Goal: Task Accomplishment & Management: Manage account settings

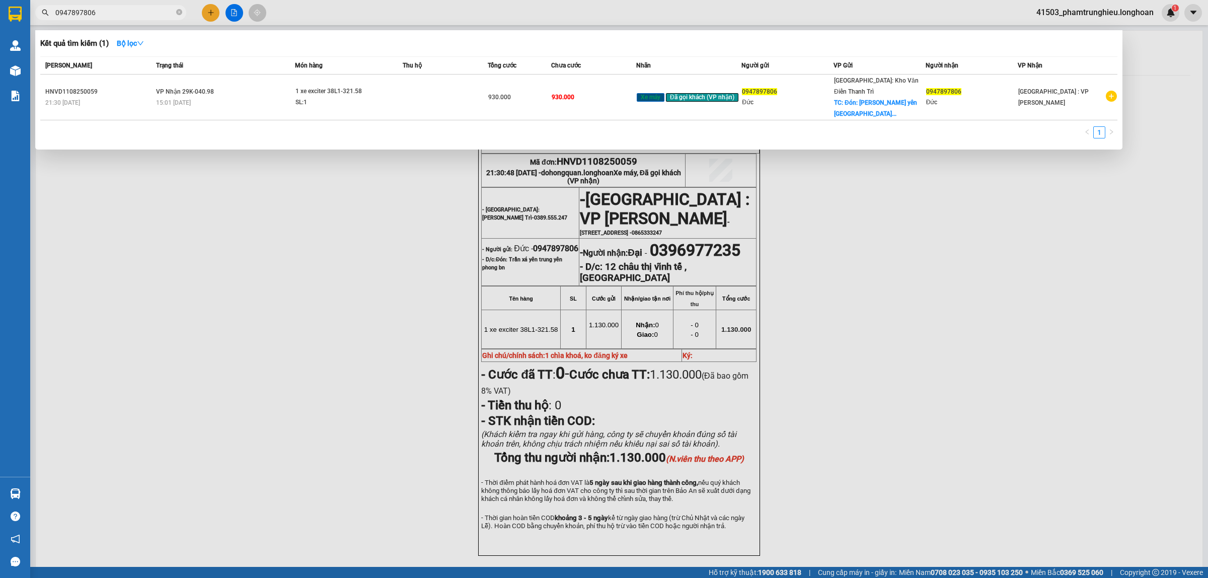
scroll to position [63, 0]
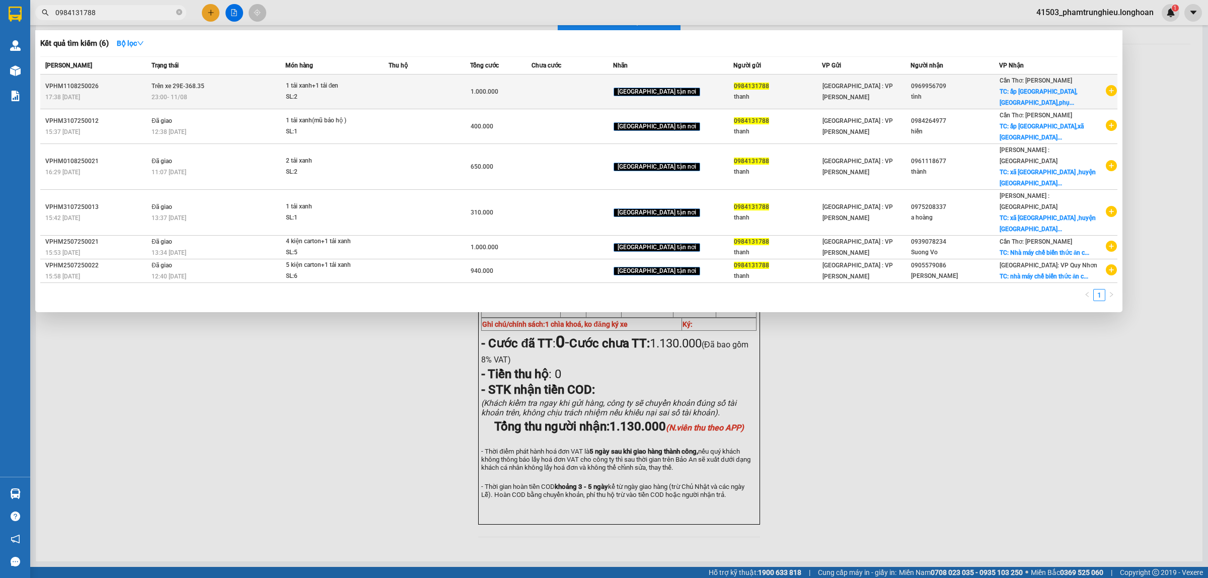
type input "0984131788"
click at [358, 100] on div "SL: 2" at bounding box center [324, 97] width 76 height 11
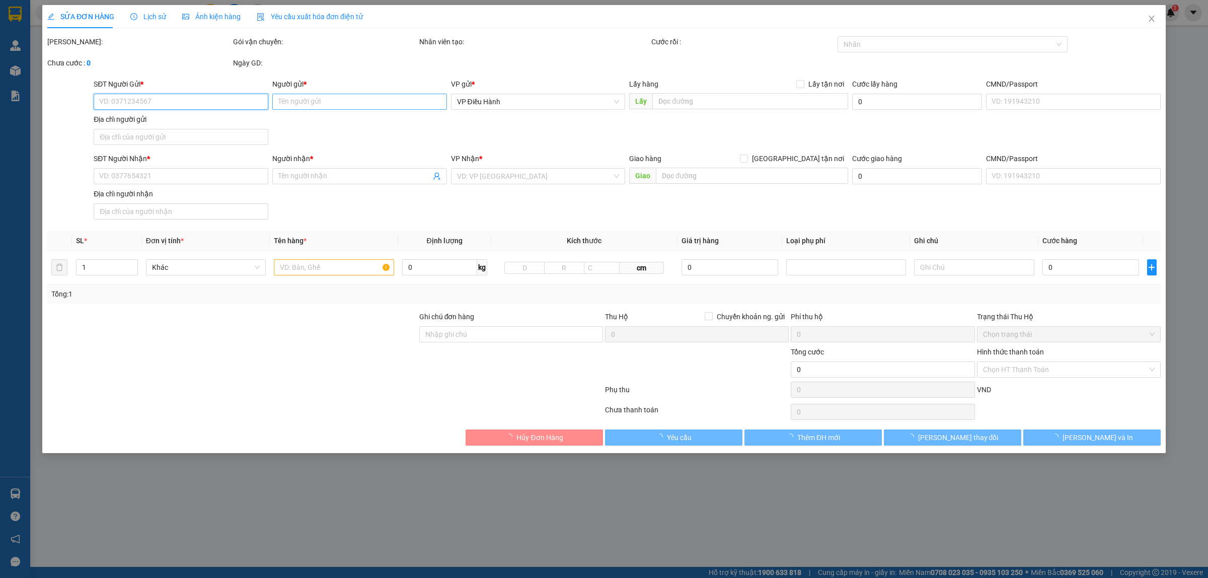
type input "0984131788"
type input "thanh"
type input "0969956709"
type input "tình"
checkbox input "true"
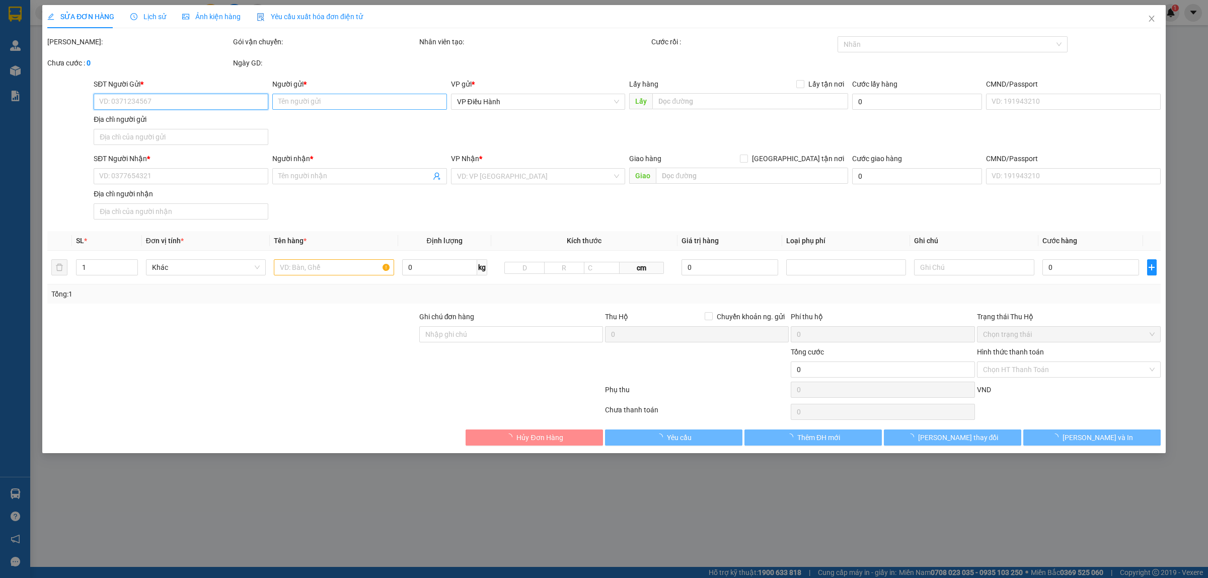
type input "ấp [GEOGRAPHIC_DATA],[GEOGRAPHIC_DATA],[GEOGRAPHIC_DATA],[GEOGRAPHIC_DATA]"
type input "1.000.000"
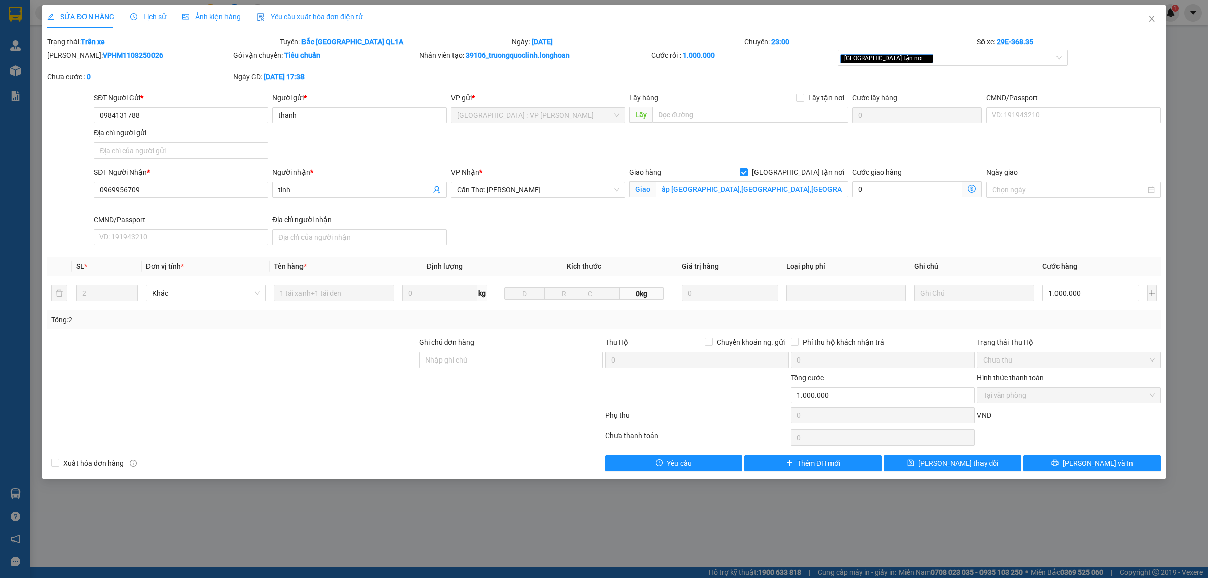
click at [163, 18] on span "Lịch sử" at bounding box center [148, 17] width 36 height 8
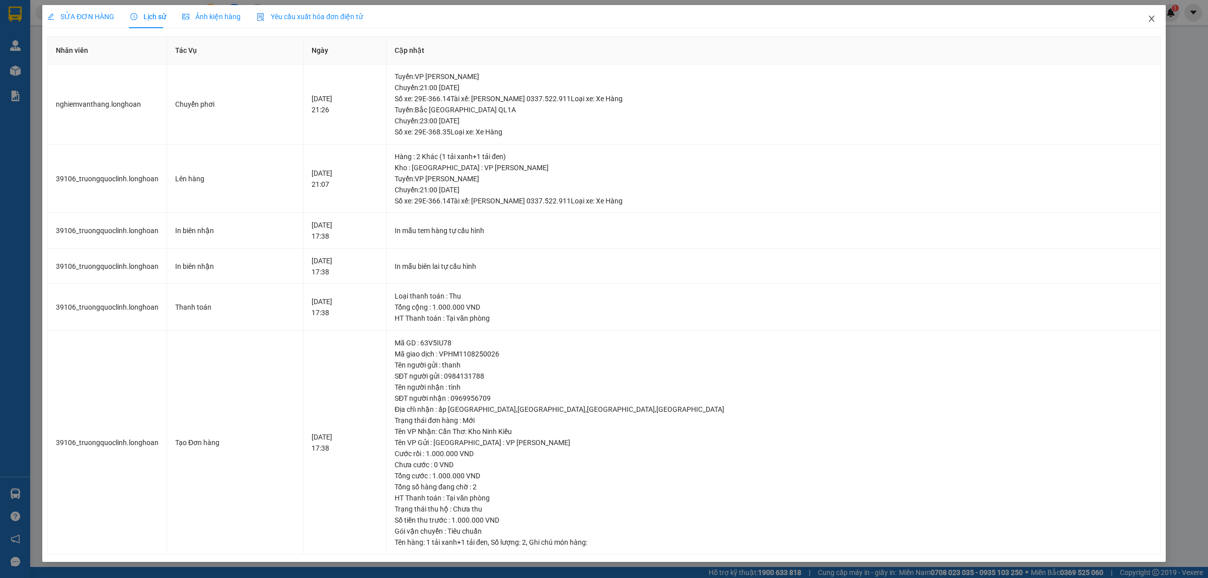
click at [1156, 24] on span "Close" at bounding box center [1152, 19] width 28 height 28
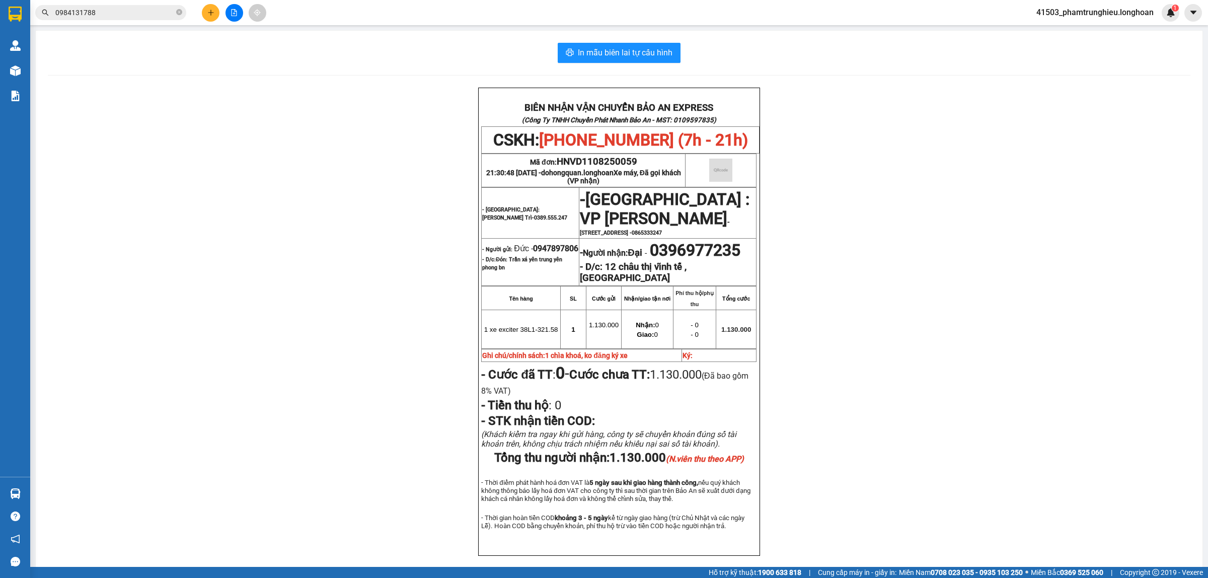
click at [130, 13] on input "0984131788" at bounding box center [114, 12] width 119 height 11
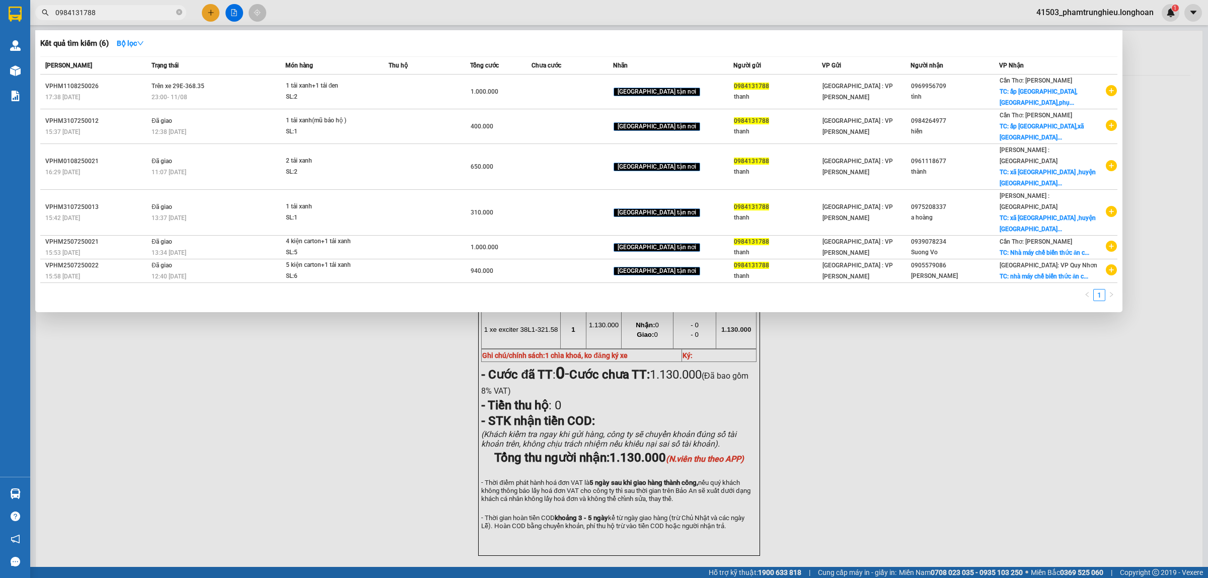
click at [130, 13] on input "0984131788" at bounding box center [114, 12] width 119 height 11
paste input "72106625"
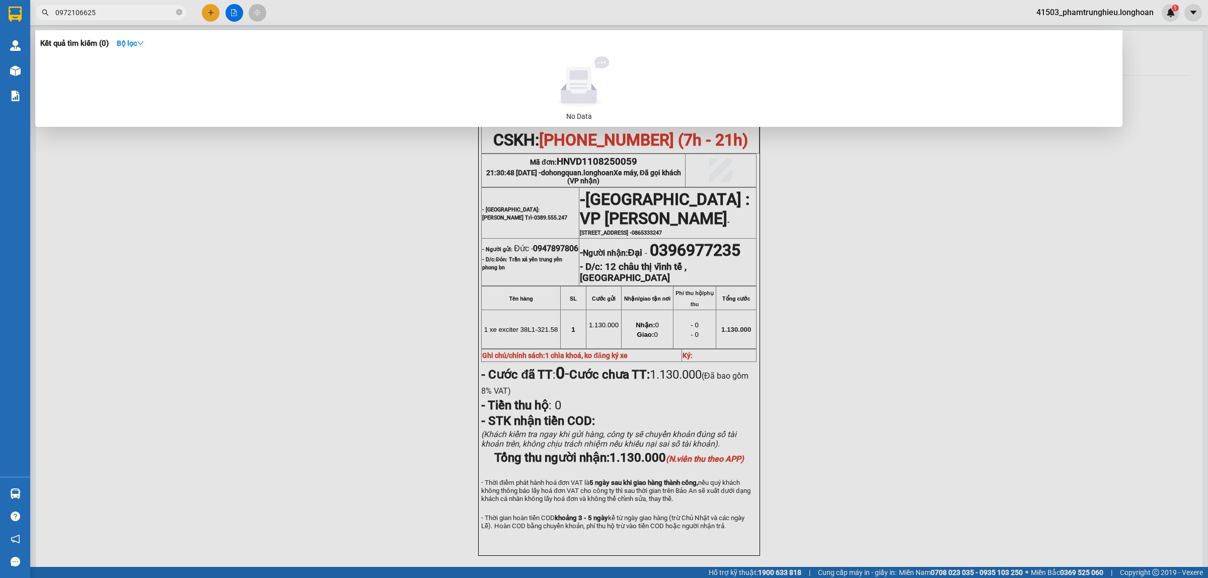
click at [154, 16] on input "0972106625" at bounding box center [114, 12] width 119 height 11
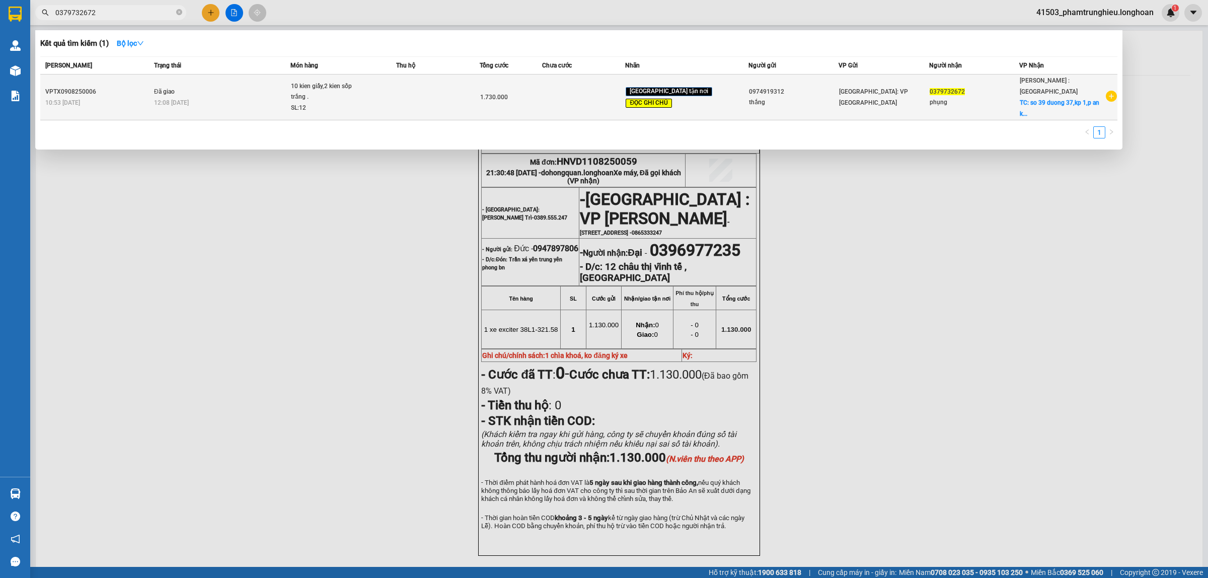
type input "0379732672"
click at [351, 107] on div "SL: 12" at bounding box center [329, 108] width 76 height 11
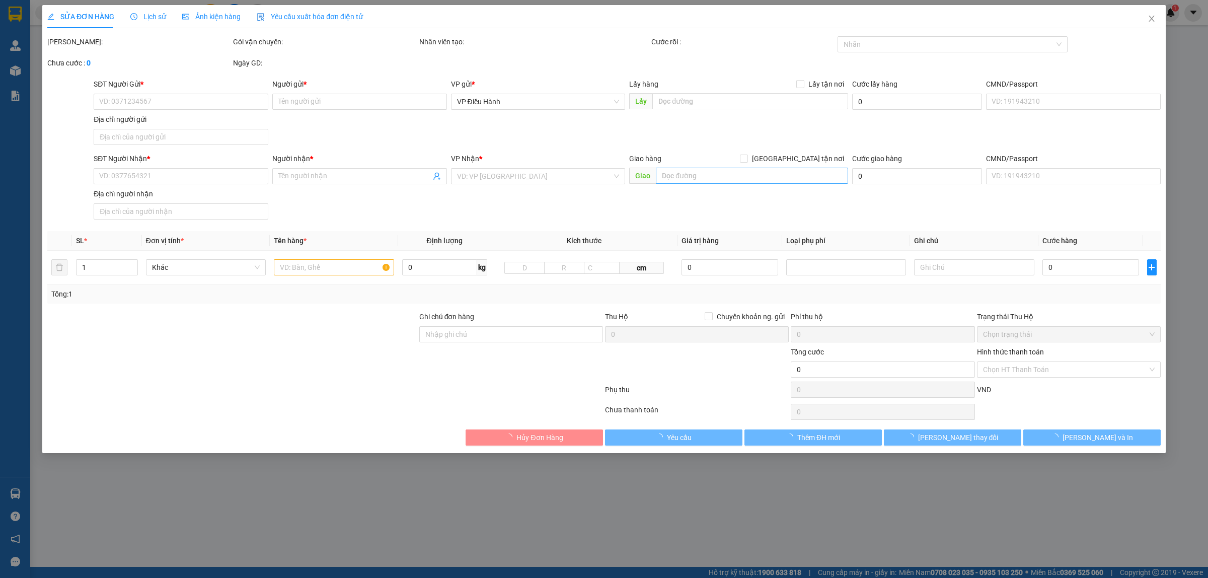
type input "0974919312"
type input "thắng"
type input "0379732672"
type input "phụng"
checkbox input "true"
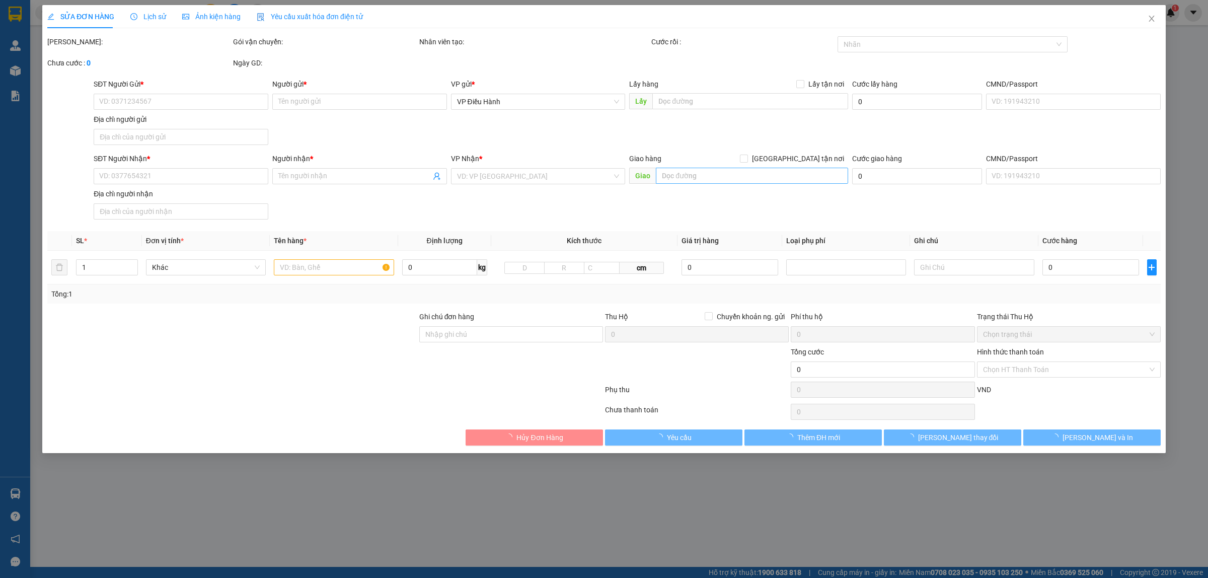
type input "so 39 duong 37,kp 1,p an khánh,tp thủ đức hcm"
type input "nhẹ tay tivi ko vỡ .hư vỡ ko đền đã báo ng gui,giao giờ hành chính cho khách"
type input "1.730.000"
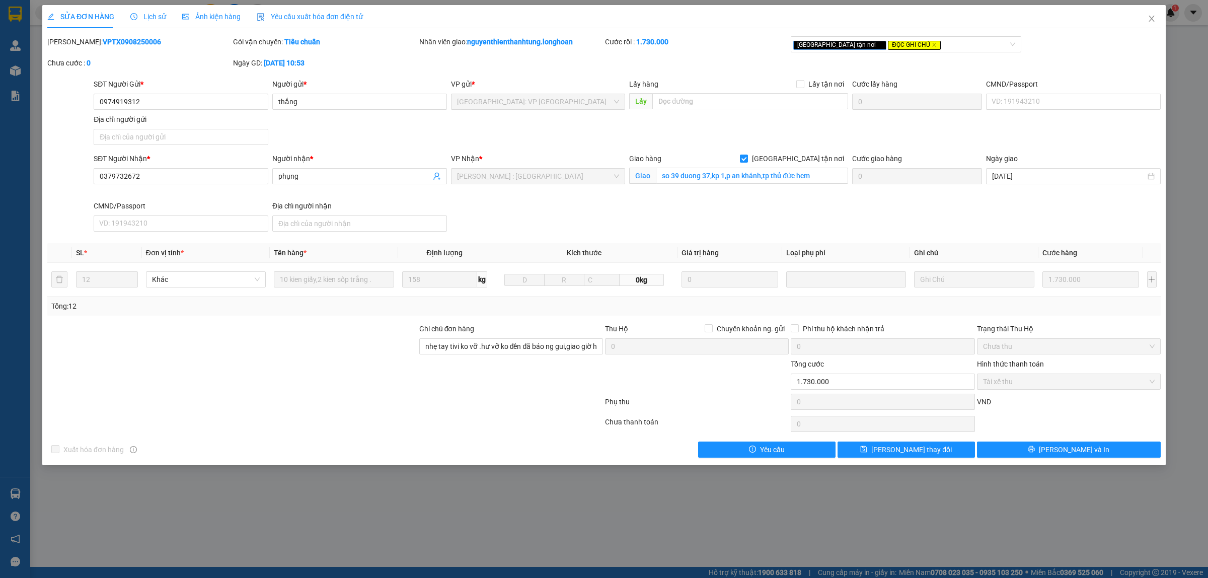
click at [159, 13] on span "Lịch sử" at bounding box center [148, 17] width 36 height 8
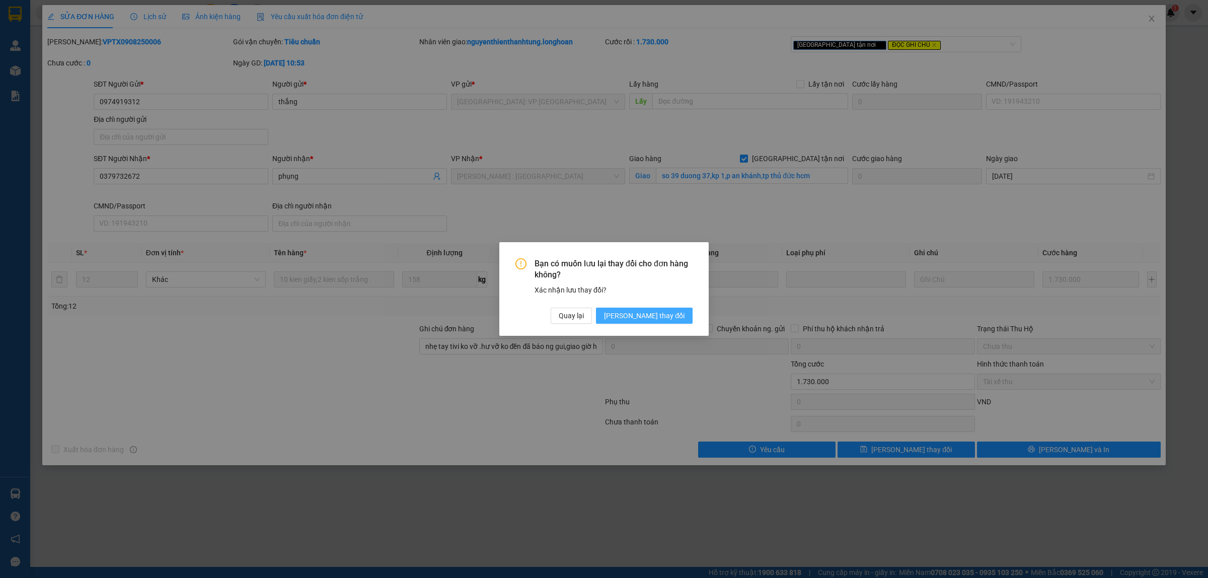
click at [655, 315] on span "[PERSON_NAME] thay đổi" at bounding box center [644, 315] width 81 height 11
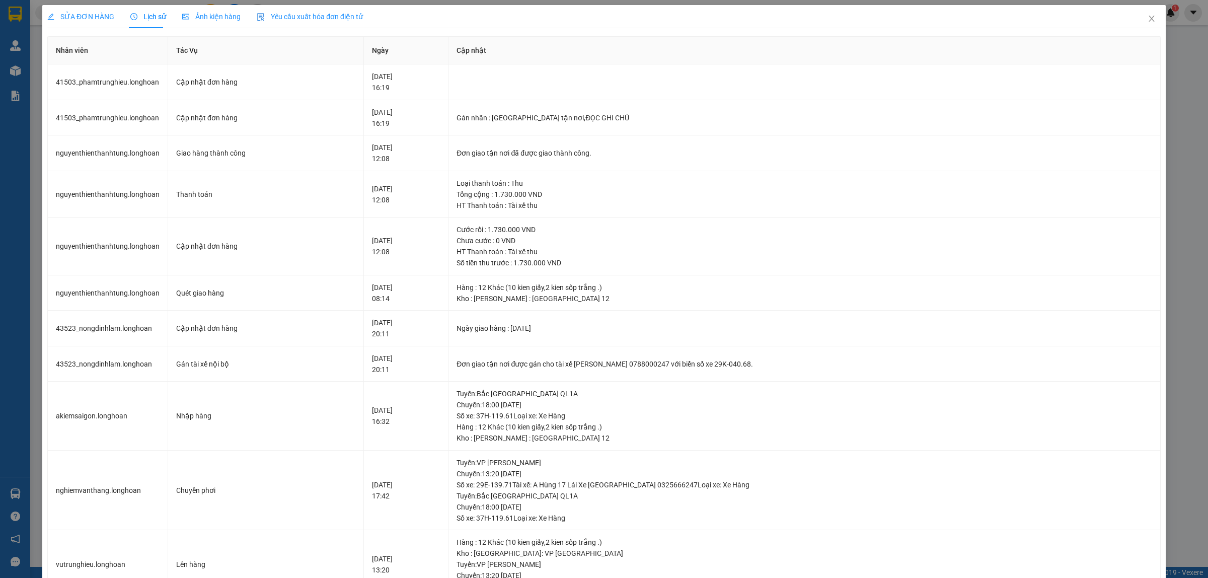
click at [94, 20] on span "SỬA ĐƠN HÀNG" at bounding box center [80, 17] width 67 height 8
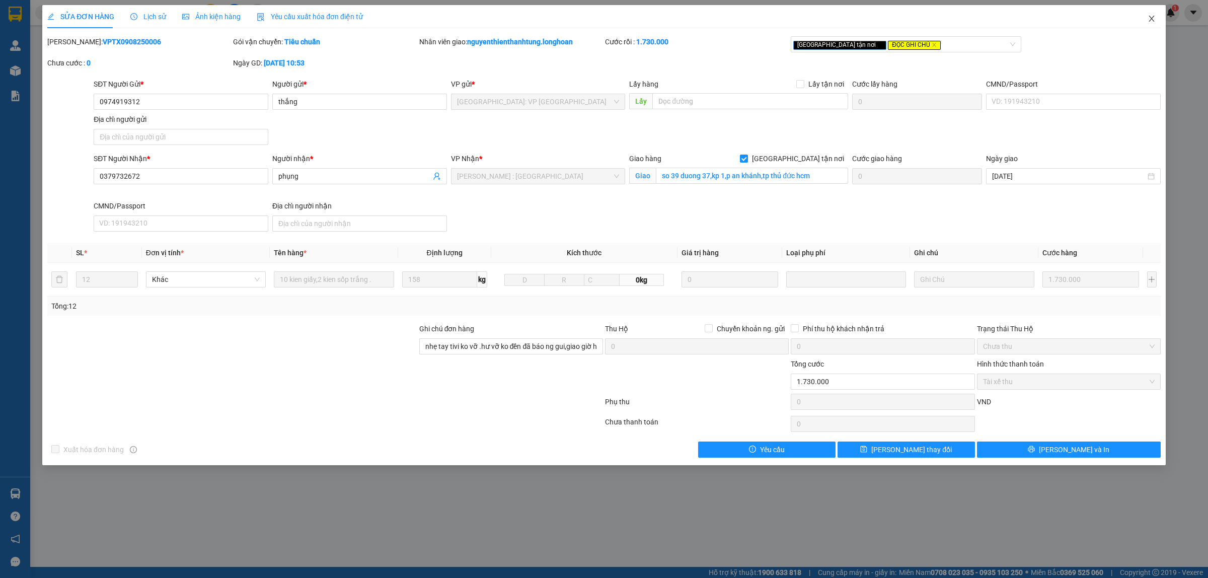
click at [1147, 13] on span "Close" at bounding box center [1152, 19] width 28 height 28
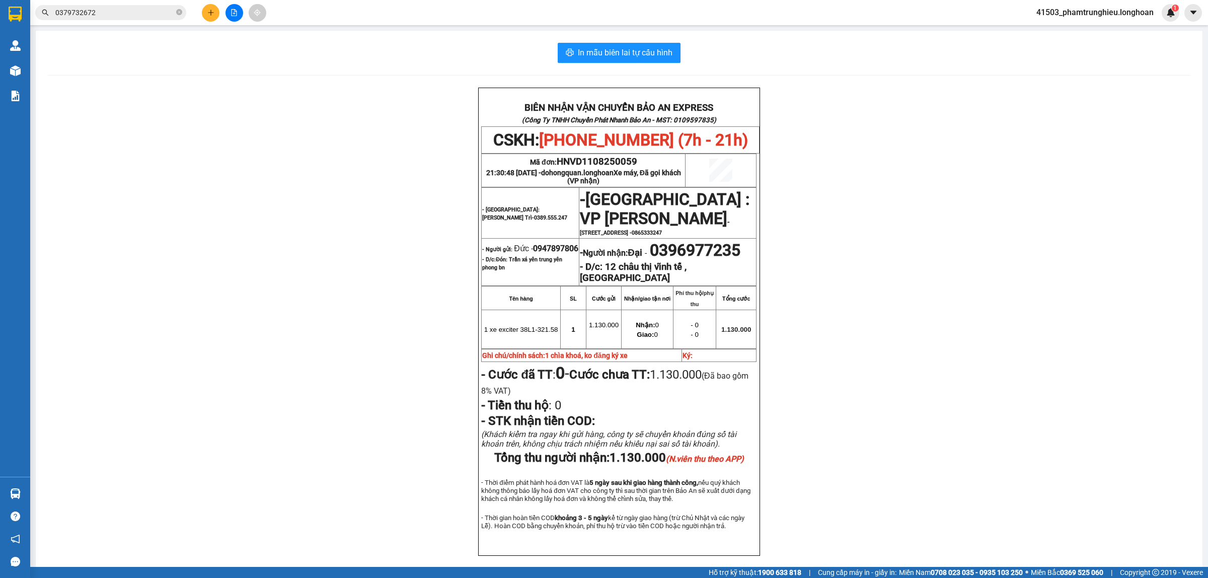
click at [110, 12] on input "0379732672" at bounding box center [114, 12] width 119 height 11
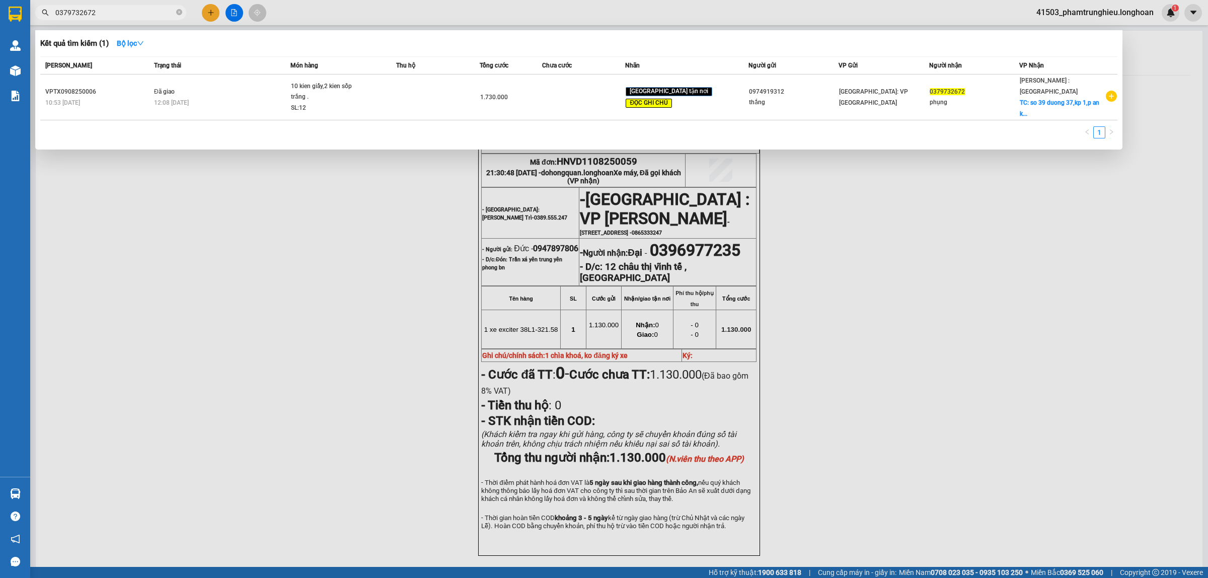
click at [110, 12] on input "0379732672" at bounding box center [114, 12] width 119 height 11
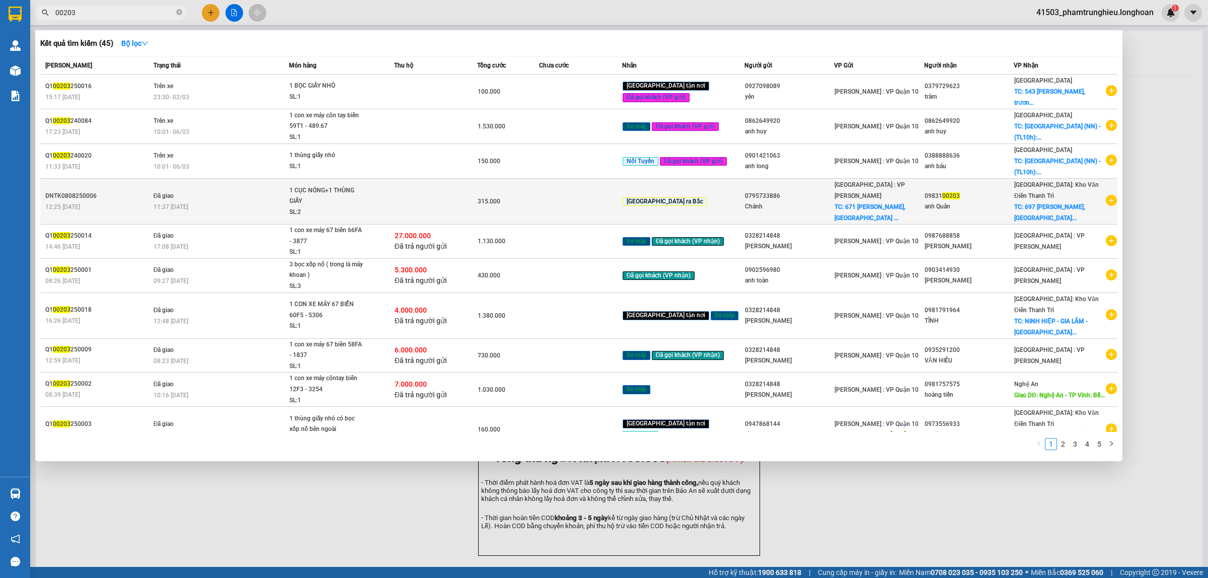
type input "00203"
click at [327, 192] on div "1 CỤC NÓNG+1 THÙNG GIẤY" at bounding box center [328, 196] width 76 height 22
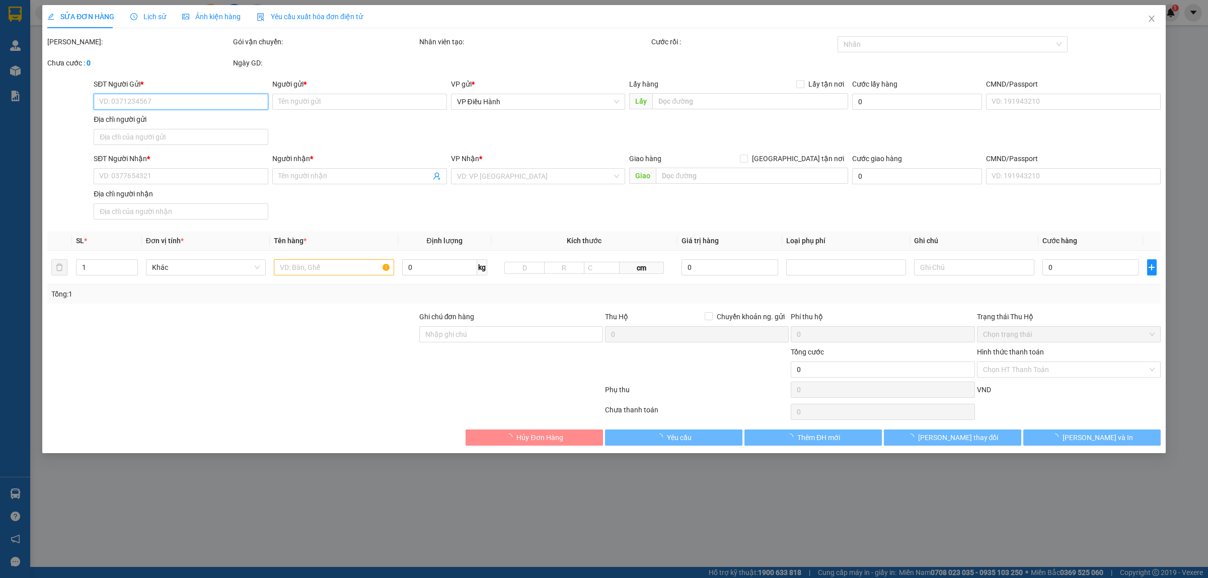
type input "0795733886"
type input "Chánh"
checkbox input "true"
type input "671 [PERSON_NAME], [GEOGRAPHIC_DATA], [GEOGRAPHIC_DATA]. [GEOGRAPHIC_DATA]"
type input "65.000"
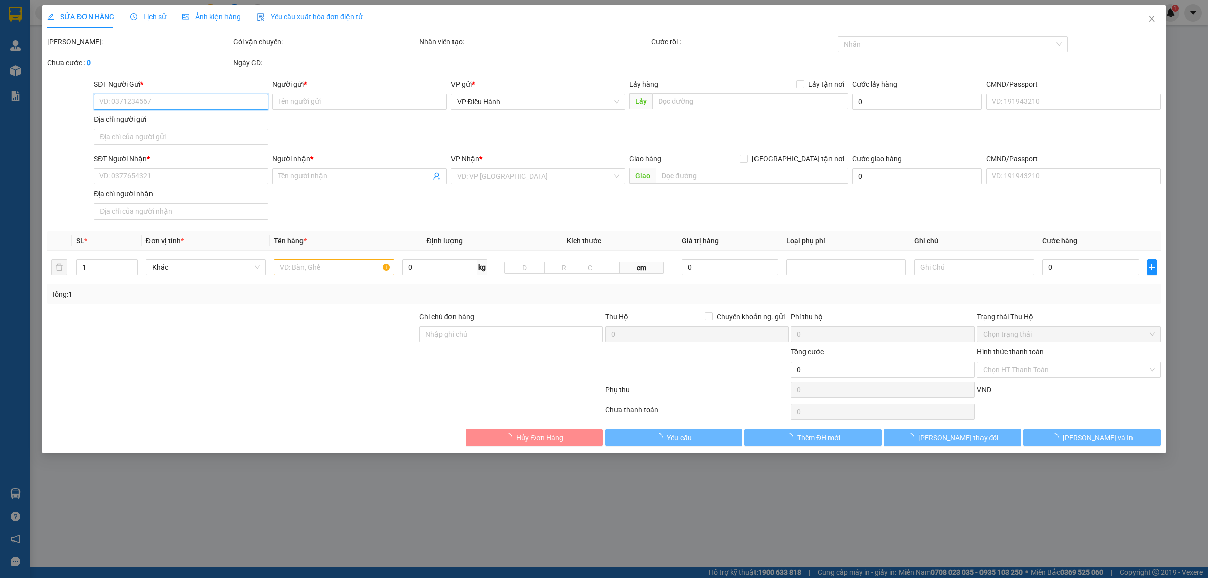
type input "0983100203"
type input "anh Quân"
checkbox input "true"
type input "697 [PERSON_NAME], [GEOGRAPHIC_DATA], [GEOGRAPHIC_DATA]. [GEOGRAPHIC_DATA]"
type input "KHÔNG BAO HƯ VỠ,MÓP MÉO"
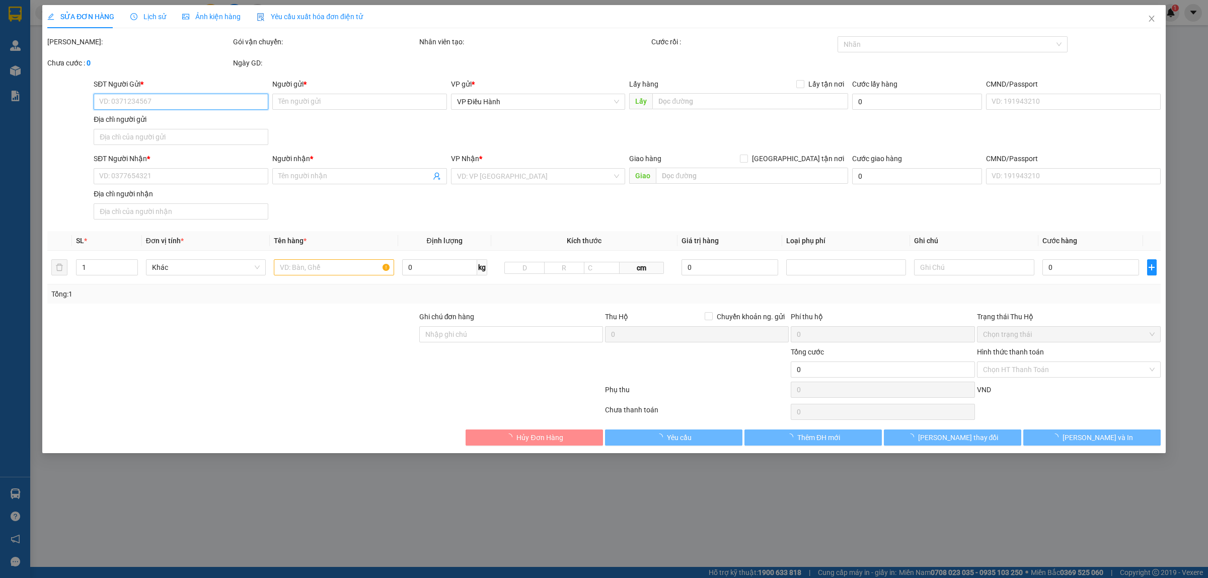
type input "315.000"
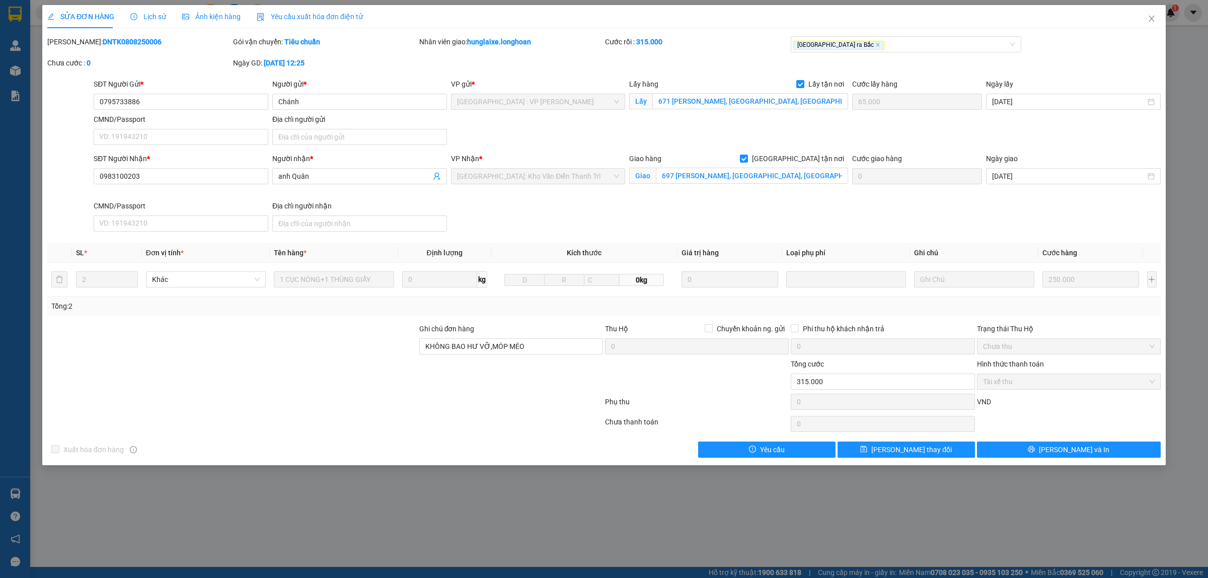
click at [133, 8] on div "Lịch sử" at bounding box center [148, 16] width 36 height 23
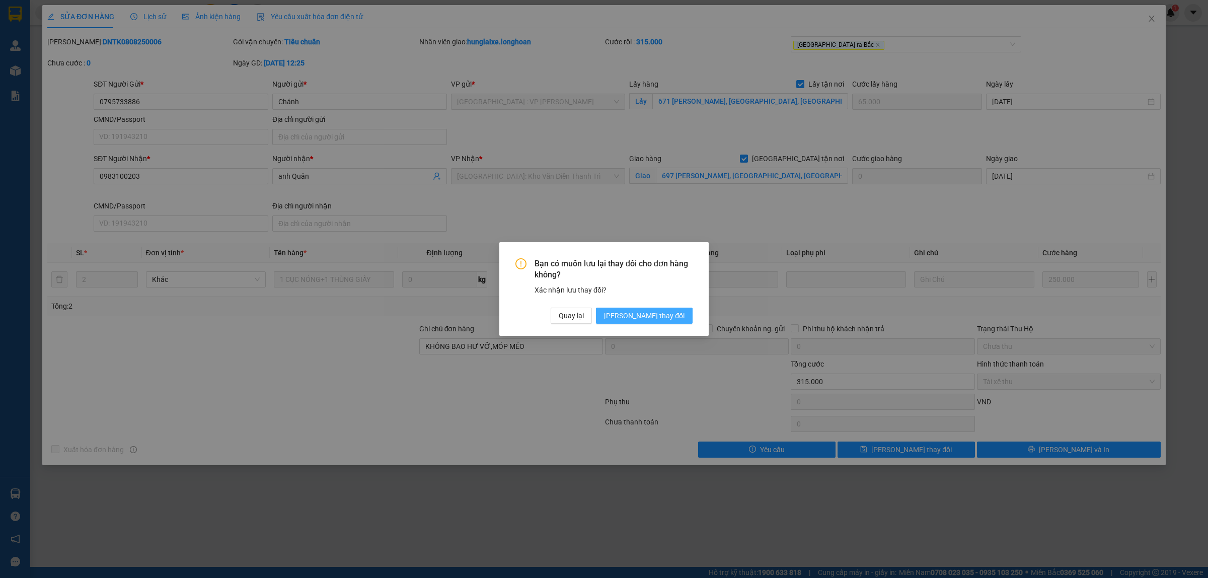
click at [690, 319] on button "[PERSON_NAME] thay đổi" at bounding box center [644, 316] width 97 height 16
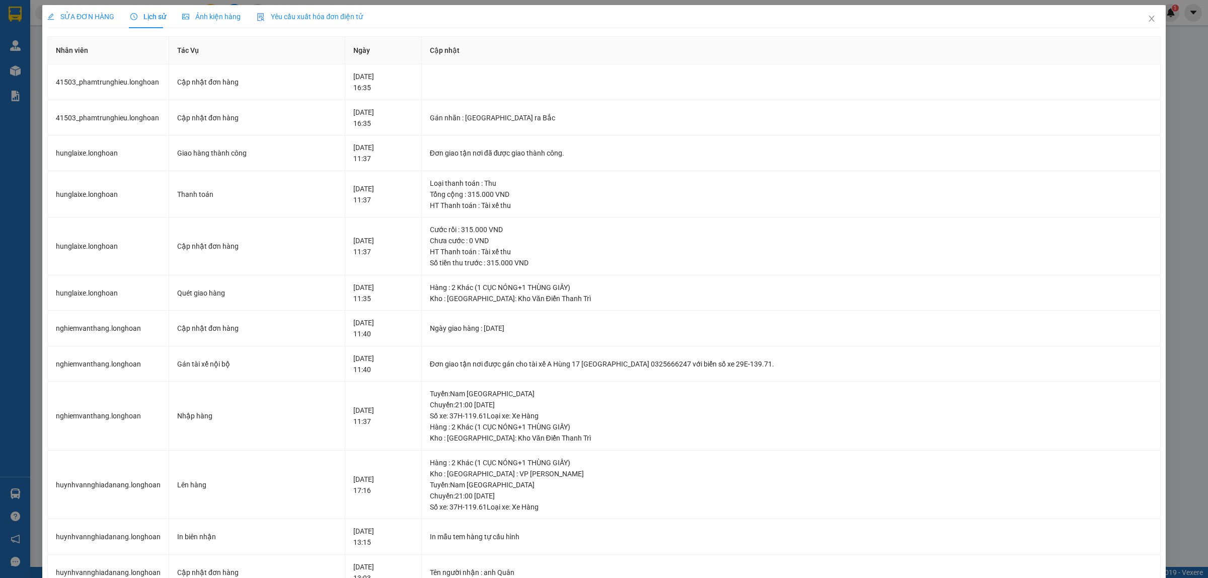
click at [80, 23] on div "SỬA ĐƠN HÀNG" at bounding box center [80, 16] width 67 height 23
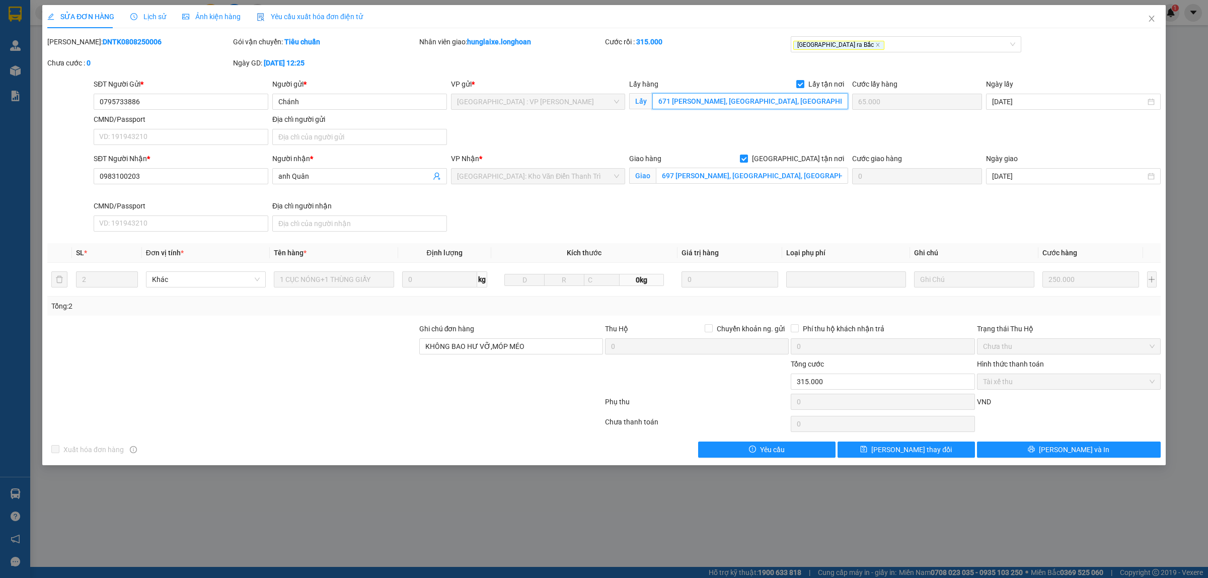
click at [729, 102] on input "671 [PERSON_NAME], [GEOGRAPHIC_DATA], [GEOGRAPHIC_DATA]. [GEOGRAPHIC_DATA]" at bounding box center [751, 101] width 196 height 16
click at [715, 170] on input "697 [PERSON_NAME], [GEOGRAPHIC_DATA], [GEOGRAPHIC_DATA]. [GEOGRAPHIC_DATA]" at bounding box center [752, 176] width 192 height 16
click at [169, 99] on input "0795733886" at bounding box center [181, 102] width 175 height 16
click at [145, 19] on span "Lịch sử" at bounding box center [148, 17] width 36 height 8
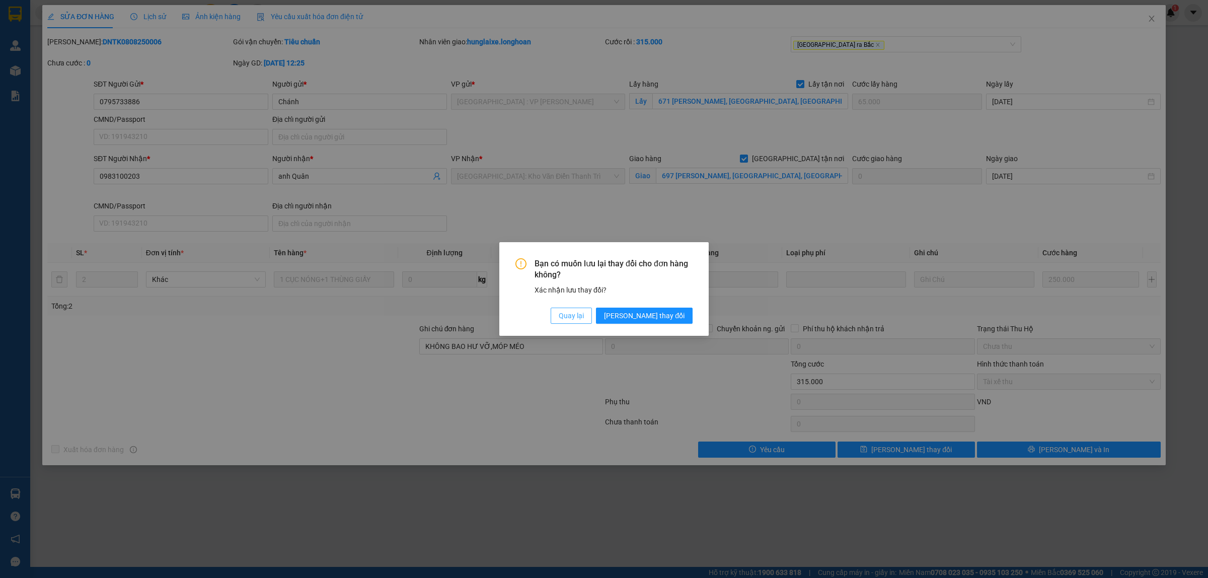
click at [584, 321] on span "Quay lại" at bounding box center [571, 315] width 25 height 11
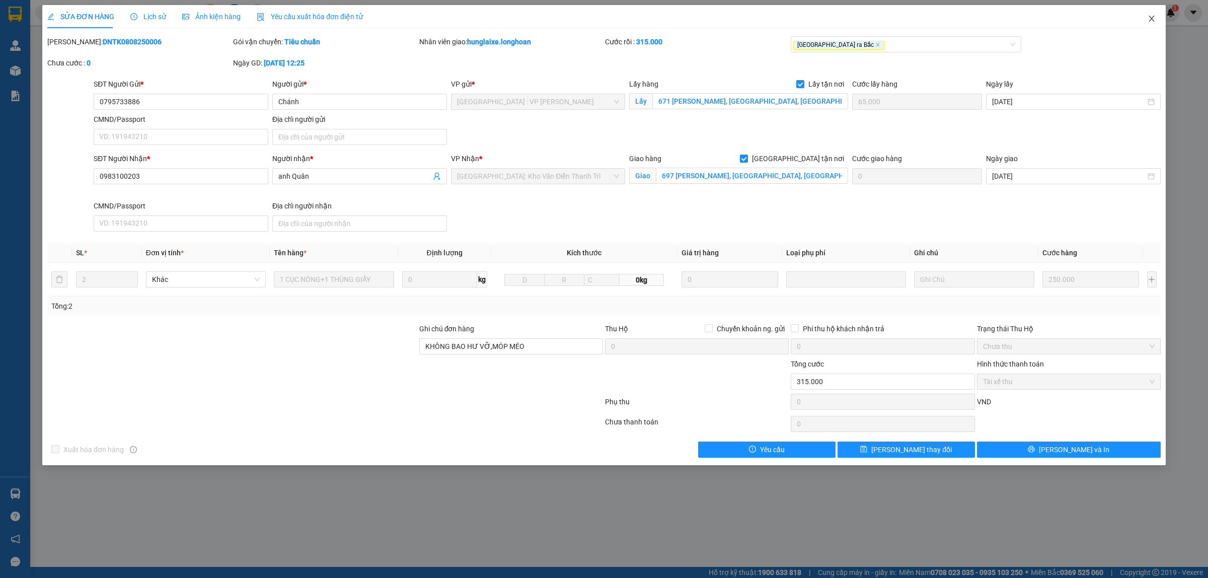
click at [1150, 15] on icon "close" at bounding box center [1152, 19] width 8 height 8
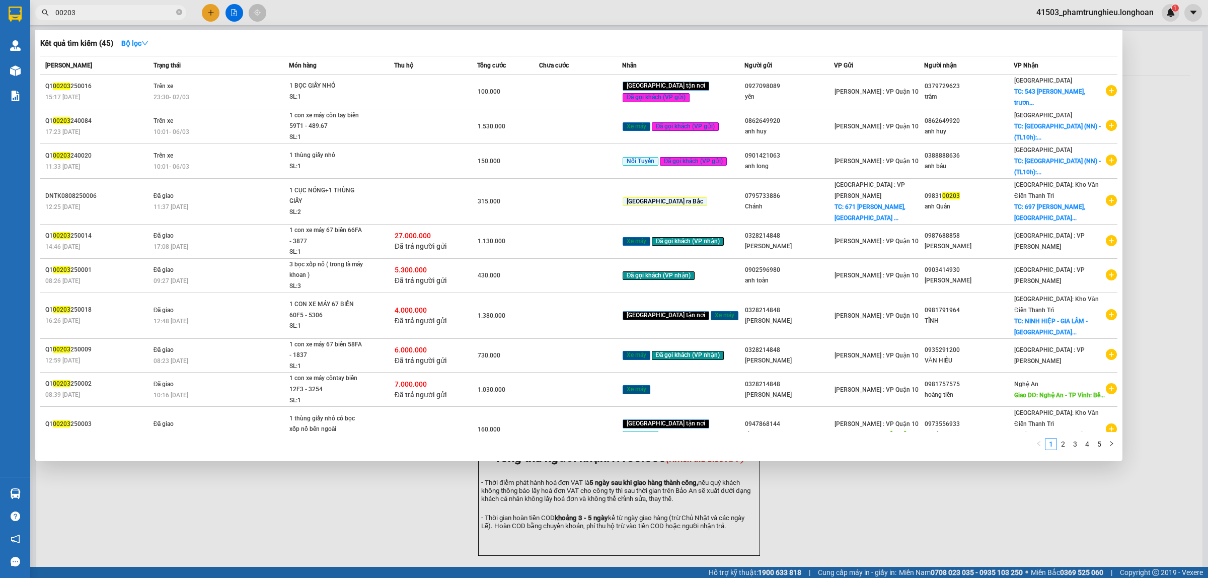
click at [121, 17] on input "00203" at bounding box center [114, 12] width 119 height 11
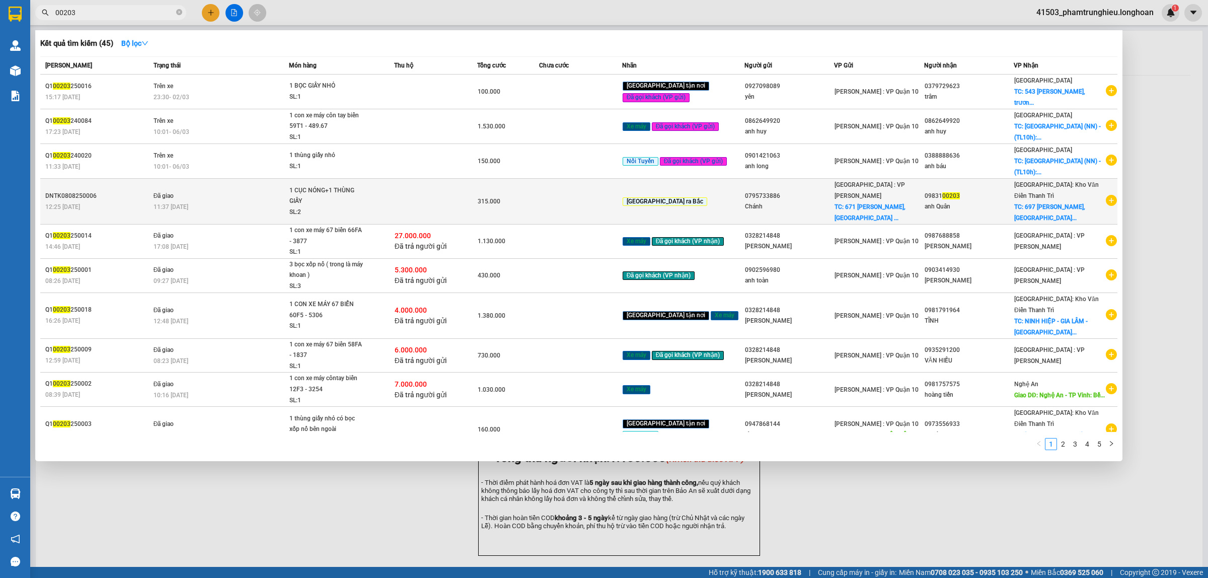
click at [277, 189] on td "Đã giao 11:37 [DATE]" at bounding box center [220, 202] width 138 height 46
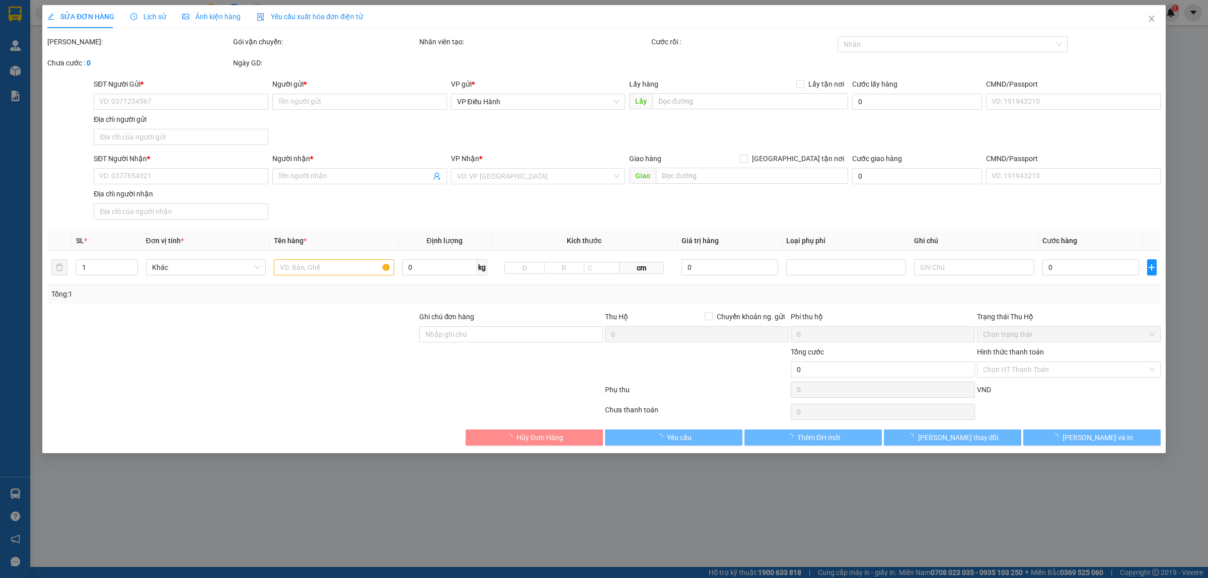
type input "0795733886"
type input "Chánh"
checkbox input "true"
type input "671 [PERSON_NAME], [GEOGRAPHIC_DATA], [GEOGRAPHIC_DATA]. [GEOGRAPHIC_DATA]"
type input "65.000"
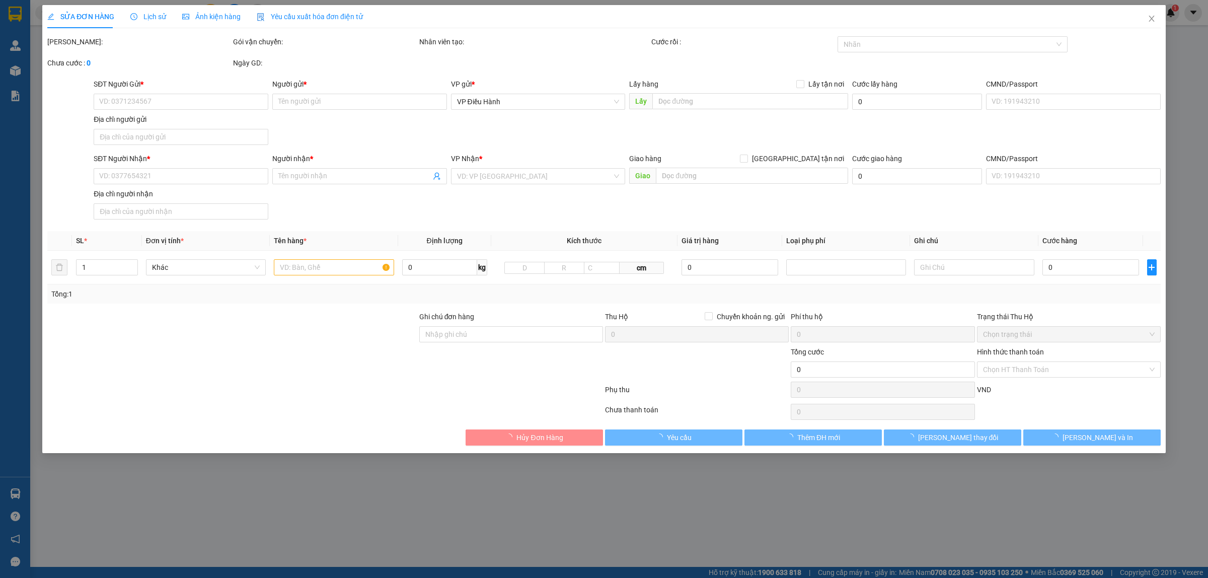
type input "0983100203"
type input "anh Quân"
checkbox input "true"
type input "697 [PERSON_NAME], [GEOGRAPHIC_DATA], [GEOGRAPHIC_DATA]. [GEOGRAPHIC_DATA]"
type input "KHÔNG BAO HƯ VỠ,MÓP MÉO"
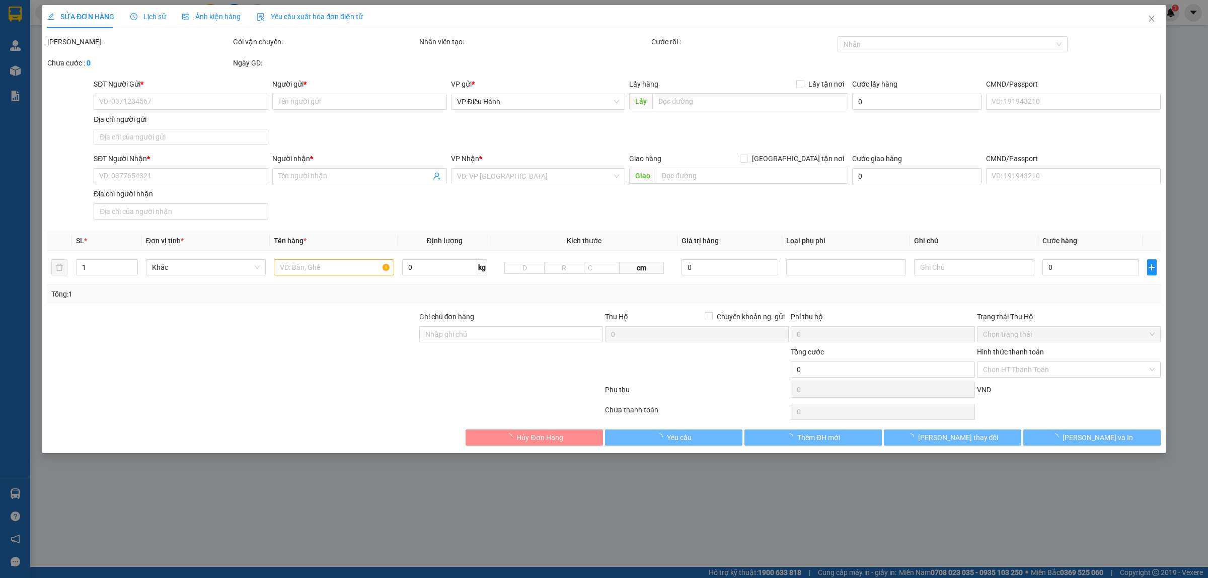
type input "315.000"
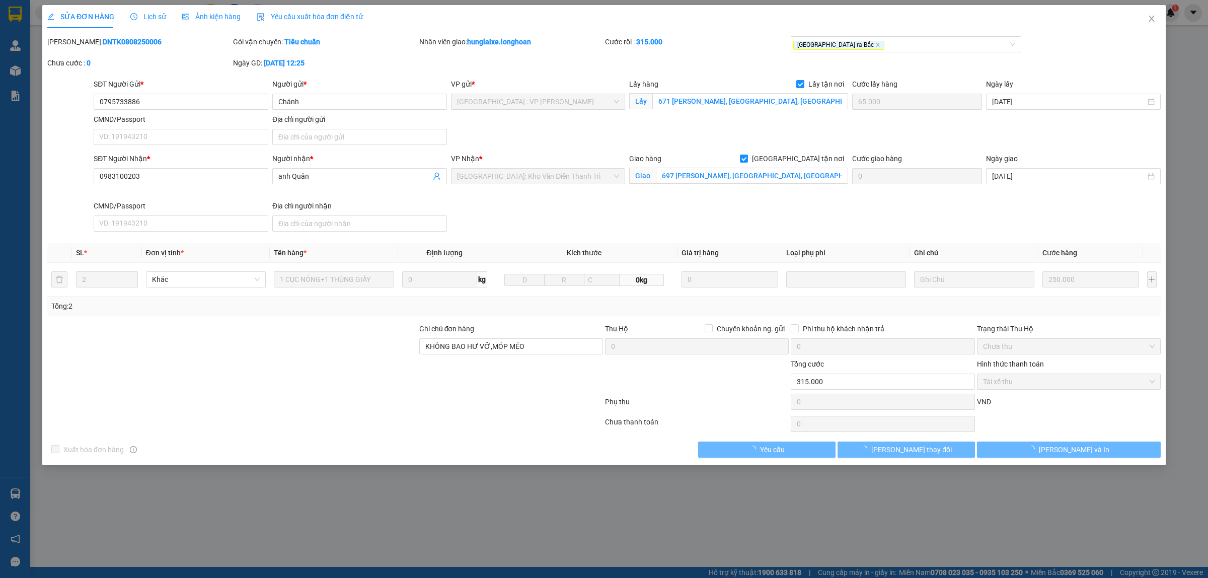
click at [151, 20] on span "Lịch sử" at bounding box center [148, 17] width 36 height 8
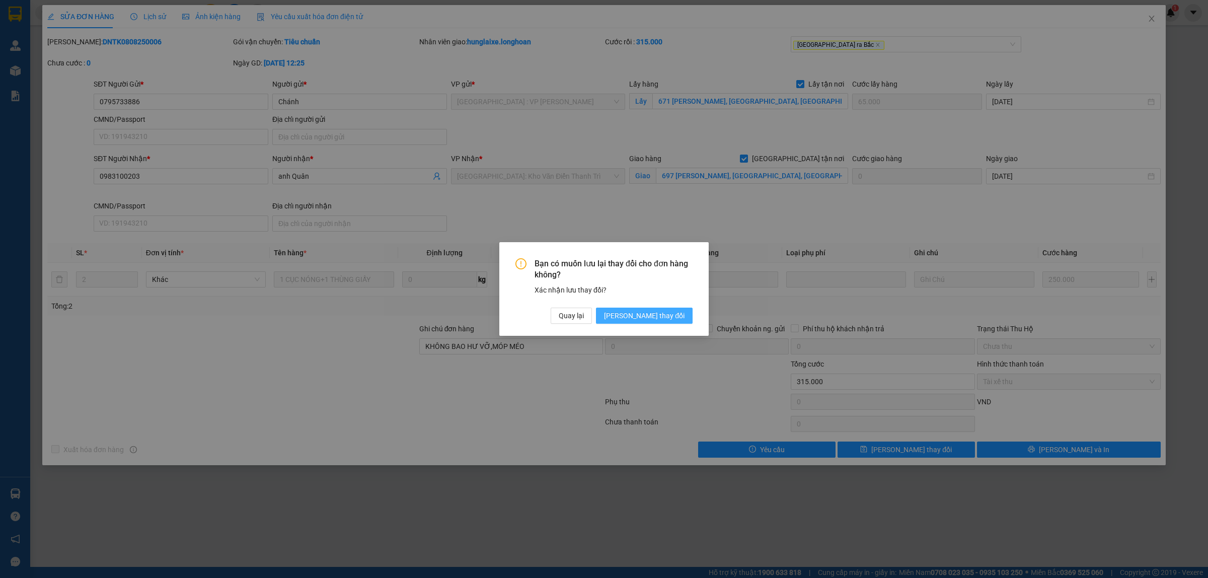
click at [663, 321] on span "[PERSON_NAME] thay đổi" at bounding box center [644, 315] width 81 height 11
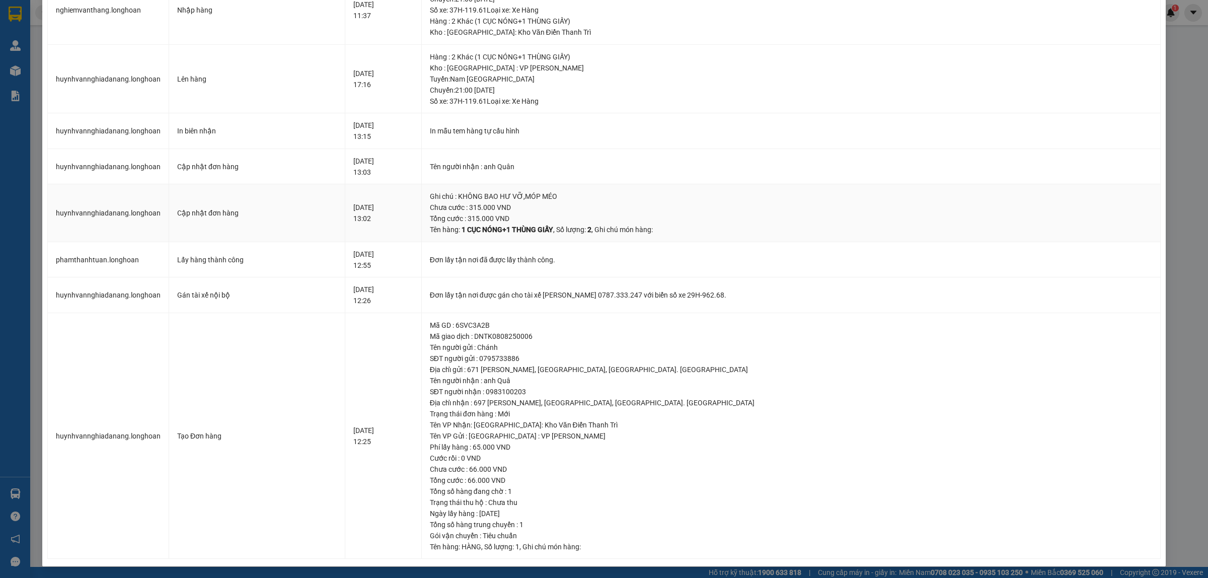
scroll to position [408, 0]
drag, startPoint x: 509, startPoint y: 403, endPoint x: 686, endPoint y: 404, distance: 177.7
click at [686, 404] on div "Địa chỉ nhận : 697 [PERSON_NAME], [GEOGRAPHIC_DATA], [GEOGRAPHIC_DATA]. [GEOGRA…" at bounding box center [791, 402] width 723 height 11
copy div "697 [PERSON_NAME], [GEOGRAPHIC_DATA], [GEOGRAPHIC_DATA]. [GEOGRAPHIC_DATA]"
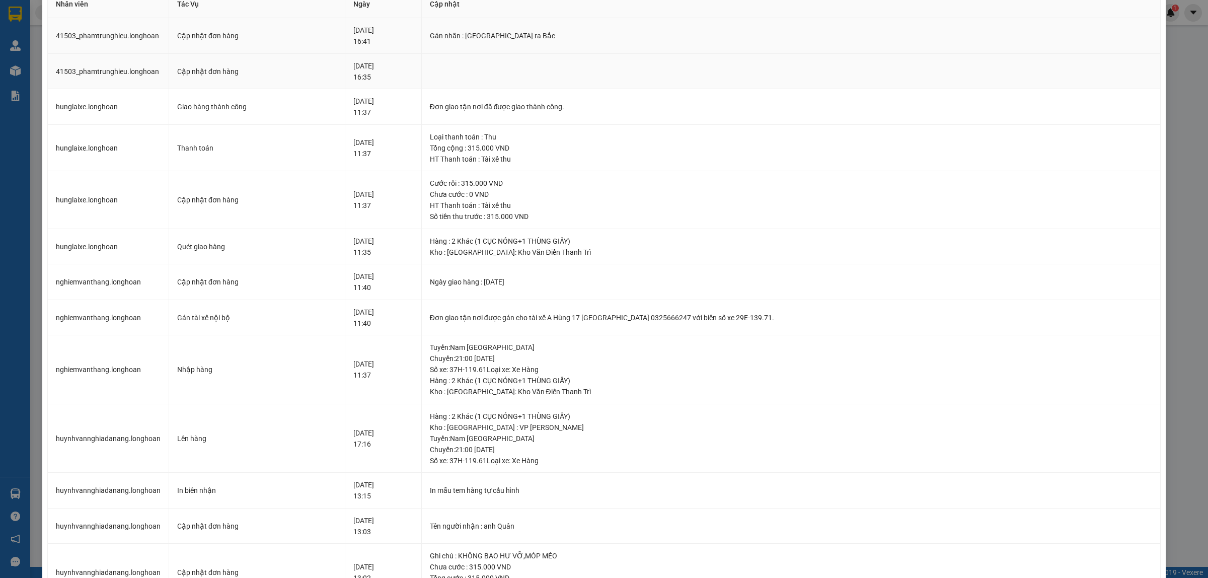
scroll to position [0, 0]
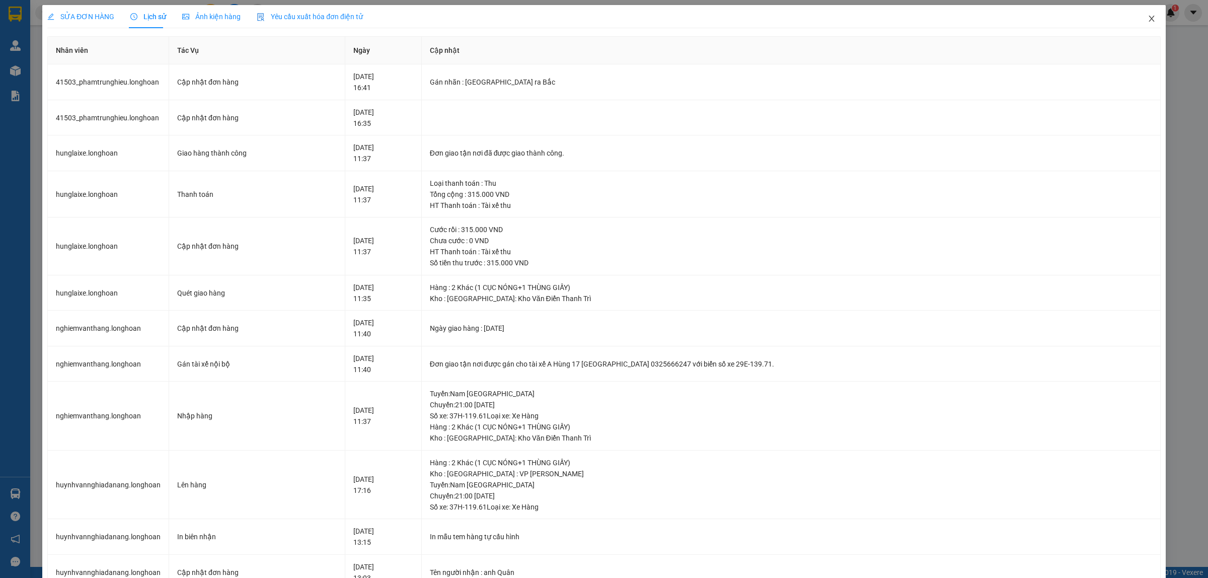
click at [1138, 19] on span "Close" at bounding box center [1152, 19] width 28 height 28
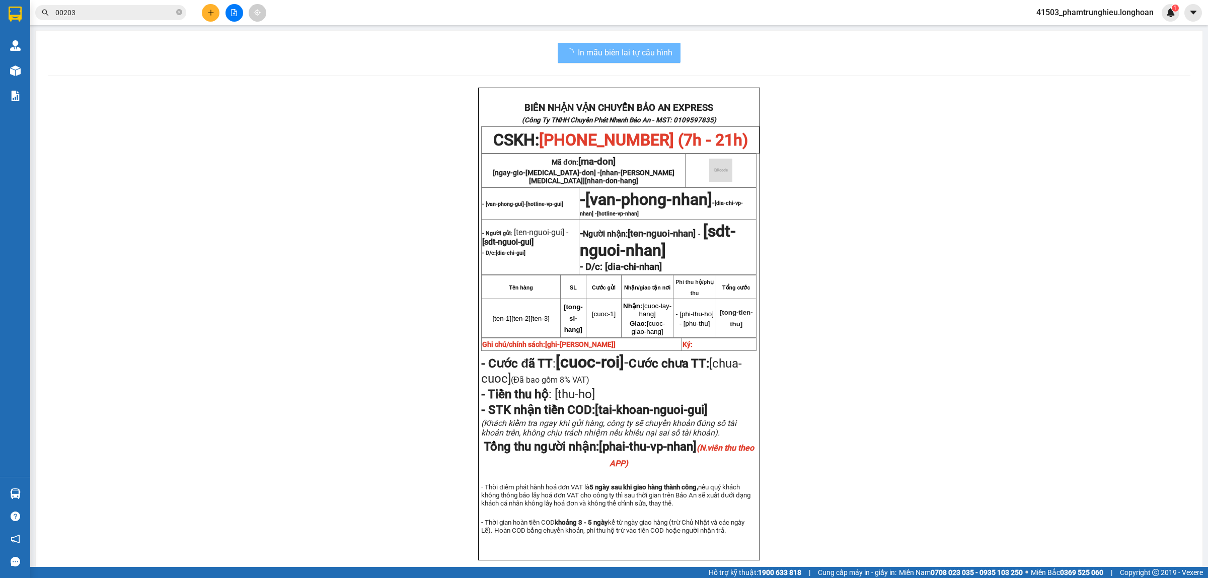
click at [102, 9] on input "00203" at bounding box center [114, 12] width 119 height 11
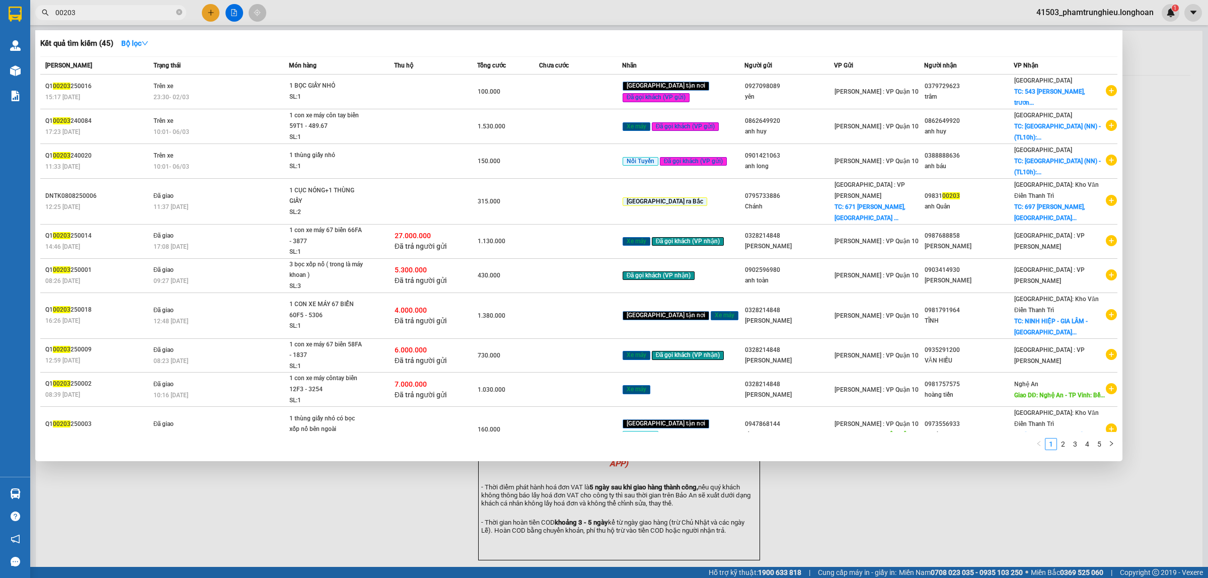
click at [102, 9] on input "00203" at bounding box center [114, 12] width 119 height 11
paste input "37 8807986"
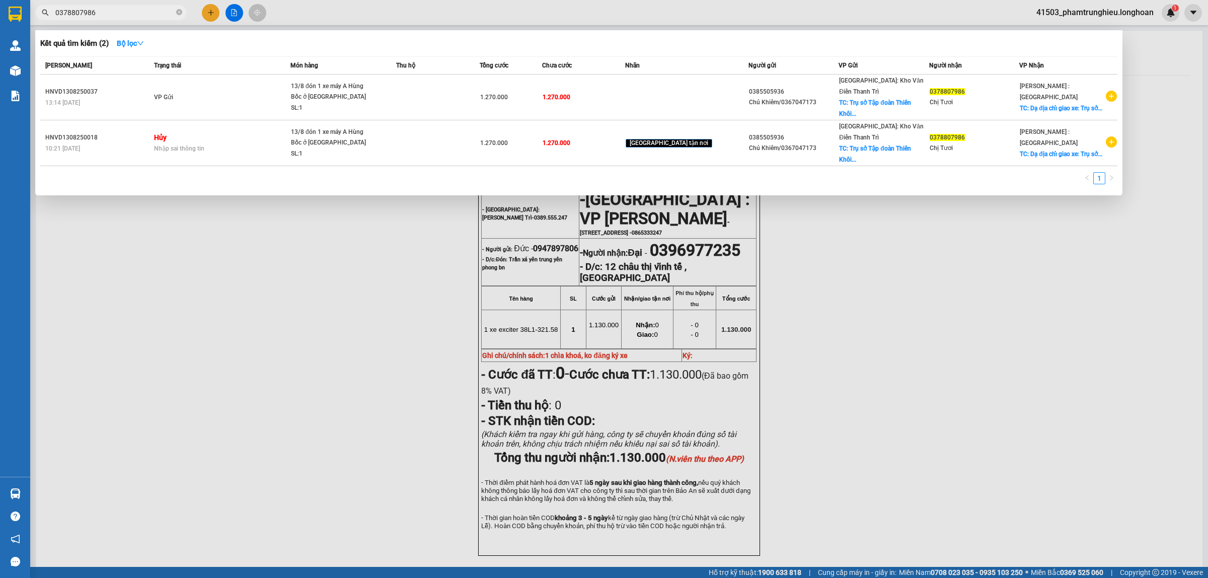
click at [124, 11] on input "0378807986" at bounding box center [114, 12] width 119 height 11
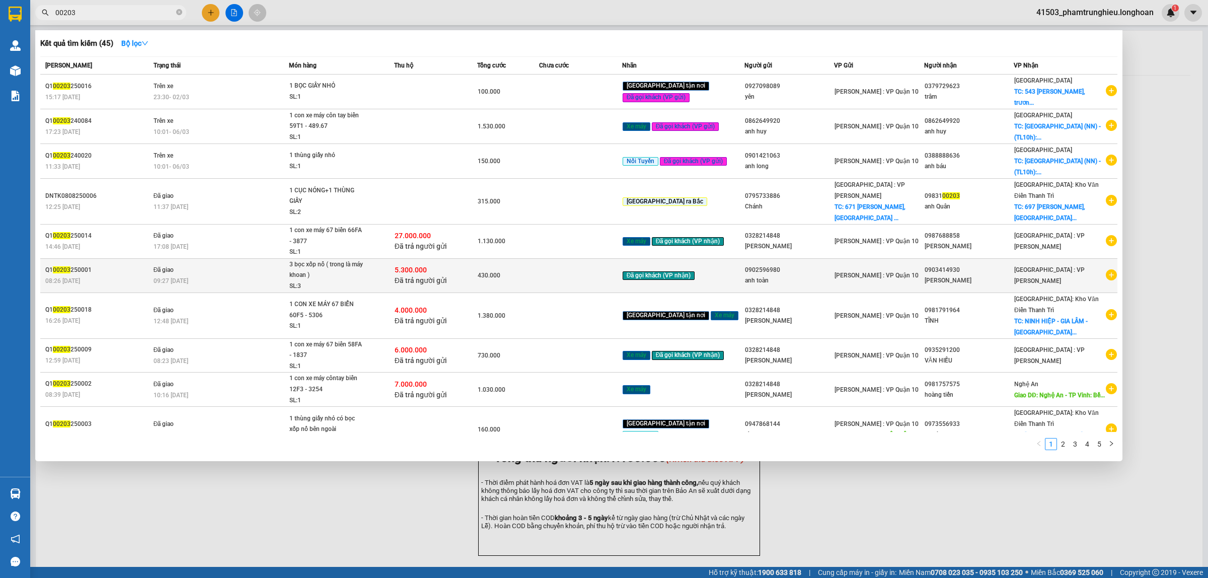
type input "00203"
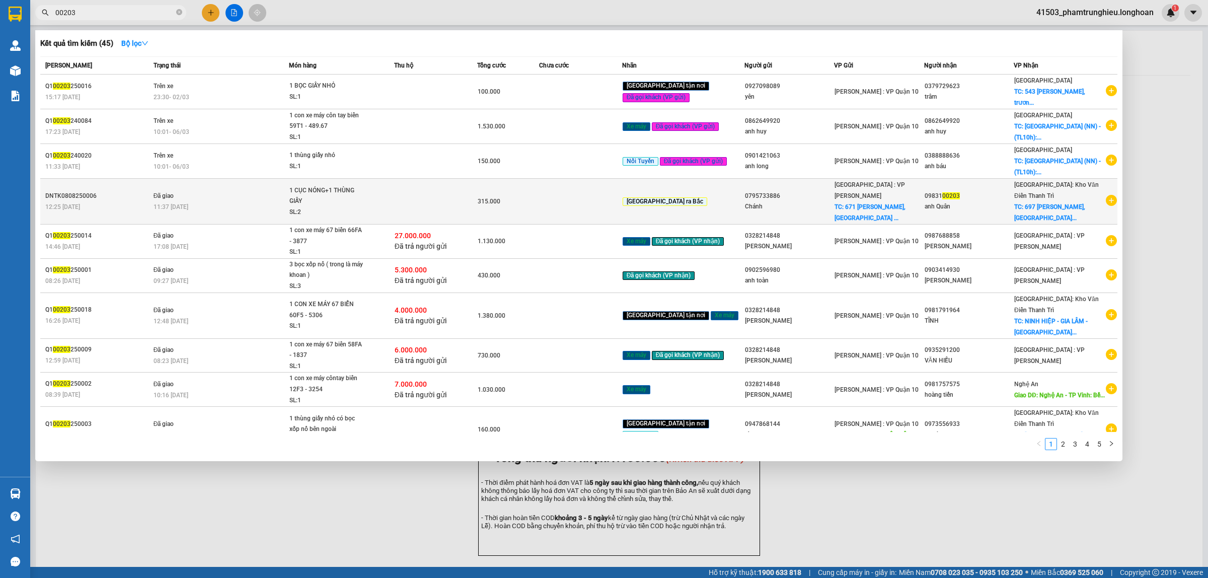
click at [251, 194] on td "Đã giao 11:37 [DATE]" at bounding box center [220, 202] width 138 height 46
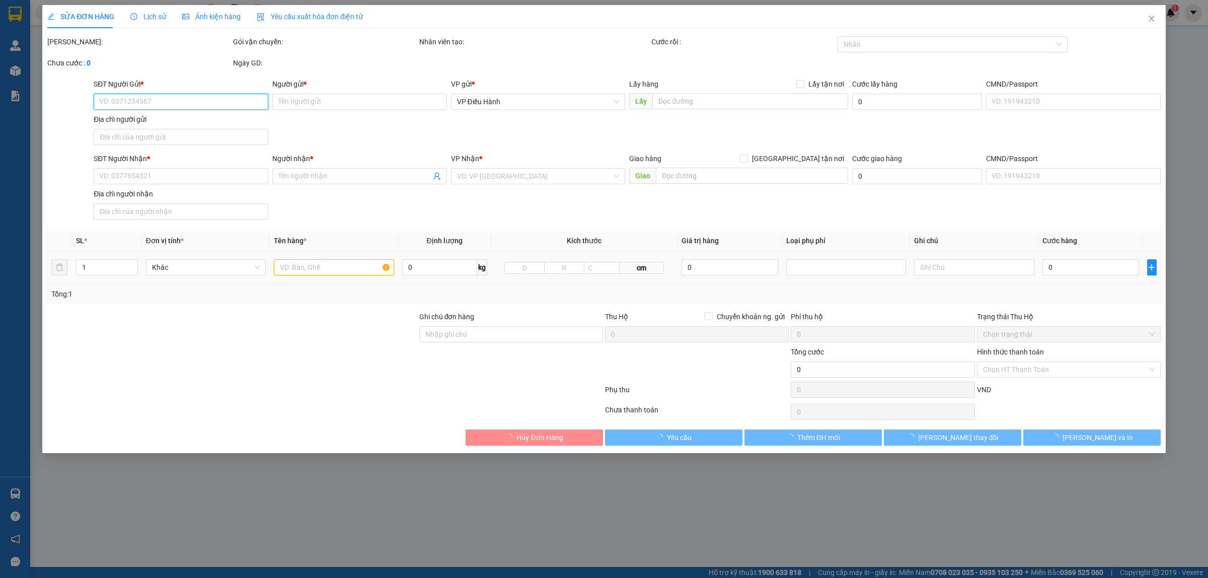
type input "0795733886"
type input "Chánh"
checkbox input "true"
type input "671 [PERSON_NAME], [GEOGRAPHIC_DATA], [GEOGRAPHIC_DATA]. [GEOGRAPHIC_DATA]"
type input "65.000"
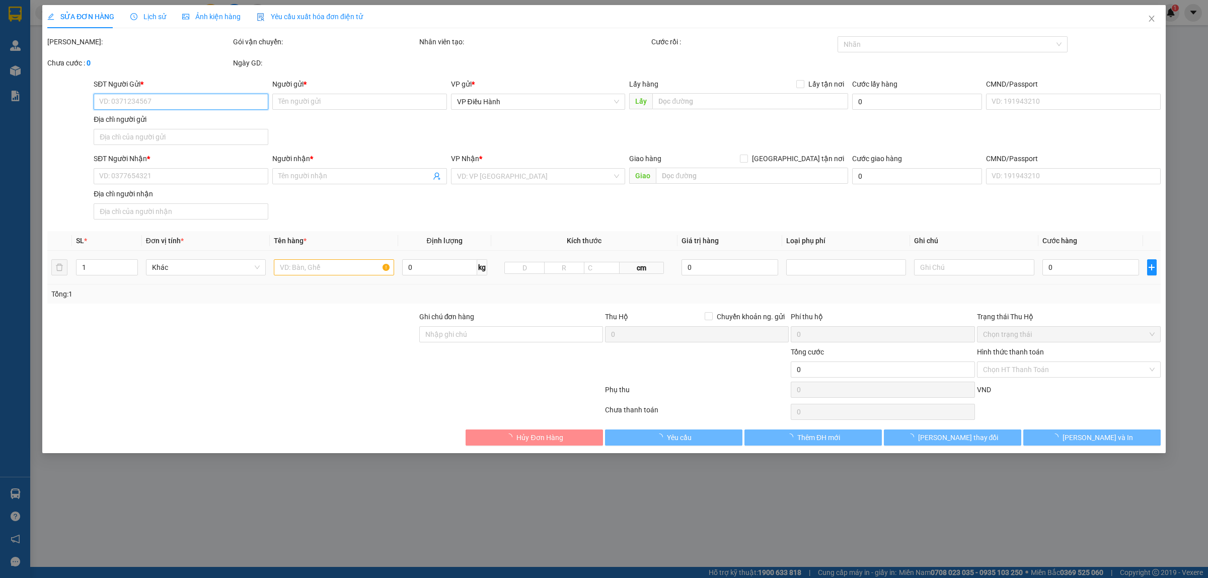
type input "0983100203"
type input "anh Quân"
checkbox input "true"
type input "697 [PERSON_NAME], [GEOGRAPHIC_DATA], [GEOGRAPHIC_DATA]. [GEOGRAPHIC_DATA]"
type input "KHÔNG BAO HƯ VỠ,MÓP MÉO"
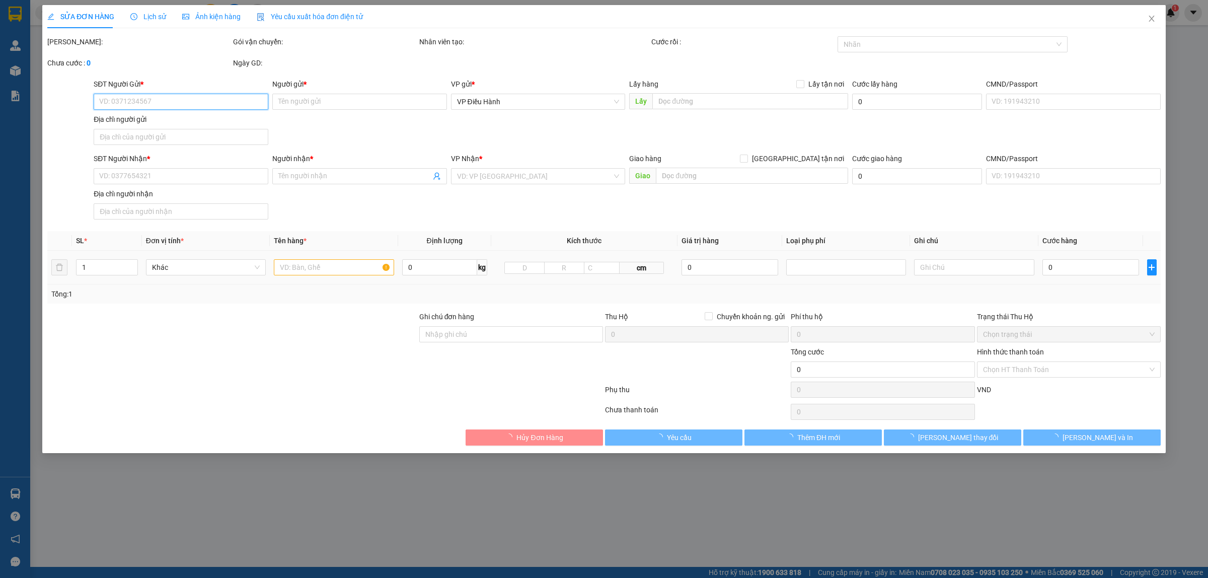
type input "315.000"
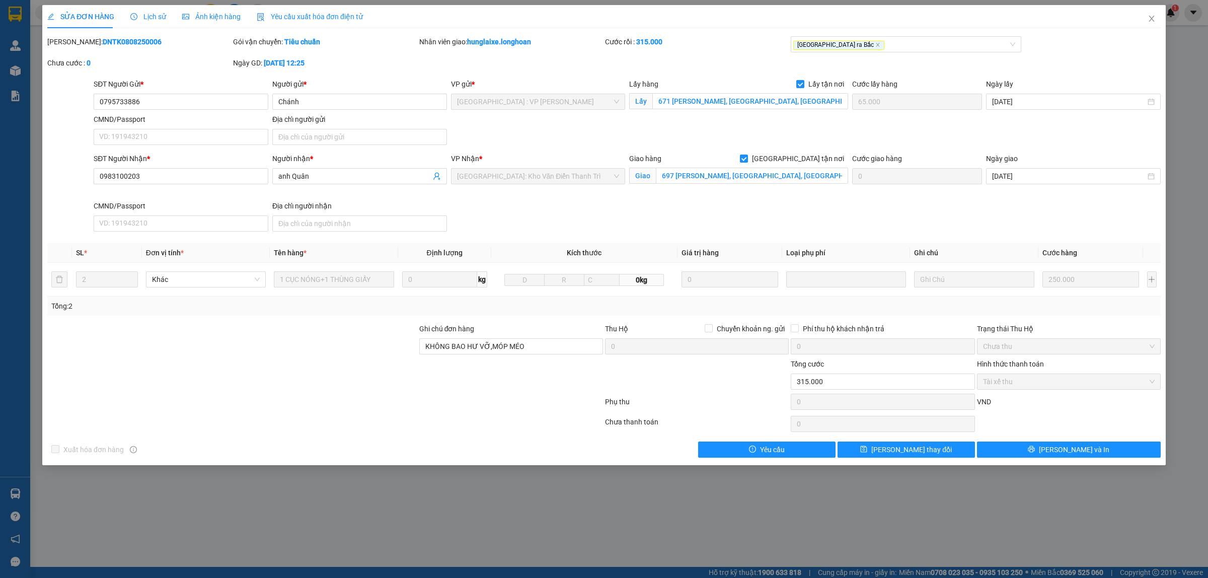
click at [143, 13] on span "Lịch sử" at bounding box center [148, 17] width 36 height 8
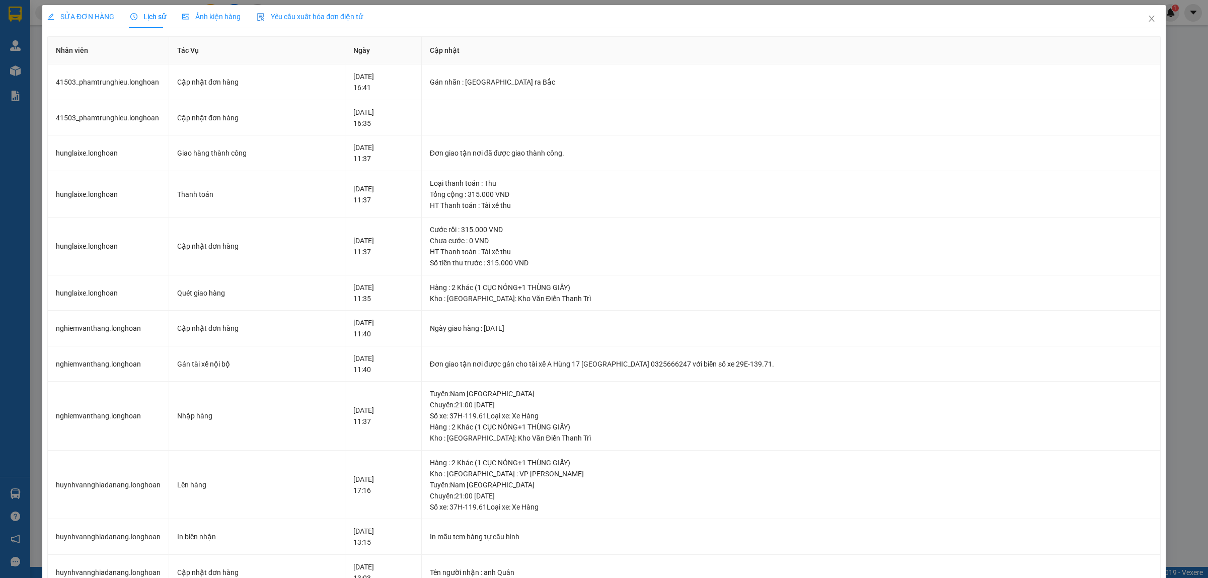
click at [93, 18] on span "SỬA ĐƠN HÀNG" at bounding box center [80, 17] width 67 height 8
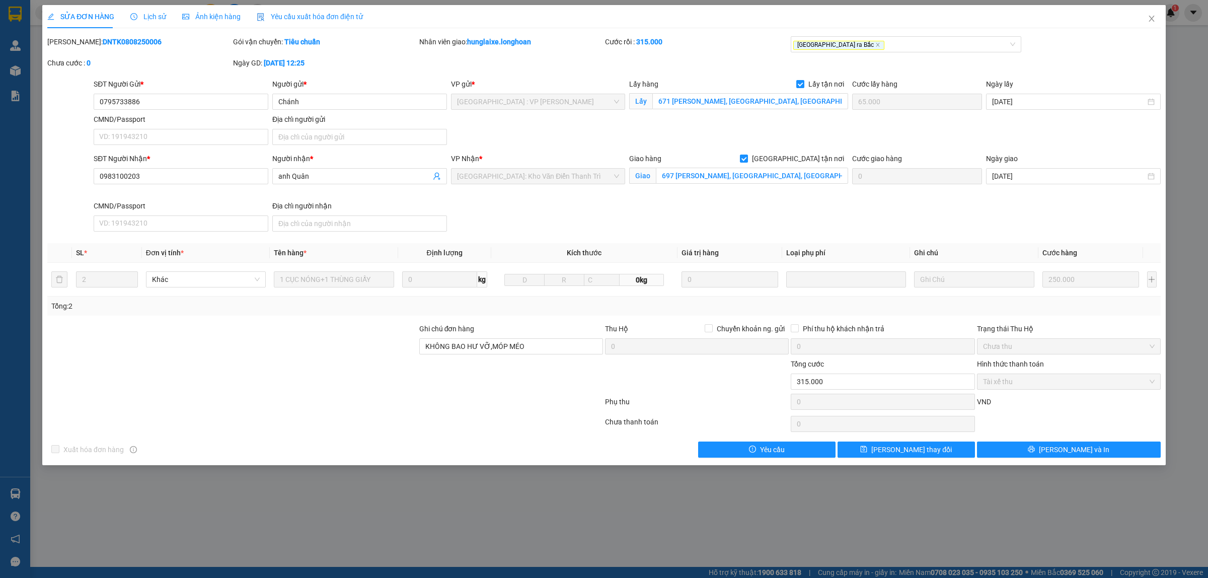
click at [116, 43] on b "DNTK0808250006" at bounding box center [132, 42] width 59 height 8
copy b "DNTK0808250006"
click at [1152, 23] on icon "close" at bounding box center [1152, 19] width 8 height 8
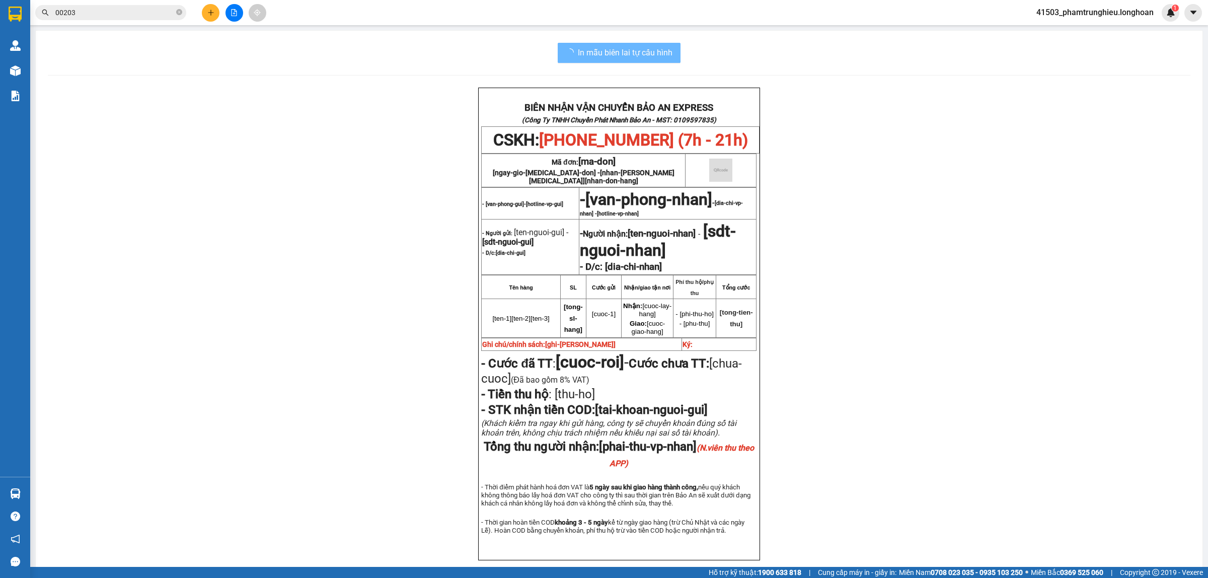
click at [96, 13] on input "00203" at bounding box center [114, 12] width 119 height 11
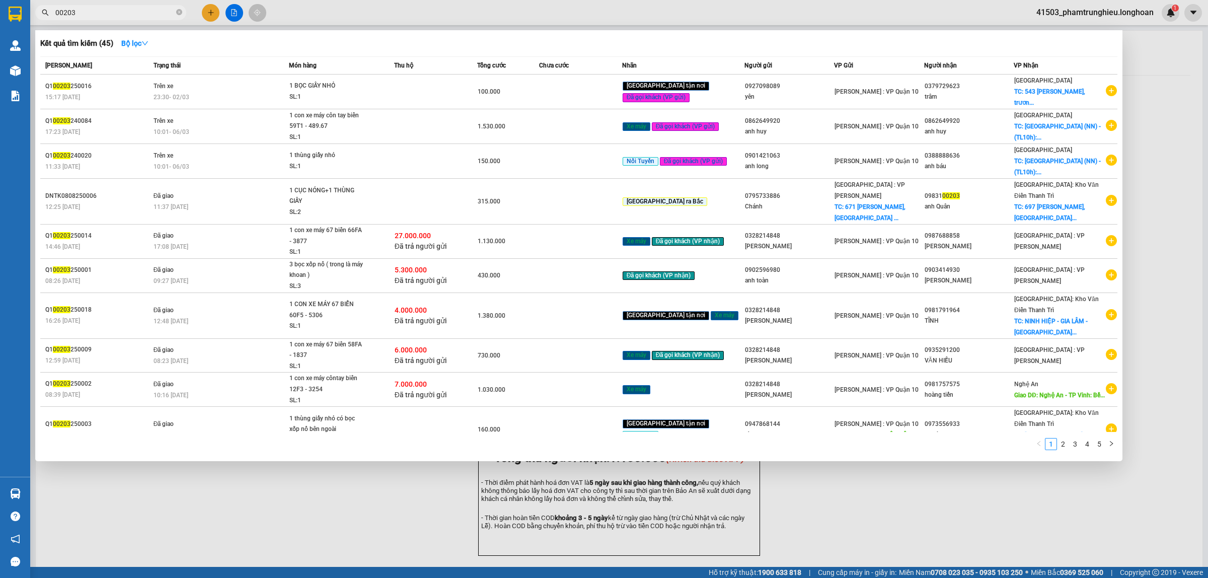
click at [96, 13] on input "00203" at bounding box center [114, 12] width 119 height 11
paste input "HNVD0608250011"
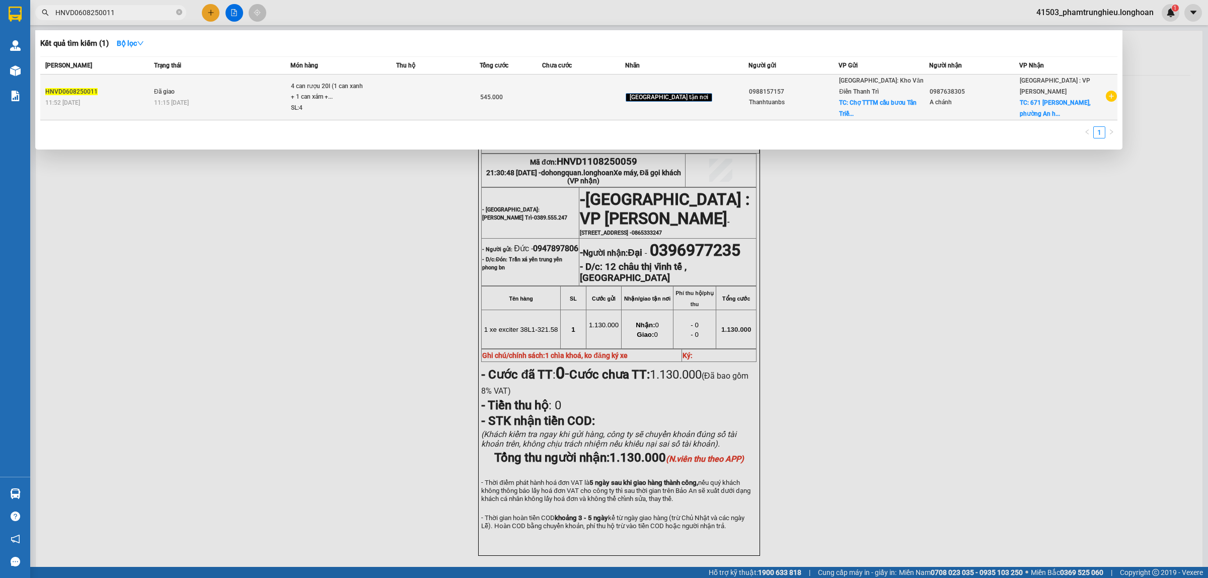
type input "HNVD0608250011"
click at [326, 81] on div "4 can rượu 20l (1 can xanh + 1 can xám +..." at bounding box center [329, 92] width 76 height 22
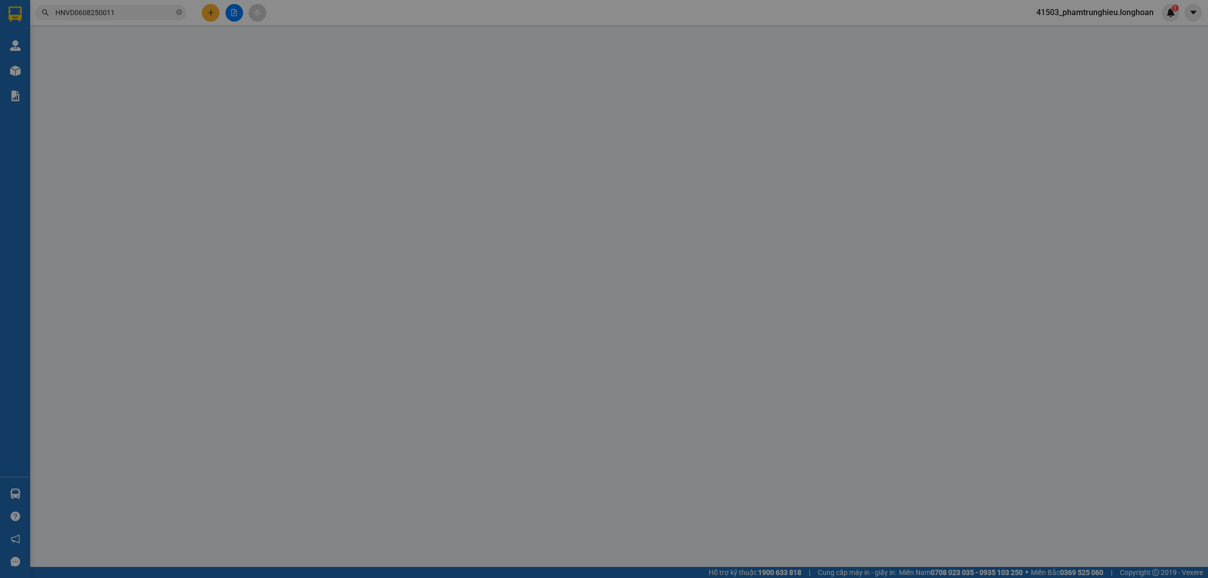
type input "0988157157"
type input "Thanhtuanbs"
checkbox input "true"
type input "Chợ TTTM cầu bươu [GEOGRAPHIC_DATA], [GEOGRAPHIC_DATA], [GEOGRAPHIC_DATA]"
type input "65.000"
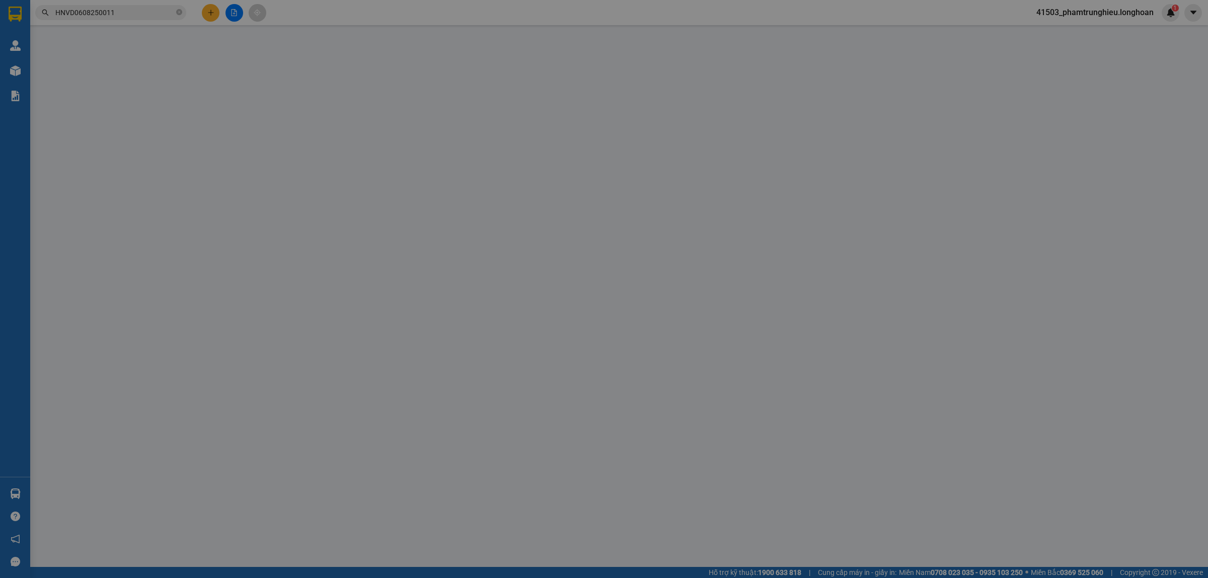
type input "0987638305"
type input "A chánh"
checkbox input "true"
type input "671 [PERSON_NAME], [GEOGRAPHIC_DATA], đn"
type input "545.000"
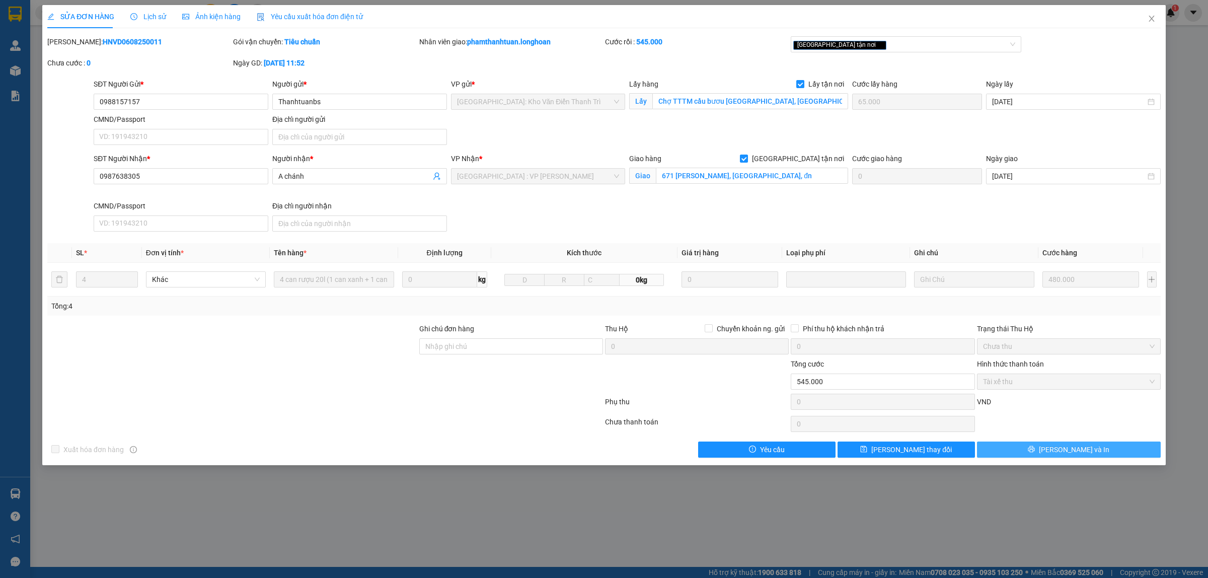
click at [1081, 450] on span "[PERSON_NAME] và In" at bounding box center [1074, 449] width 70 height 11
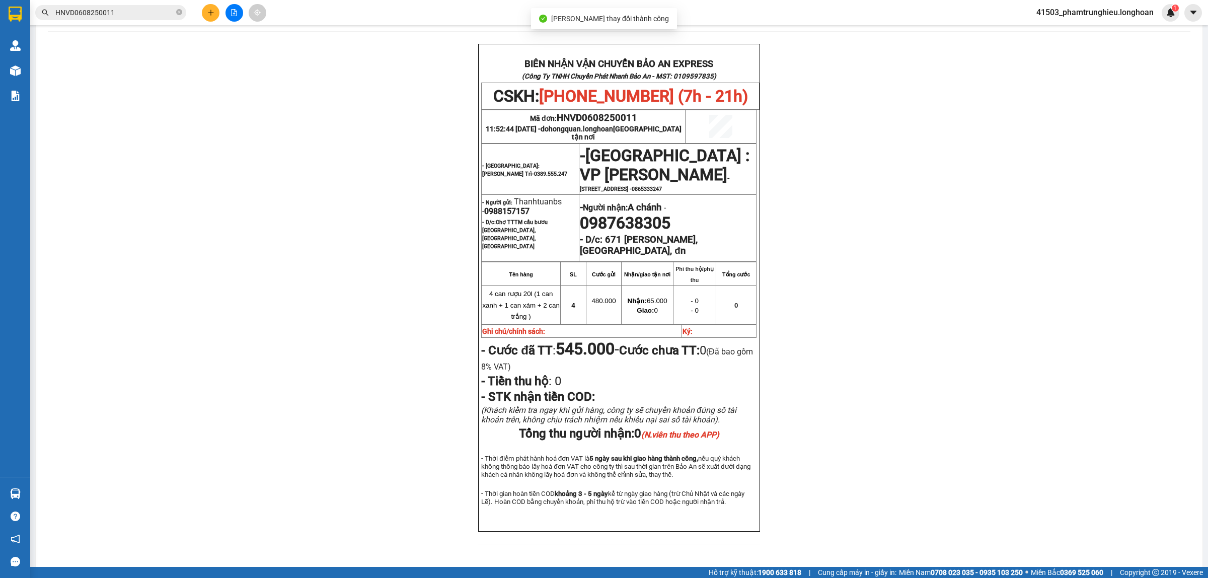
scroll to position [63, 0]
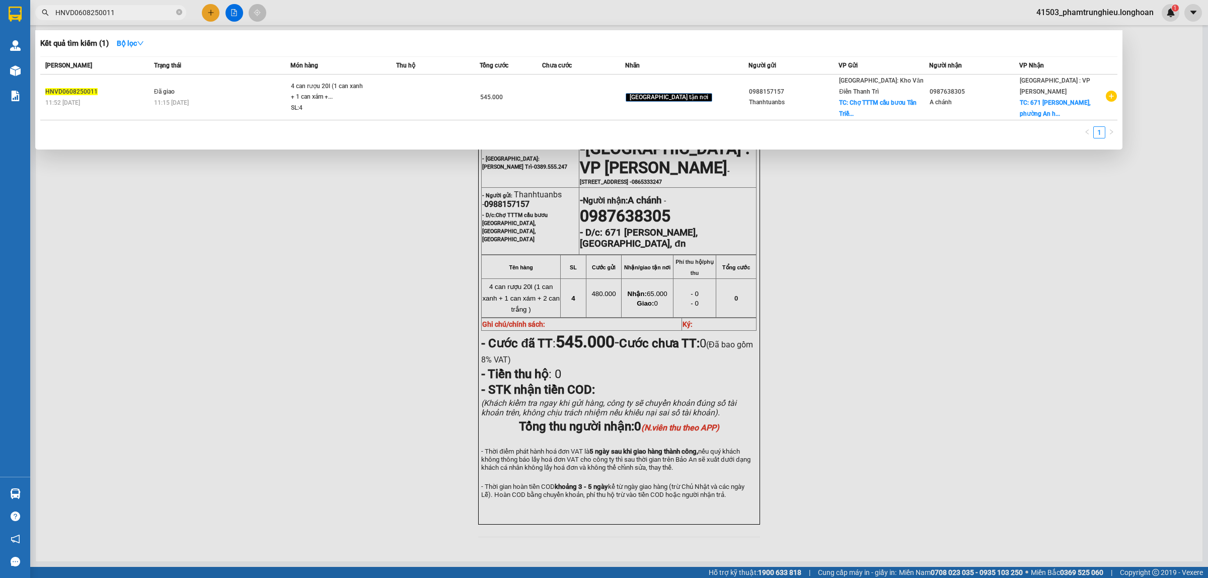
click at [122, 14] on input "HNVD0608250011" at bounding box center [114, 12] width 119 height 11
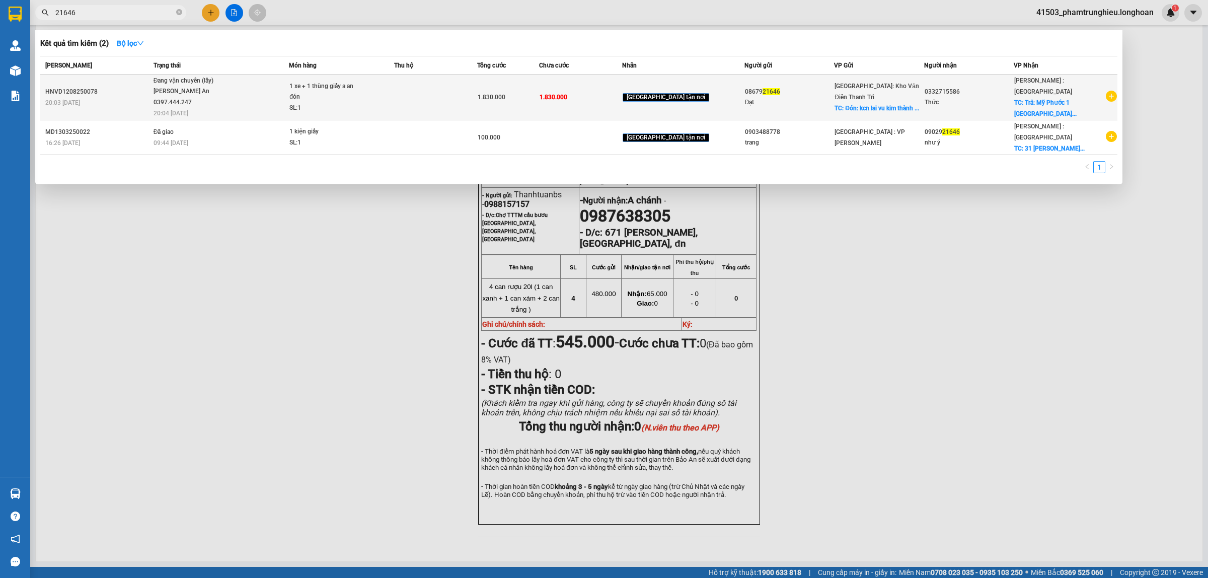
type input "21646"
click at [237, 96] on span "Đang vận chuyển (lấy) [PERSON_NAME] An 0397.444.247 20:04 [DATE]" at bounding box center [221, 97] width 135 height 42
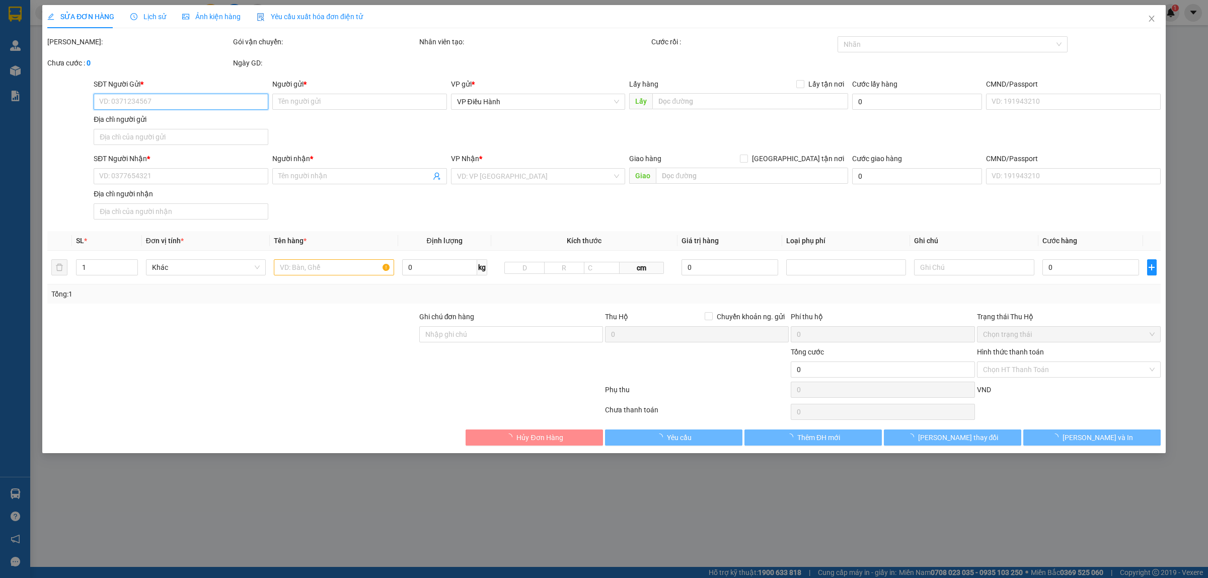
type input "0867921646"
type input "Đạt"
checkbox input "true"
type input "Đón: kcn lai vu kim thành hải dương"
type input "0332715586"
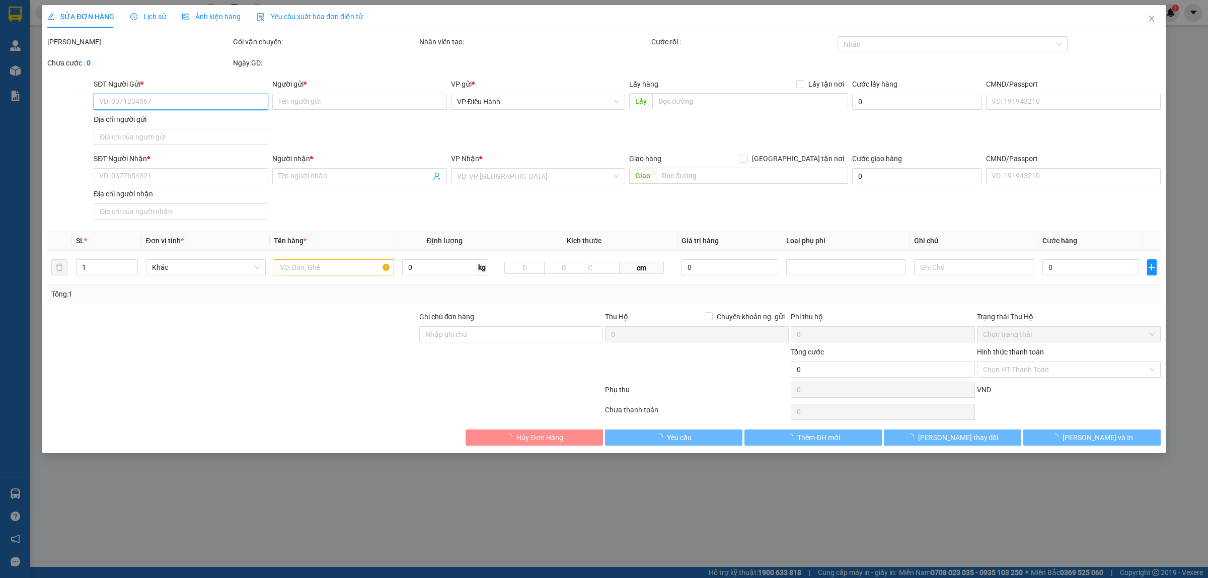
type input "Thức"
checkbox input "true"
type input "Trả: Mỹ Phước 1 [GEOGRAPHIC_DATA]"
type input "1.830.000"
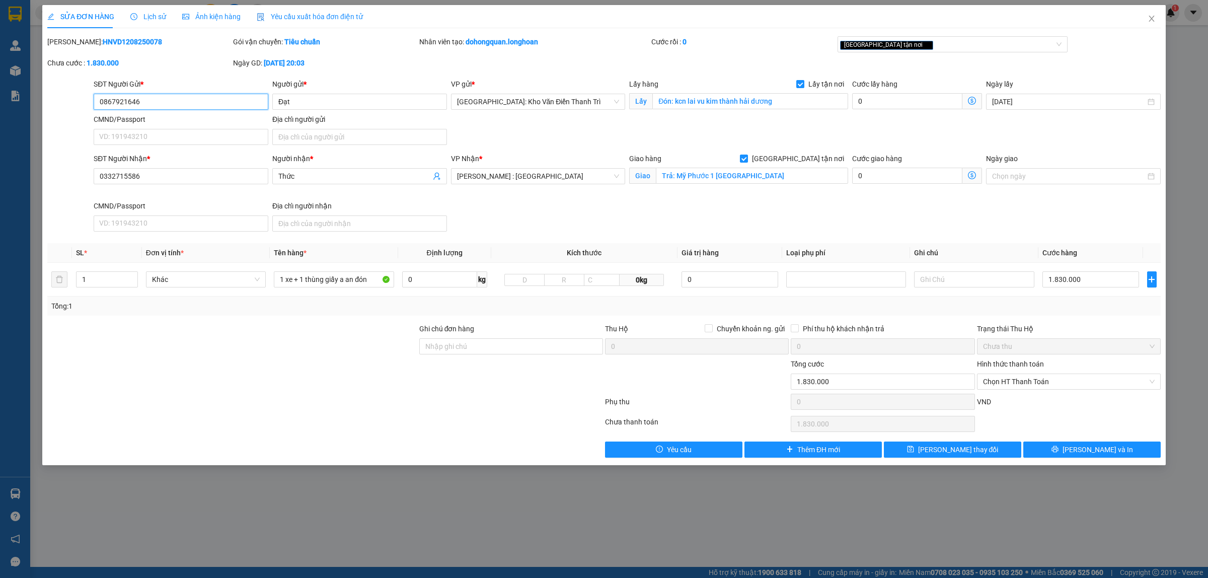
click at [173, 106] on input "0867921646" at bounding box center [181, 102] width 175 height 16
click at [1153, 20] on icon "close" at bounding box center [1152, 19] width 6 height 6
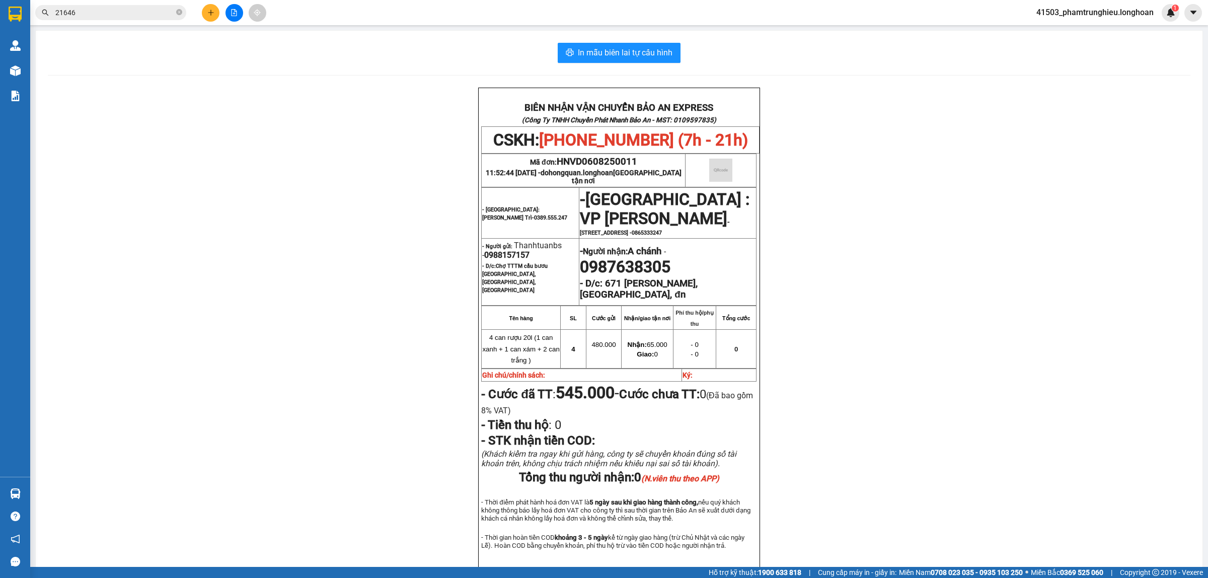
click at [141, 17] on input "21646" at bounding box center [114, 12] width 119 height 11
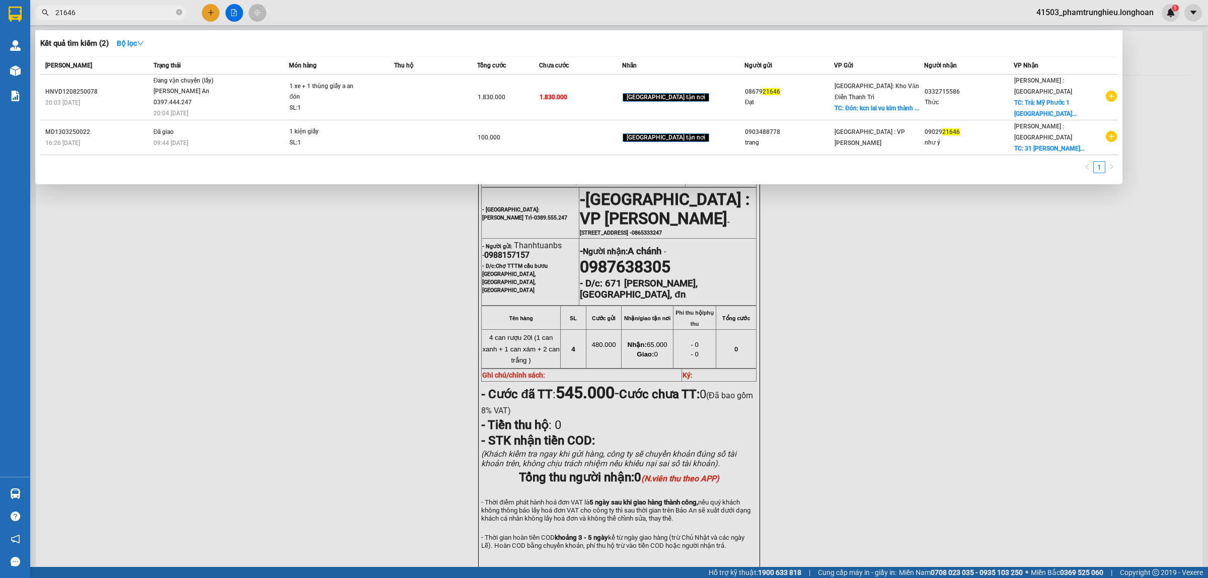
click at [141, 17] on input "21646" at bounding box center [114, 12] width 119 height 11
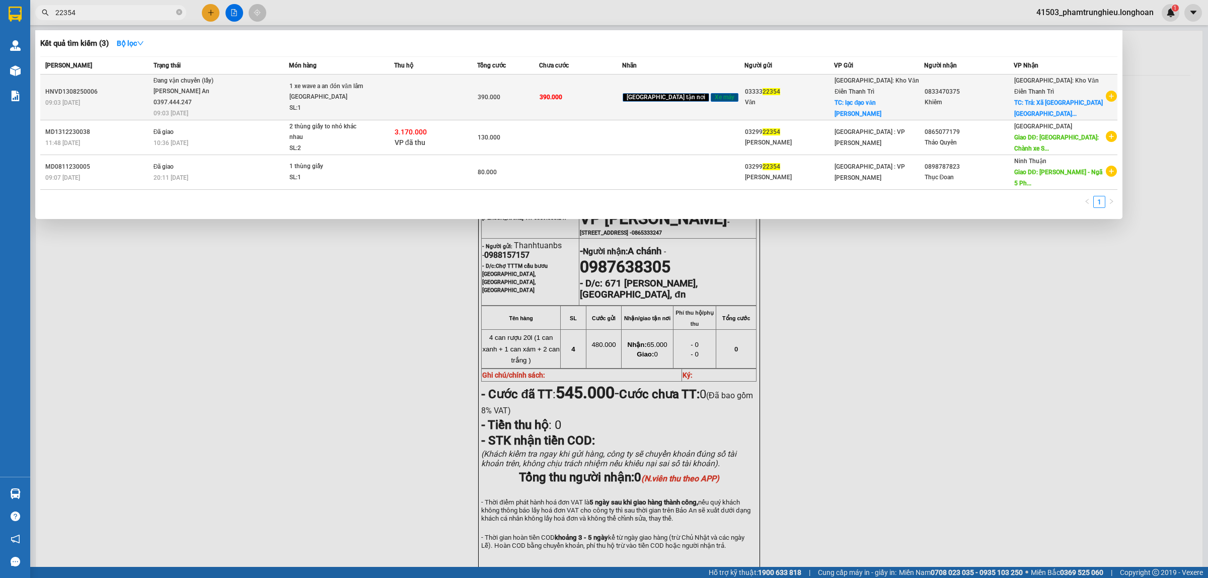
type input "22354"
click at [214, 96] on div "[PERSON_NAME] An 0397.444.247" at bounding box center [192, 97] width 76 height 22
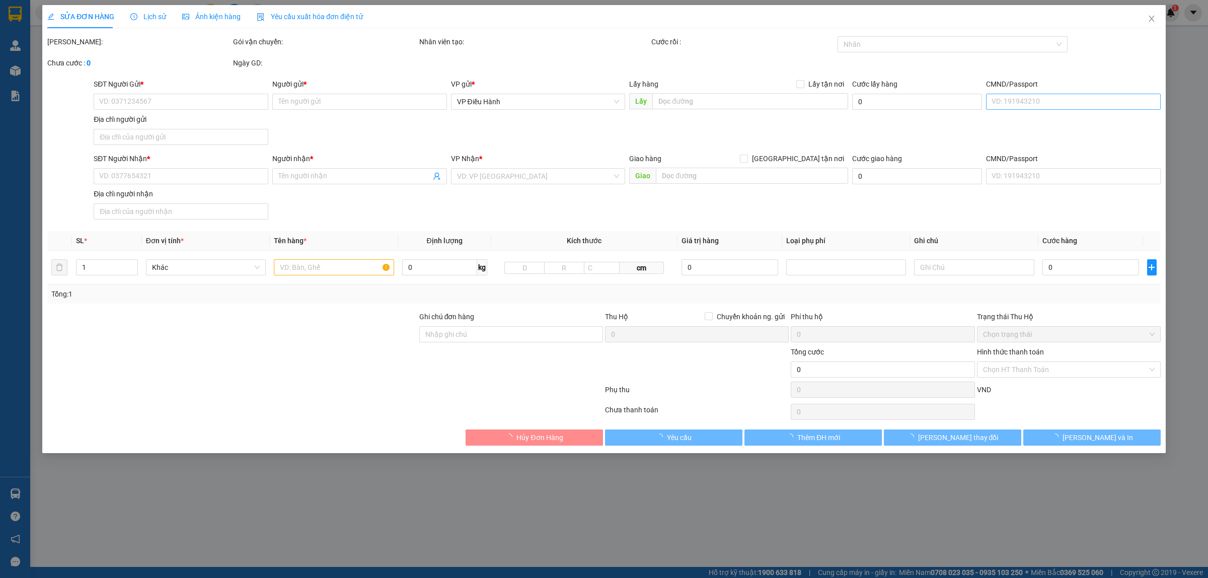
type input "0333322354"
type input "Văn"
checkbox input "true"
type input "lạc đạo văn [PERSON_NAME][GEOGRAPHIC_DATA]"
type input "0833470375"
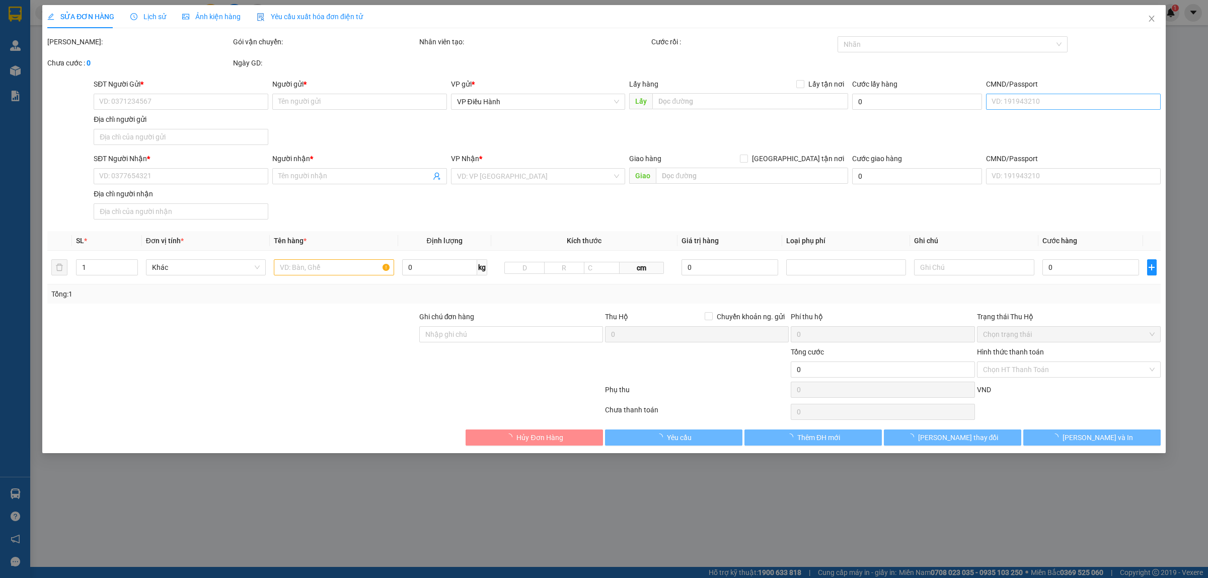
type input "Khiêm"
checkbox input "true"
type input "Trả: Xã [GEOGRAPHIC_DATA] [GEOGRAPHIC_DATA] [GEOGRAPHIC_DATA]"
type input "390.000"
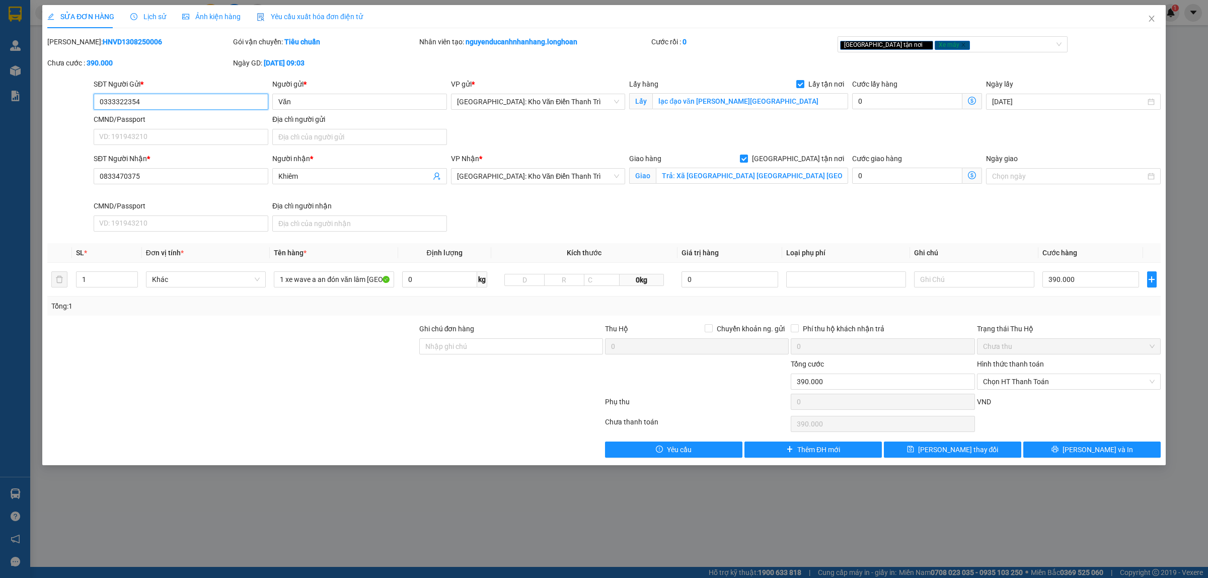
click at [165, 104] on input "0333322354" at bounding box center [181, 102] width 175 height 16
click at [1155, 19] on icon "close" at bounding box center [1152, 19] width 8 height 8
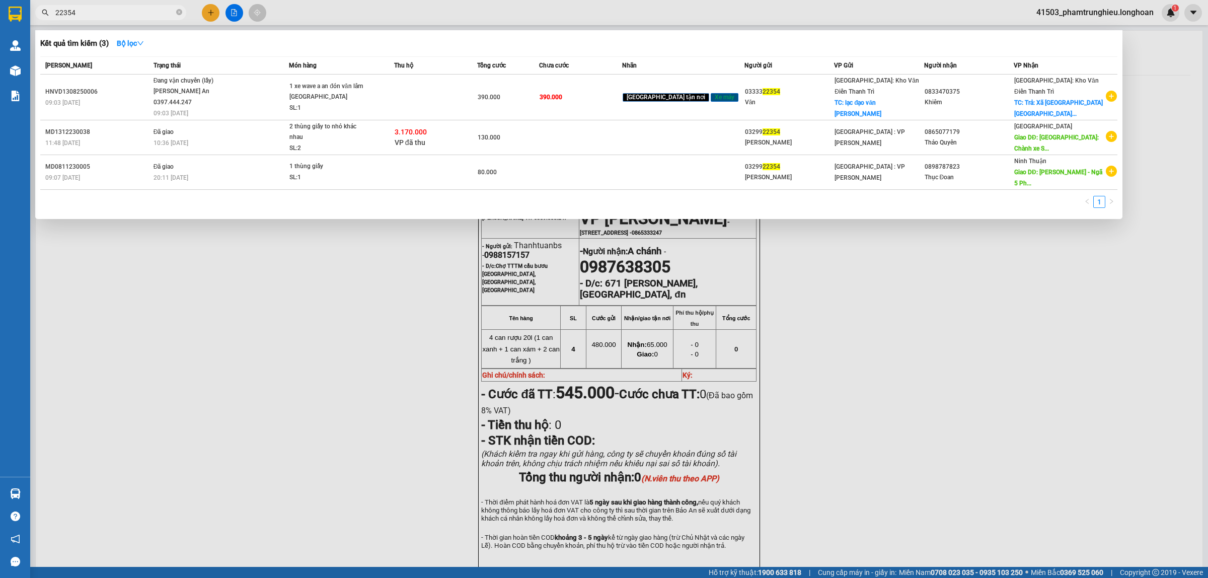
click at [99, 11] on input "22354" at bounding box center [114, 12] width 119 height 11
paste input "0987984382"
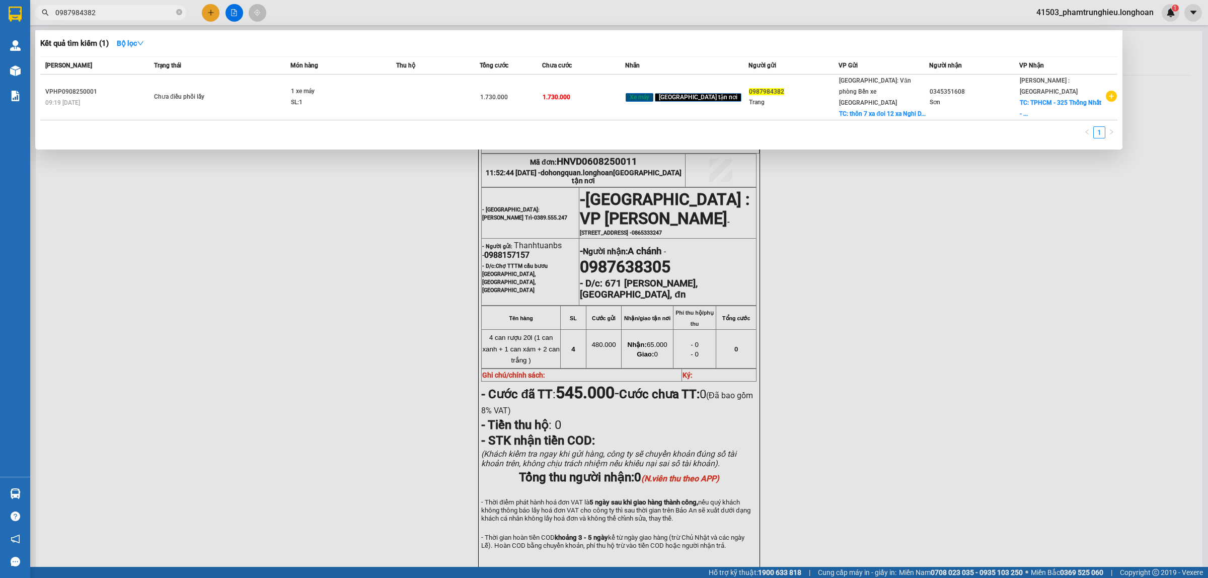
click at [310, 413] on div at bounding box center [604, 289] width 1208 height 578
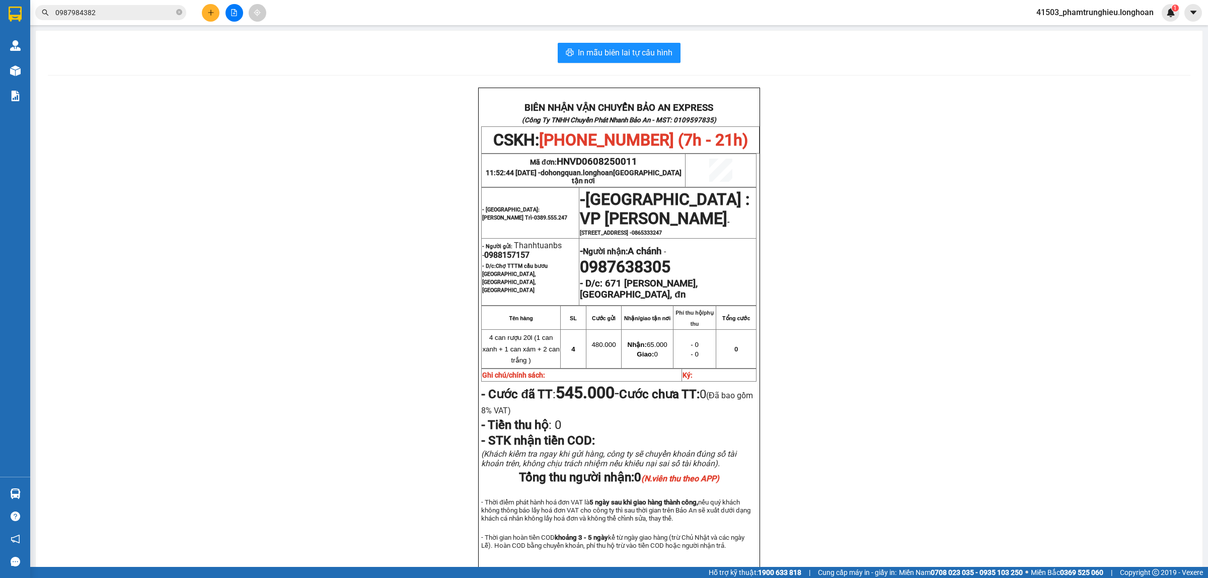
click at [99, 11] on input "0987984382" at bounding box center [114, 12] width 119 height 11
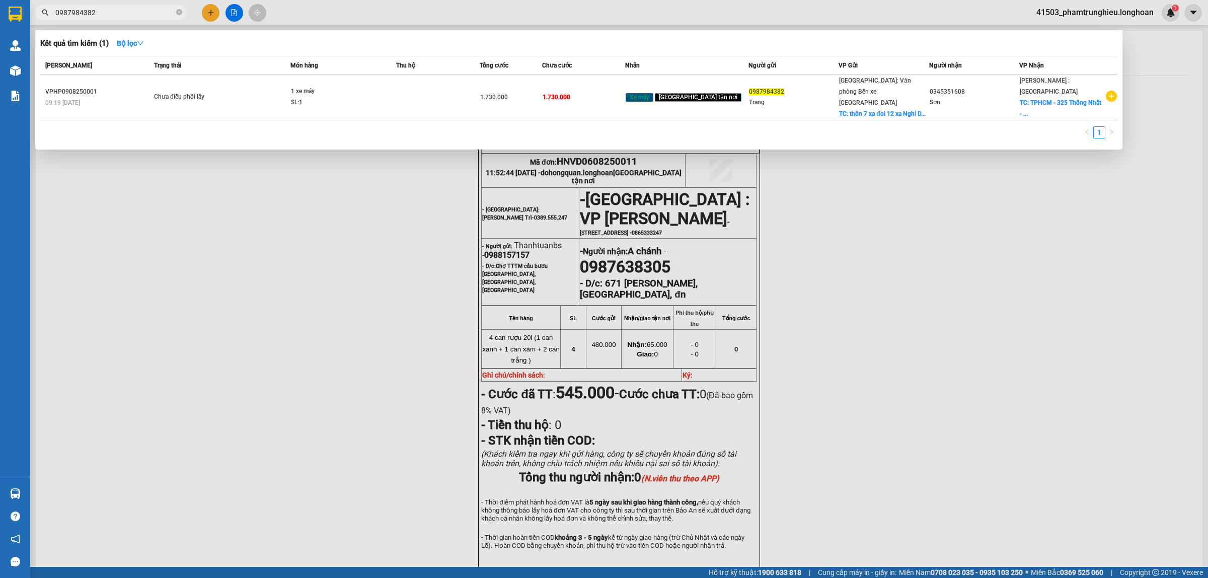
click at [99, 11] on input "0987984382" at bounding box center [114, 12] width 119 height 11
paste input "833470375"
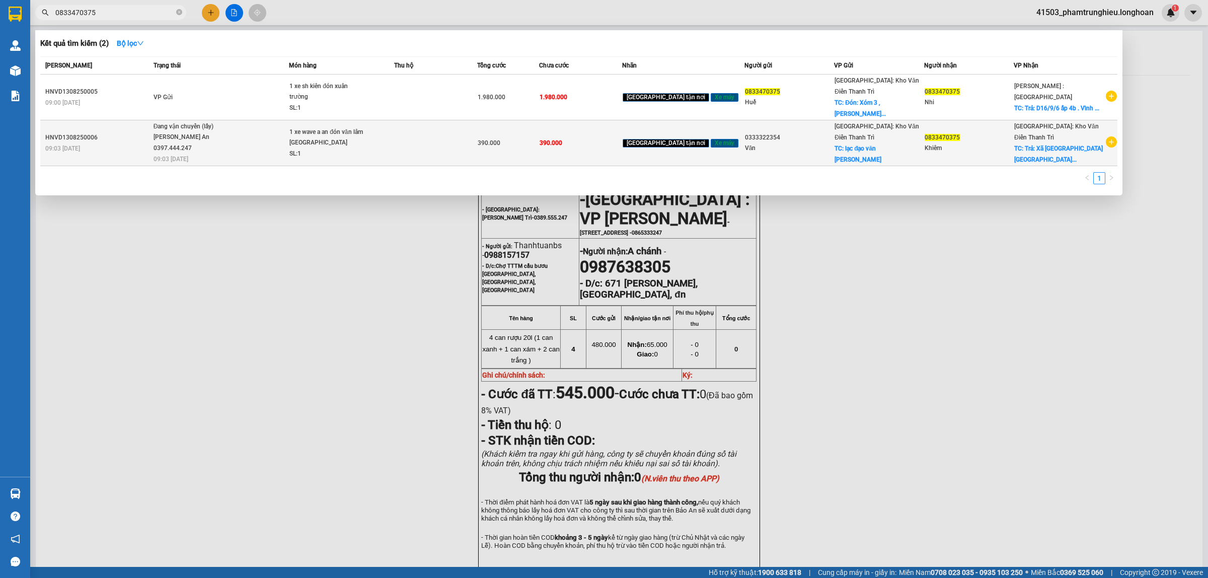
type input "0833470375"
click at [338, 133] on div "1 xe wave a an đón văn lâm [GEOGRAPHIC_DATA]" at bounding box center [328, 138] width 76 height 22
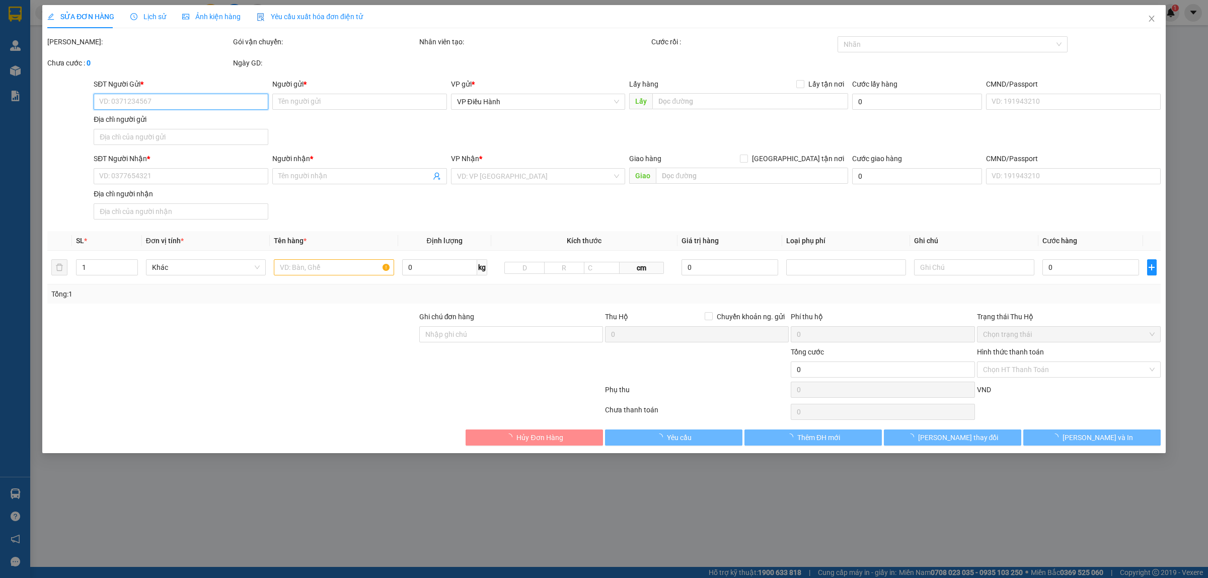
type input "0333322354"
type input "Văn"
checkbox input "true"
type input "lạc đạo văn [PERSON_NAME][GEOGRAPHIC_DATA]"
type input "0833470375"
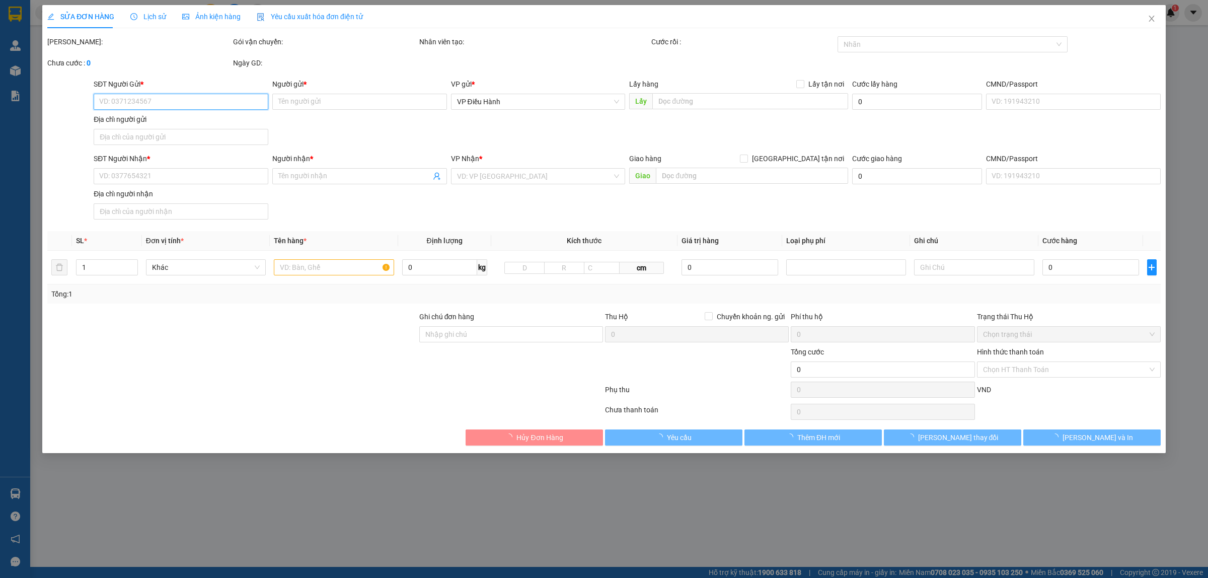
type input "Khiêm"
checkbox input "true"
type input "Trả: Xã [GEOGRAPHIC_DATA] [GEOGRAPHIC_DATA] [GEOGRAPHIC_DATA]"
type input "390.000"
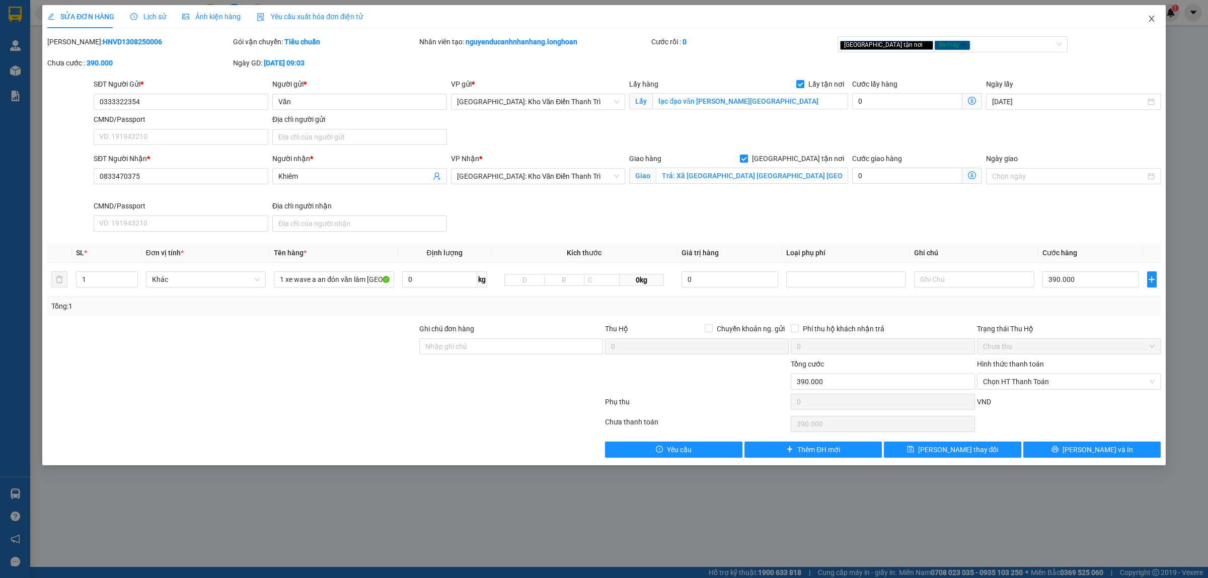
click at [1154, 16] on icon "close" at bounding box center [1152, 19] width 8 height 8
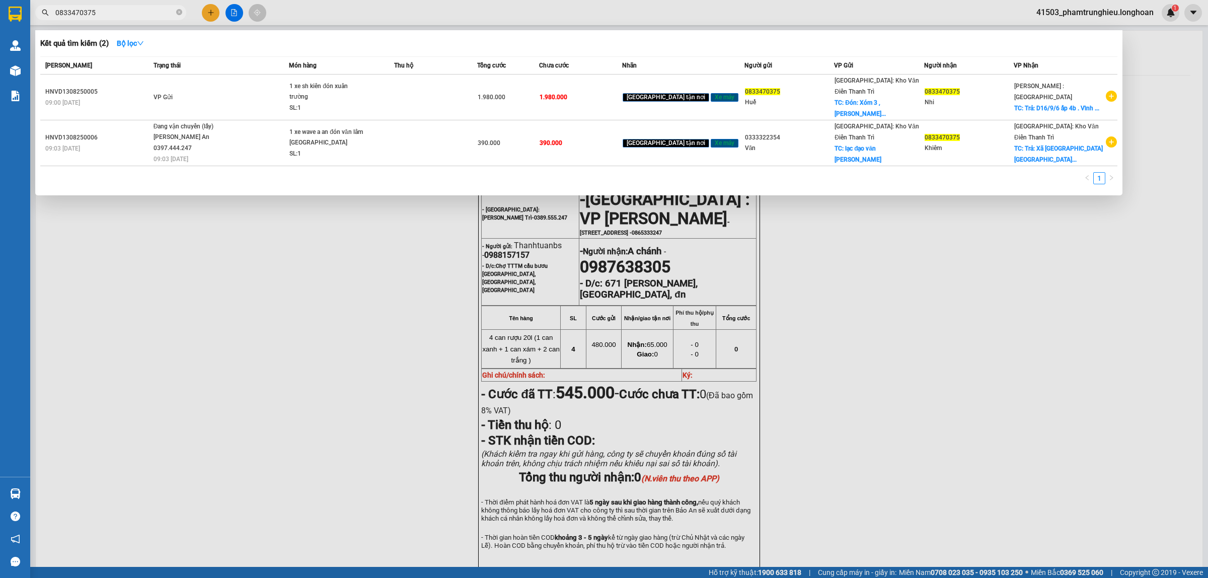
click at [116, 15] on input "0833470375" at bounding box center [114, 12] width 119 height 11
click at [255, 71] on th "Trạng thái" at bounding box center [220, 66] width 138 height 18
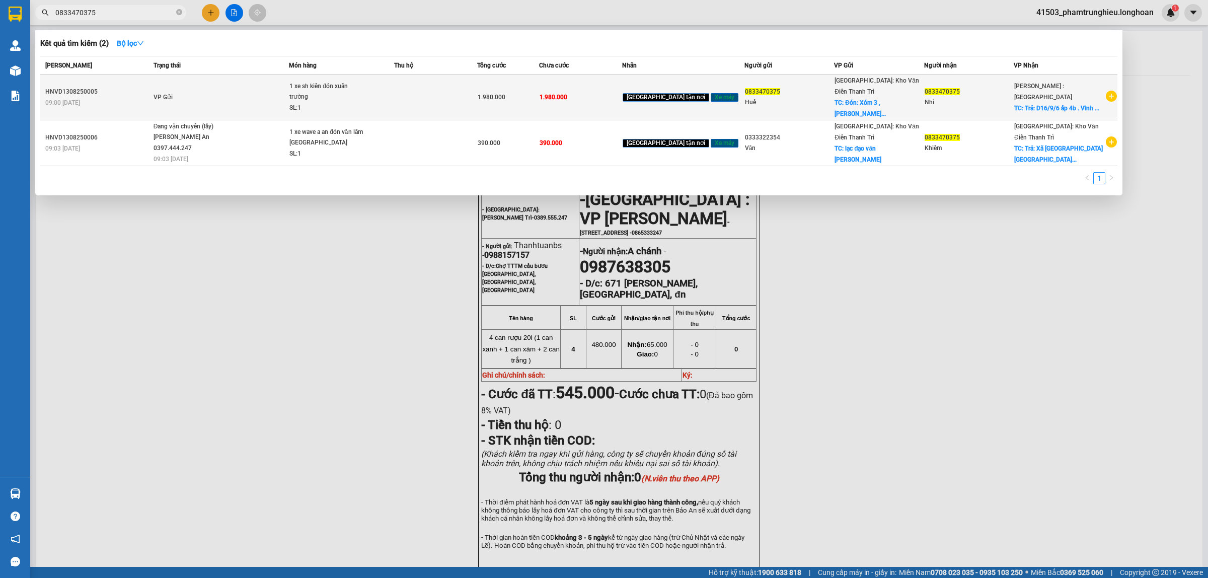
click at [250, 82] on td "VP Gửi" at bounding box center [220, 98] width 138 height 46
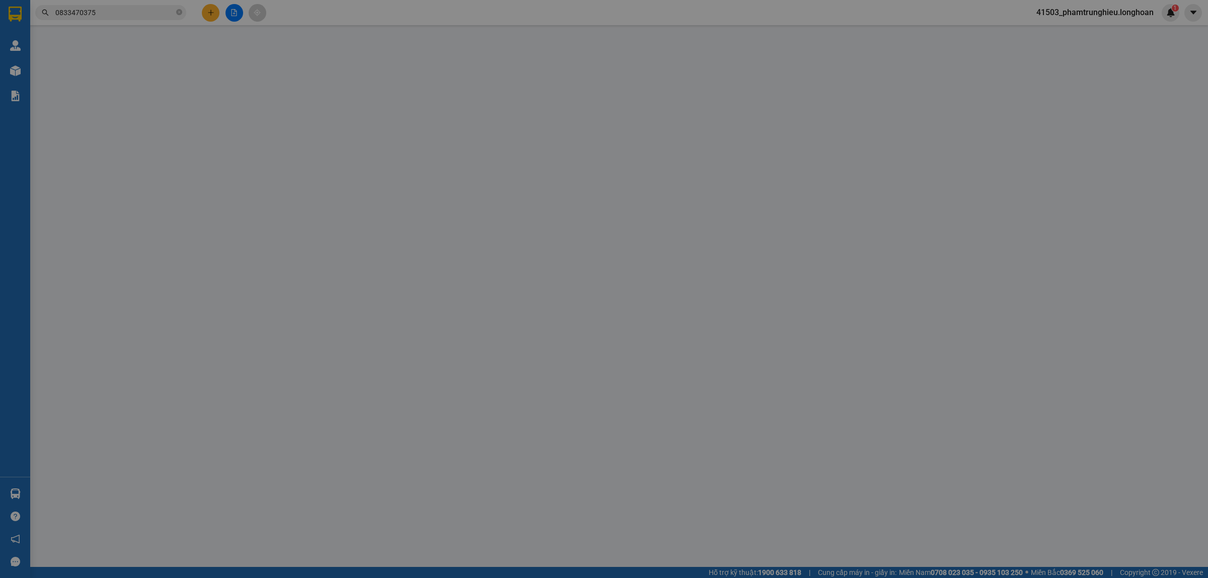
type input "0833470375"
type input "Huế"
checkbox input "true"
type input "Đón: Xóm 3 , [PERSON_NAME], [GEOGRAPHIC_DATA], [GEOGRAPHIC_DATA]"
type input "0833470375"
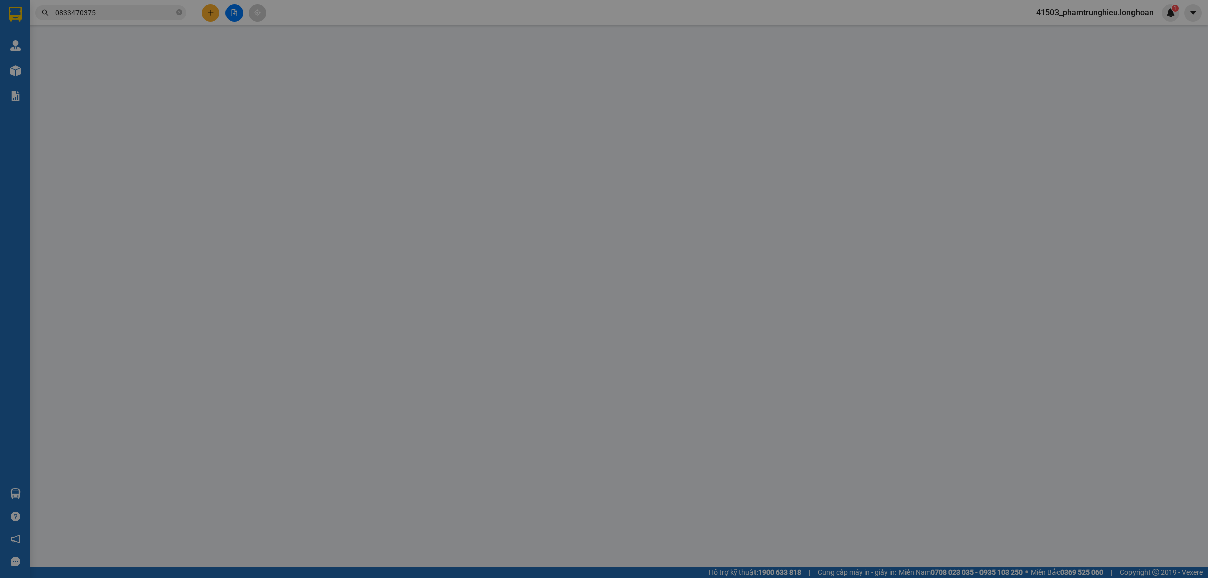
type input "Nhi"
checkbox input "true"
type input "Trả: D16/9/6 ấp 4b . [GEOGRAPHIC_DATA]. [GEOGRAPHIC_DATA]. Hcm"
type input "1.980.000"
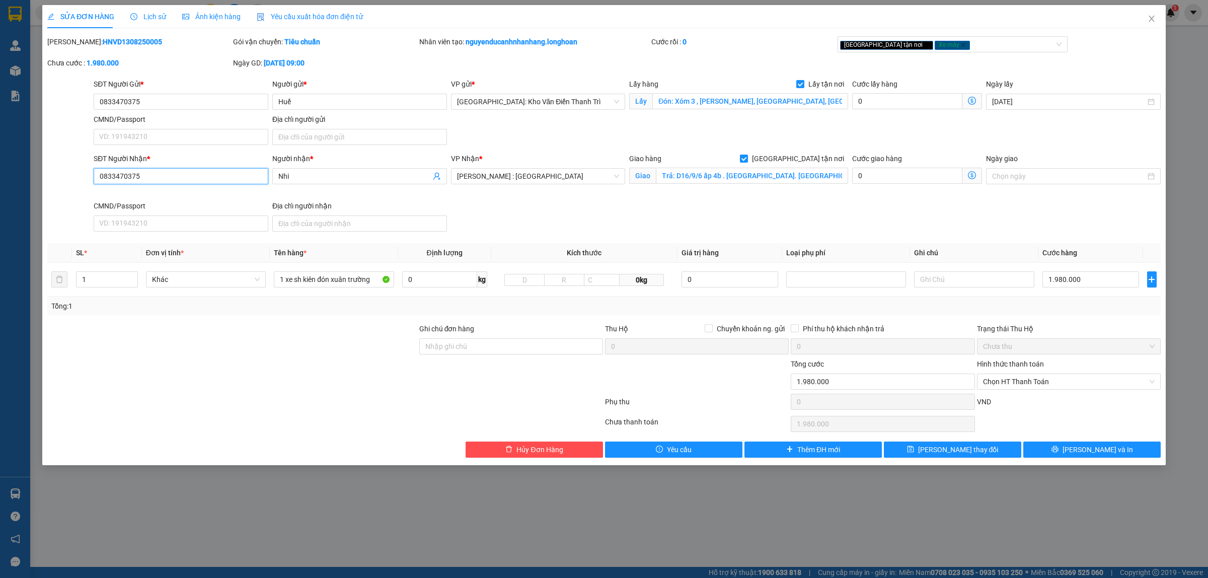
click at [151, 174] on input "0833470375" at bounding box center [181, 176] width 175 height 16
paste input "934123411"
type input "0934123411"
click at [938, 452] on button "[PERSON_NAME] thay đổi" at bounding box center [952, 450] width 137 height 16
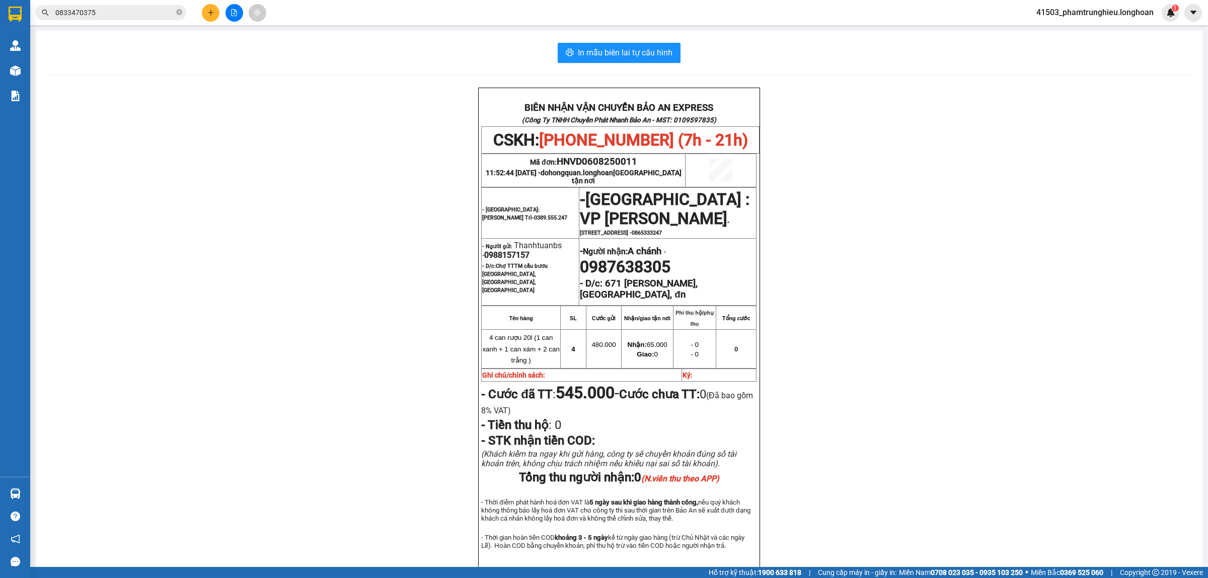
click at [117, 14] on input "0833470375" at bounding box center [114, 12] width 119 height 11
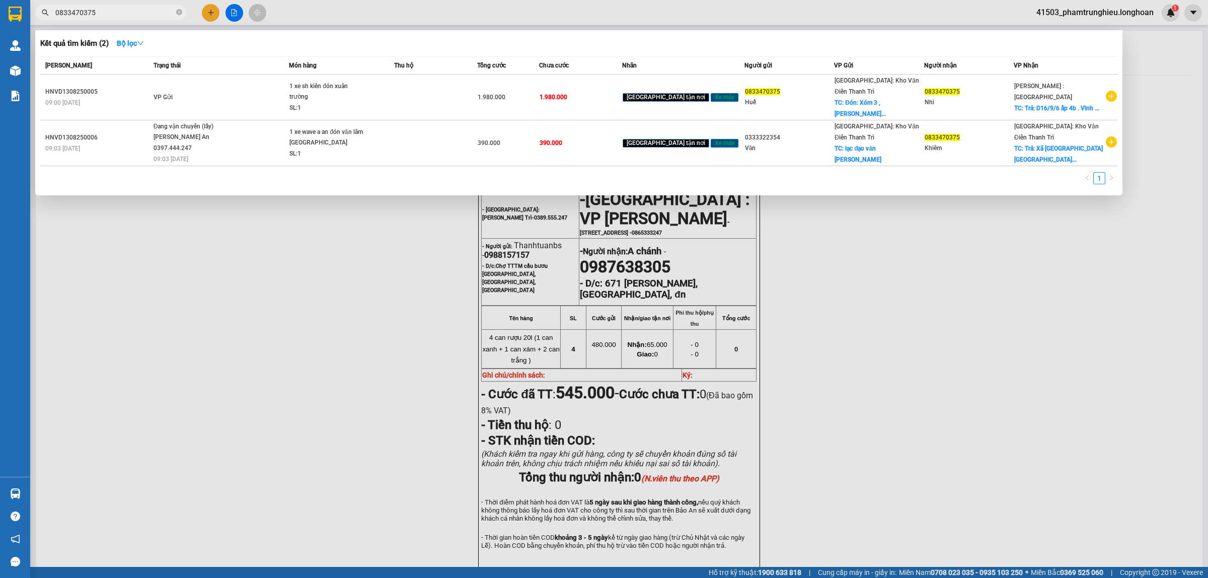
click at [112, 13] on input "0833470375" at bounding box center [114, 12] width 119 height 11
click at [174, 8] on span "0833470375" at bounding box center [110, 12] width 151 height 15
click at [180, 11] on icon "close-circle" at bounding box center [179, 12] width 6 height 6
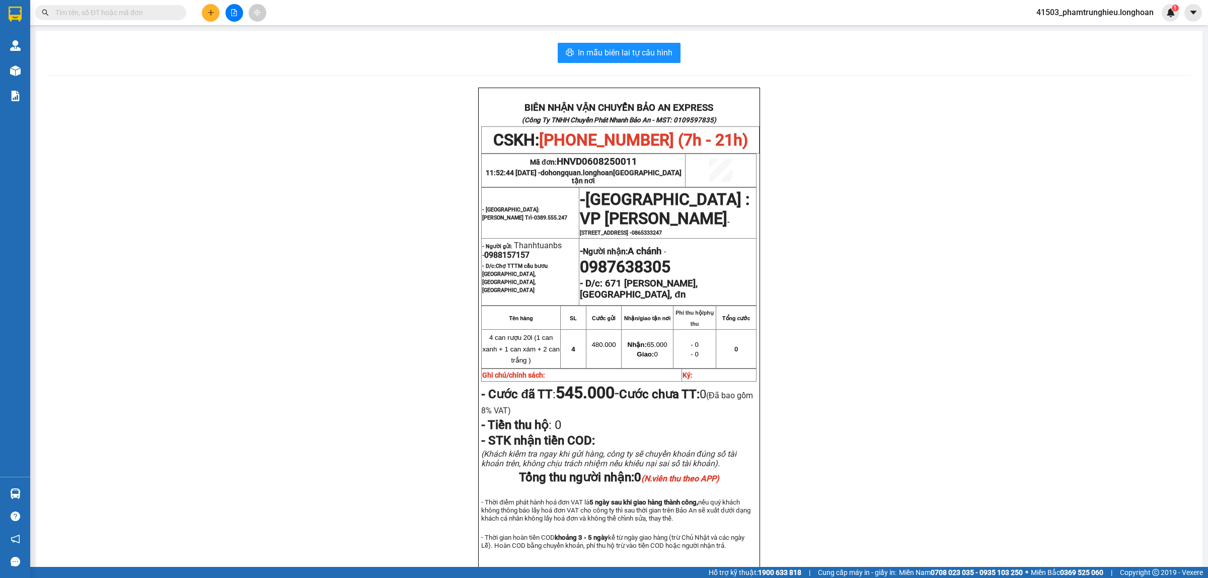
paste input "0833470375"
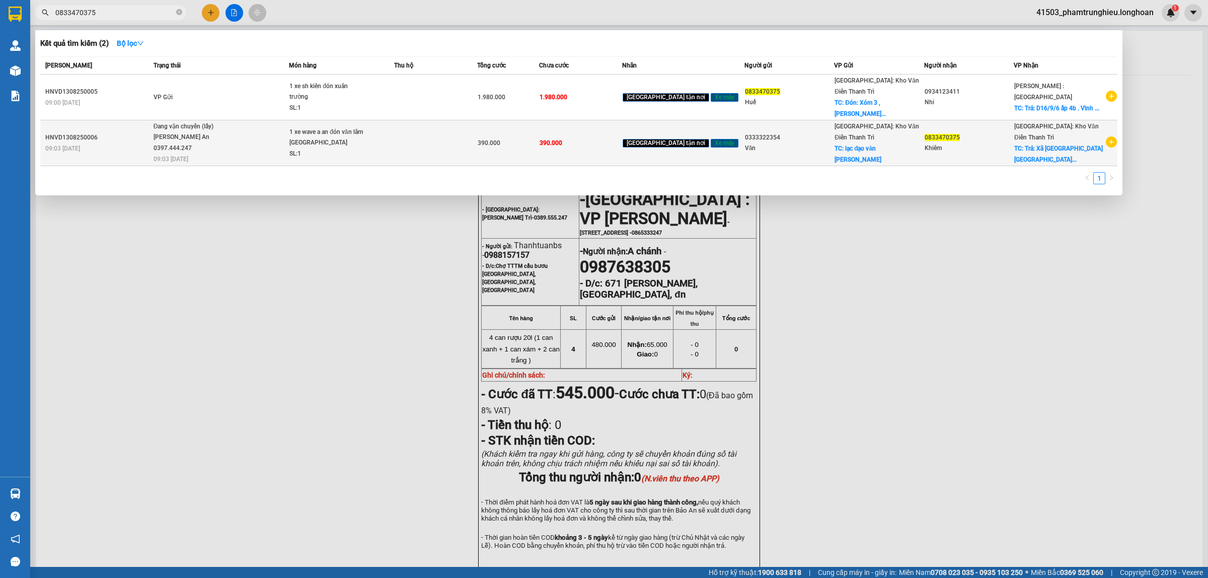
type input "0833470375"
click at [274, 131] on span "Đang vận chuyển (lấy) [PERSON_NAME] An 0397.444.247 09:03 [DATE]" at bounding box center [221, 142] width 135 height 42
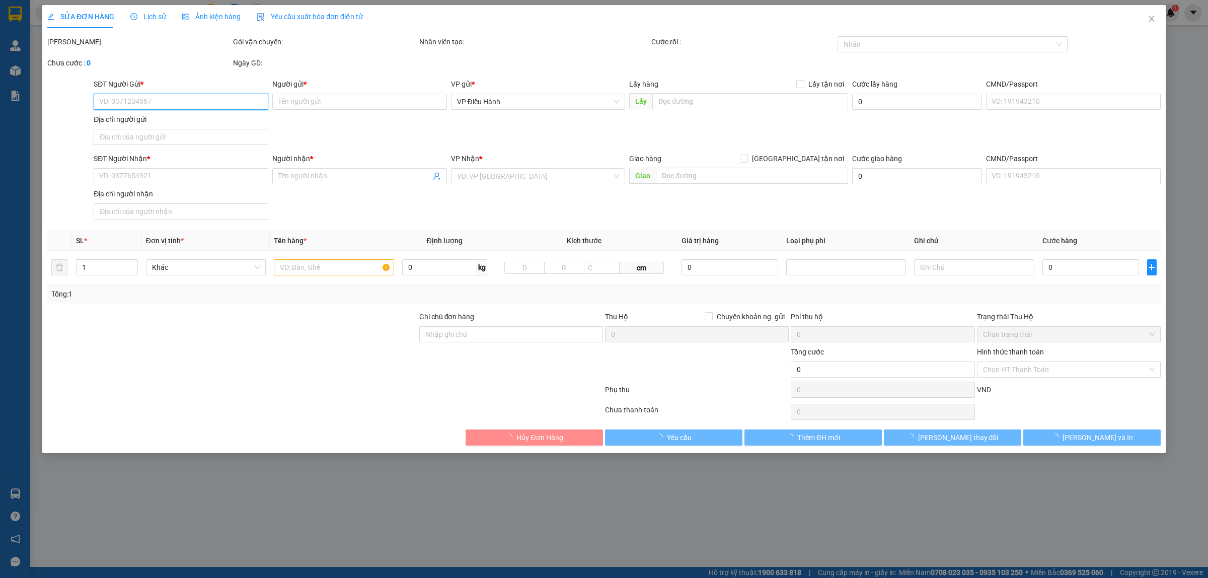
type input "0333322354"
type input "Văn"
checkbox input "true"
type input "lạc đạo văn [PERSON_NAME][GEOGRAPHIC_DATA]"
type input "0833470375"
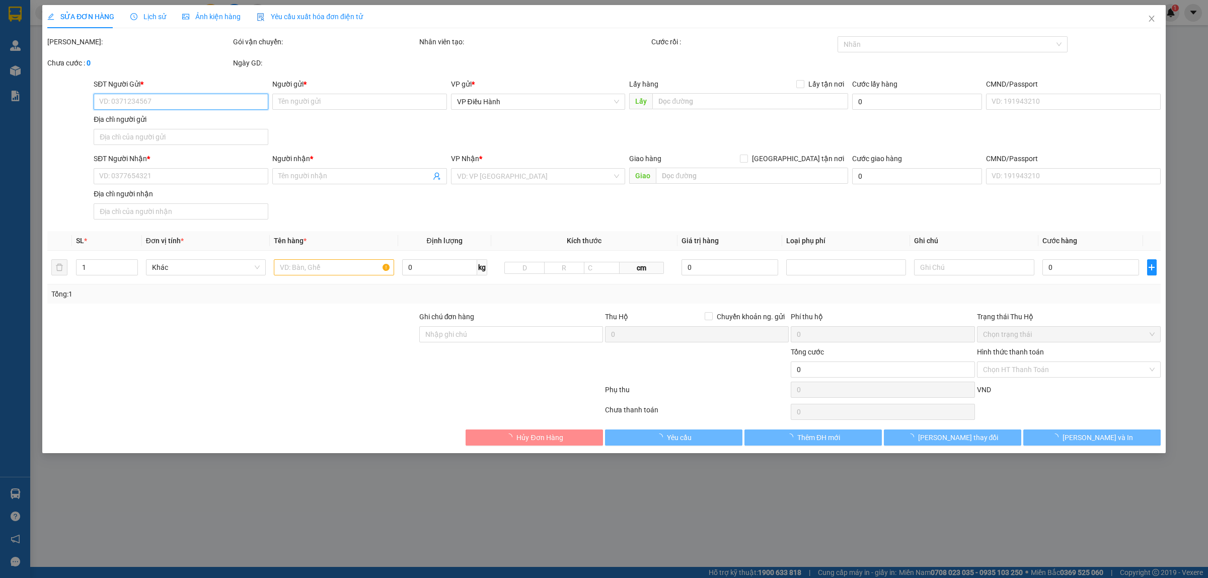
type input "Khiêm"
checkbox input "true"
type input "Trả: Xã [GEOGRAPHIC_DATA] [GEOGRAPHIC_DATA] [GEOGRAPHIC_DATA]"
type input "390.000"
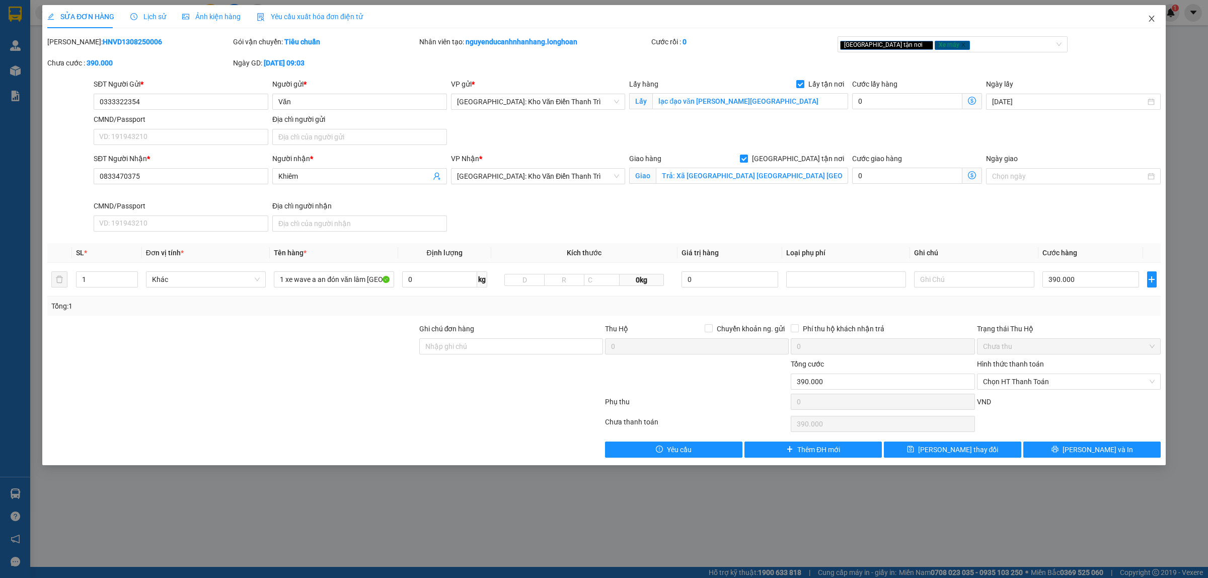
click at [1153, 15] on icon "close" at bounding box center [1152, 19] width 8 height 8
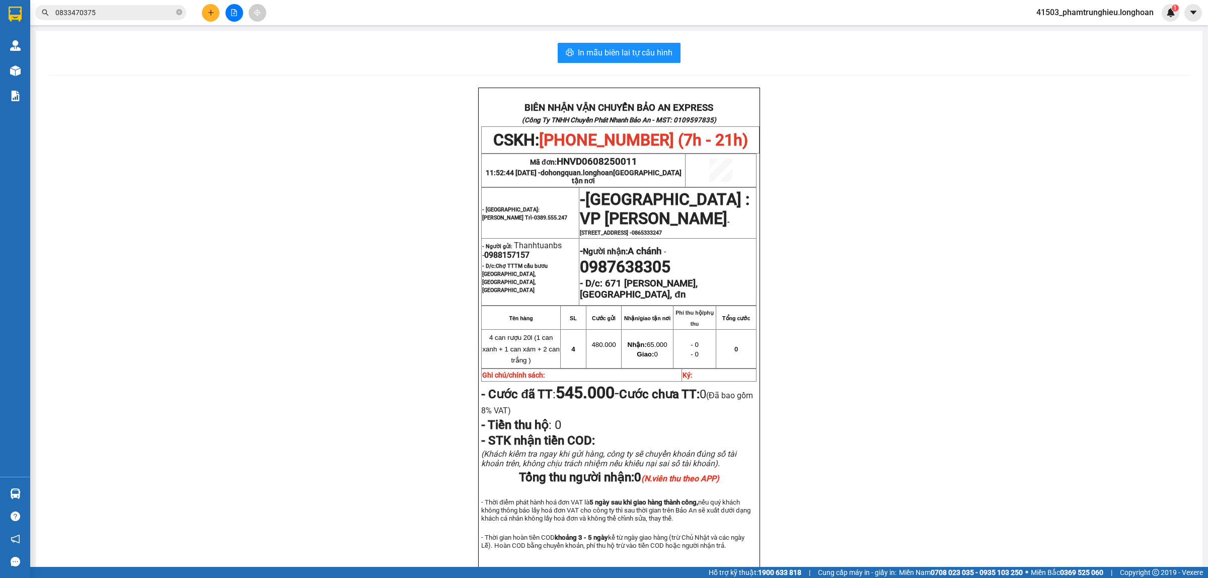
click at [129, 12] on input "0833470375" at bounding box center [114, 12] width 119 height 11
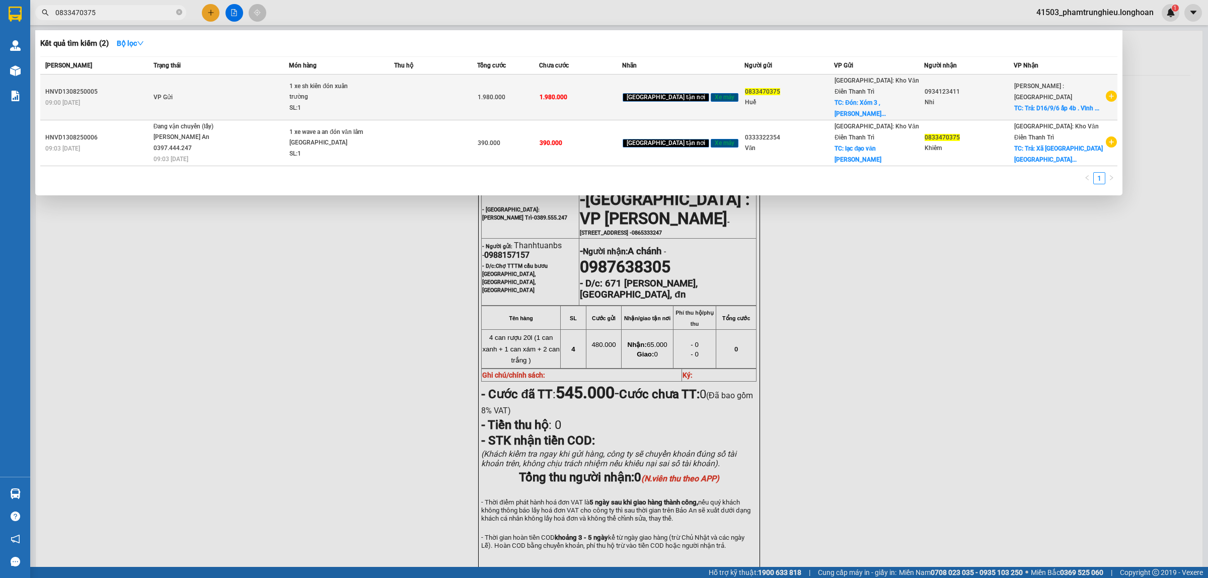
click at [247, 92] on td "VP Gửi" at bounding box center [220, 98] width 138 height 46
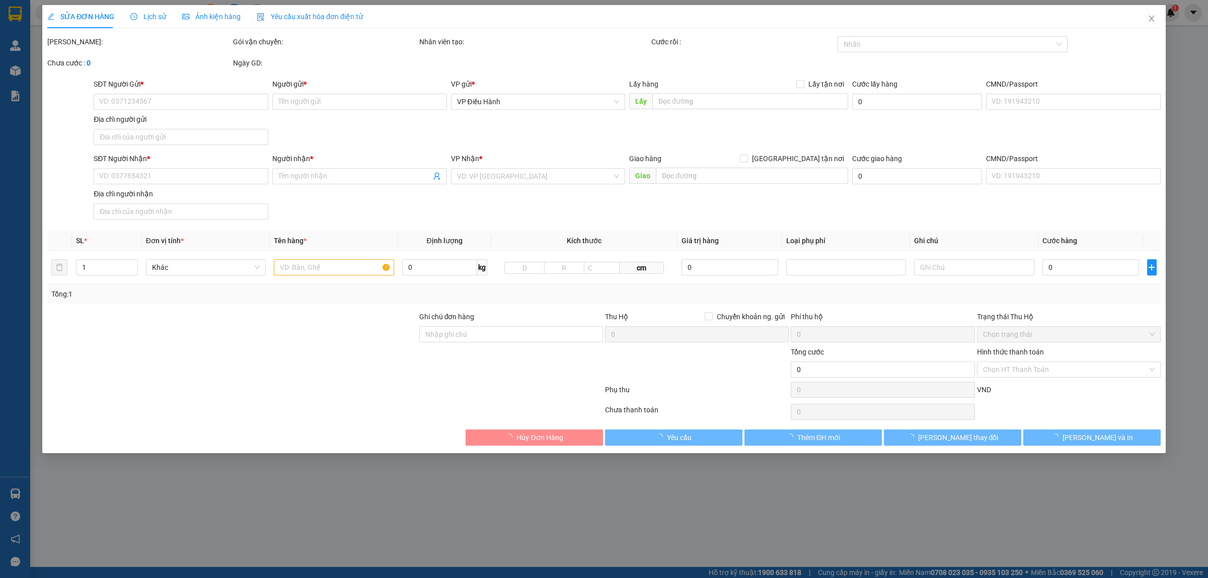
type input "0833470375"
type input "Huế"
checkbox input "true"
type input "Đón: Xóm 3 , [PERSON_NAME], [GEOGRAPHIC_DATA], [GEOGRAPHIC_DATA]"
type input "0934123411"
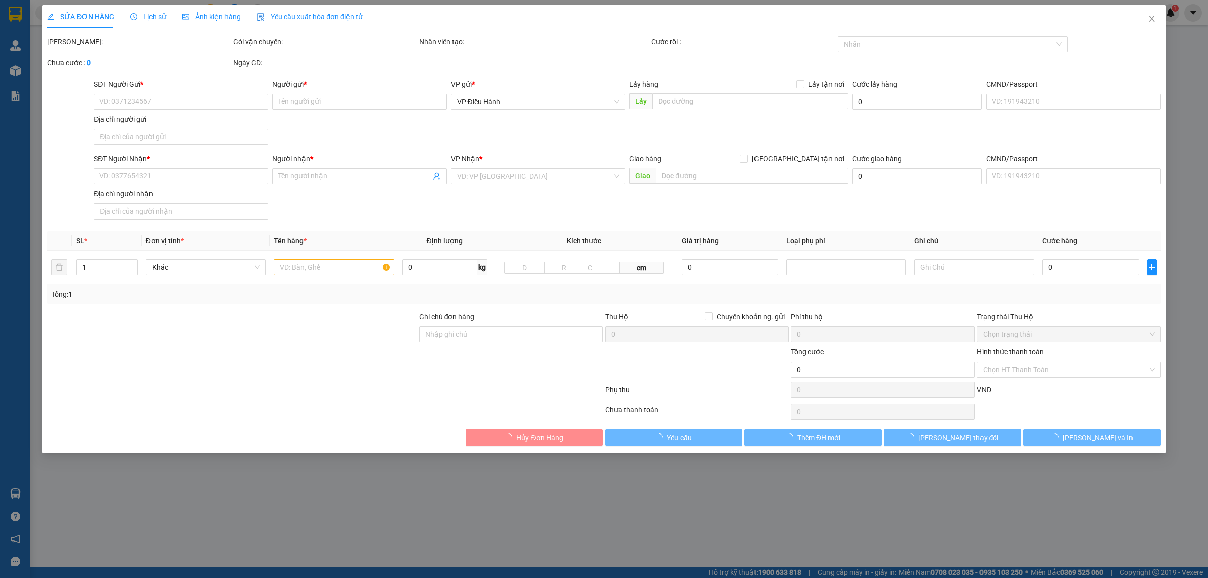
type input "Nhi"
checkbox input "true"
type input "Trả: D16/9/6 ấp 4b . [GEOGRAPHIC_DATA]. [GEOGRAPHIC_DATA]. Hcm"
type input "1.980.000"
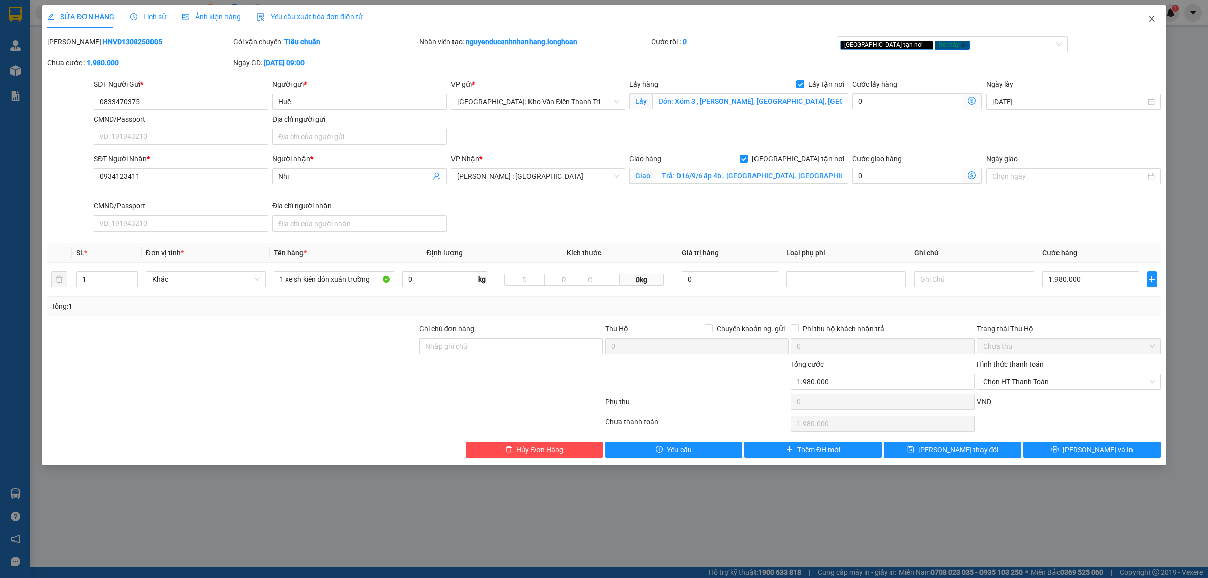
click at [1151, 16] on icon "close" at bounding box center [1152, 19] width 8 height 8
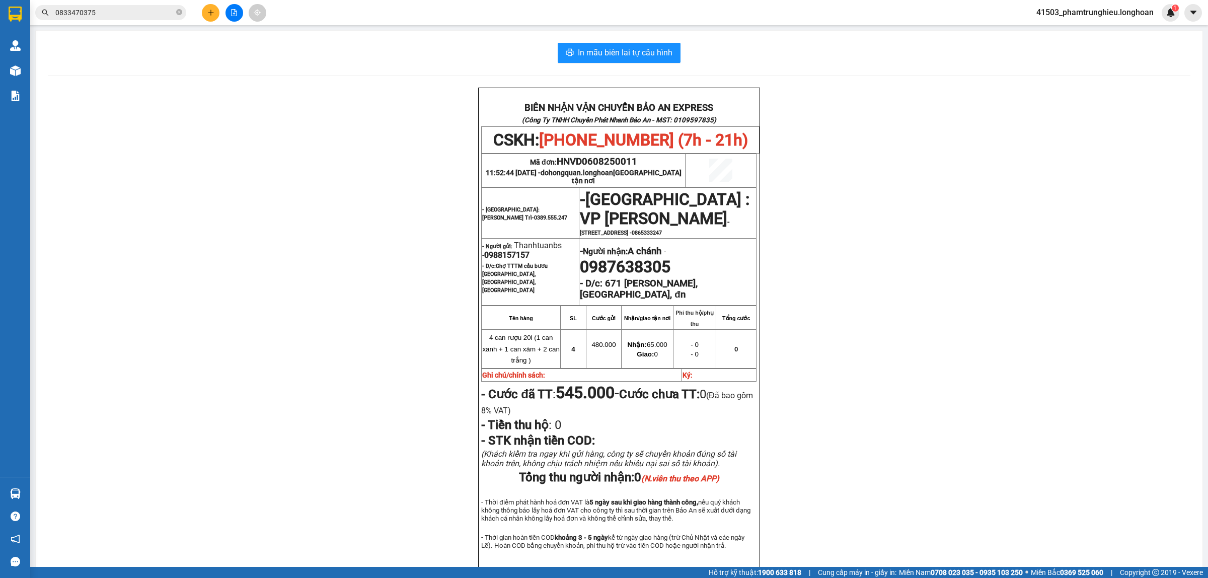
click at [112, 12] on input "0833470375" at bounding box center [114, 12] width 119 height 11
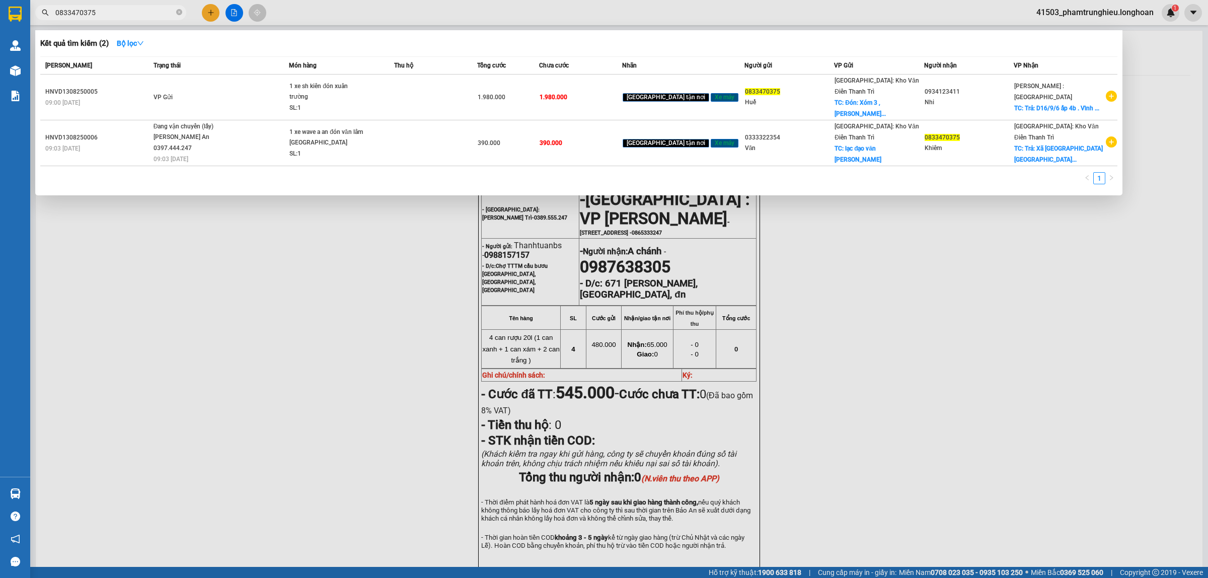
click at [112, 12] on input "0833470375" at bounding box center [114, 12] width 119 height 11
paste input "333322354"
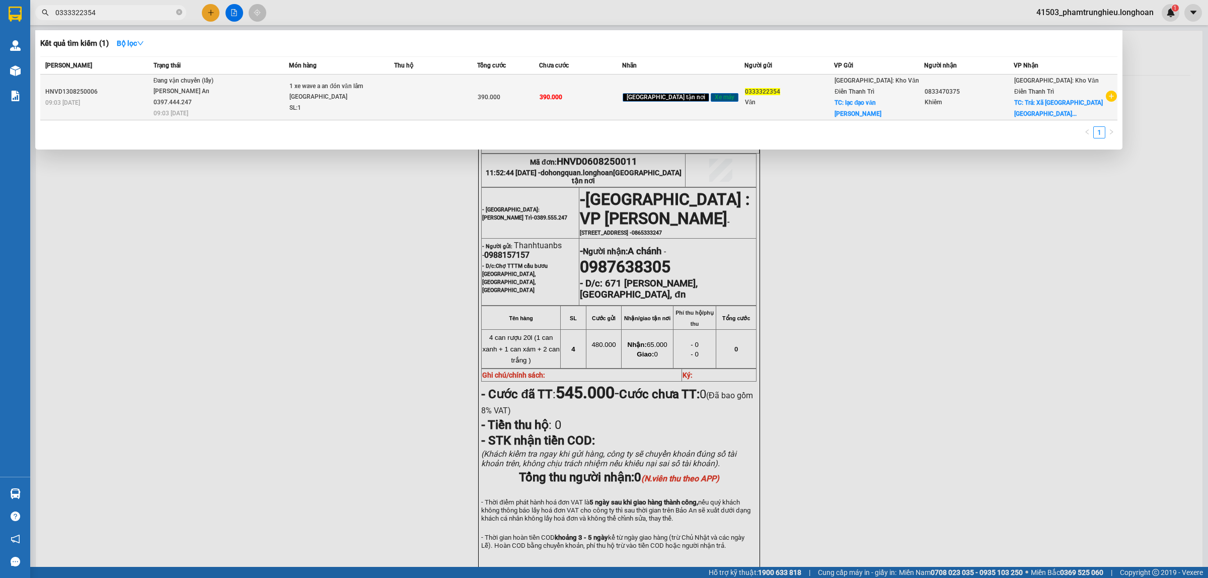
type input "0333322354"
click at [255, 94] on span "Đang vận chuyển (lấy) [PERSON_NAME] An 0397.444.247 09:03 [DATE]" at bounding box center [221, 97] width 135 height 42
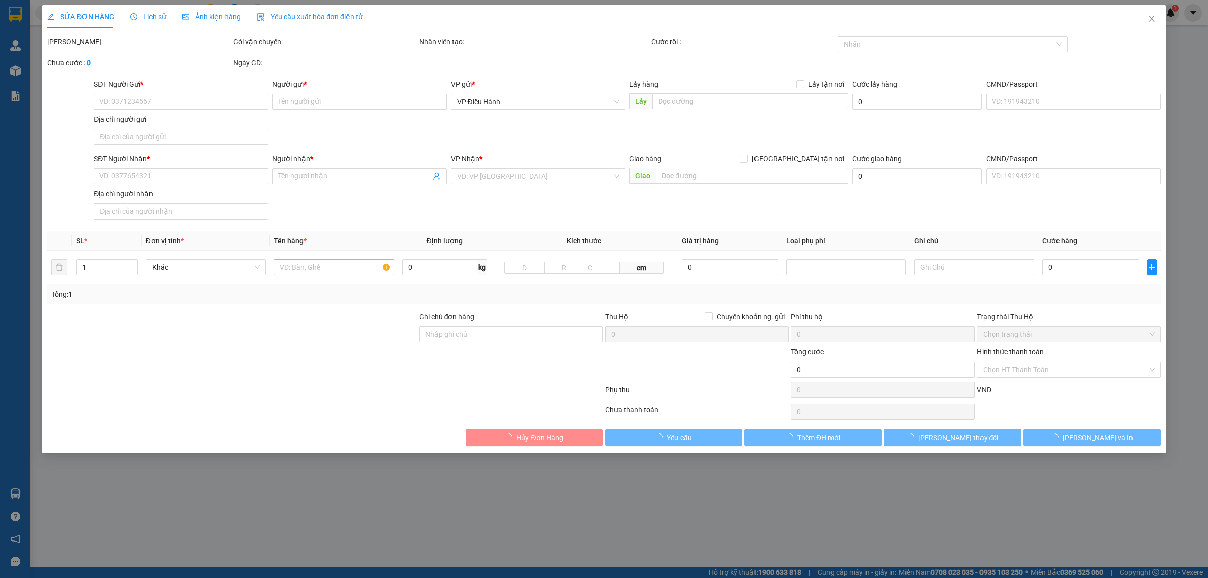
type input "0333322354"
type input "Văn"
checkbox input "true"
type input "lạc đạo văn [PERSON_NAME][GEOGRAPHIC_DATA]"
type input "0833470375"
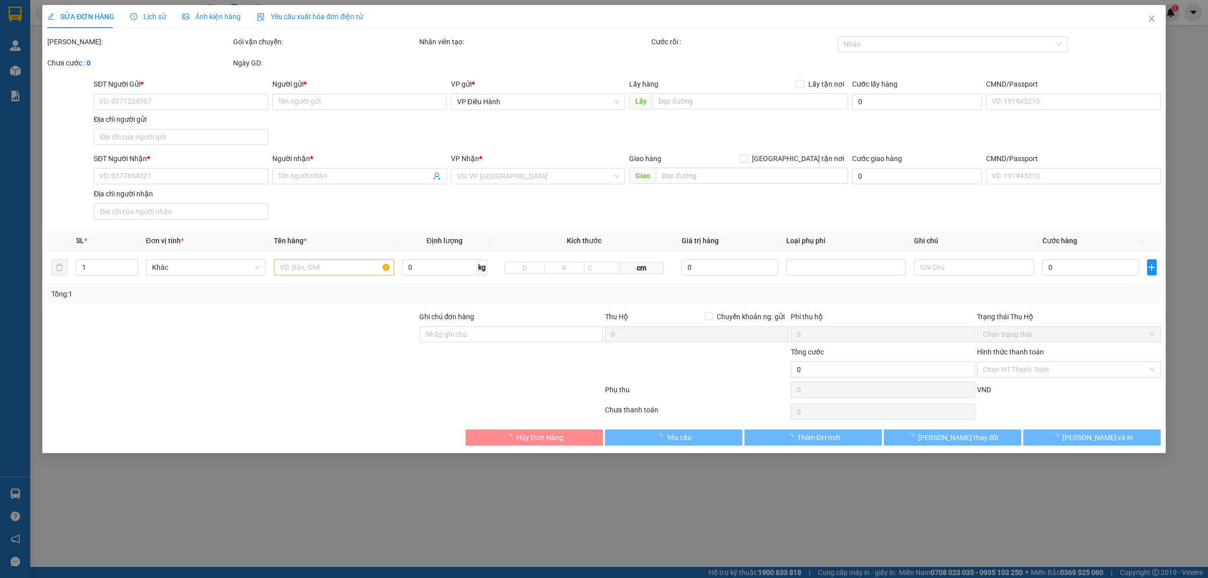
type input "Khiêm"
checkbox input "true"
type input "Trả: Xã [GEOGRAPHIC_DATA] [GEOGRAPHIC_DATA] [GEOGRAPHIC_DATA]"
type input "390.000"
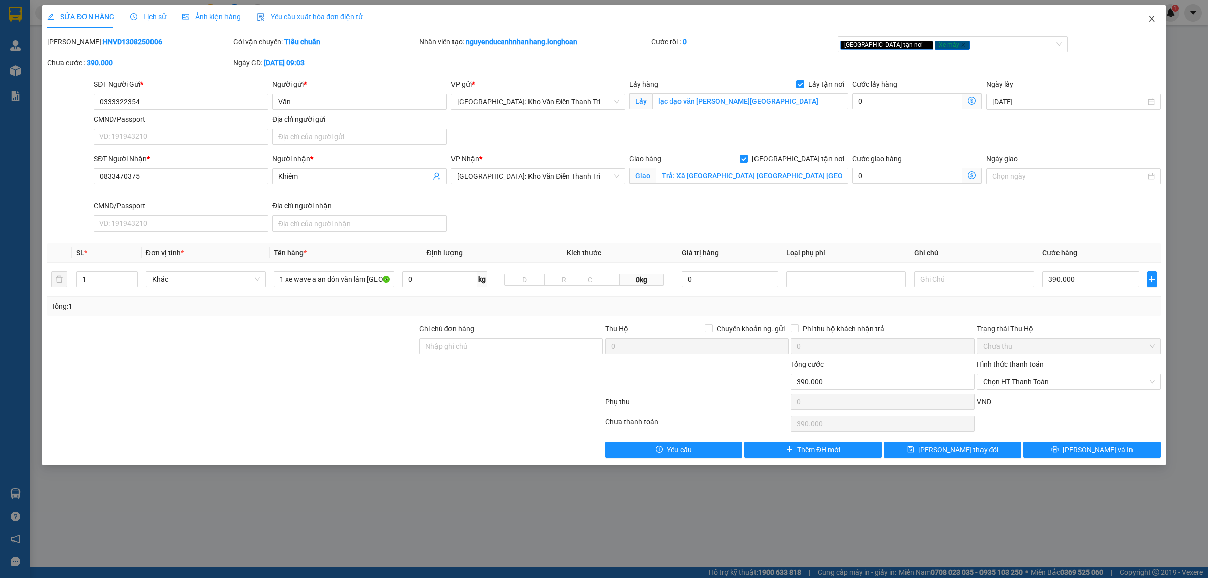
click at [1146, 18] on span "Close" at bounding box center [1152, 19] width 28 height 28
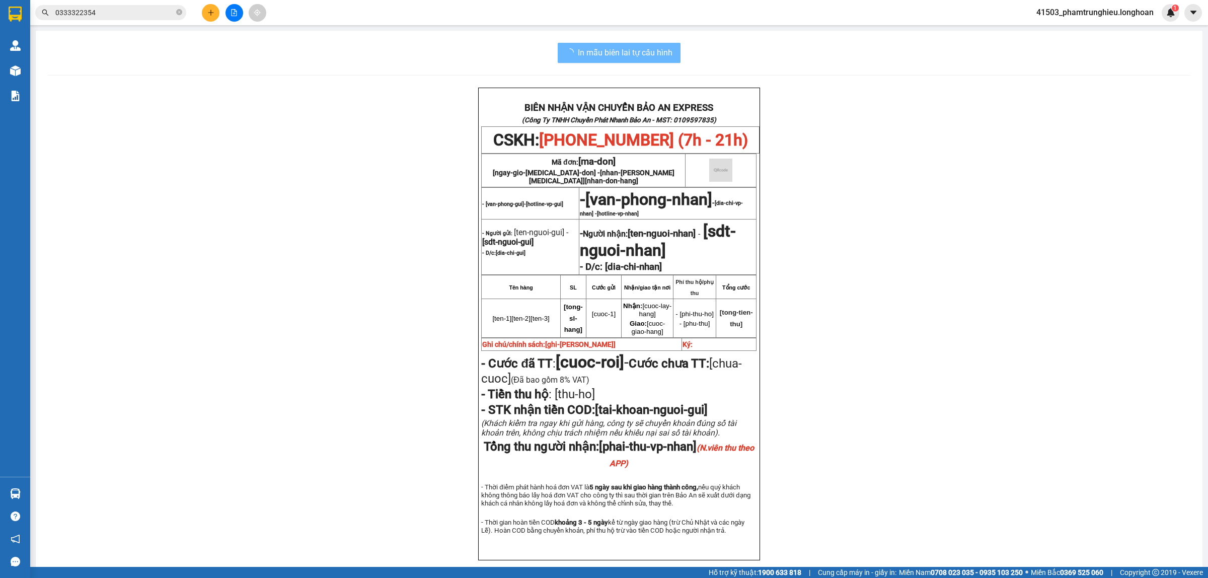
click at [117, 12] on input "0333322354" at bounding box center [114, 12] width 119 height 11
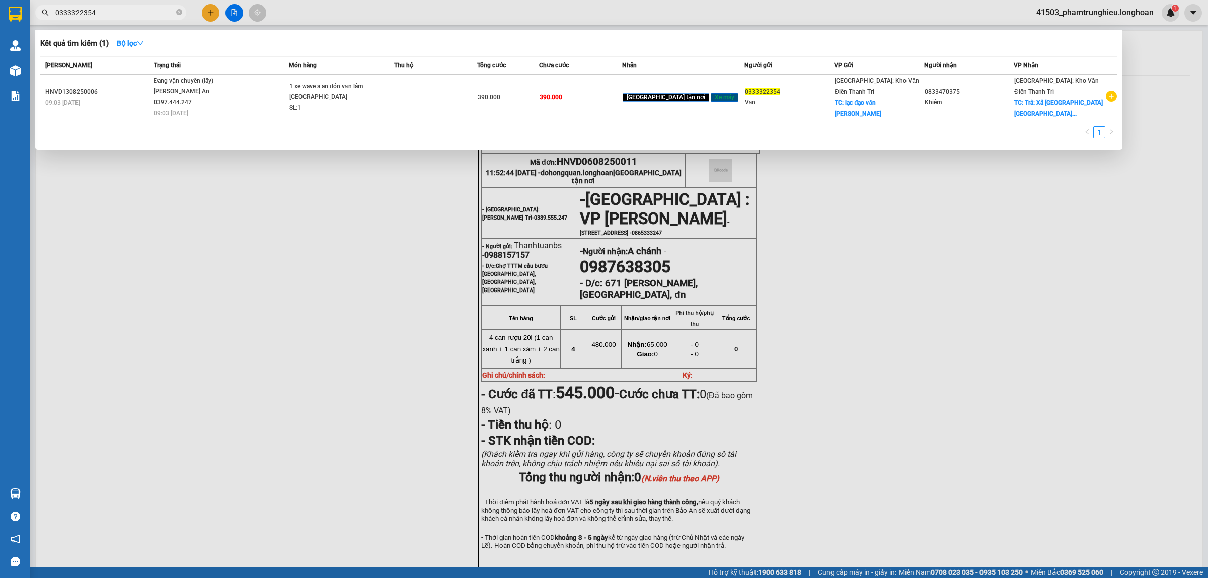
click at [117, 12] on input "0333322354" at bounding box center [114, 12] width 119 height 11
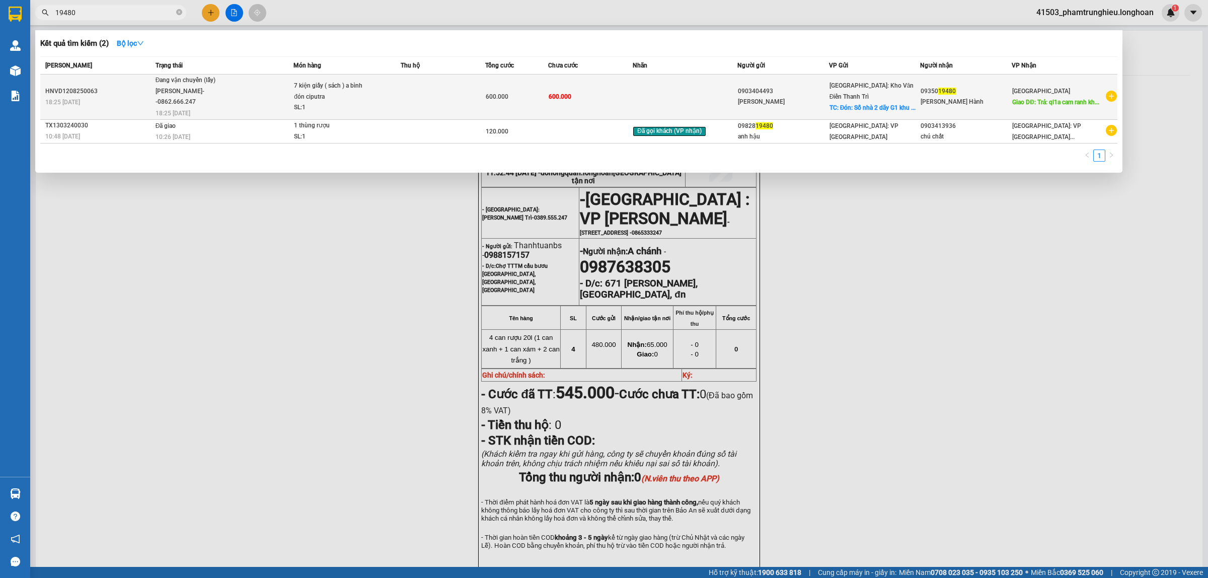
type input "19480"
click at [251, 91] on span "Đang vận chuyển (lấy) [PERSON_NAME]--0862.666.247 18:25 [DATE]" at bounding box center [225, 96] width 138 height 42
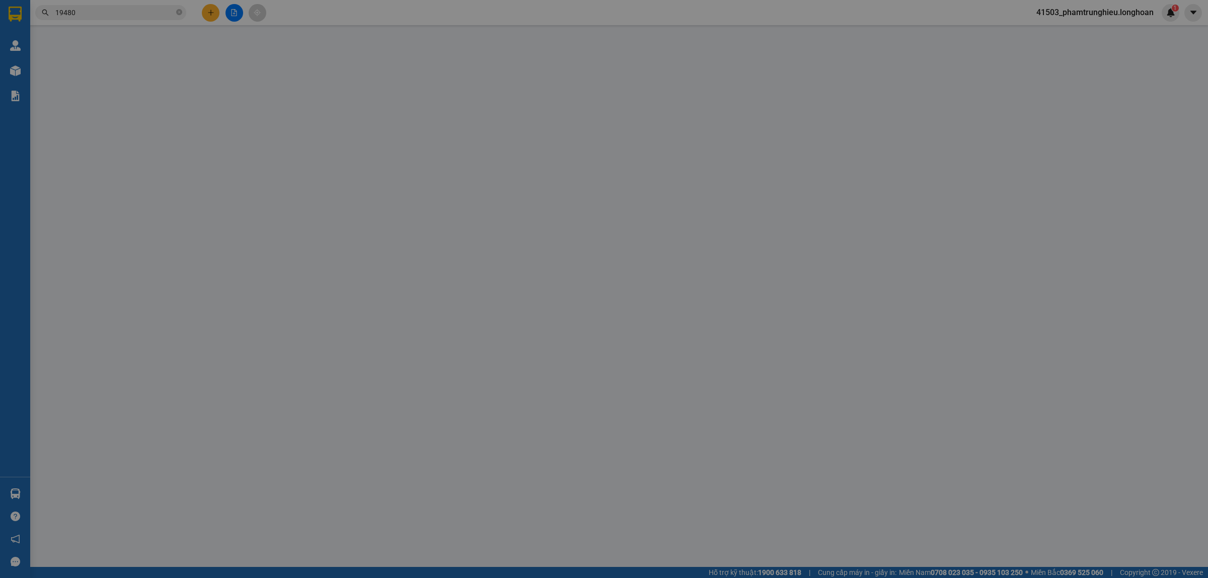
type input "0903404493"
type input "[PERSON_NAME]"
checkbox input "true"
type input "Đón: Số nhà 2 dãy G1 khu đô thị Ci pu tra"
type input "0935019480"
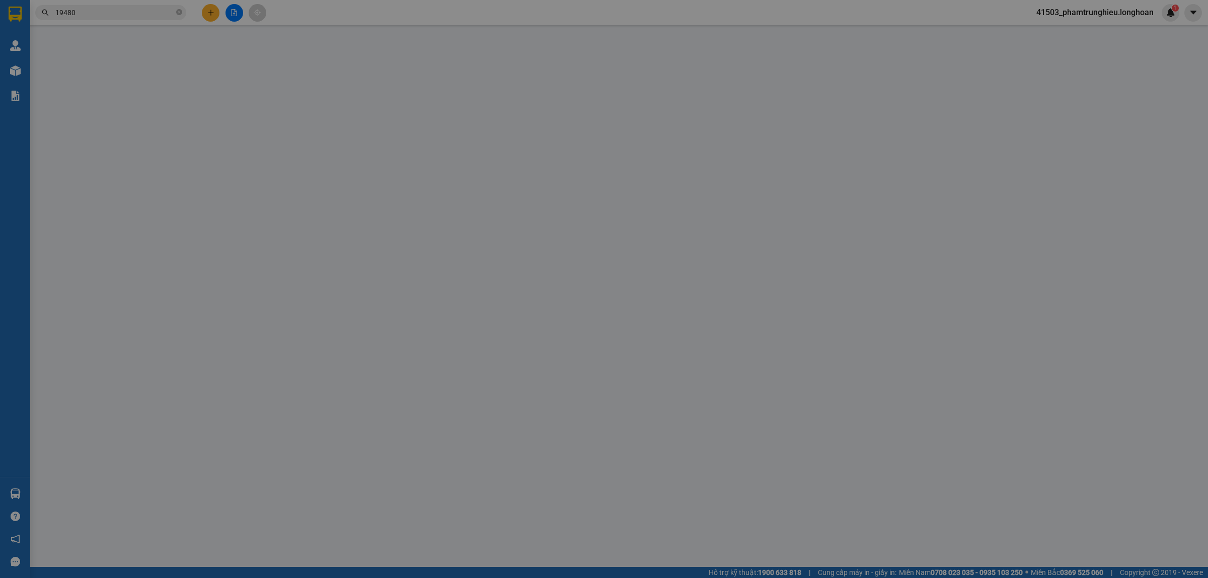
type input "[PERSON_NAME] Hành"
type input "Trả: ql1a cam ranh khánh hòa"
type input "600.000"
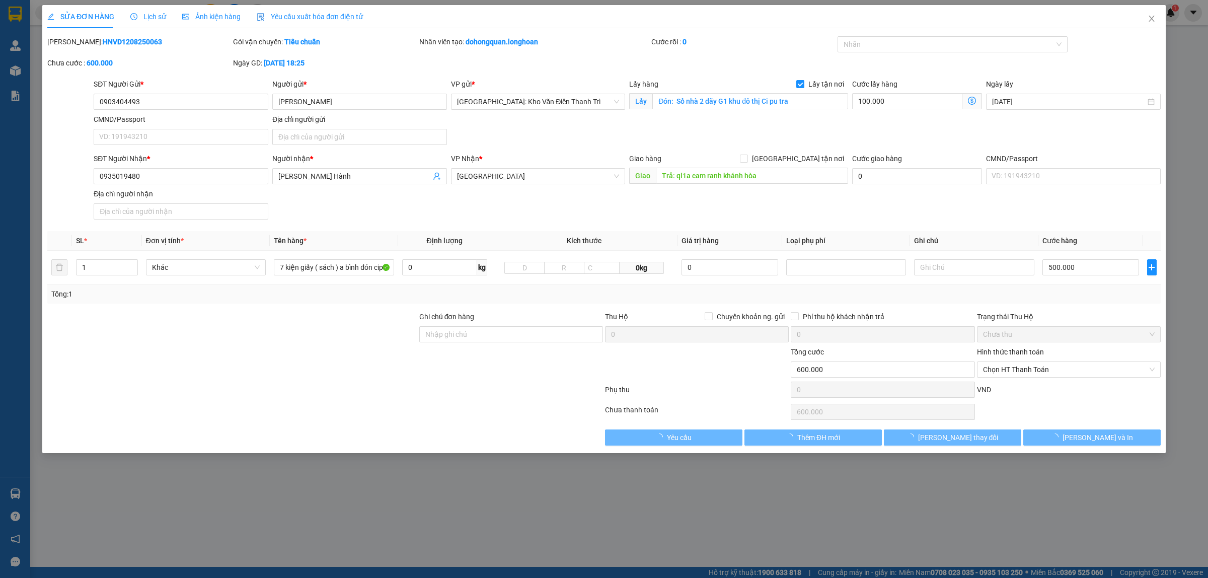
click at [149, 13] on span "Lịch sử" at bounding box center [148, 17] width 36 height 8
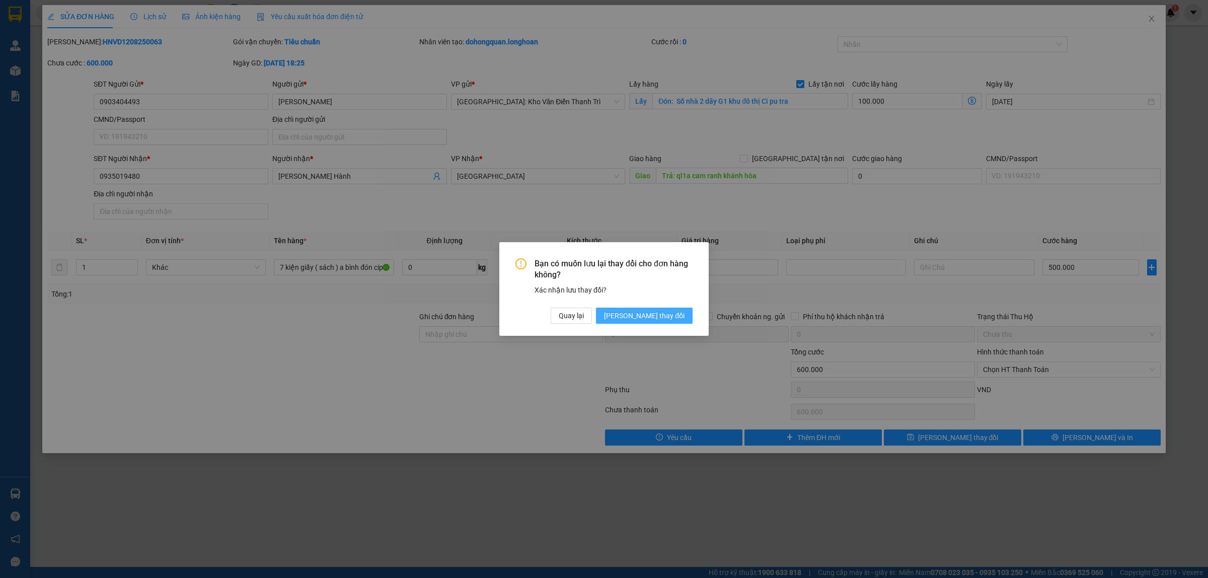
click at [659, 309] on button "[PERSON_NAME] thay đổi" at bounding box center [644, 316] width 97 height 16
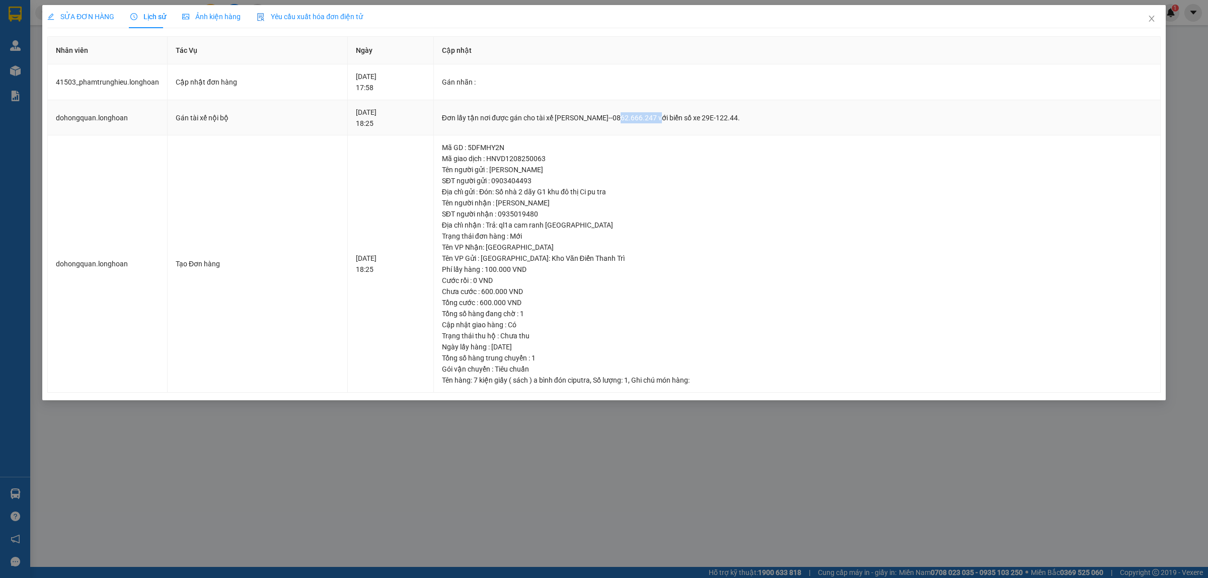
drag, startPoint x: 637, startPoint y: 118, endPoint x: 677, endPoint y: 122, distance: 39.9
click at [677, 122] on div "Đơn lấy tận nơi được gán cho tài xế [PERSON_NAME]--0862.666.247 với biển số xe …" at bounding box center [797, 117] width 710 height 11
copy div "0862.666.247"
click at [1152, 21] on icon "close" at bounding box center [1152, 19] width 8 height 8
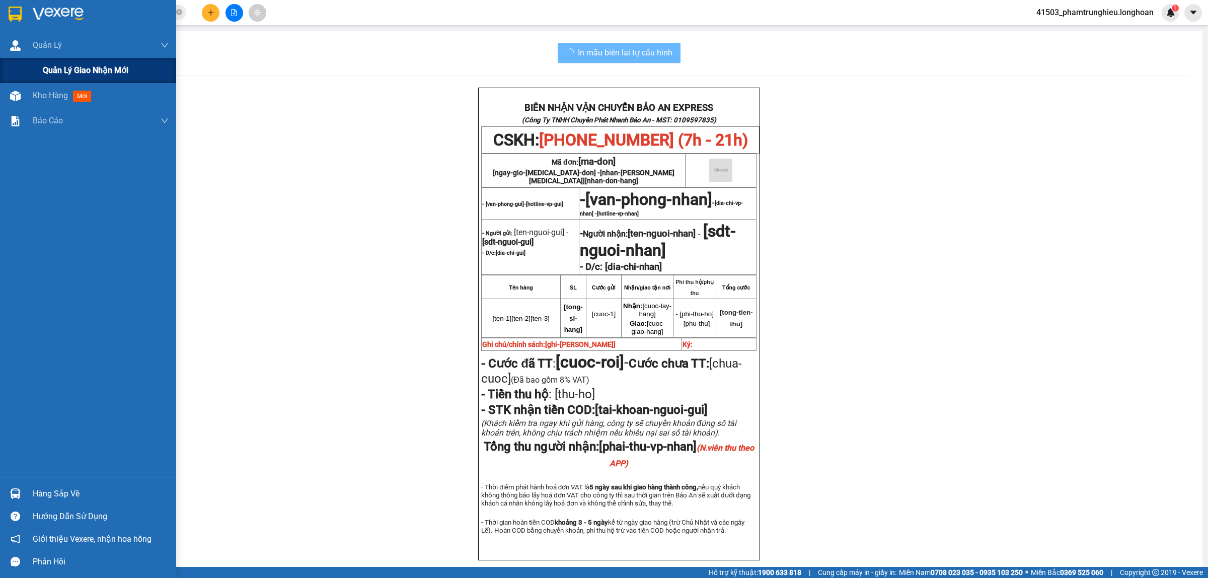
click at [69, 69] on span "Quản lý giao nhận mới" at bounding box center [86, 70] width 86 height 13
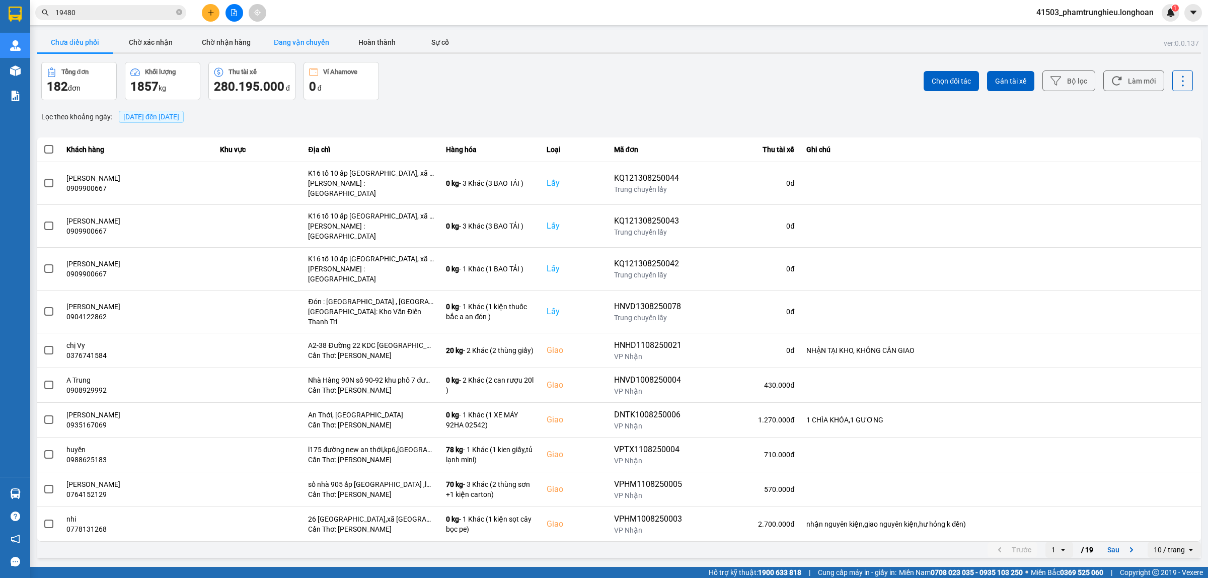
click at [311, 38] on button "Đang vận chuyển" at bounding box center [302, 42] width 76 height 20
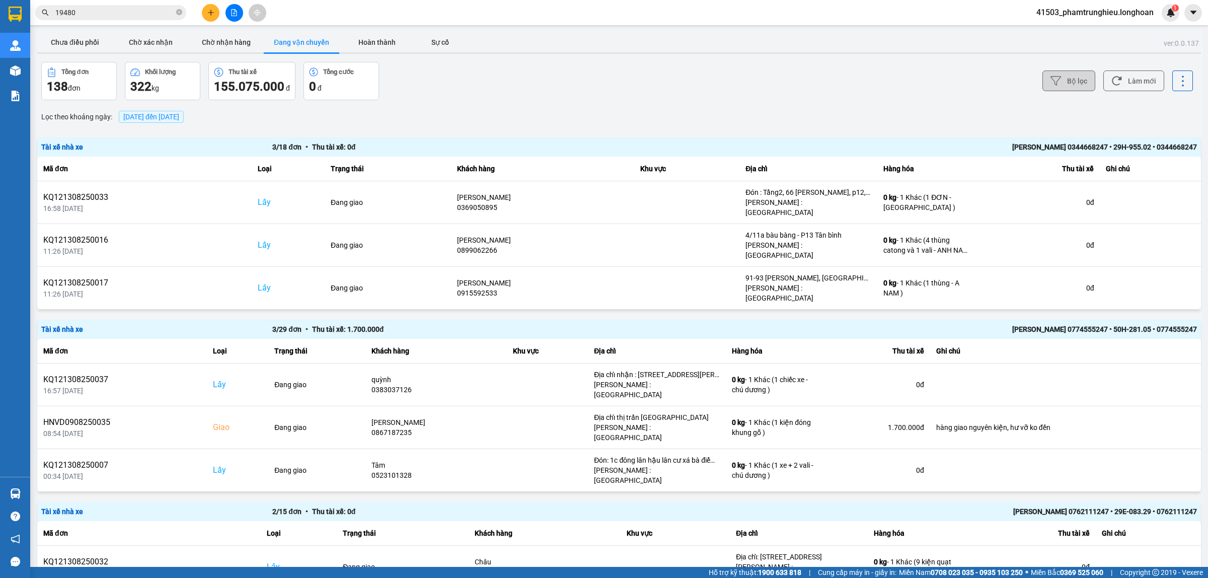
click at [1061, 86] on button "Bộ lọc" at bounding box center [1069, 80] width 53 height 21
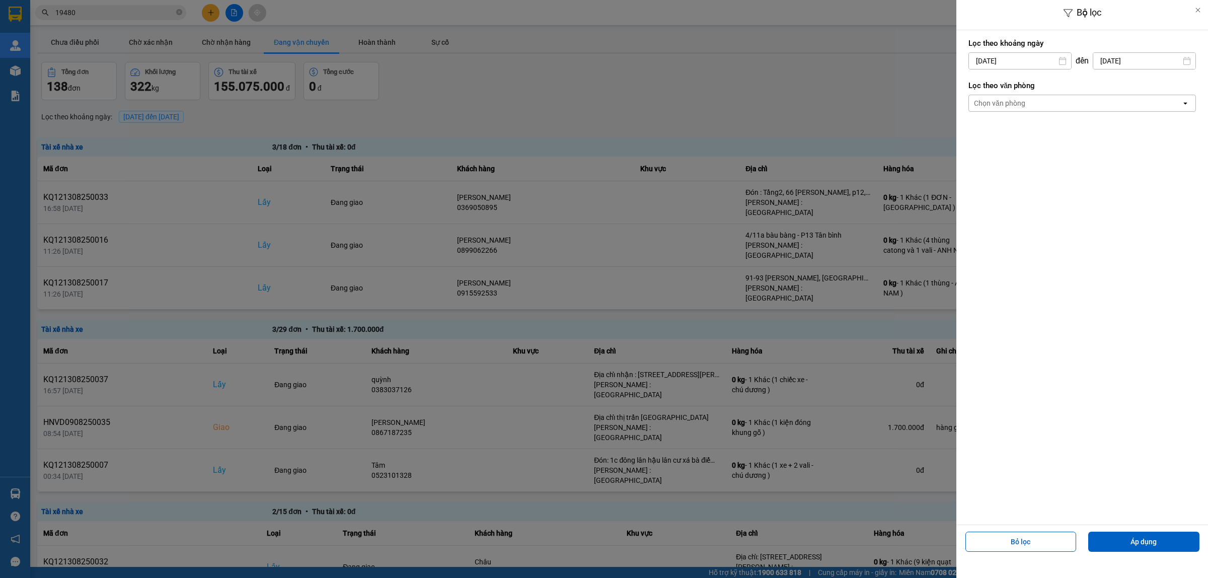
click at [980, 178] on div "11" at bounding box center [975, 179] width 14 height 12
type input "[DATE]"
click at [1081, 104] on div "Chọn văn phòng" at bounding box center [1075, 103] width 212 height 16
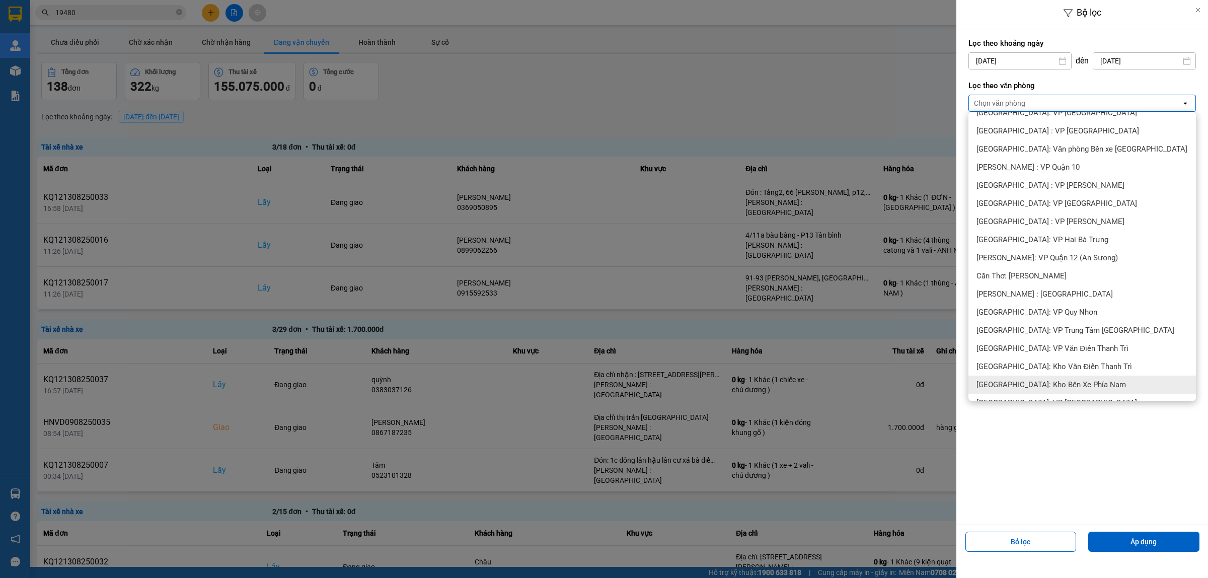
scroll to position [252, 0]
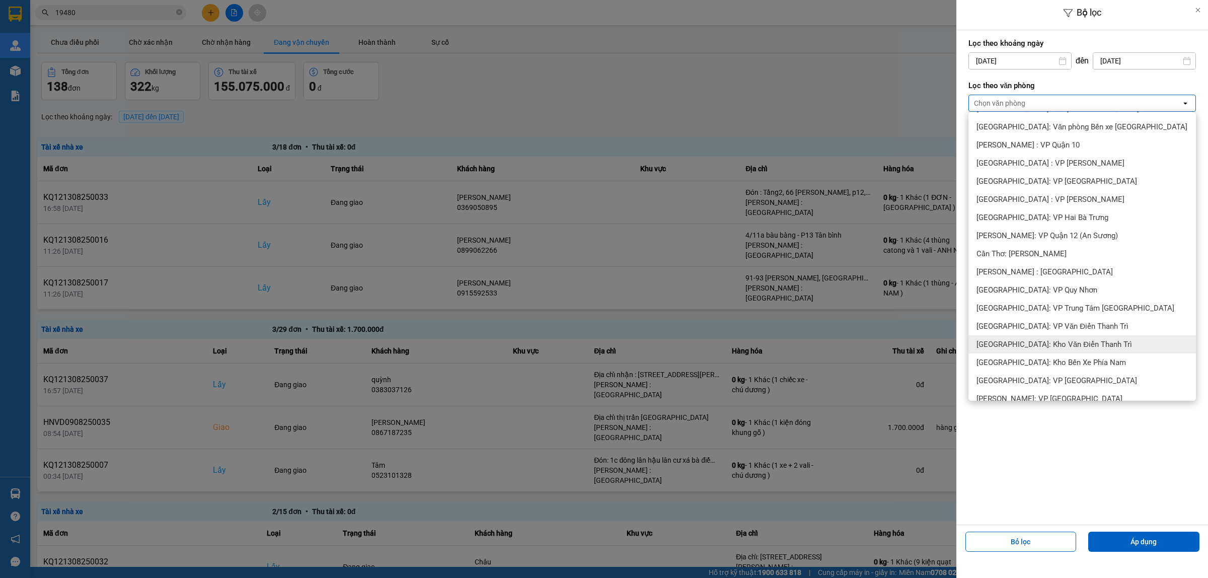
drag, startPoint x: 1067, startPoint y: 343, endPoint x: 1091, endPoint y: 399, distance: 60.0
click at [1066, 343] on span "[GEOGRAPHIC_DATA]: Kho Văn Điển Thanh Trì" at bounding box center [1055, 344] width 156 height 10
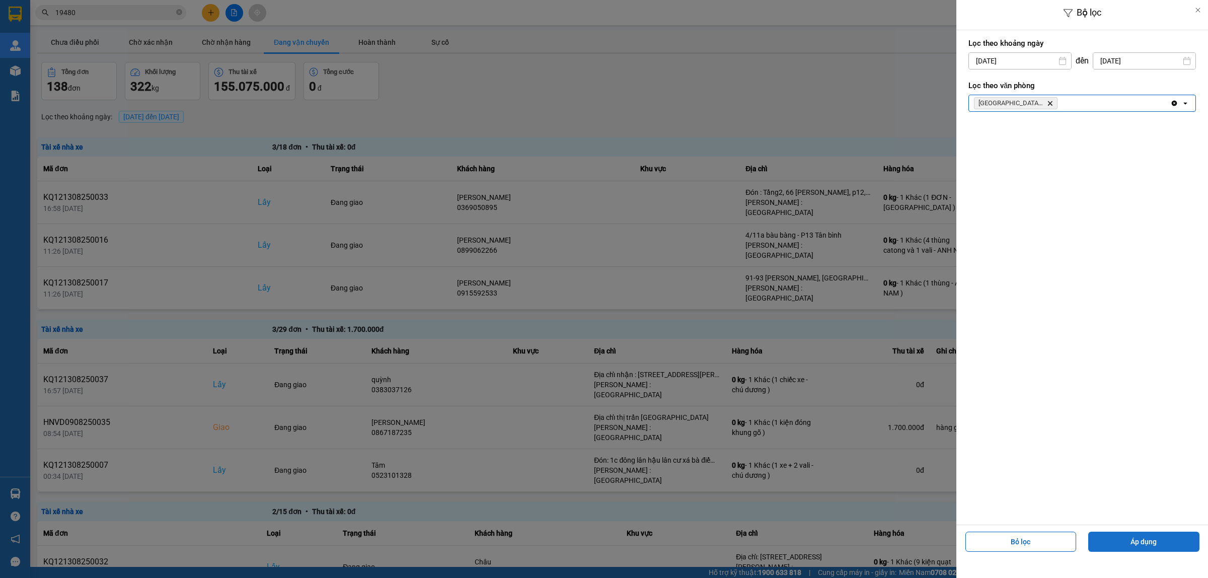
click at [1157, 535] on button "Áp dụng" at bounding box center [1144, 542] width 111 height 20
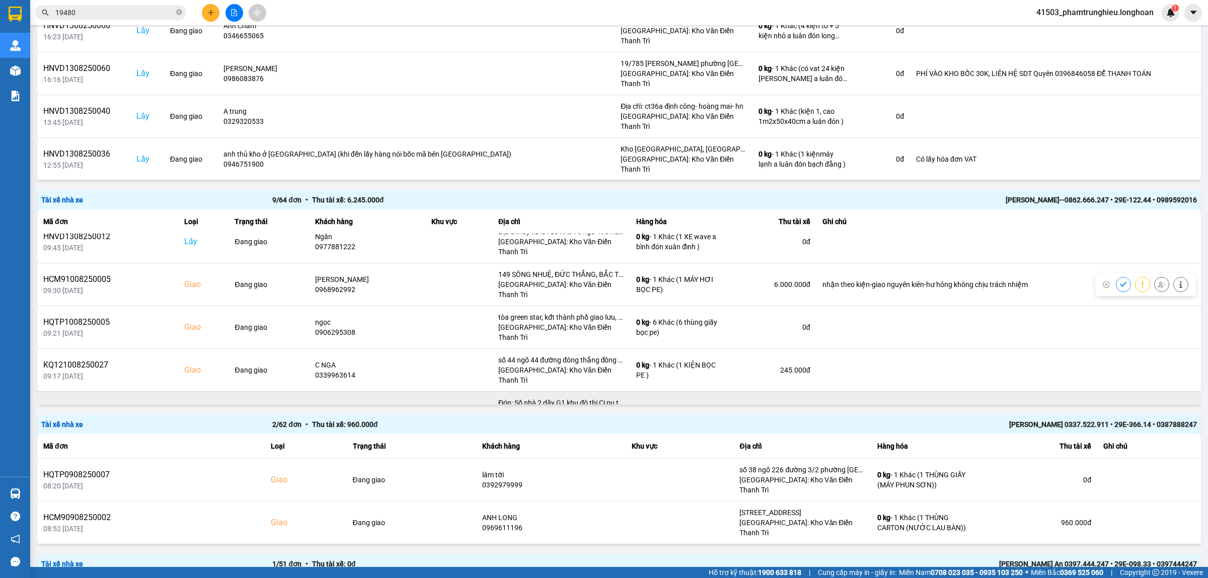
scroll to position [142, 0]
click at [92, 401] on div "HNVD1208250063" at bounding box center [107, 407] width 129 height 12
copy div "HNVD1208250063"
click at [1159, 409] on icon at bounding box center [1162, 412] width 7 height 7
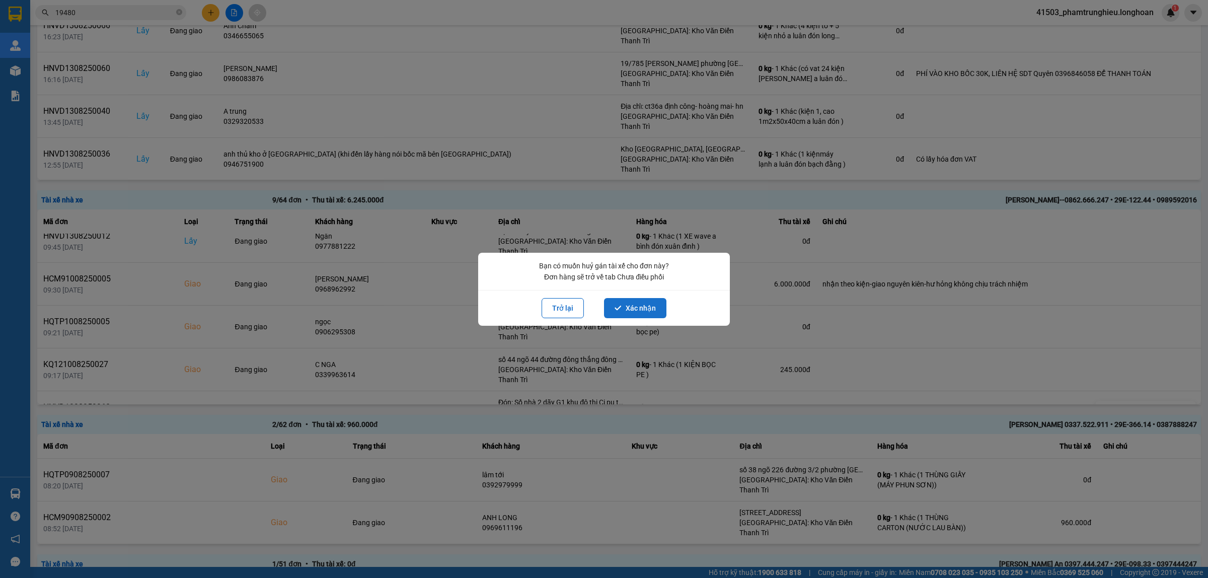
click at [636, 312] on button "Xác nhận" at bounding box center [635, 308] width 62 height 20
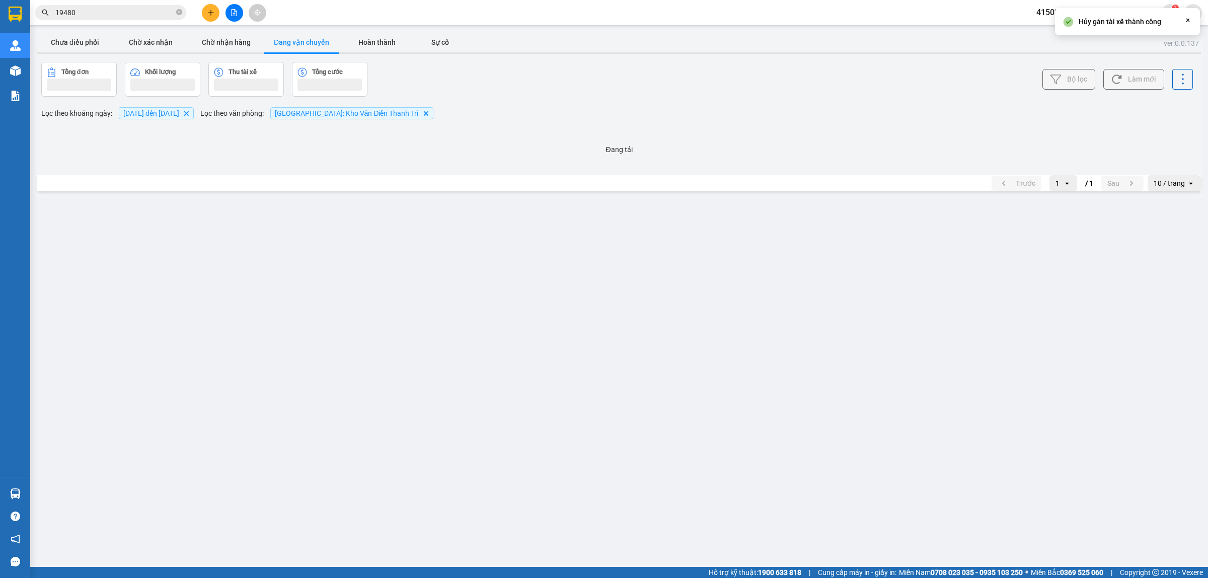
scroll to position [0, 0]
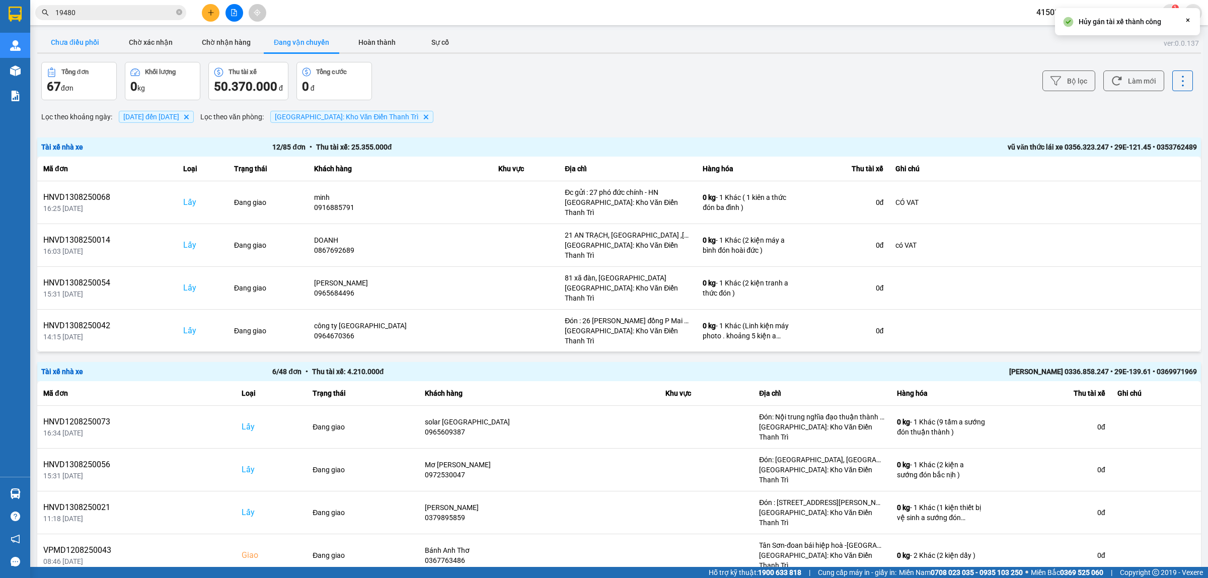
click at [86, 43] on button "Chưa điều phối" at bounding box center [75, 42] width 76 height 20
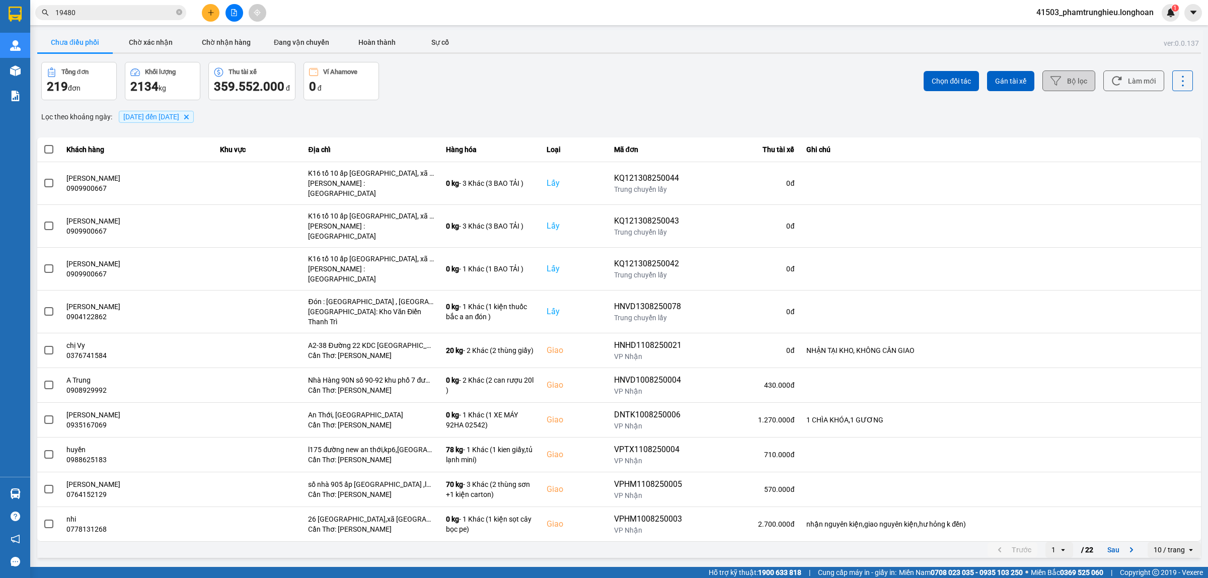
click at [1073, 84] on button "Bộ lọc" at bounding box center [1069, 80] width 53 height 21
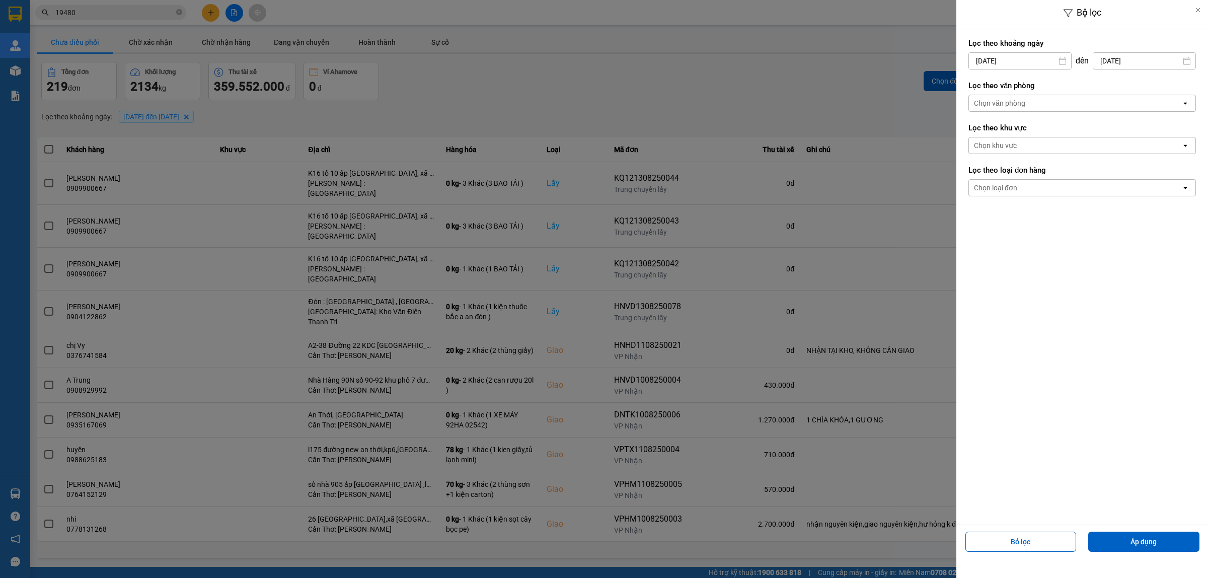
click at [995, 560] on div "Bộ lọc Lọc theo khoảng [DATE] Press the down arrow key to interact with the cal…" at bounding box center [619, 560] width 1168 height 0
click at [974, 179] on div "11" at bounding box center [975, 179] width 14 height 12
click at [1046, 99] on div "Chọn văn phòng" at bounding box center [1075, 103] width 212 height 16
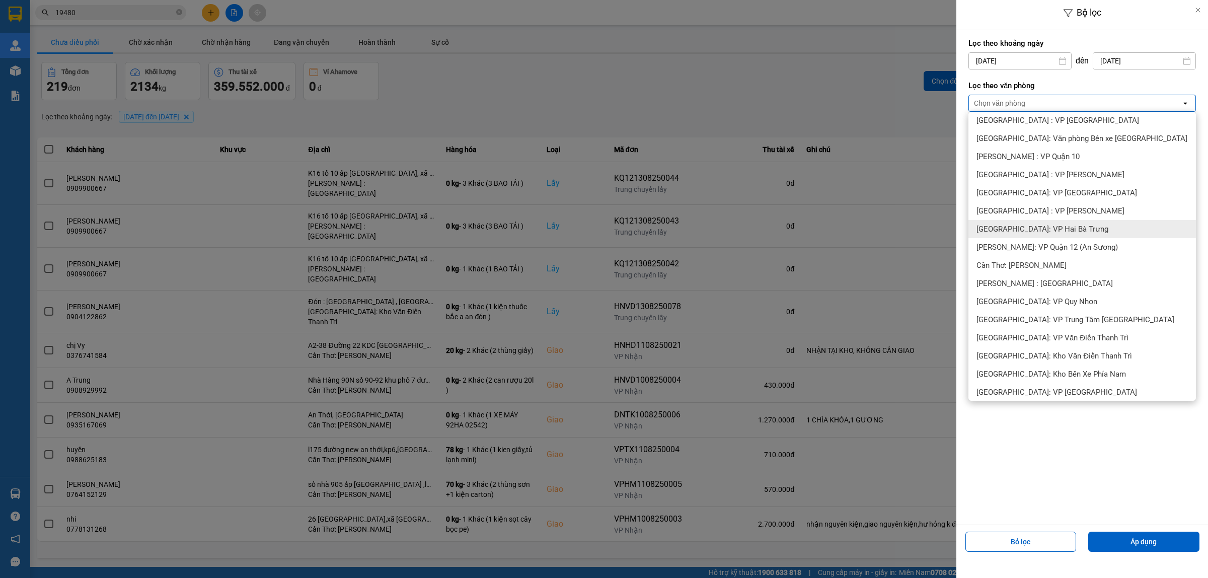
scroll to position [252, 0]
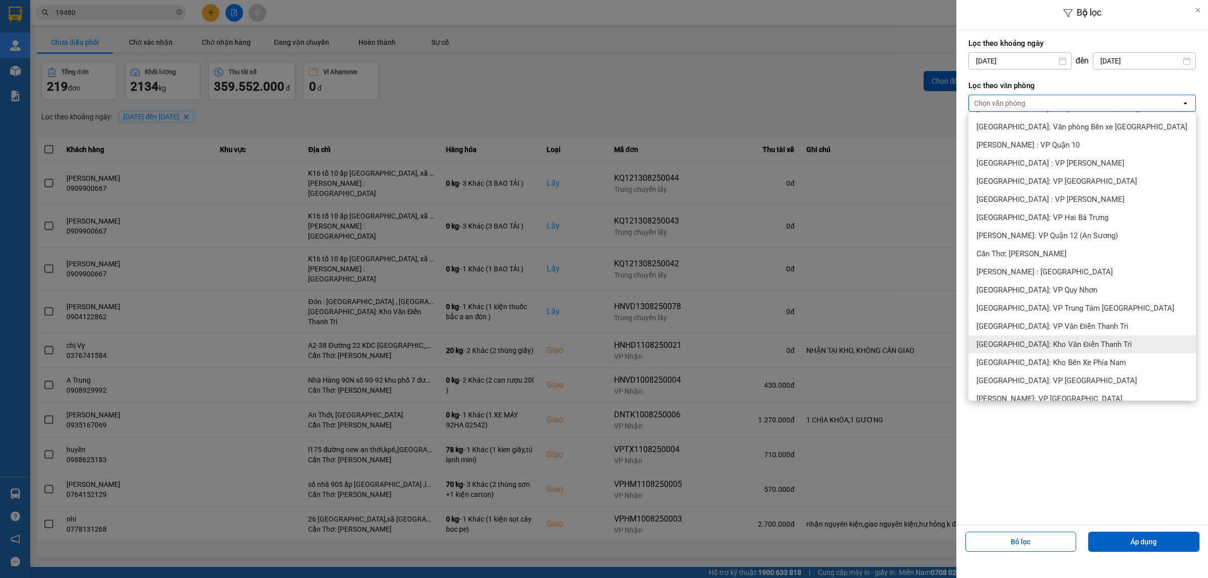
click at [1051, 340] on span "[GEOGRAPHIC_DATA]: Kho Văn Điển Thanh Trì" at bounding box center [1055, 344] width 156 height 10
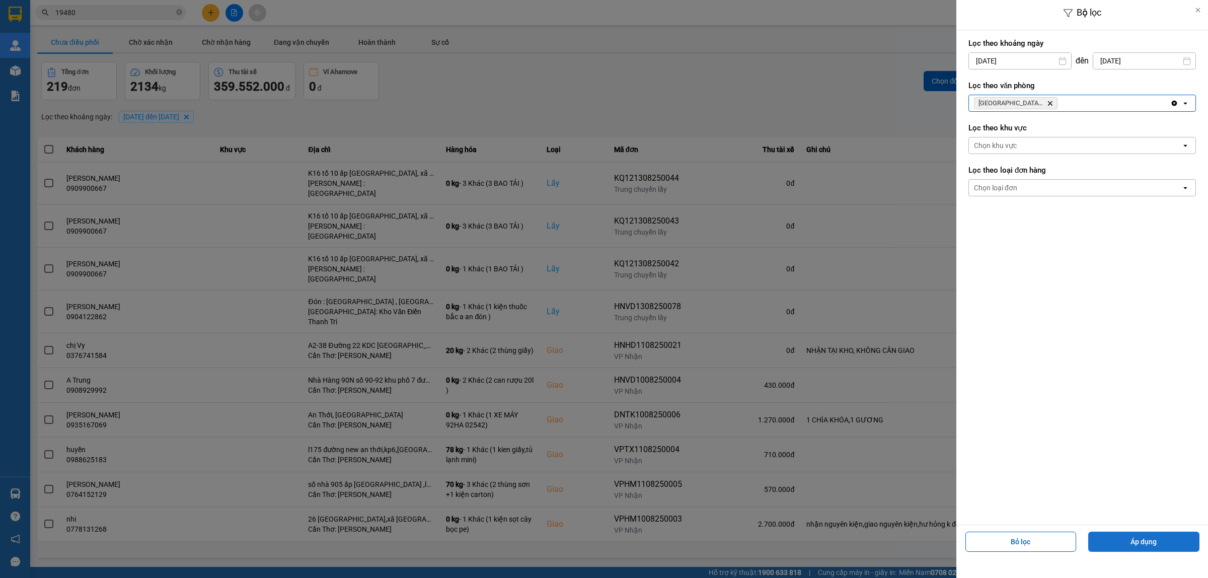
click at [1157, 543] on button "Áp dụng" at bounding box center [1144, 542] width 111 height 20
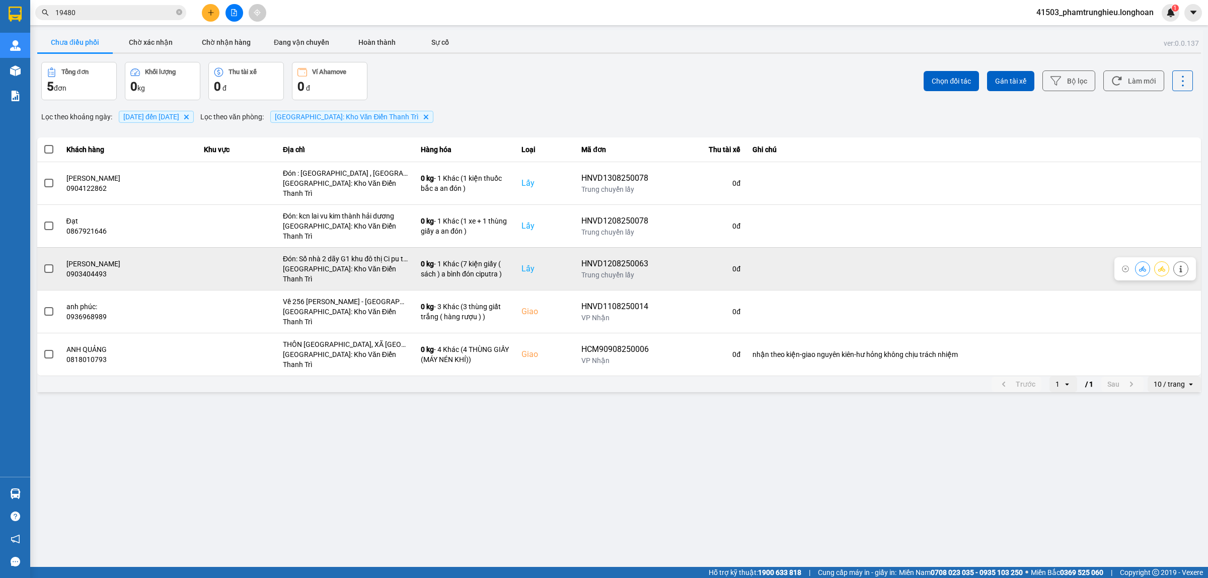
click at [1159, 265] on icon at bounding box center [1162, 268] width 7 height 7
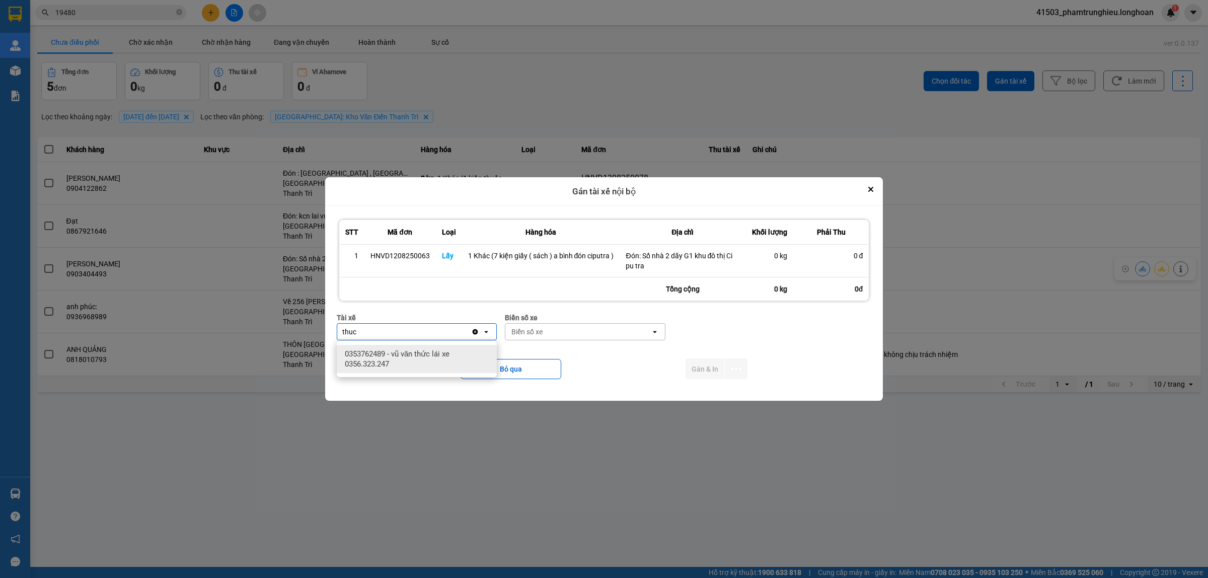
type input "thuc"
drag, startPoint x: 461, startPoint y: 358, endPoint x: 564, endPoint y: 337, distance: 104.9
click at [463, 358] on span "0353762489 - vũ văn thức lái xe 0356.323.247" at bounding box center [419, 359] width 148 height 20
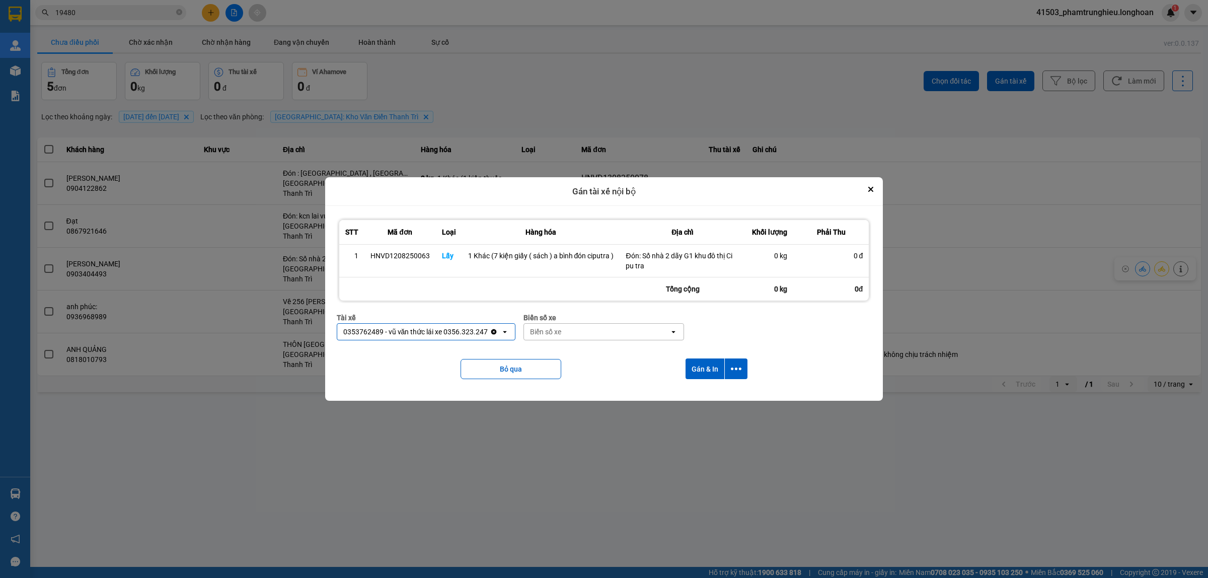
click at [569, 335] on div "Biển số xe" at bounding box center [597, 332] width 146 height 16
type input "45"
click at [585, 351] on div "29E-121.45" at bounding box center [604, 354] width 160 height 18
click at [742, 367] on button "dialog" at bounding box center [736, 368] width 23 height 21
click at [705, 395] on span "Chỉ gán tài" at bounding box center [696, 397] width 33 height 10
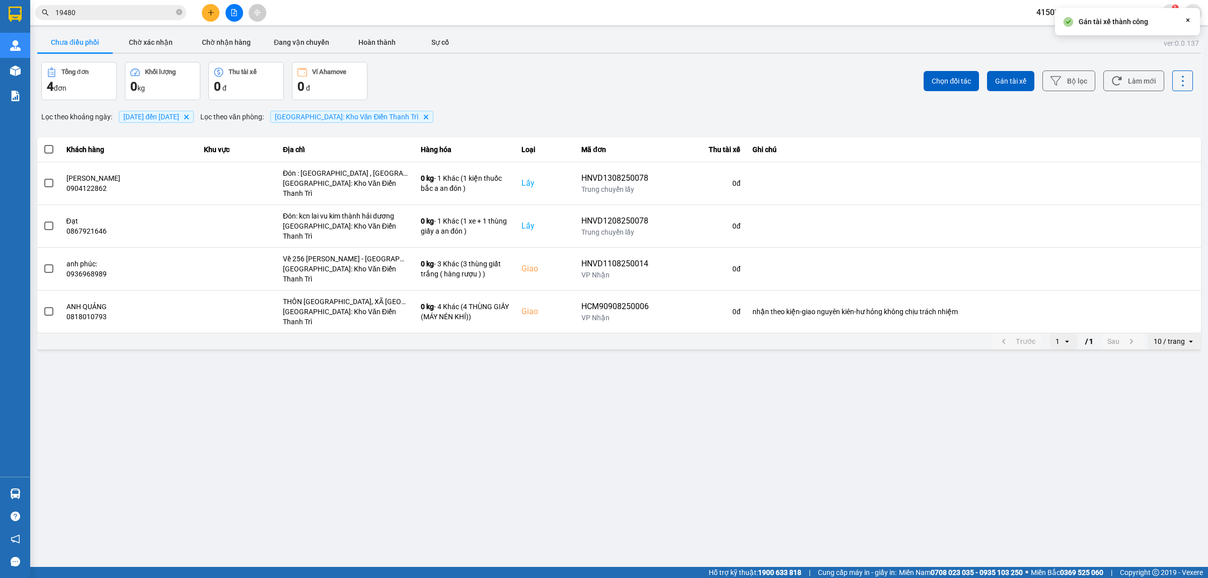
click at [83, 13] on input "19480" at bounding box center [114, 12] width 119 height 11
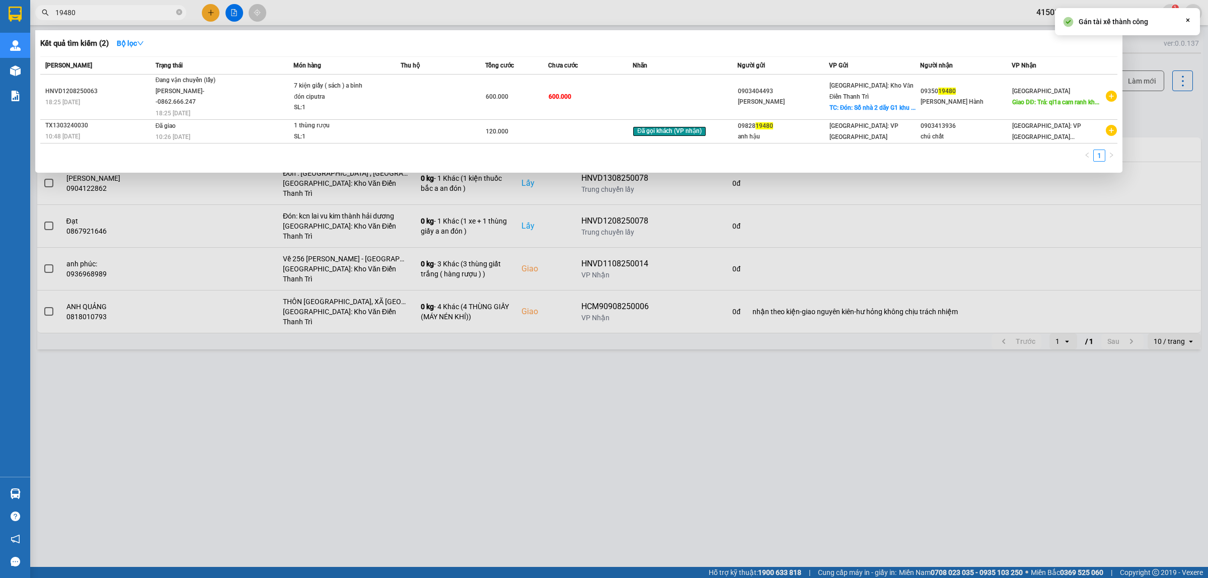
click at [83, 13] on input "19480" at bounding box center [114, 12] width 119 height 11
paste input "HNVD1208250063"
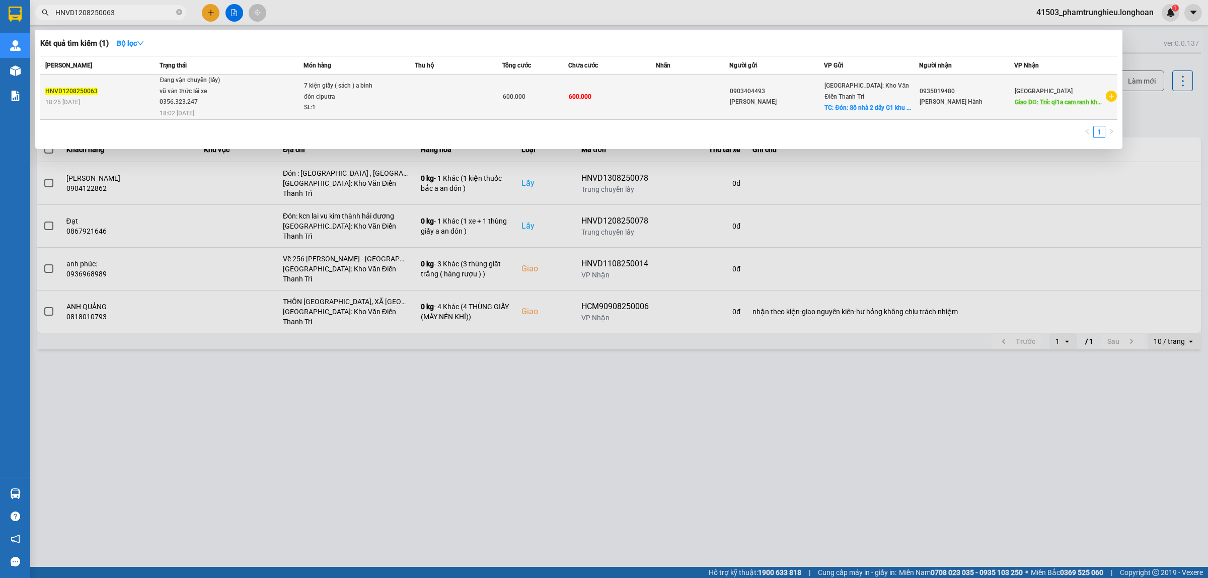
type input "HNVD1208250063"
click at [264, 97] on span "Đang vận chuyển (lấy) vũ văn thức lái xe 0356.323.247 18:02 [DATE]" at bounding box center [231, 96] width 143 height 42
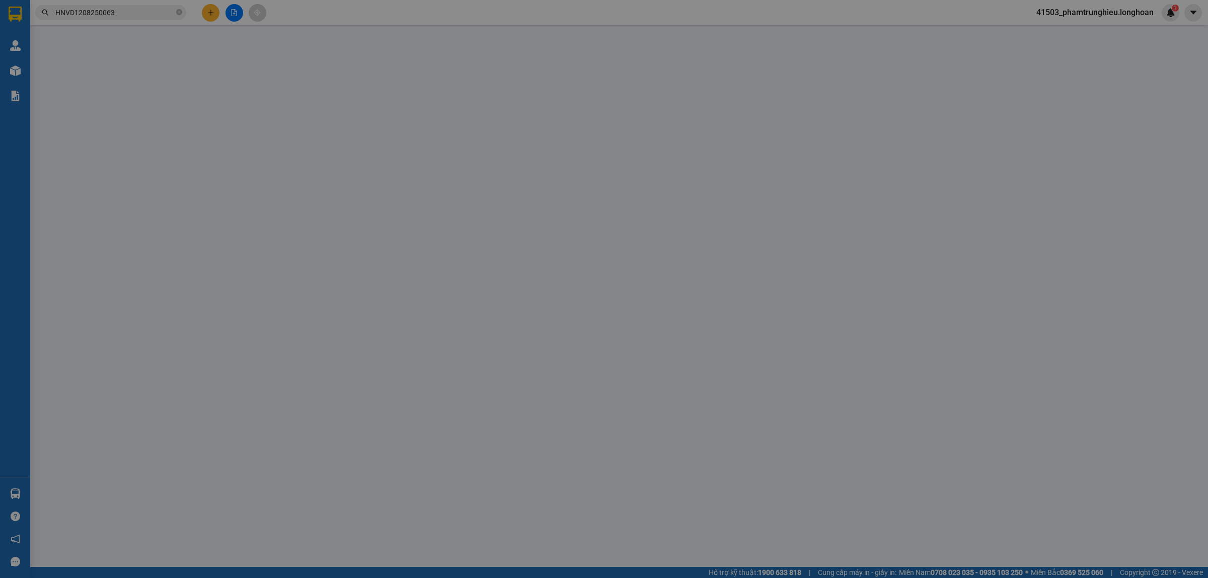
type input "0903404493"
type input "[PERSON_NAME]"
checkbox input "true"
type input "Đón: Số nhà 2 dãy G1 khu đô thị Ci pu tra"
type input "0935019480"
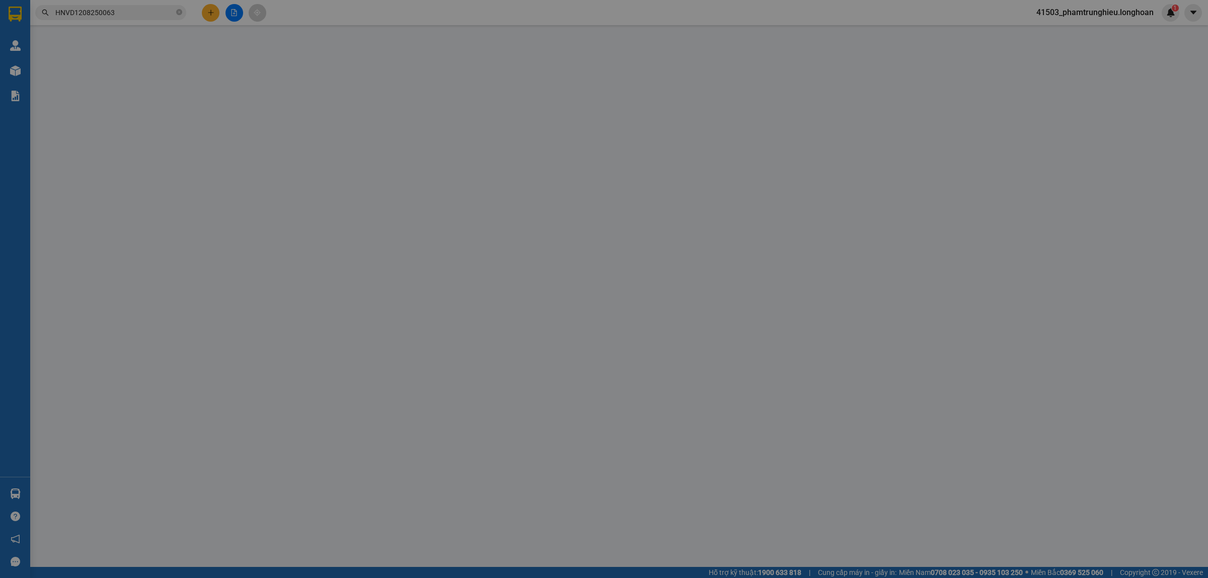
type input "[PERSON_NAME] Hành"
type input "Trả: ql1a cam ranh khánh hòa"
type input "600.000"
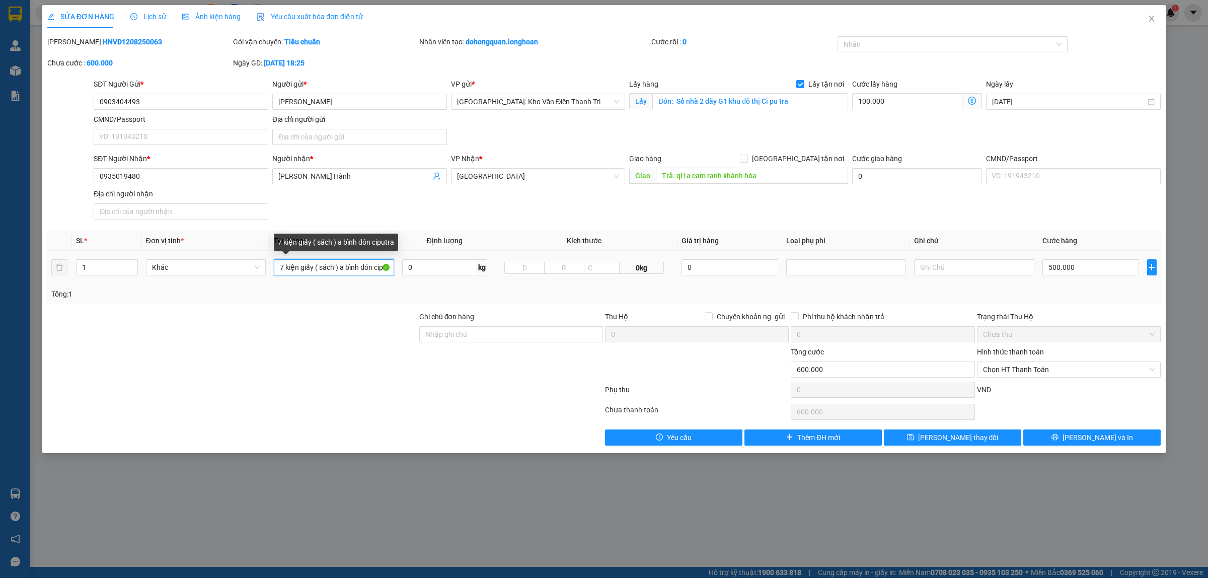
drag, startPoint x: 356, startPoint y: 268, endPoint x: 345, endPoint y: 273, distance: 12.0
click at [345, 273] on input "7 kiện giấy ( sách ) a bình đón ciputra" at bounding box center [334, 267] width 120 height 16
type input "7 kiện giấy ( sách ) a thức đón ciputra"
click at [968, 433] on span "[PERSON_NAME] thay đổi" at bounding box center [958, 437] width 81 height 11
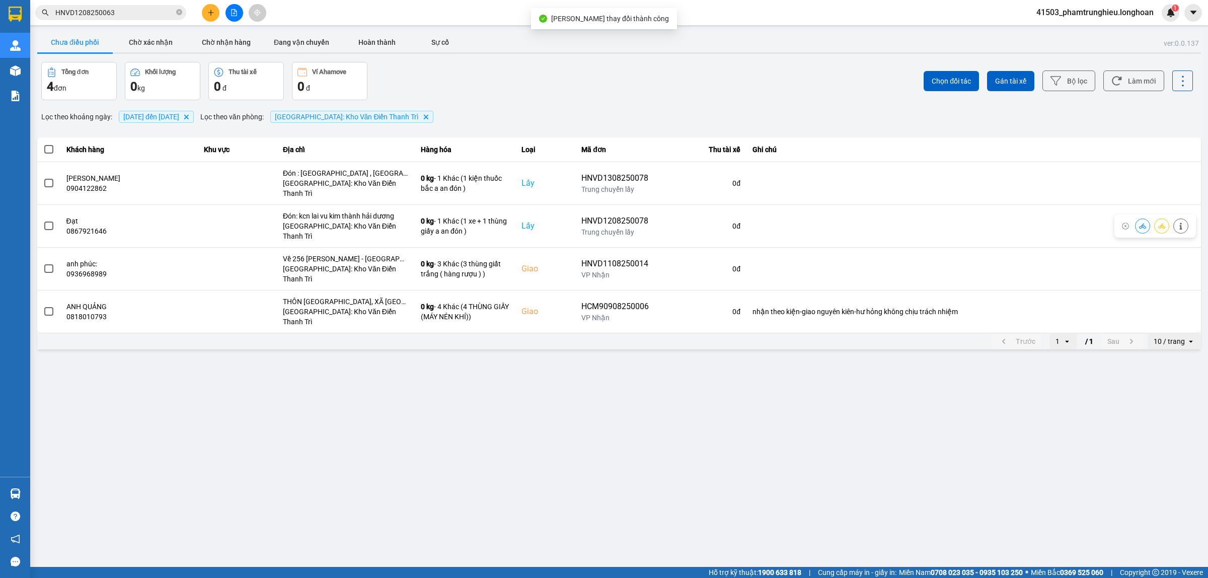
drag, startPoint x: 112, startPoint y: 16, endPoint x: 137, endPoint y: 26, distance: 26.8
click at [112, 15] on input "HNVD1208250063" at bounding box center [114, 12] width 119 height 11
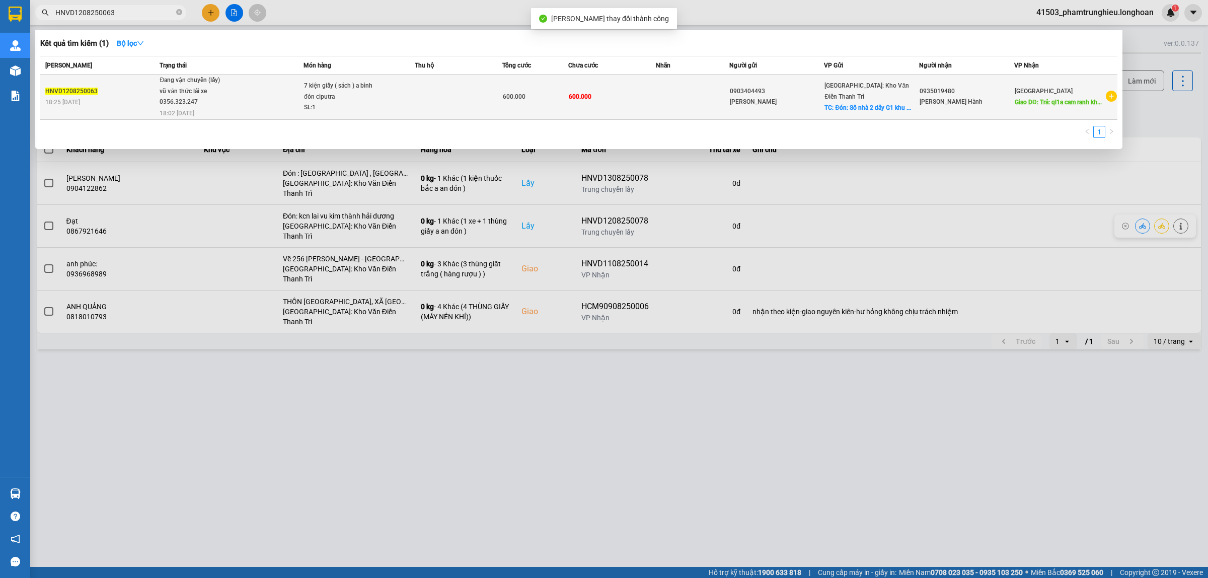
click at [255, 112] on td "Đang vận chuyển (lấy) vũ văn thức lái xe 0356.323.247 18:02 [DATE]" at bounding box center [230, 97] width 147 height 45
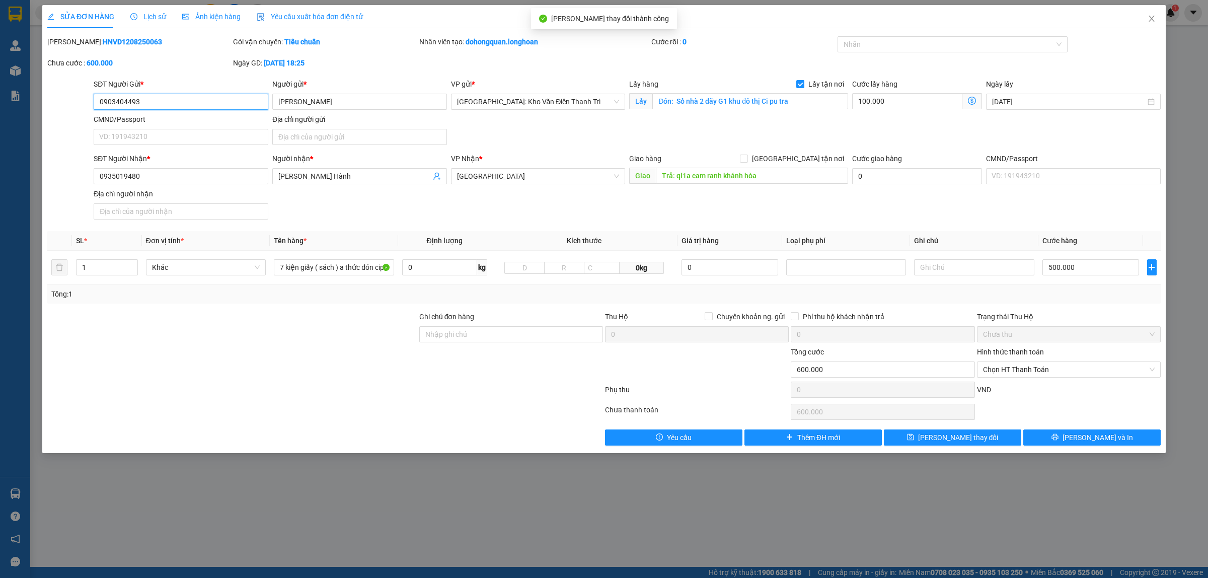
click at [161, 104] on input "0903404493" at bounding box center [181, 102] width 175 height 16
click at [1144, 18] on span "Close" at bounding box center [1152, 19] width 28 height 28
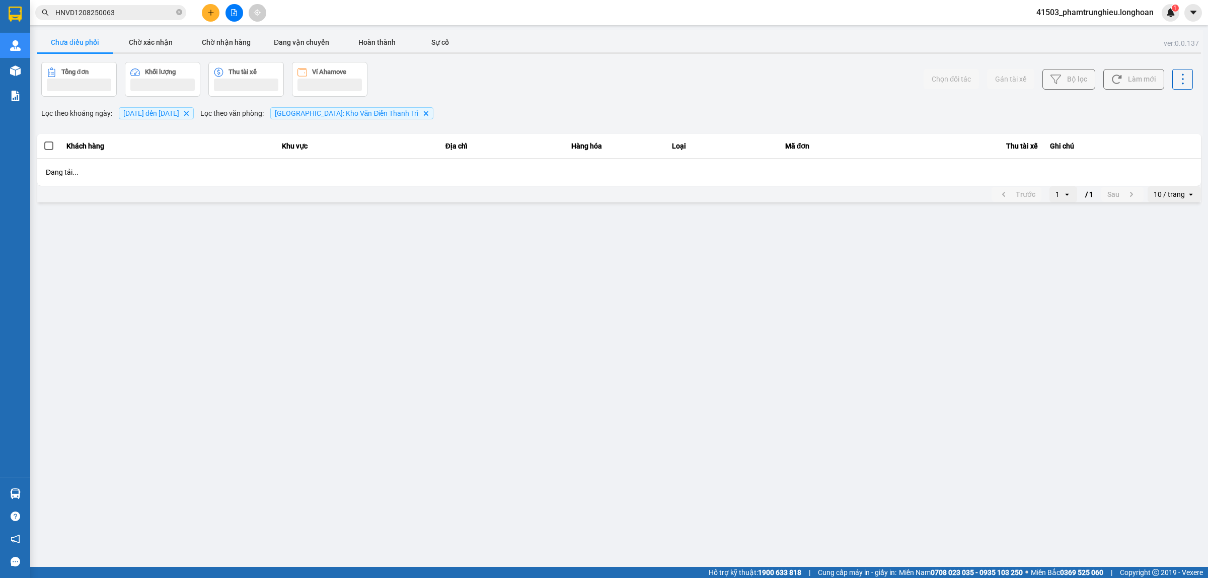
click at [133, 11] on input "HNVD1208250063" at bounding box center [114, 12] width 119 height 11
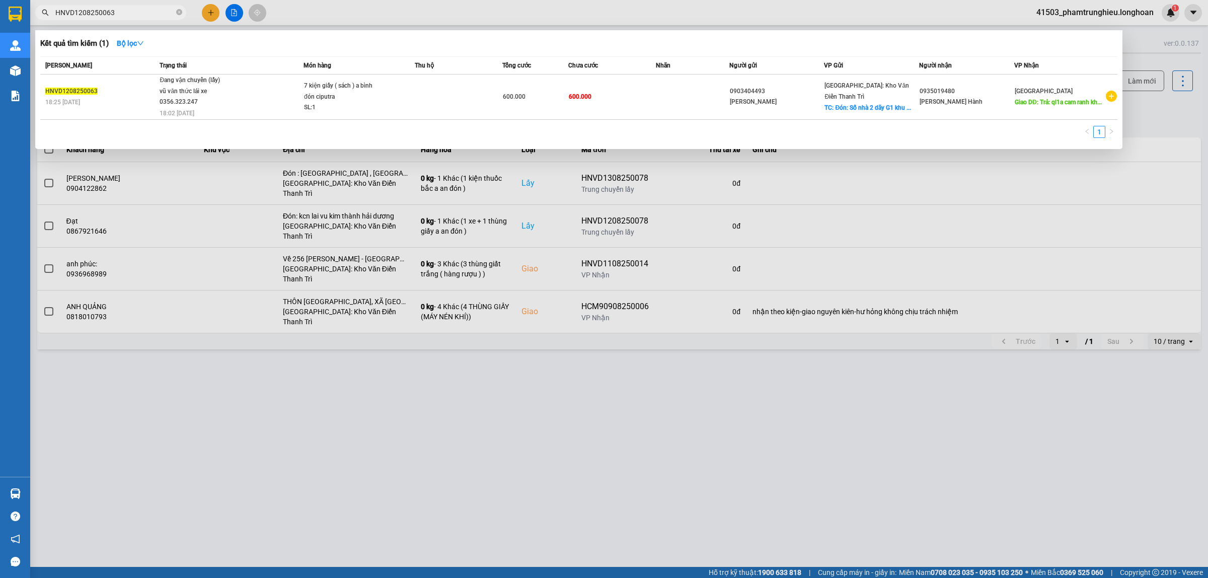
drag, startPoint x: 133, startPoint y: 11, endPoint x: 222, endPoint y: 2, distance: 88.6
click at [134, 11] on input "HNVD1208250063" at bounding box center [114, 12] width 119 height 11
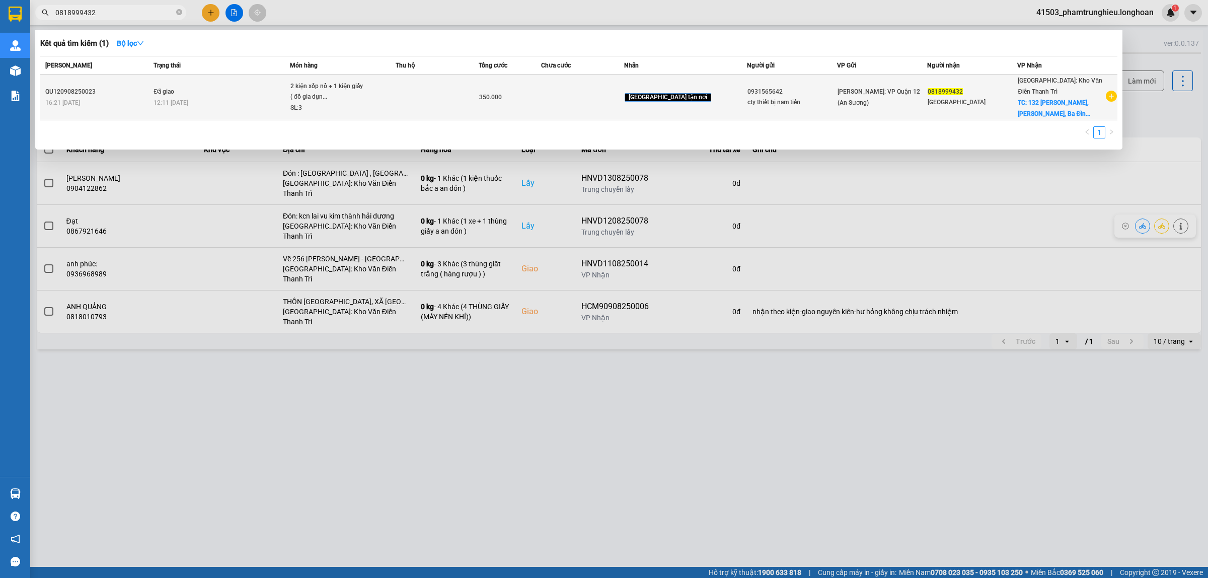
type input "0818999432"
click at [328, 97] on div "2 kiện xốp nổ + 1 kiện giấy ( đồ gia dụn..." at bounding box center [329, 92] width 76 height 22
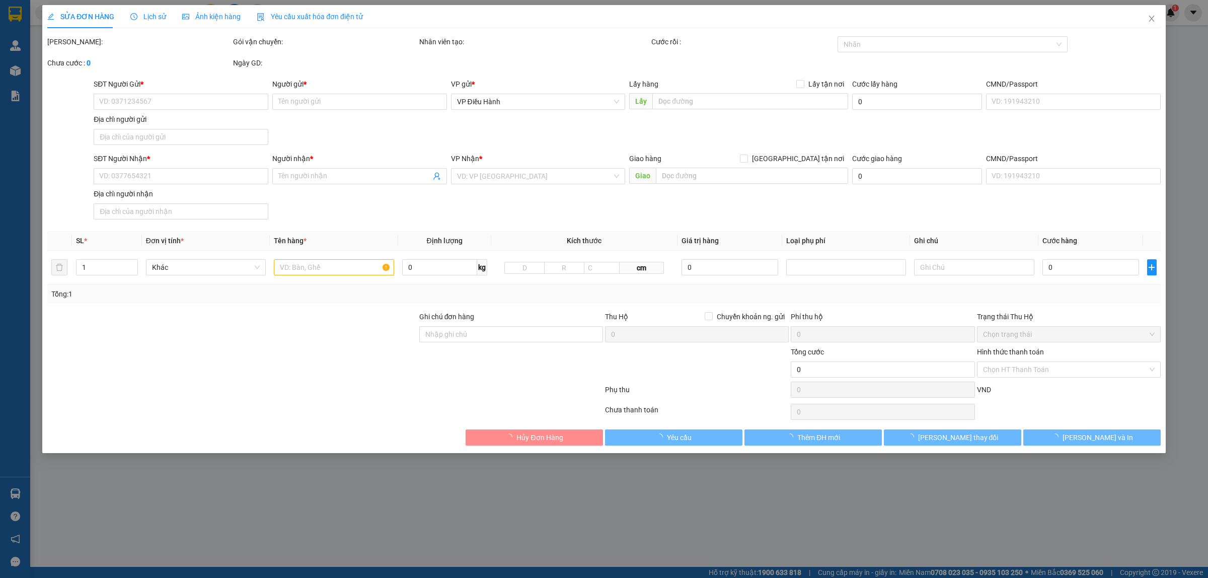
type input "0931565642"
type input "cty thiết bị nam tiến"
type input "0818999432"
type input "[GEOGRAPHIC_DATA]"
checkbox input "true"
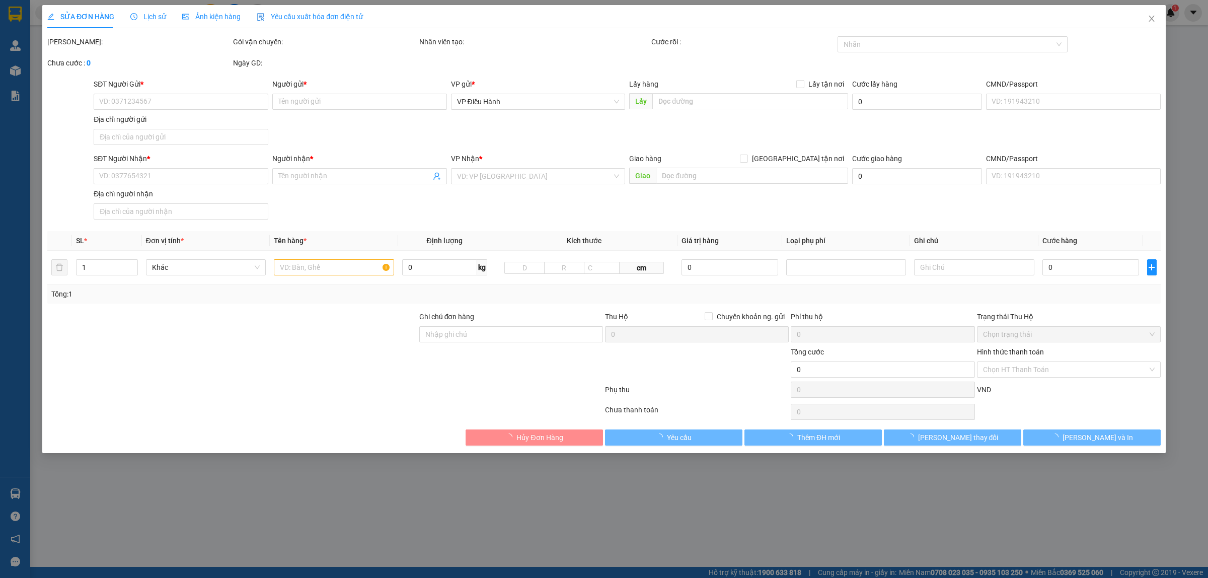
type input "132 [PERSON_NAME], [PERSON_NAME], Ba Đình, [GEOGRAPHIC_DATA]"
type input "nhận theo kiện - hư hỏng ko chịu trách nhiệm"
type input "350.000"
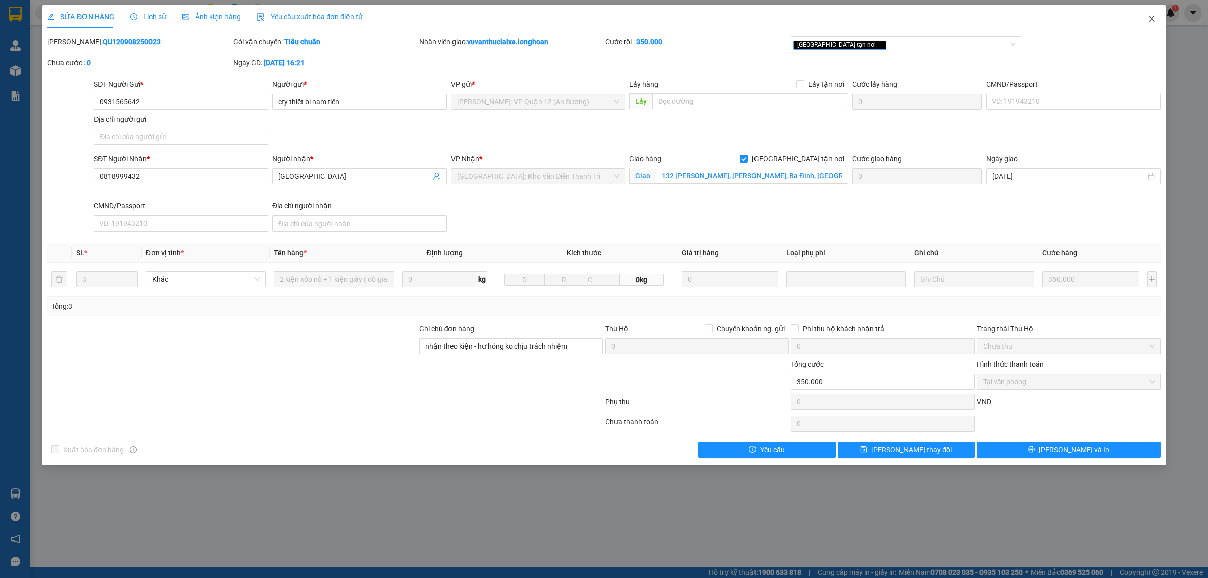
click at [1147, 24] on span "Close" at bounding box center [1152, 19] width 28 height 28
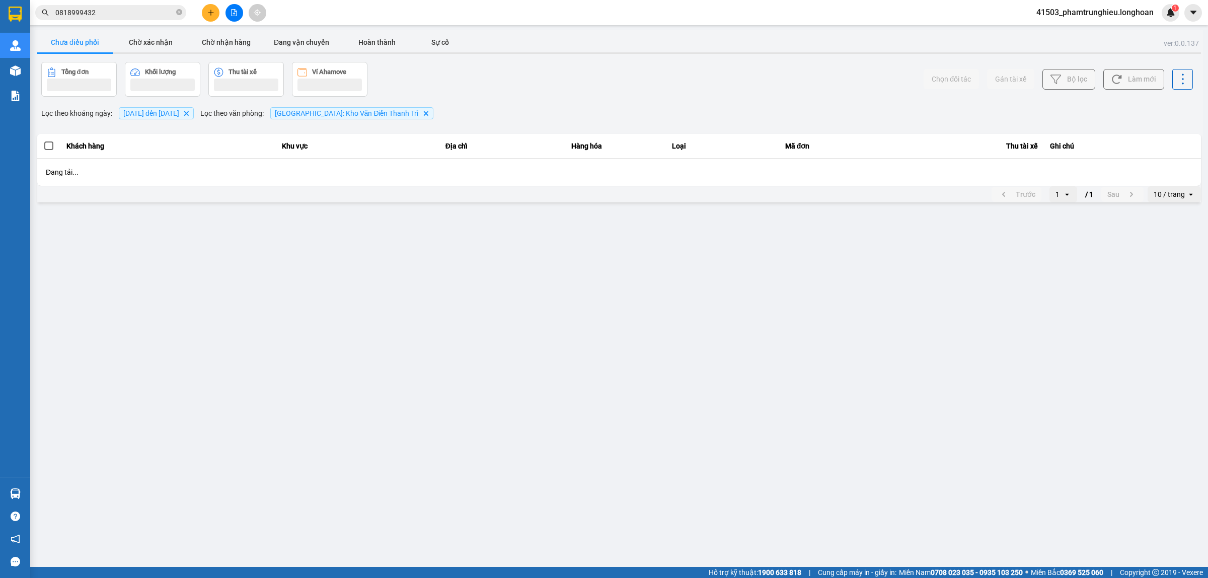
click at [109, 10] on input "0818999432" at bounding box center [114, 12] width 119 height 11
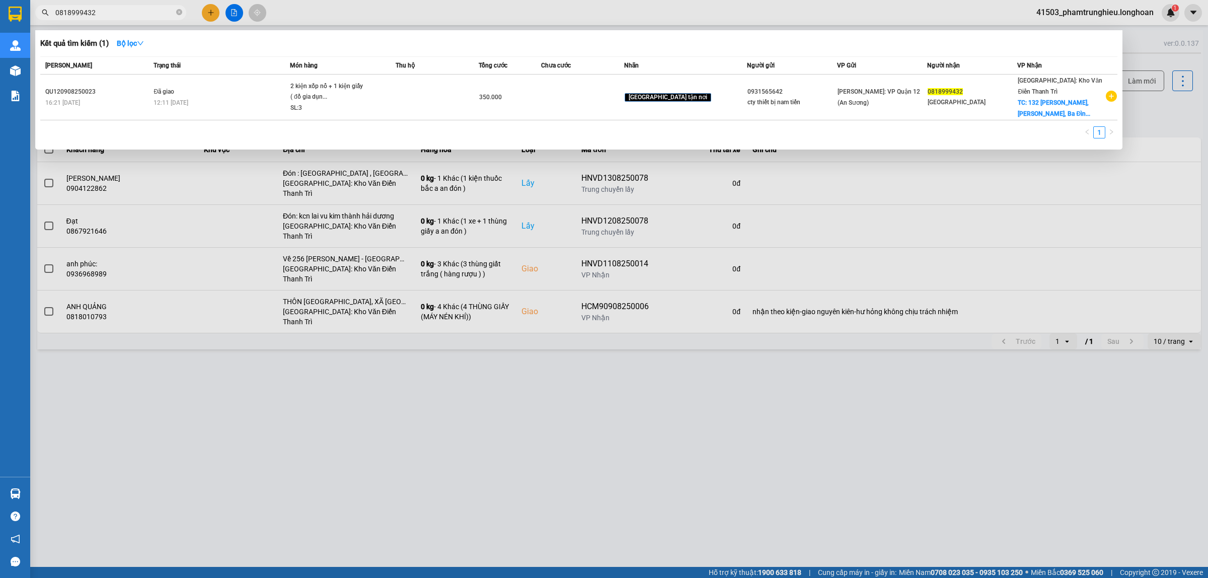
click at [109, 10] on input "0818999432" at bounding box center [114, 12] width 119 height 11
paste input "392424953"
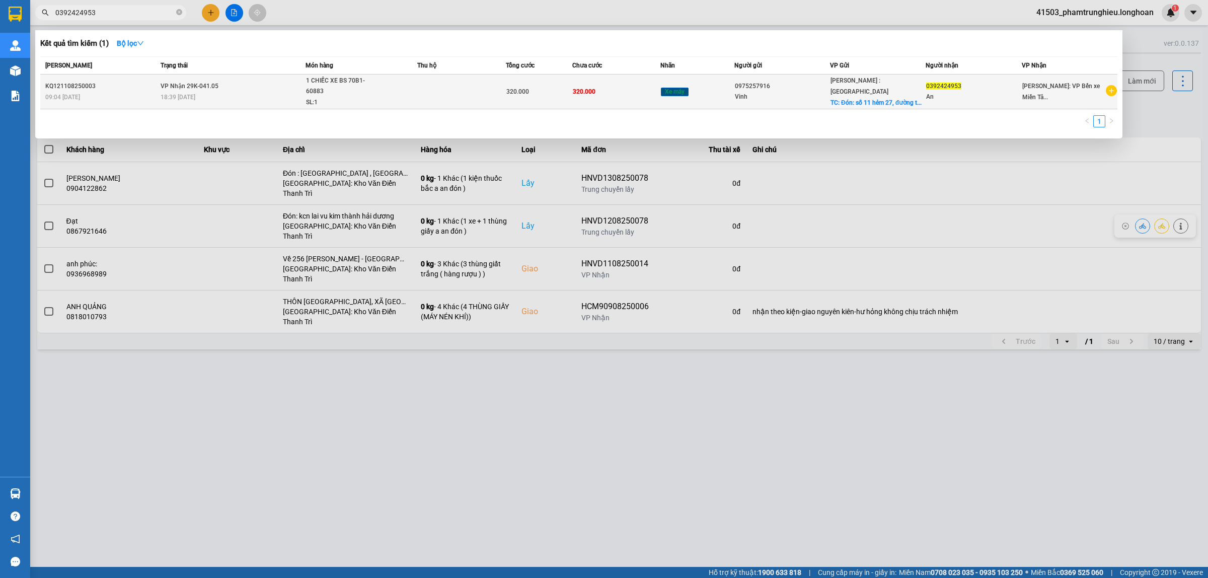
type input "0392424953"
click at [362, 97] on div "SL: 1" at bounding box center [344, 102] width 76 height 11
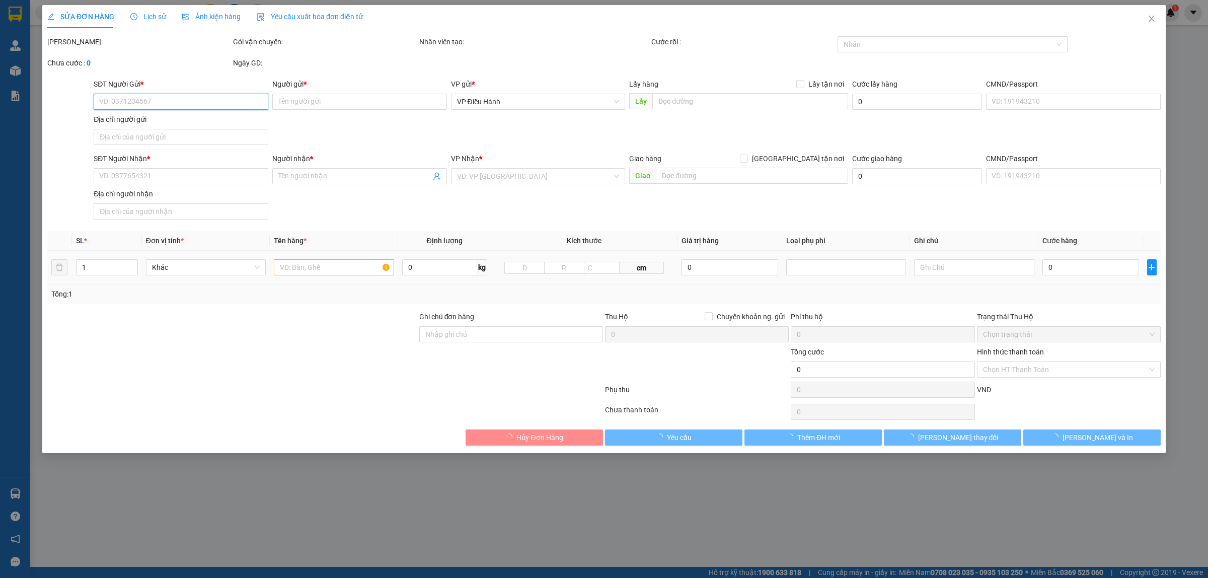
type input "0975257916"
type input "Vinh"
checkbox input "true"
type input "Đón: [STREET_ADDRESS][PERSON_NAME]"
type input "0392424953"
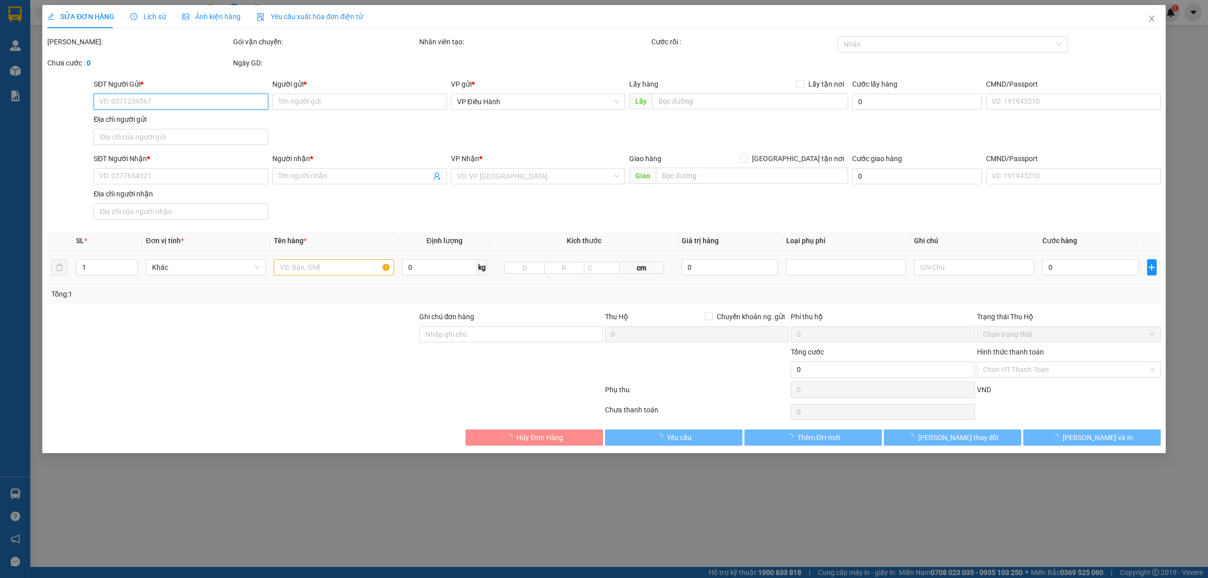
type input "An"
type input "CÓ CHÌA KHOÁ QUẤN TAY LÁI - KHÔNG CAVET + 1 THẺ XE"
type input "320.000"
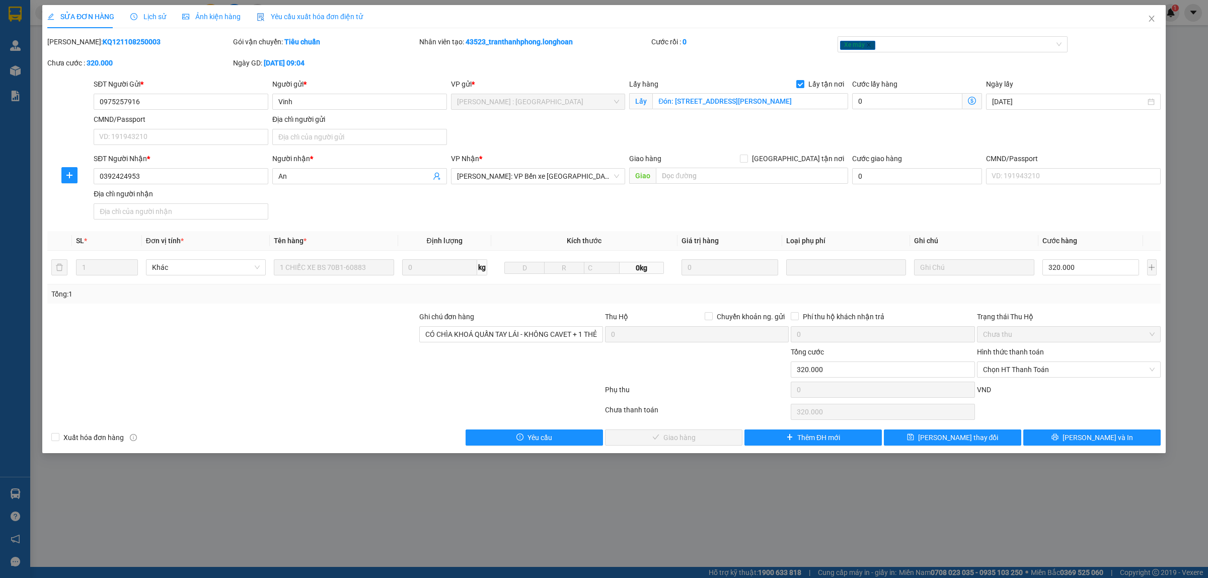
click at [154, 19] on span "Lịch sử" at bounding box center [148, 17] width 36 height 8
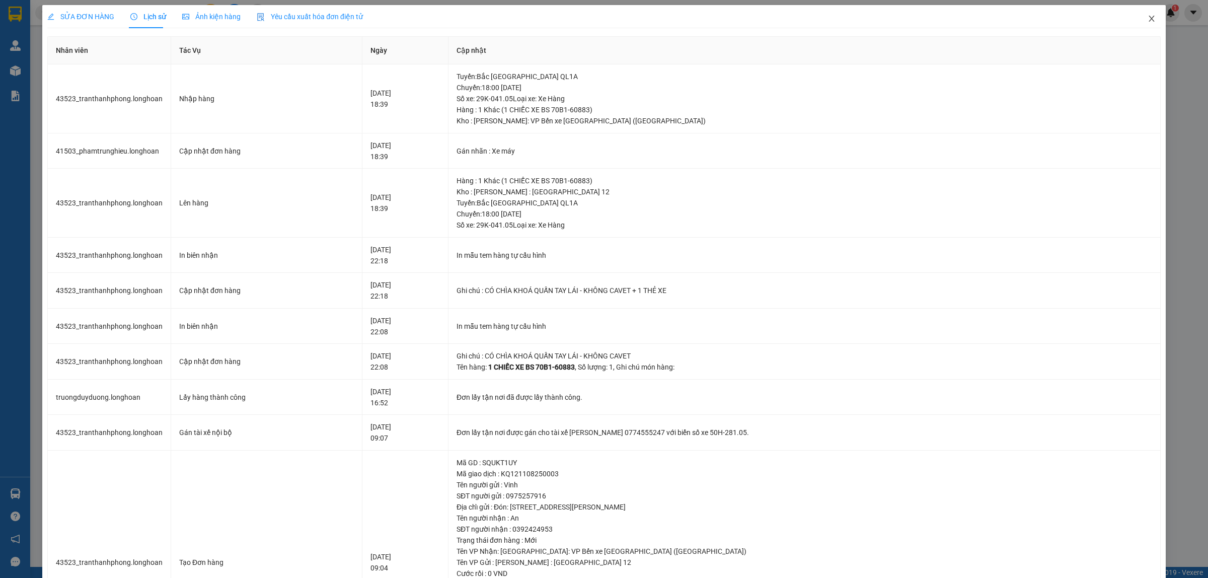
click at [1149, 20] on icon "close" at bounding box center [1152, 19] width 6 height 6
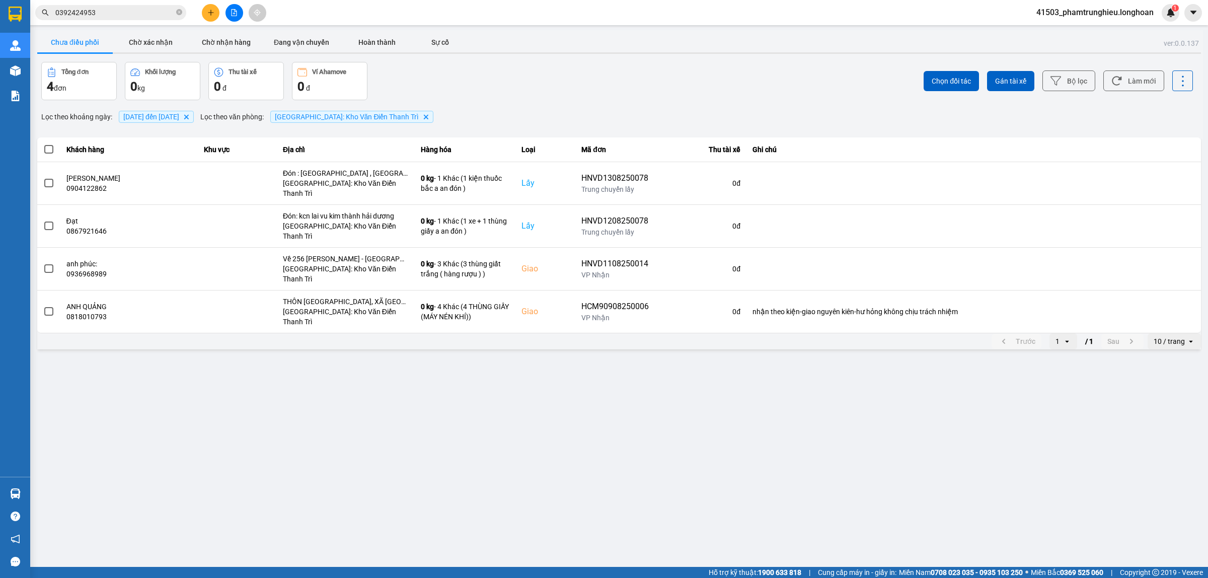
click at [149, 15] on input "0392424953" at bounding box center [114, 12] width 119 height 11
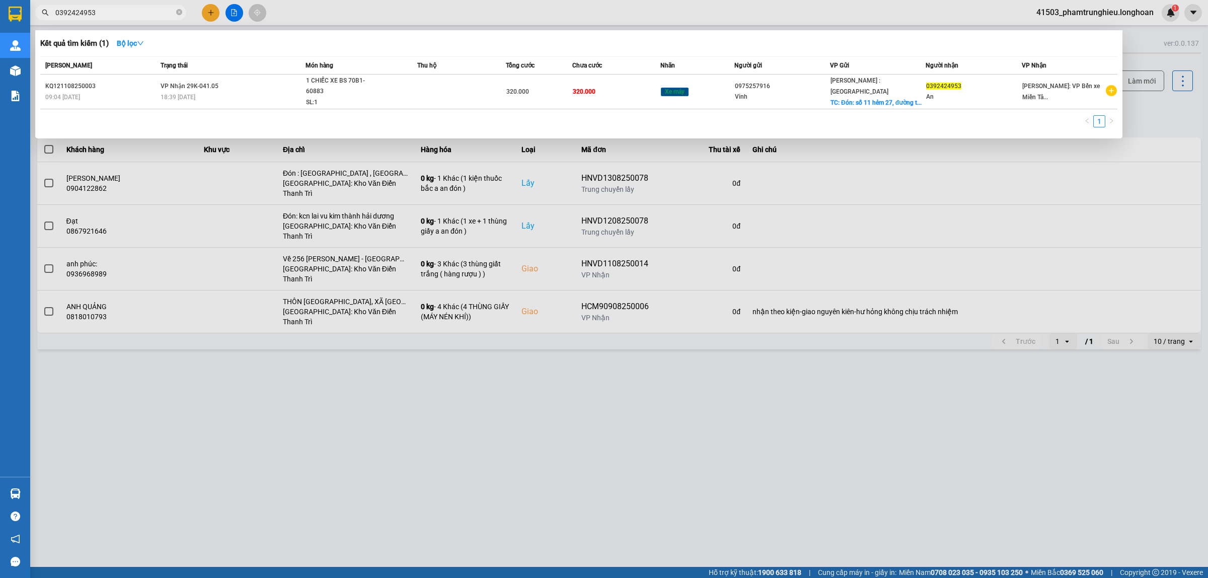
click at [149, 15] on input "0392424953" at bounding box center [114, 12] width 119 height 11
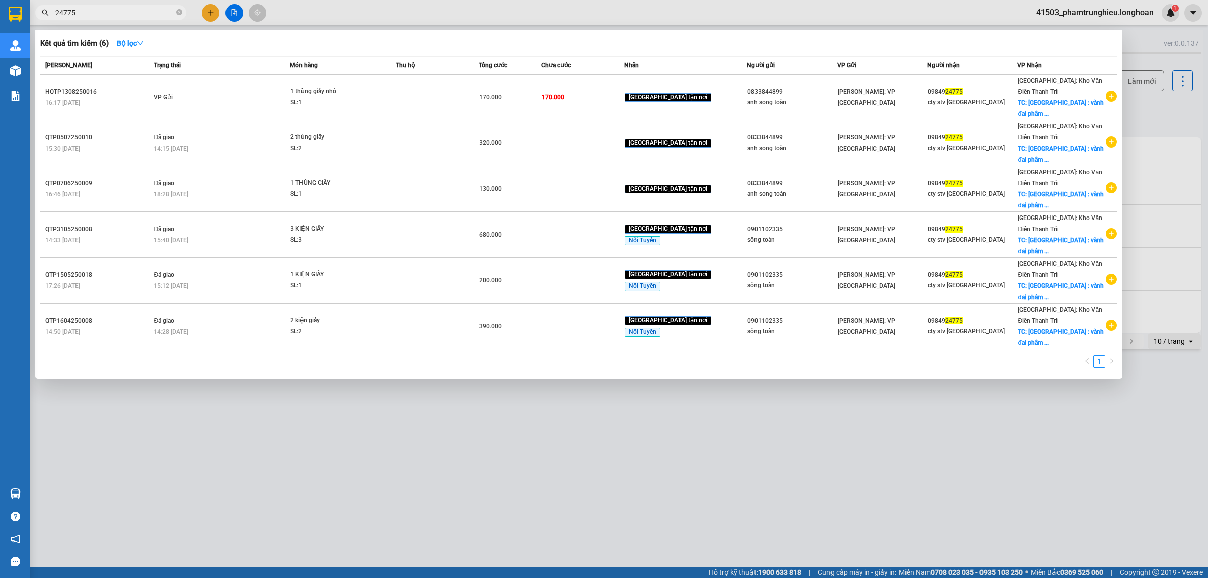
type input "24775"
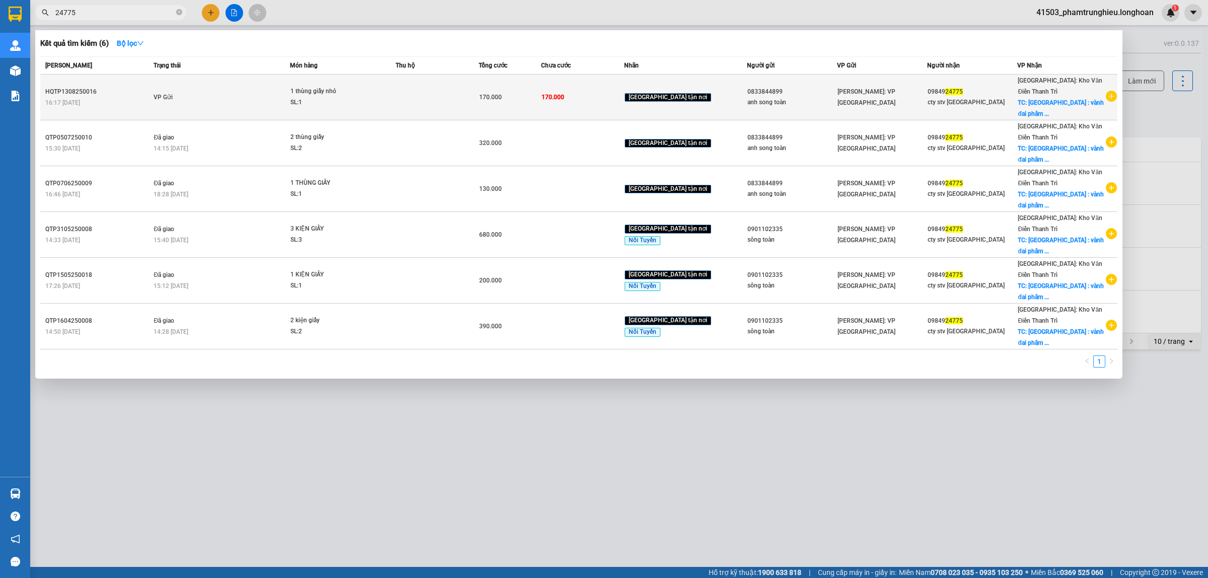
click at [249, 89] on td "VP Gửi" at bounding box center [220, 98] width 139 height 46
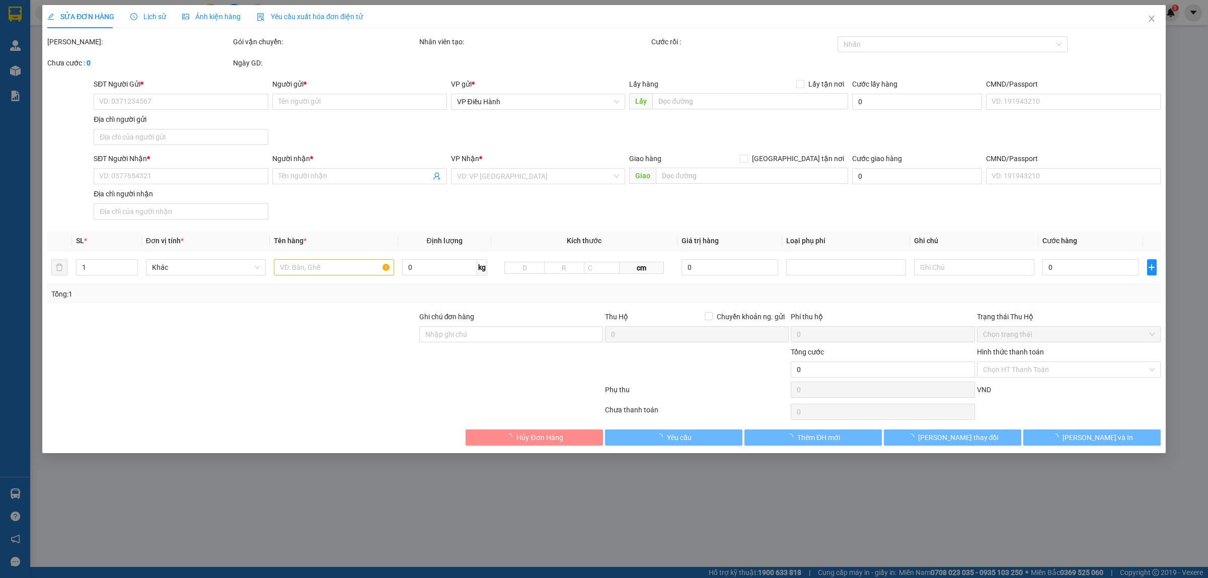
type input "0833844899"
type input "anh song toàn"
type input "0984924775"
type input "cty stv [GEOGRAPHIC_DATA]"
checkbox input "true"
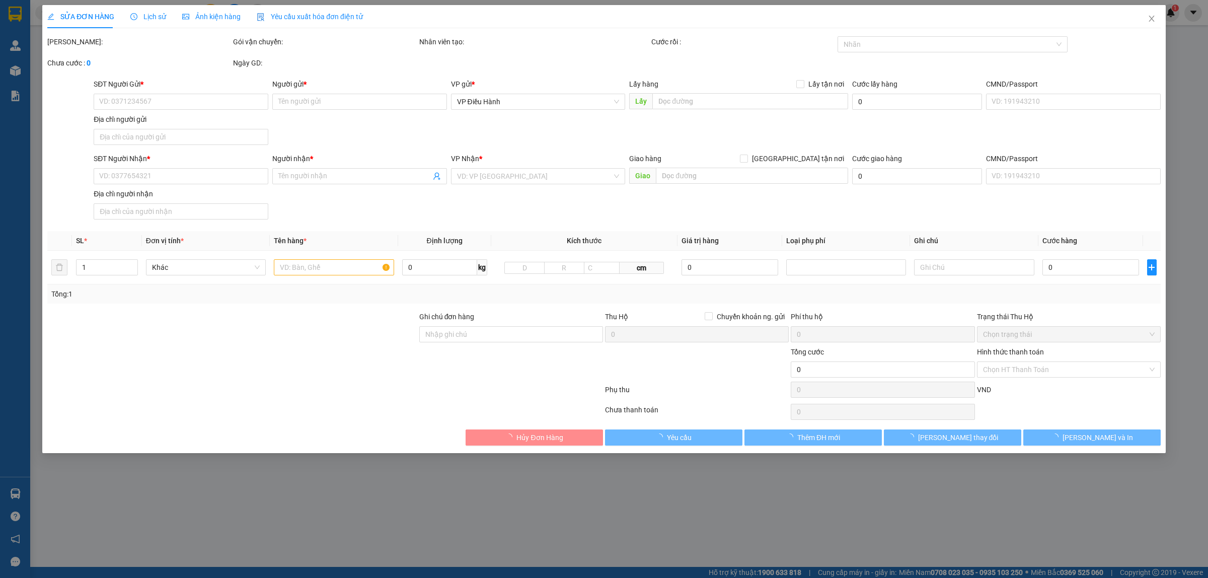
type input "[GEOGRAPHIC_DATA] : vành đai phâm đạm số 4, [GEOGRAPHIC_DATA]"
type input "170.000"
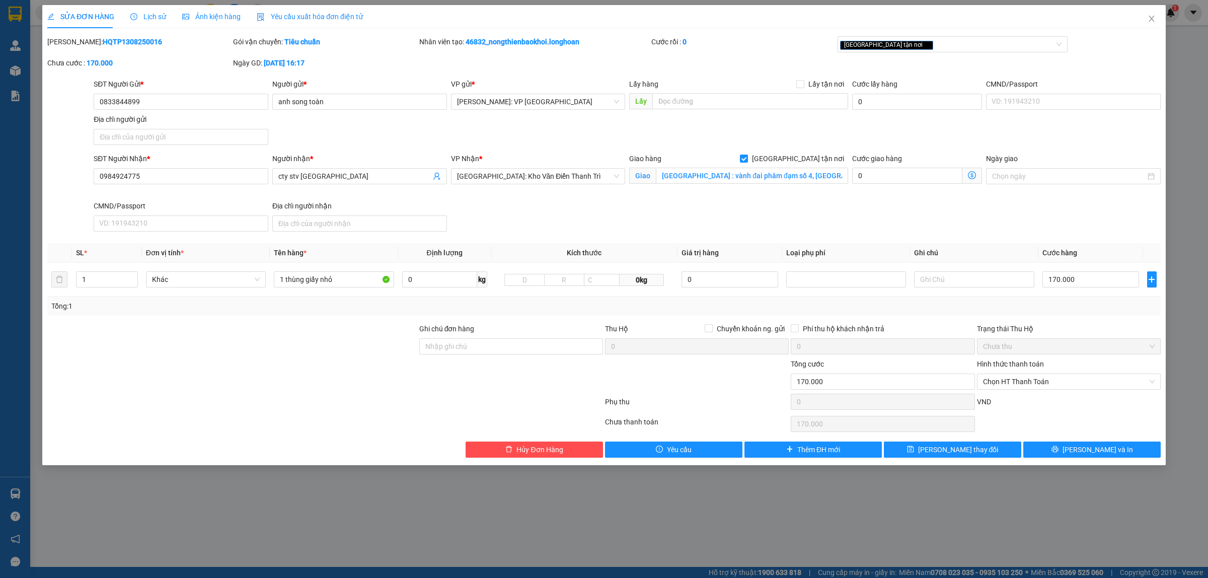
click at [121, 43] on b "HQTP1308250016" at bounding box center [132, 42] width 59 height 8
copy b "HQTP1308250016"
click at [1152, 16] on icon "close" at bounding box center [1152, 19] width 8 height 8
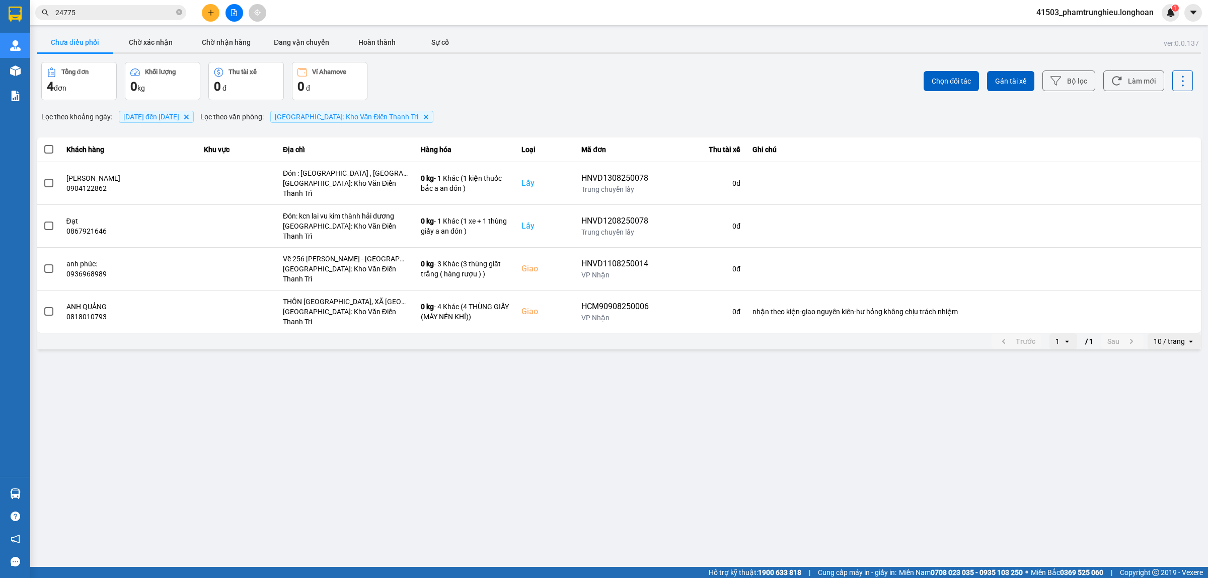
click at [129, 13] on input "24775" at bounding box center [114, 12] width 119 height 11
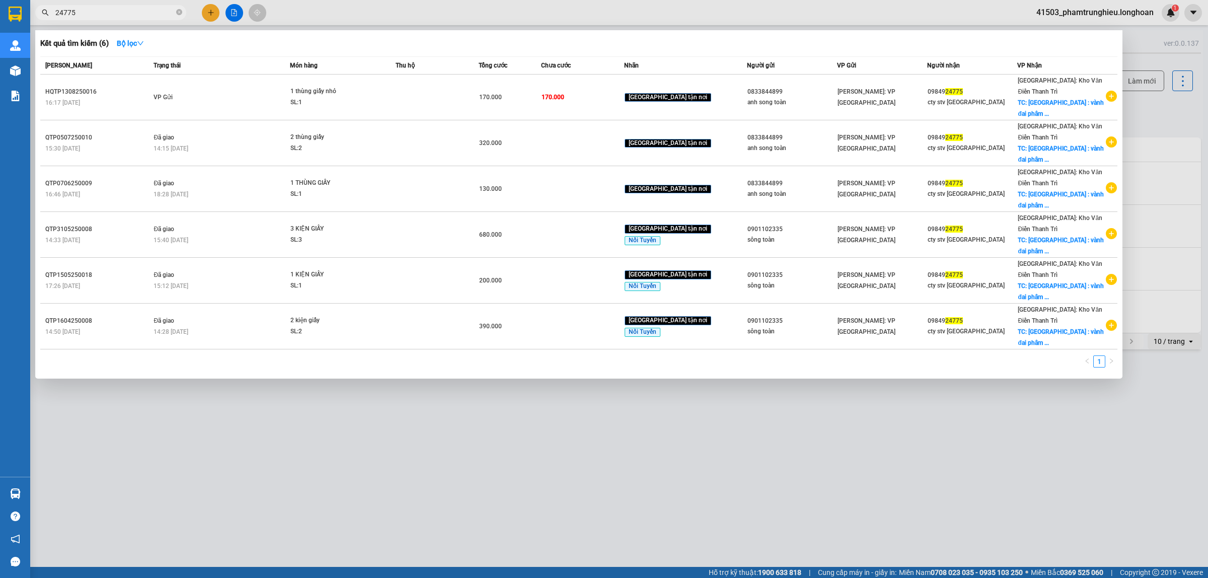
click at [129, 13] on input "24775" at bounding box center [114, 12] width 119 height 11
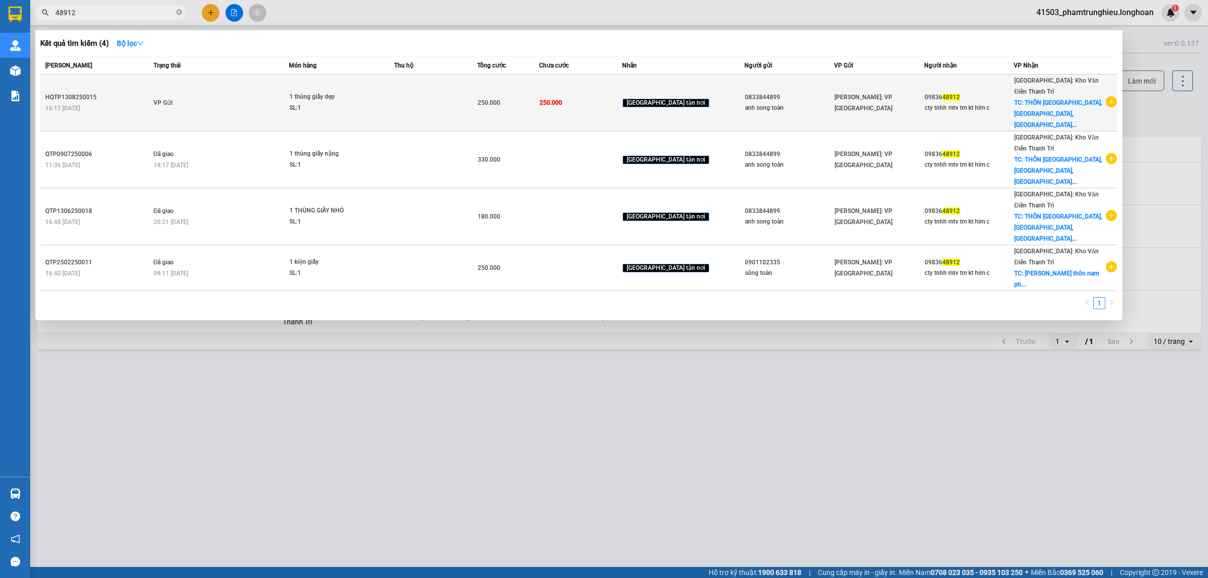
type input "48912"
click at [290, 94] on td "VP Gửi" at bounding box center [220, 103] width 138 height 57
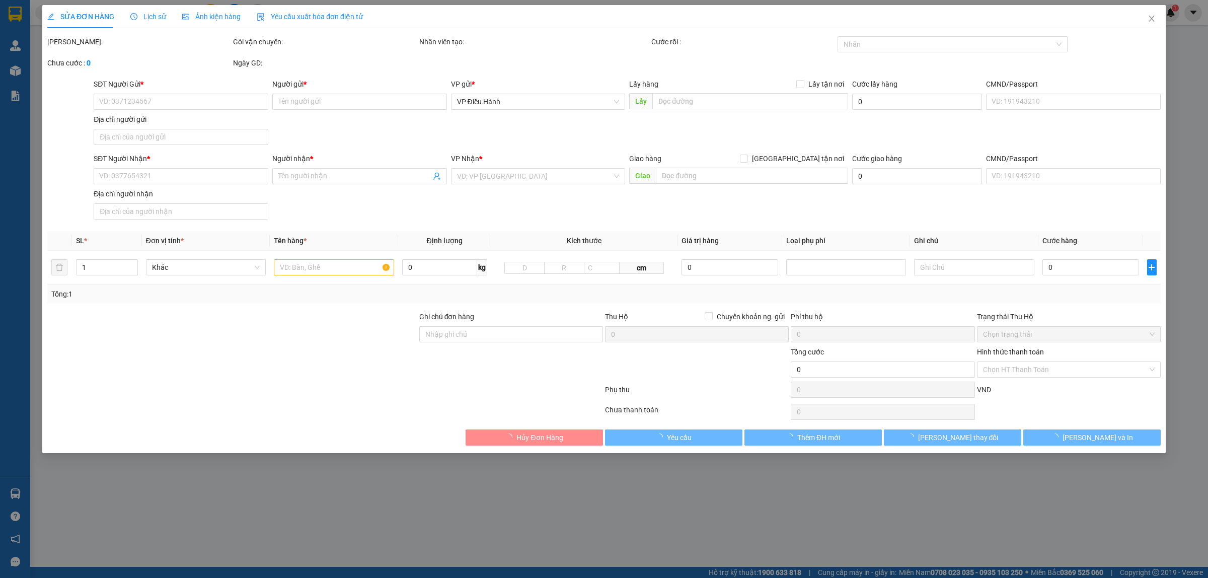
type input "0833844899"
type input "anh song toàn"
type input "0983648912"
type input "cty tnhh mtv tm kt him c"
checkbox input "true"
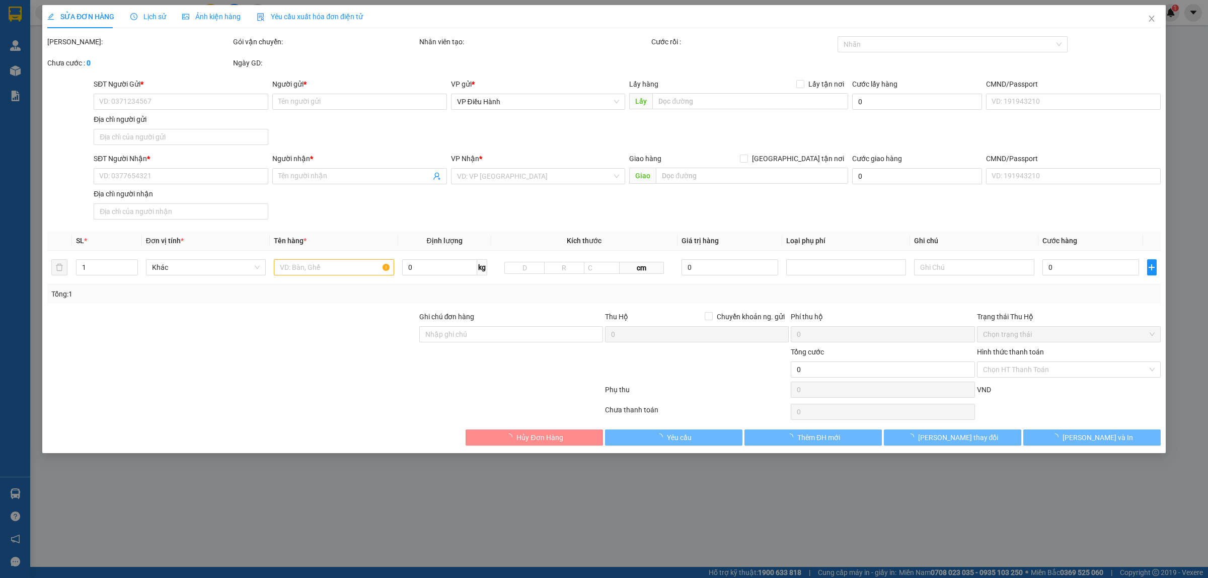
type input "THÔN [GEOGRAPHIC_DATA], [GEOGRAPHIC_DATA], [GEOGRAPHIC_DATA], [GEOGRAPHIC_DATA]"
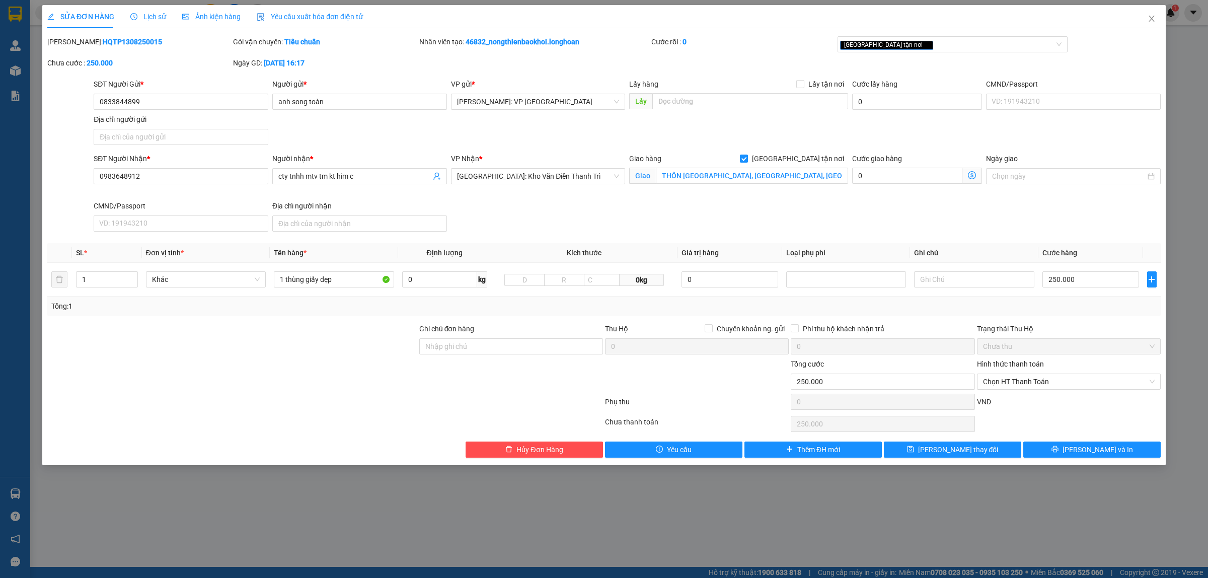
click at [116, 40] on b "HQTP1308250015" at bounding box center [132, 42] width 59 height 8
copy b "HQTP1308250015"
drag, startPoint x: 1152, startPoint y: 19, endPoint x: 1151, endPoint y: 14, distance: 5.3
click at [1152, 19] on icon "close" at bounding box center [1152, 19] width 6 height 6
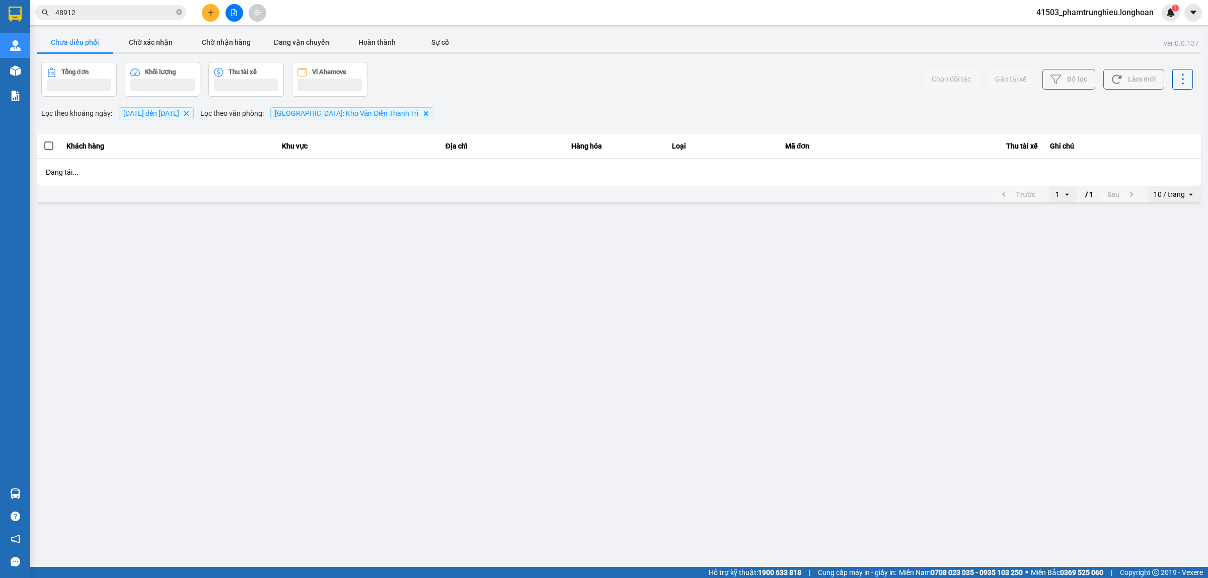
click at [115, 13] on input "48912" at bounding box center [114, 12] width 119 height 11
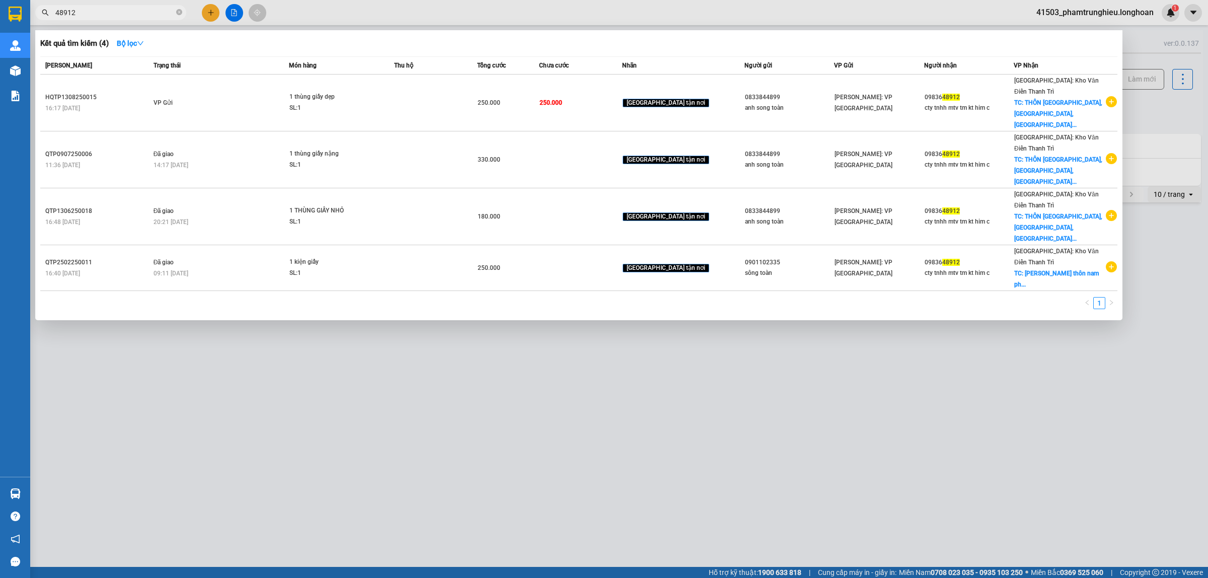
click at [115, 13] on input "48912" at bounding box center [114, 12] width 119 height 11
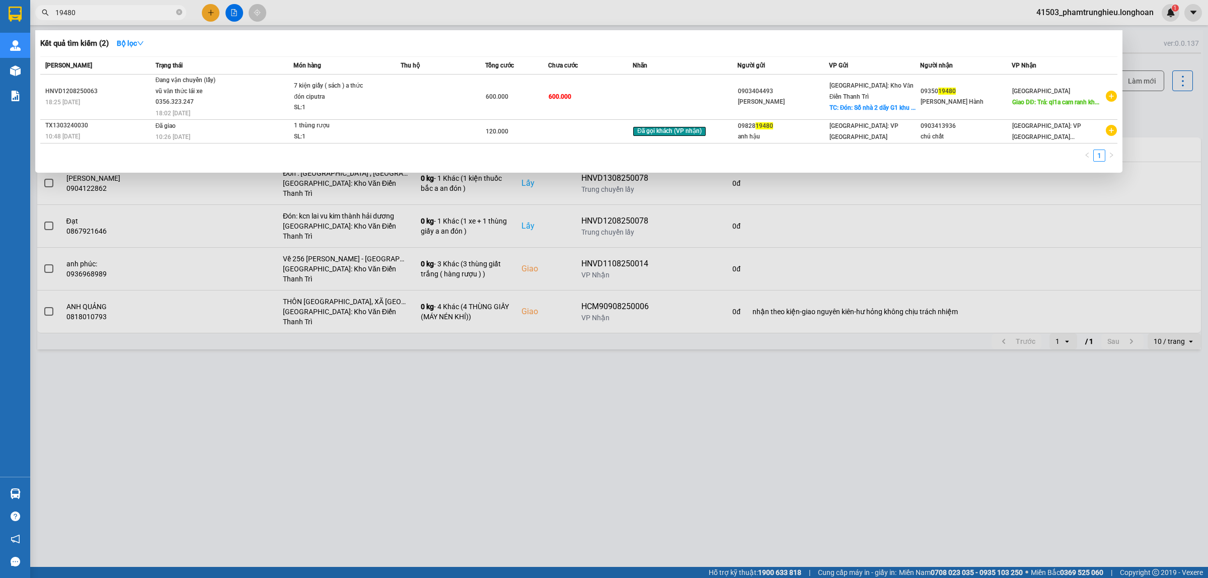
click at [328, 1] on div at bounding box center [604, 289] width 1208 height 578
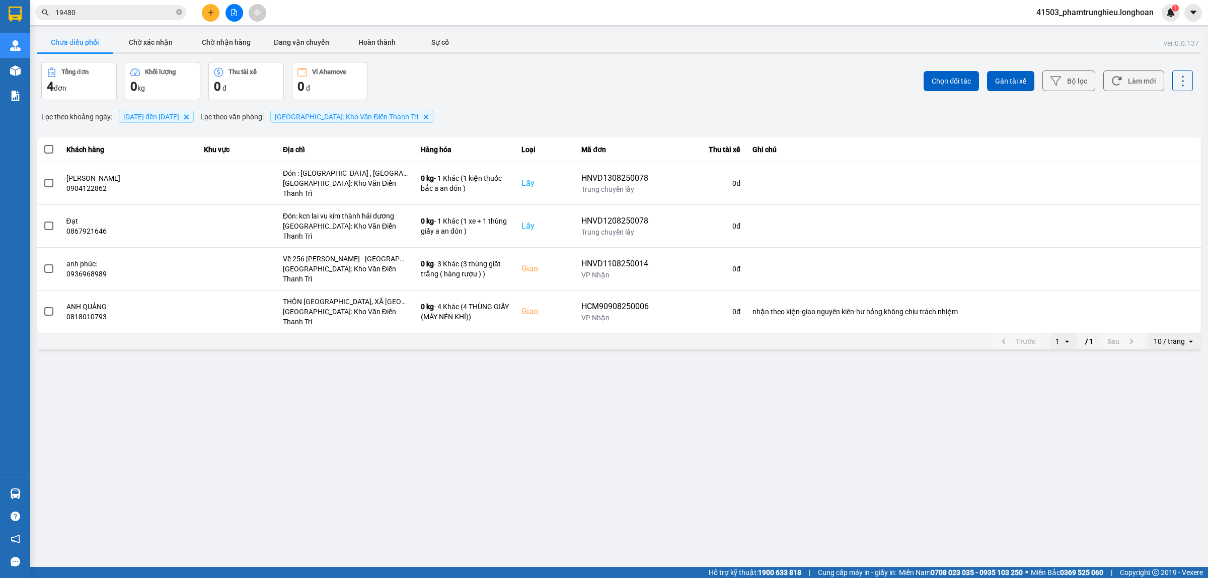
click at [153, 15] on input "19480" at bounding box center [114, 12] width 119 height 11
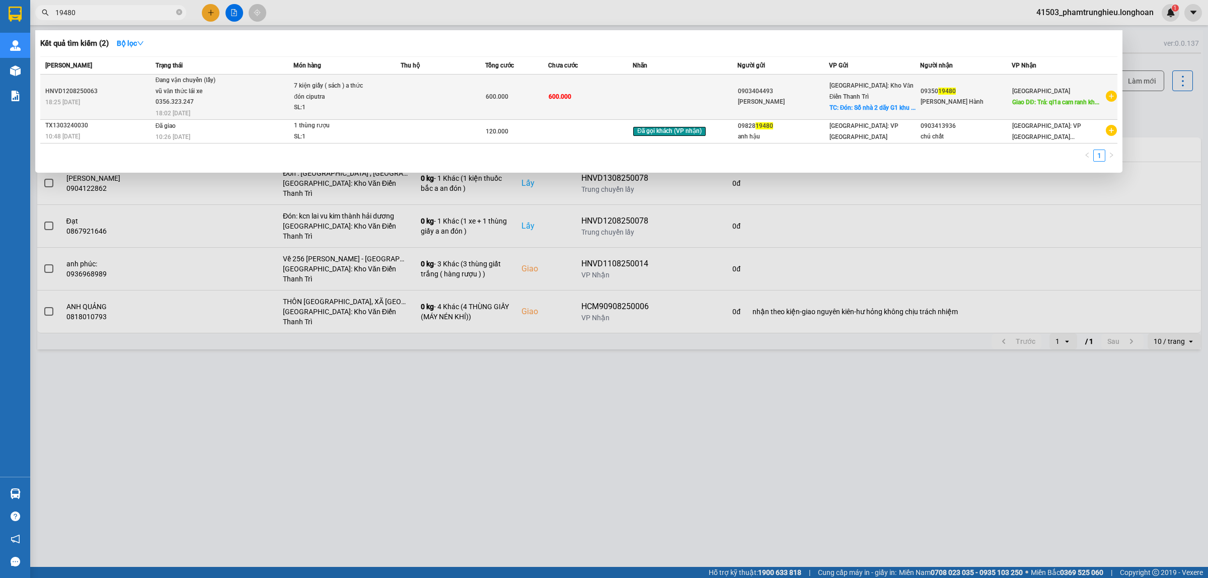
click at [219, 81] on div "Đang vận chuyển (lấy)" at bounding box center [194, 80] width 76 height 11
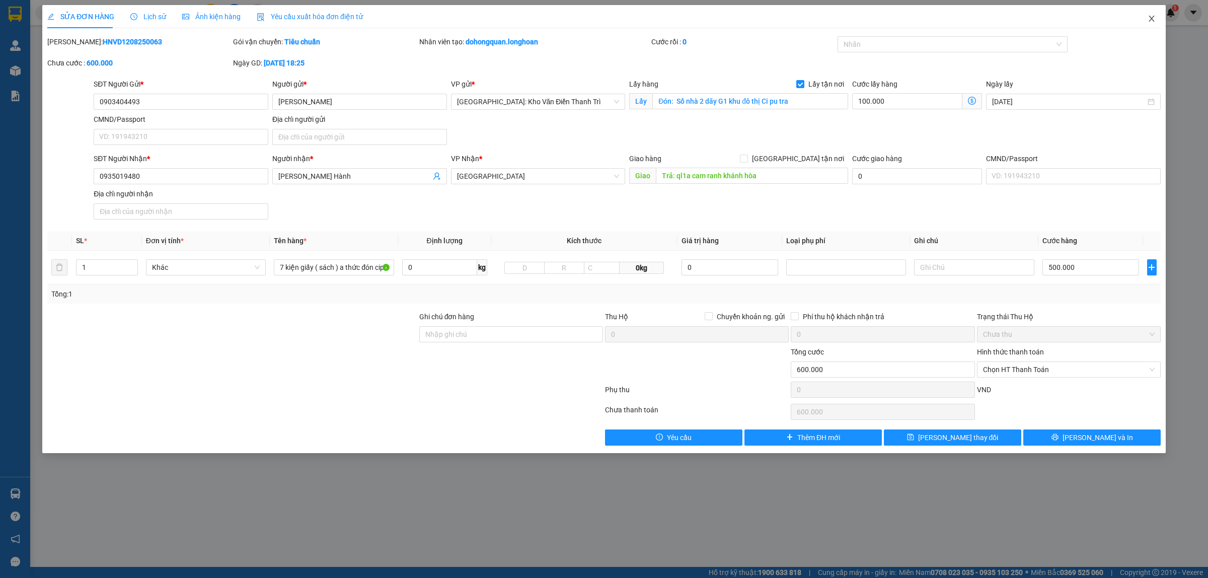
click at [1157, 19] on span "Close" at bounding box center [1152, 19] width 28 height 28
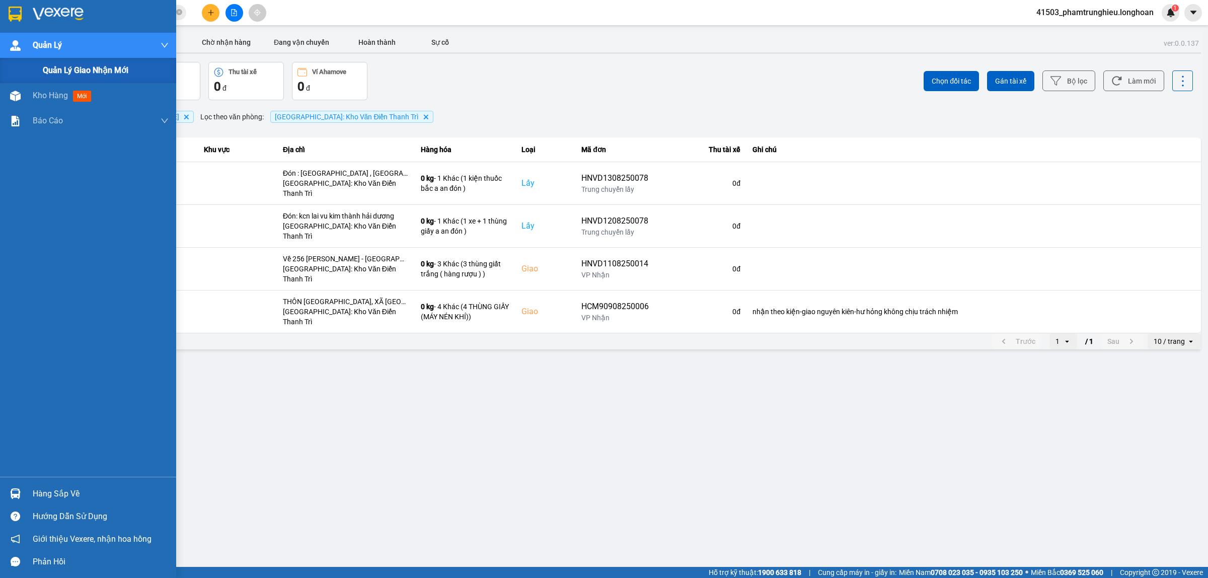
click at [76, 67] on span "Quản lý giao nhận mới" at bounding box center [86, 70] width 86 height 13
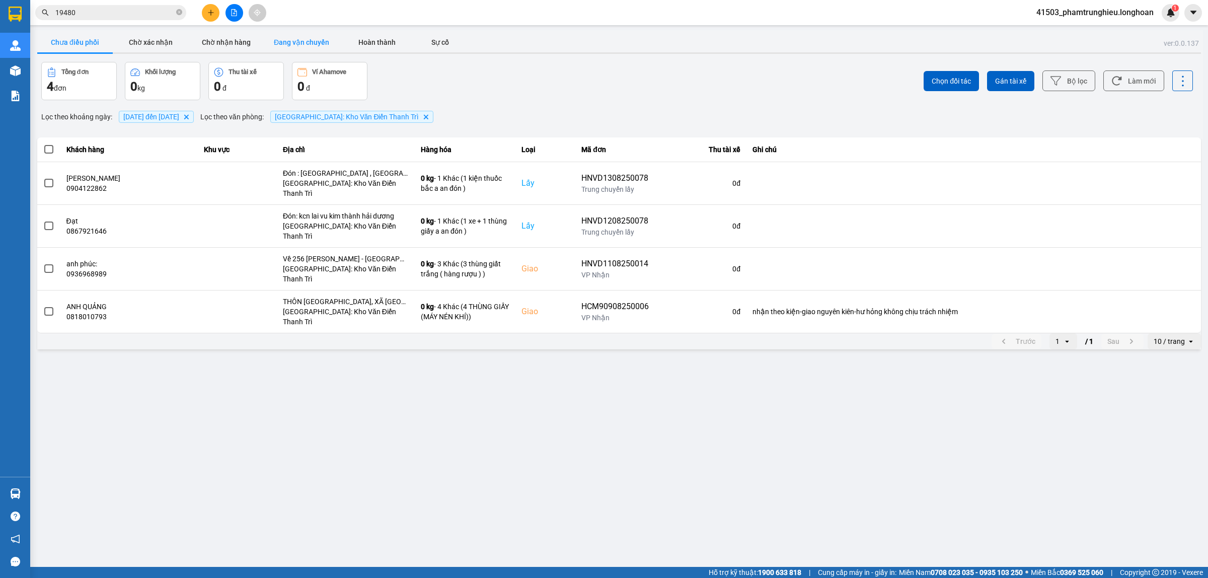
click at [305, 43] on button "Đang vận chuyển" at bounding box center [302, 42] width 76 height 20
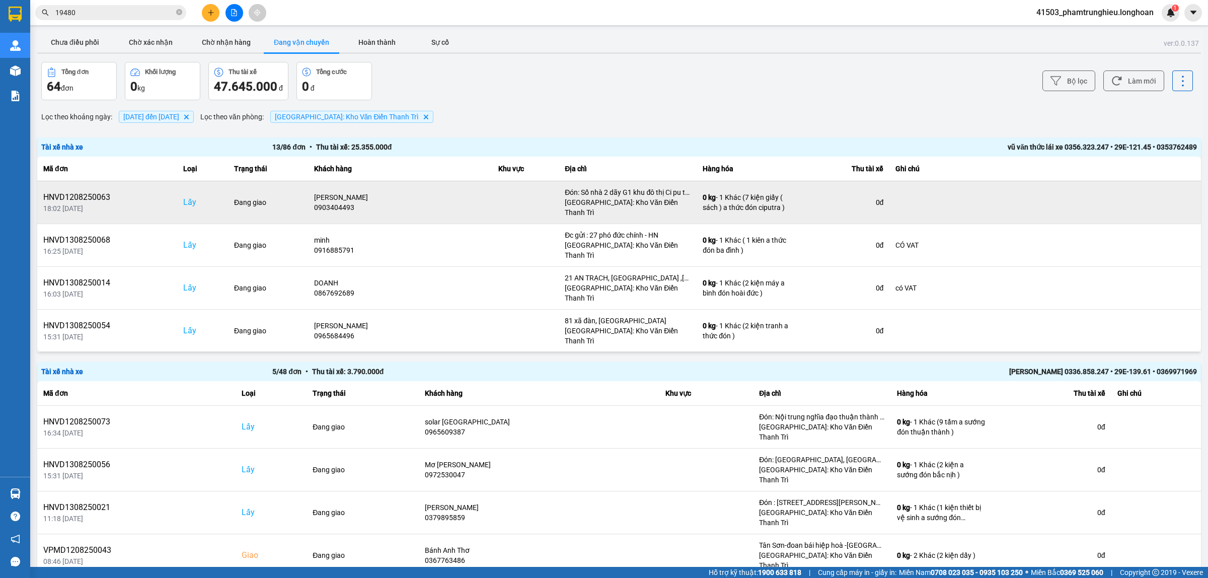
click at [93, 195] on div "HNVD1208250063" at bounding box center [107, 197] width 128 height 12
copy div "HNVD1208250063"
click at [1159, 199] on icon at bounding box center [1162, 202] width 7 height 7
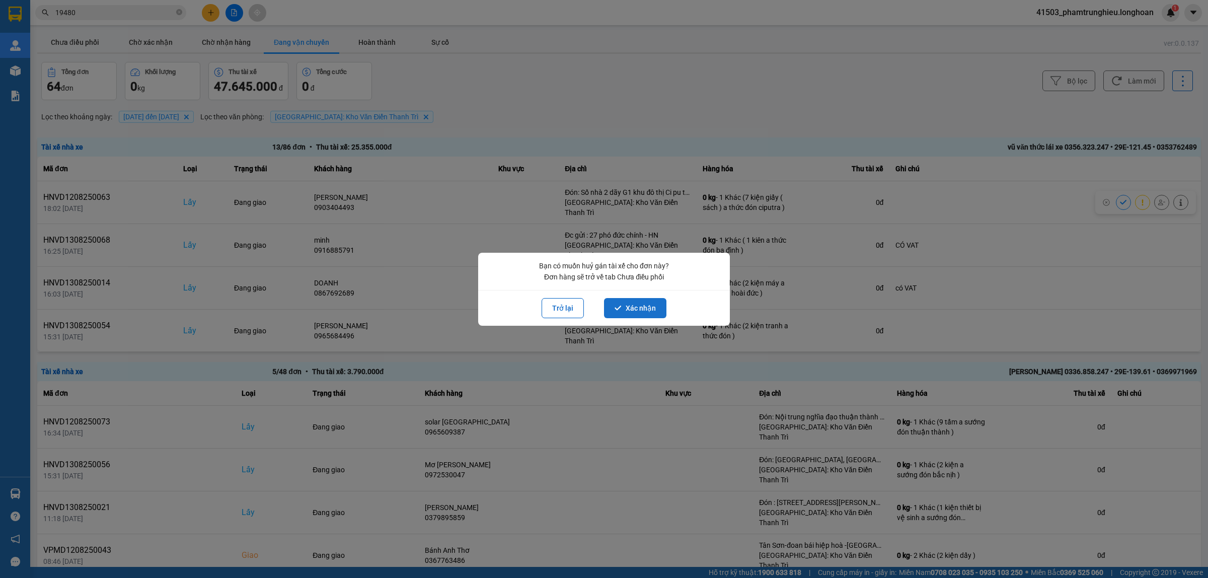
click at [633, 308] on button "Xác nhận" at bounding box center [635, 308] width 62 height 20
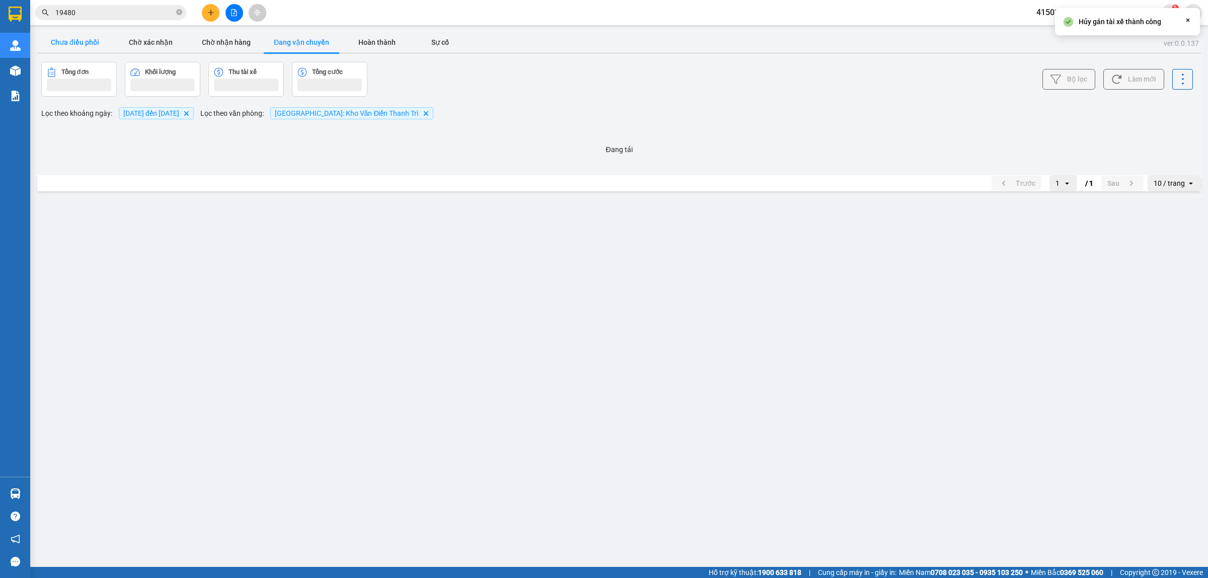
click at [71, 42] on button "Chưa điều phối" at bounding box center [75, 42] width 76 height 20
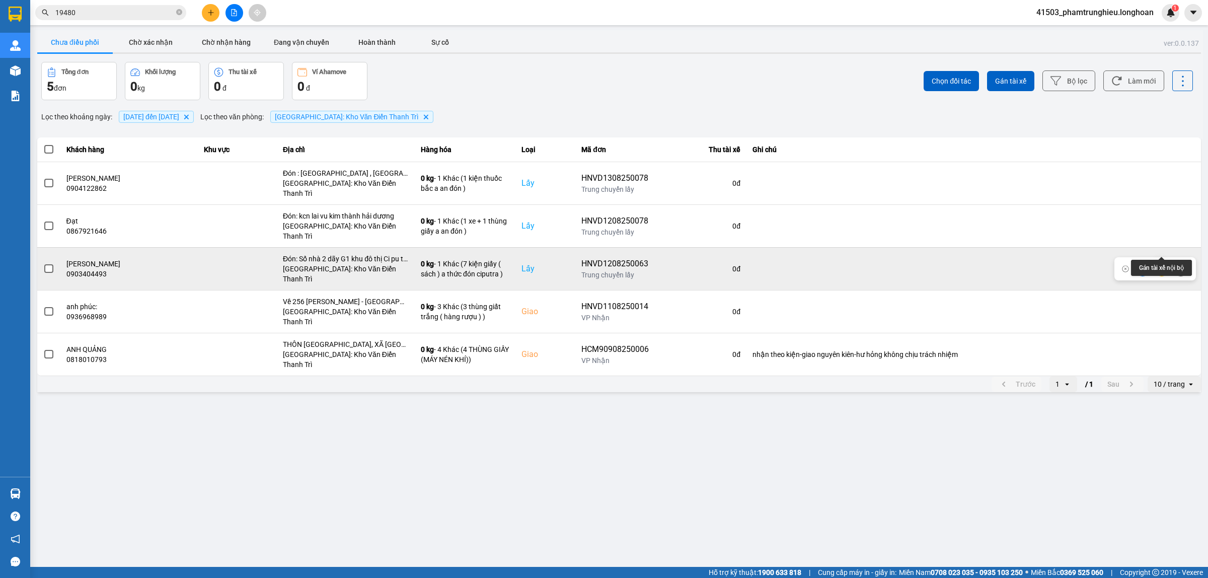
click at [1164, 265] on icon at bounding box center [1162, 268] width 7 height 7
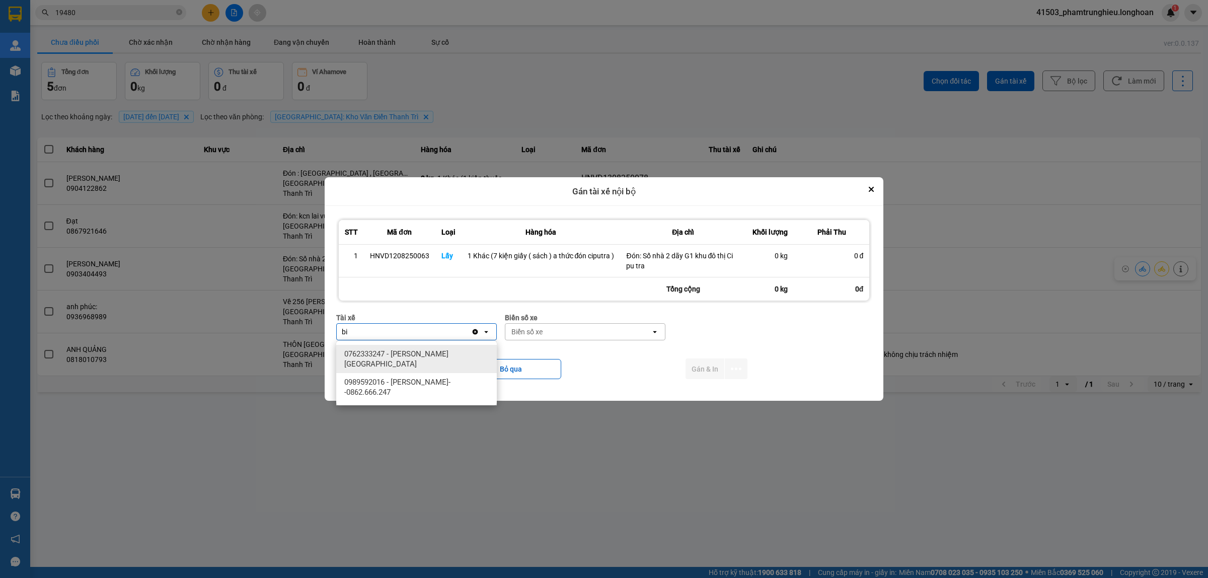
click at [456, 393] on span "0989592016 - [PERSON_NAME]--0862.666.247" at bounding box center [418, 387] width 149 height 20
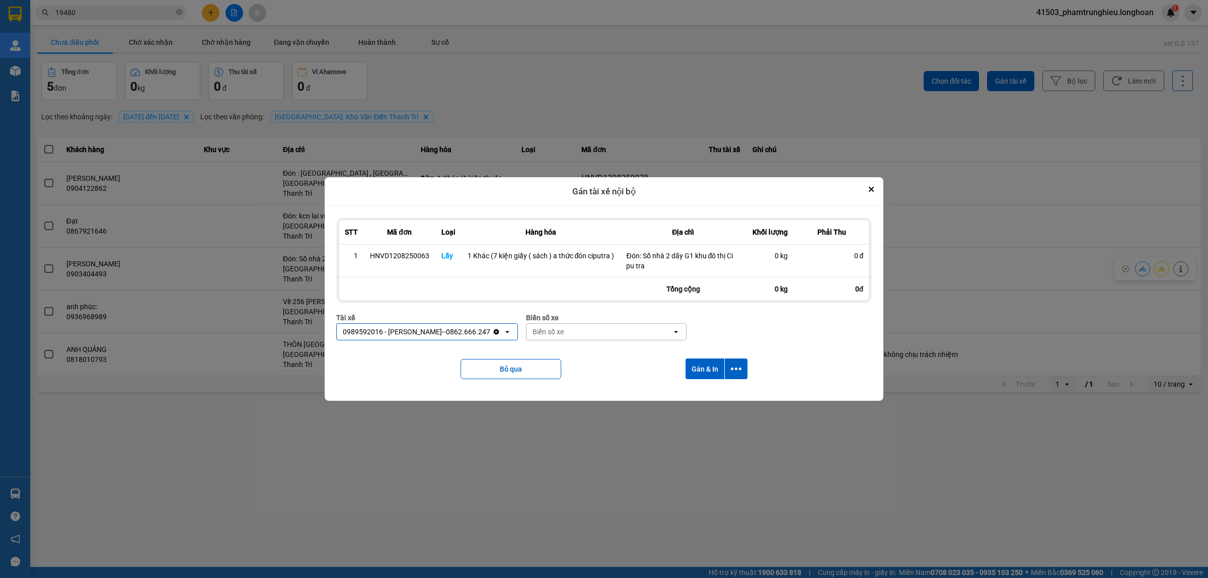
click at [600, 333] on div "Biển số xe" at bounding box center [600, 332] width 146 height 16
click at [605, 355] on div "29E-122.44" at bounding box center [602, 354] width 161 height 18
click at [738, 371] on icon "dialog" at bounding box center [736, 369] width 11 height 11
click at [721, 397] on div "Chỉ gán tài" at bounding box center [709, 397] width 59 height 10
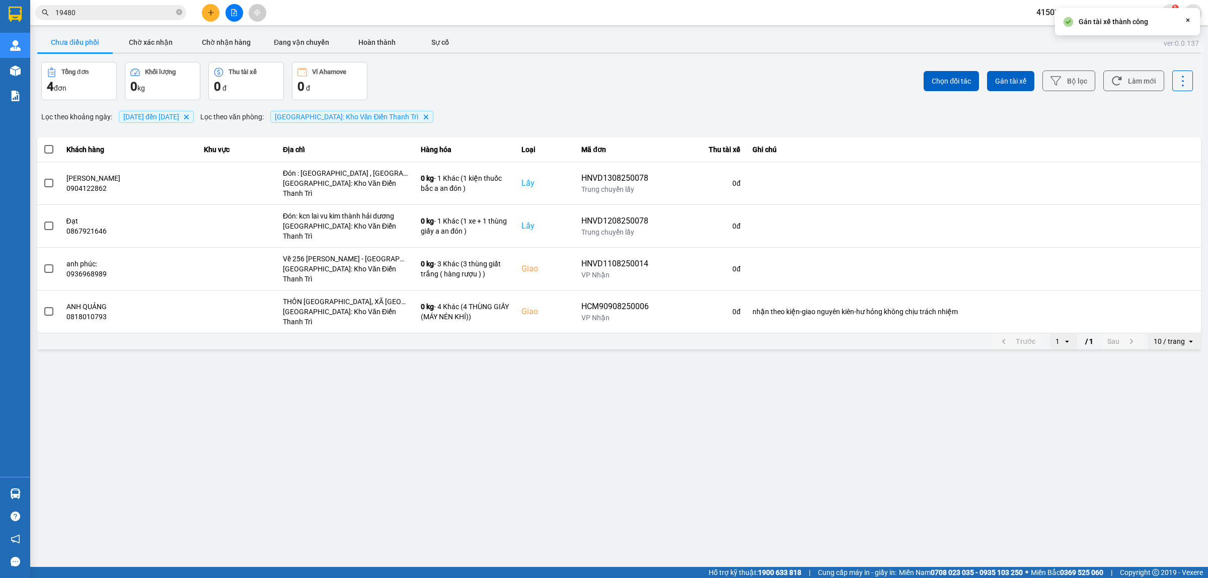
click at [109, 8] on input "19480" at bounding box center [114, 12] width 119 height 11
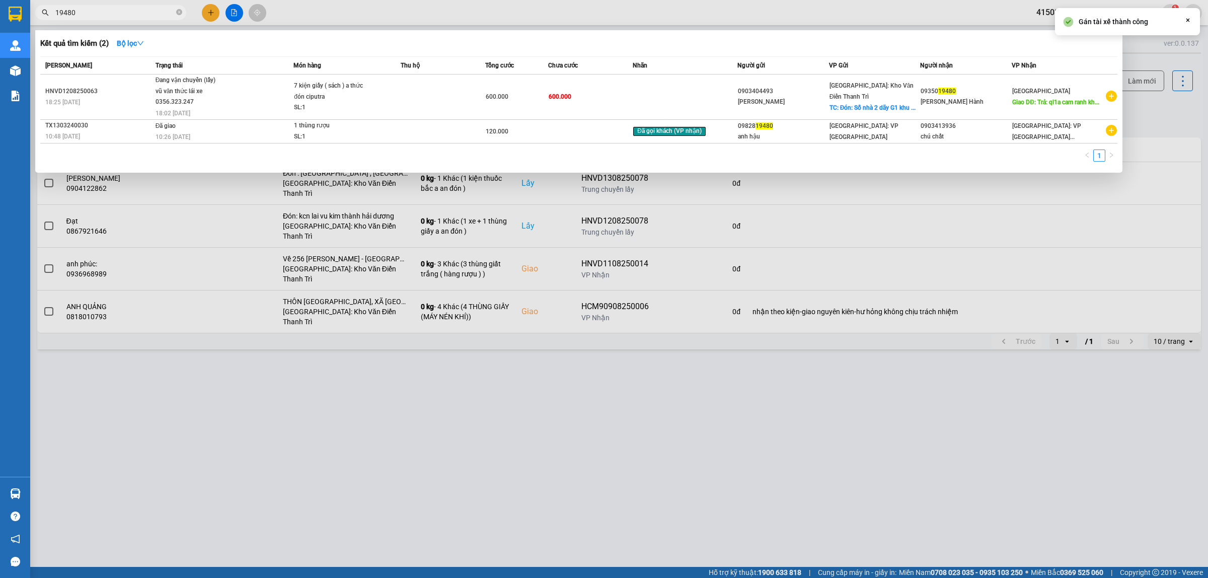
click at [109, 8] on input "19480" at bounding box center [114, 12] width 119 height 11
paste input "HNVD1208250063"
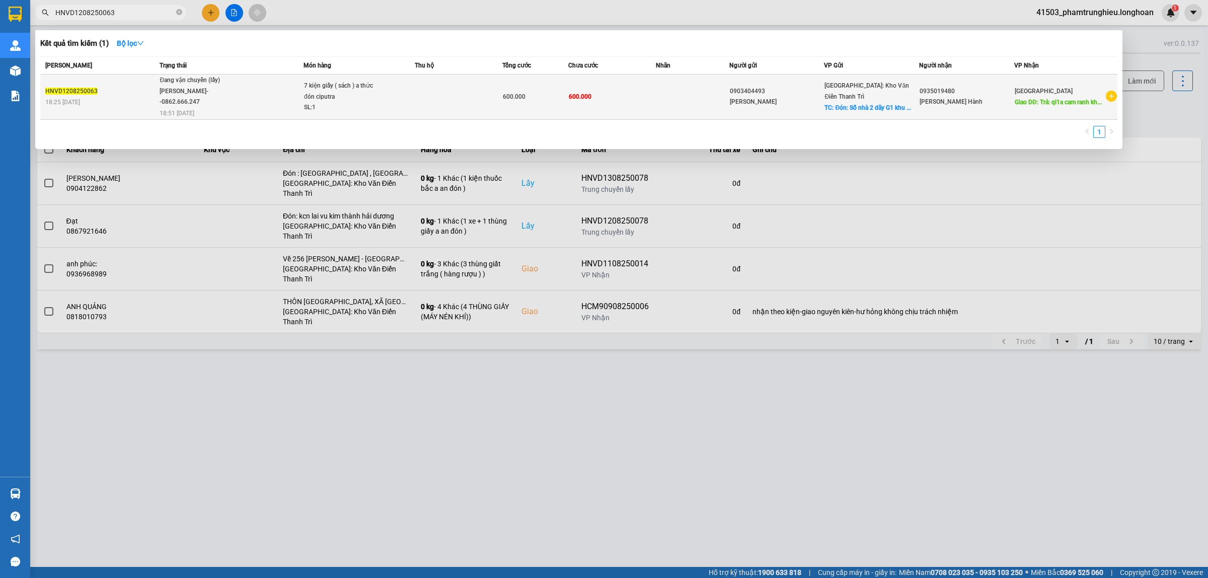
click at [278, 106] on span "Đang vận chuyển (lấy) [PERSON_NAME]--0862.666.247 18:51 [DATE]" at bounding box center [231, 96] width 143 height 42
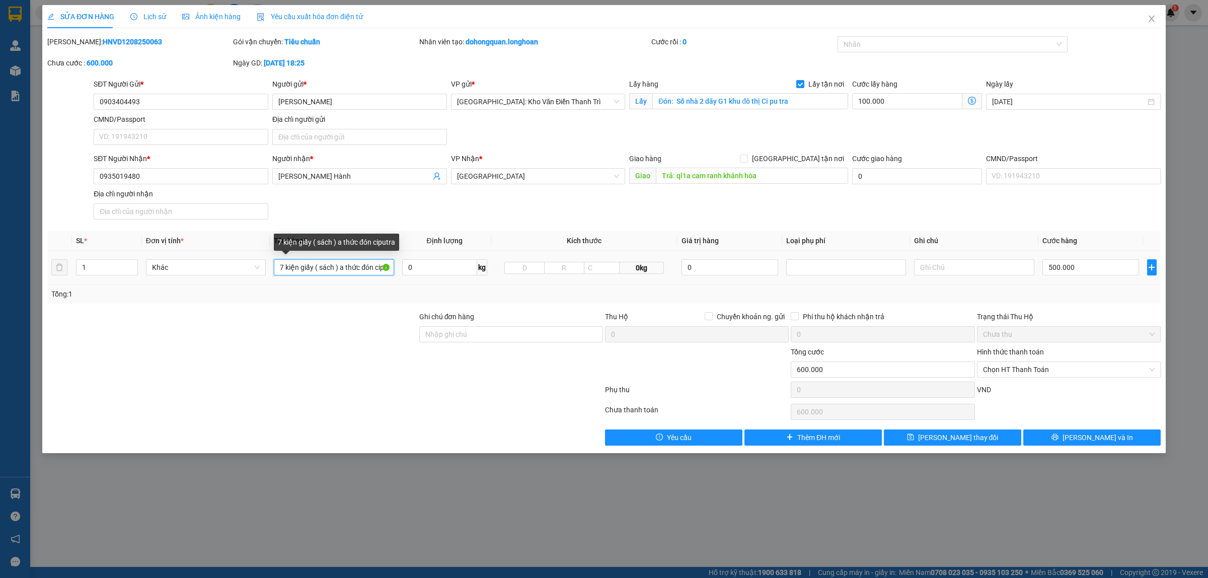
drag, startPoint x: 358, startPoint y: 268, endPoint x: 345, endPoint y: 271, distance: 13.8
click at [345, 271] on input "7 kiện giấy ( sách ) a thức đón ciputra" at bounding box center [334, 267] width 120 height 16
click at [346, 273] on input "7 kiện giấy ( sách ) a thức đón ciputra" at bounding box center [334, 267] width 120 height 16
drag, startPoint x: 357, startPoint y: 269, endPoint x: 345, endPoint y: 274, distance: 13.1
click at [345, 274] on input "7 kiện giấy ( sách ) a thức đón ciputra" at bounding box center [334, 267] width 120 height 16
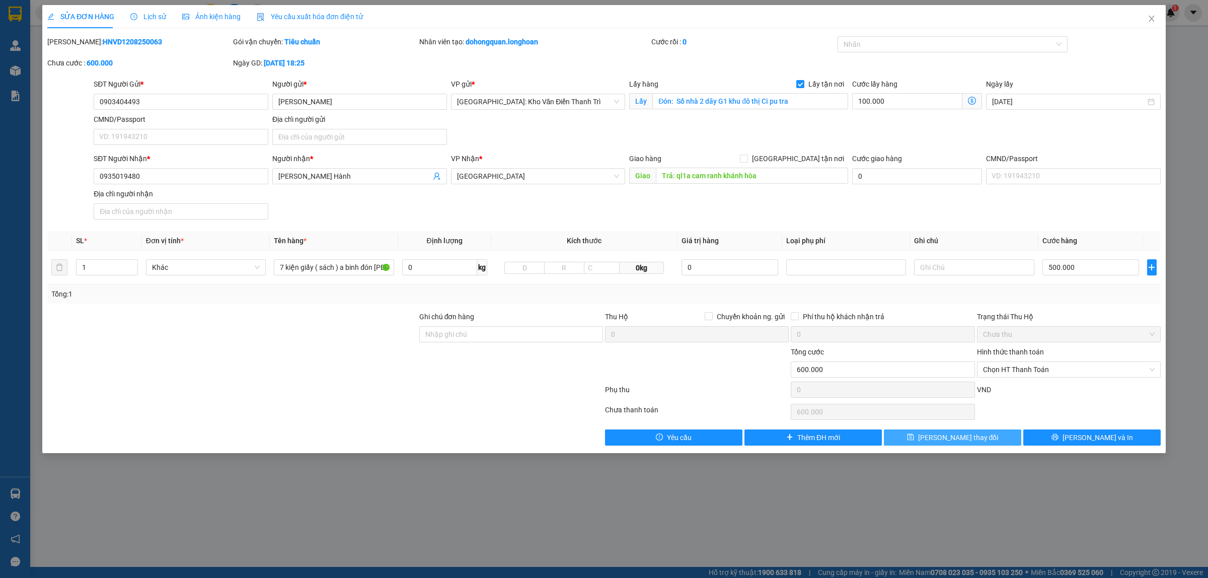
click at [972, 441] on span "[PERSON_NAME] thay đổi" at bounding box center [958, 437] width 81 height 11
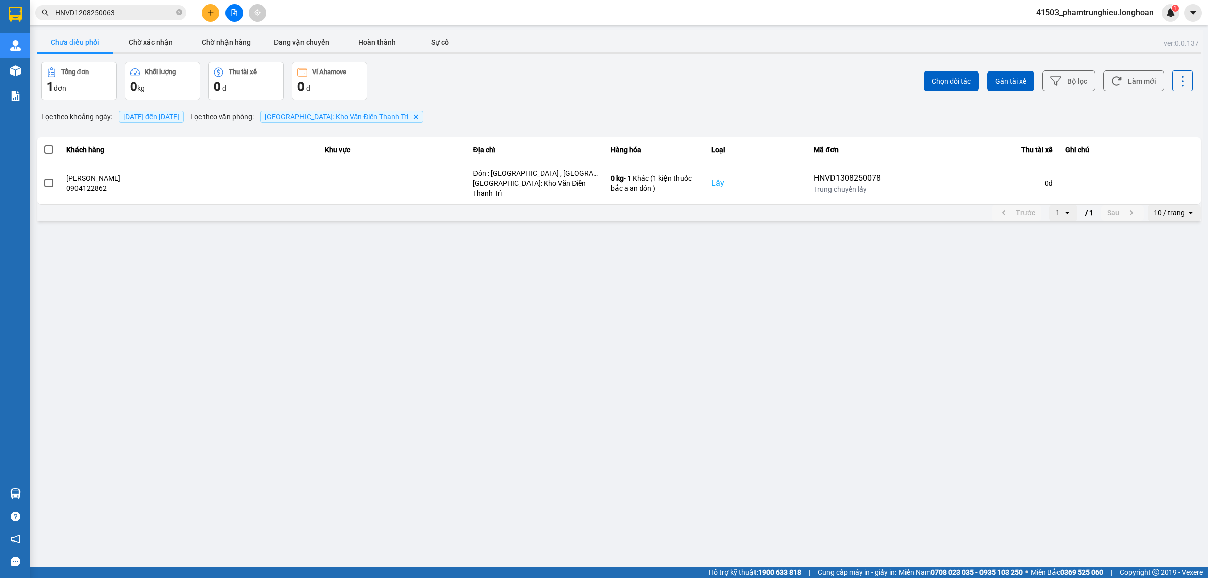
click at [151, 15] on input "HNVD1208250063" at bounding box center [114, 12] width 119 height 11
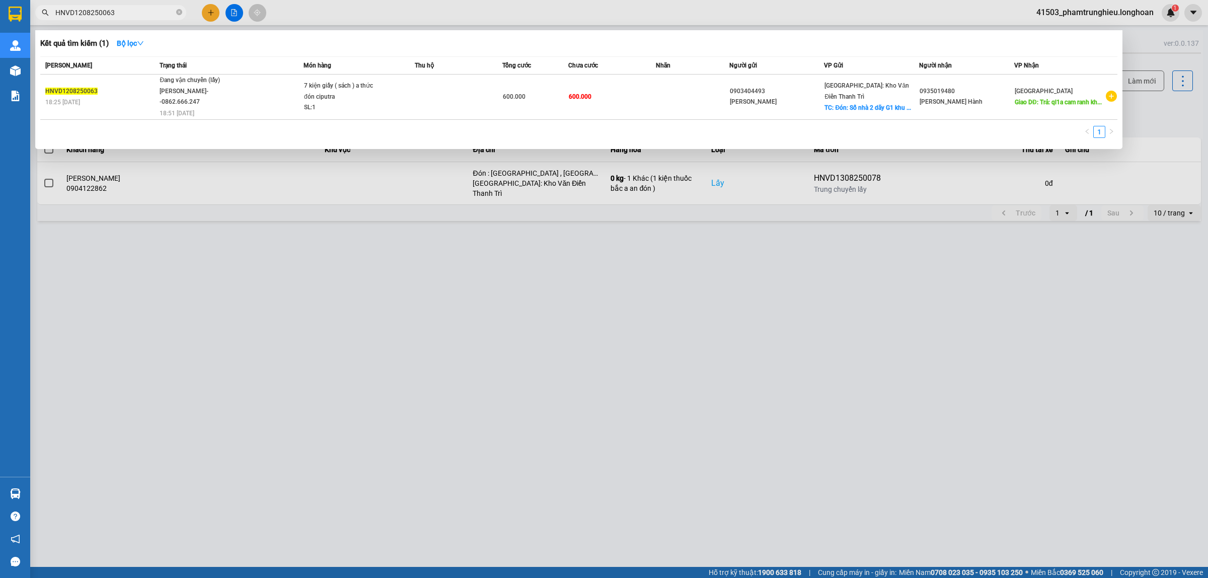
click at [151, 15] on input "HNVD1208250063" at bounding box center [114, 12] width 119 height 11
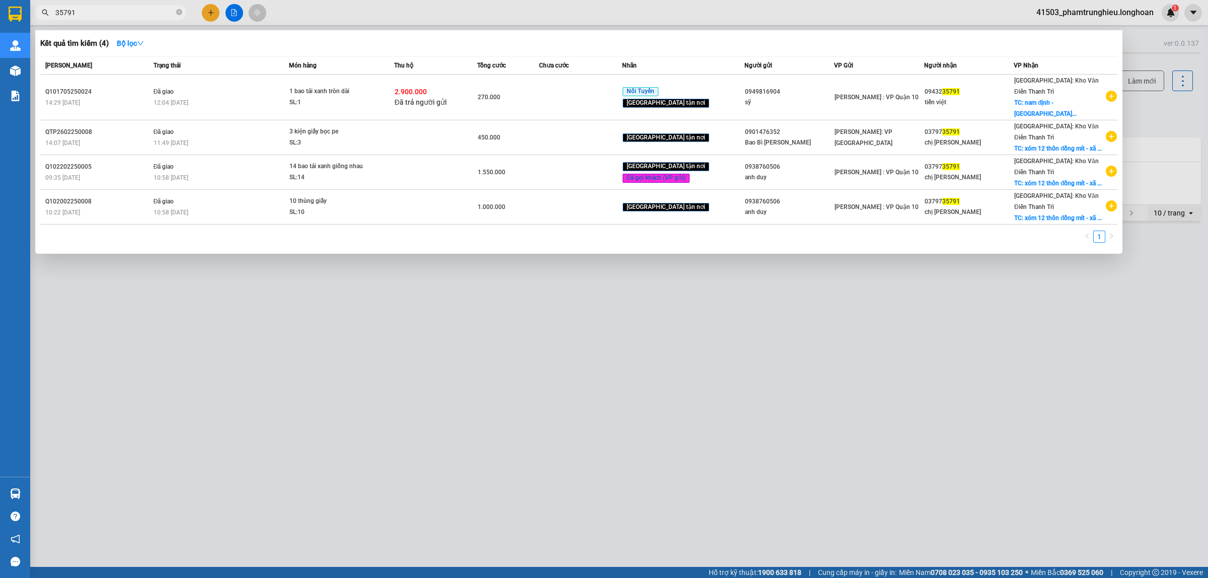
click at [137, 11] on input "35791" at bounding box center [114, 12] width 119 height 11
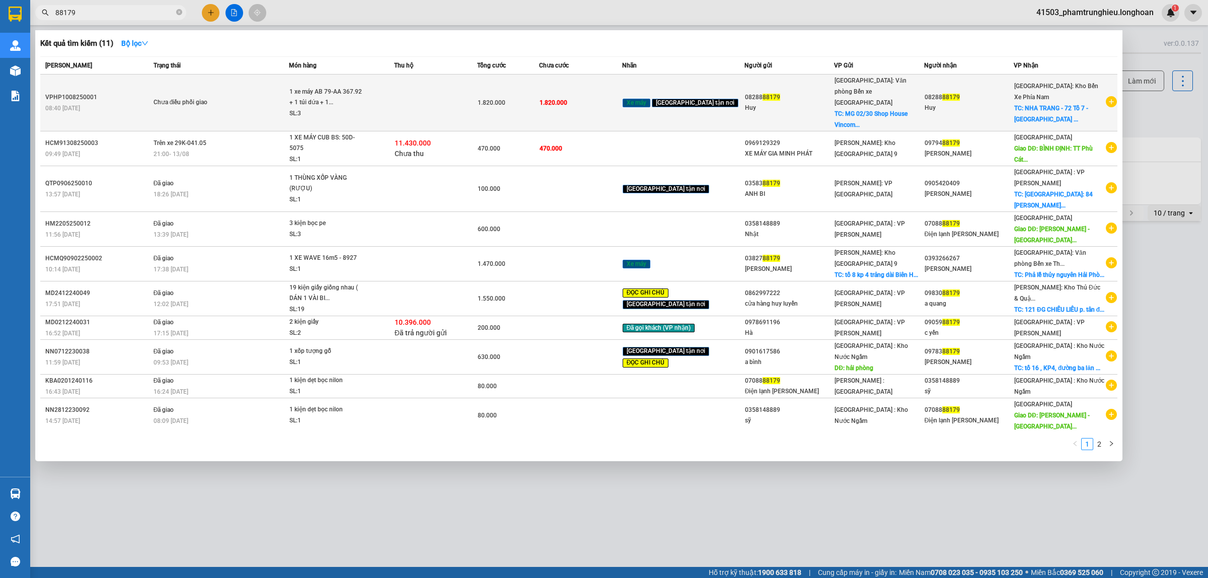
click at [288, 97] on span "Chưa điều phối giao" at bounding box center [221, 102] width 135 height 11
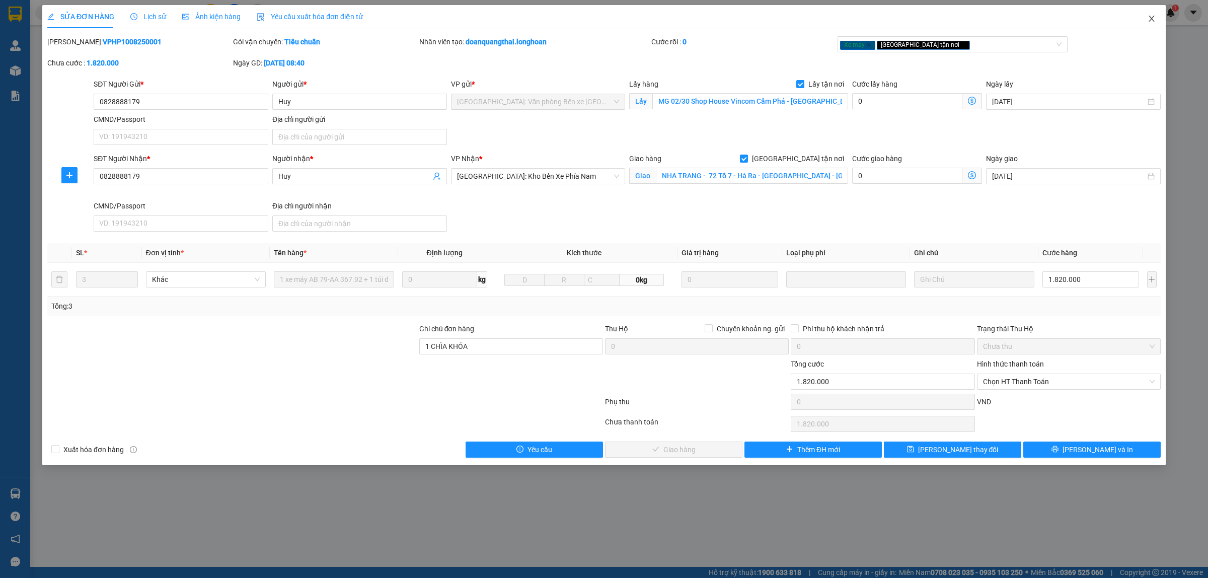
click at [1152, 20] on icon "close" at bounding box center [1152, 19] width 8 height 8
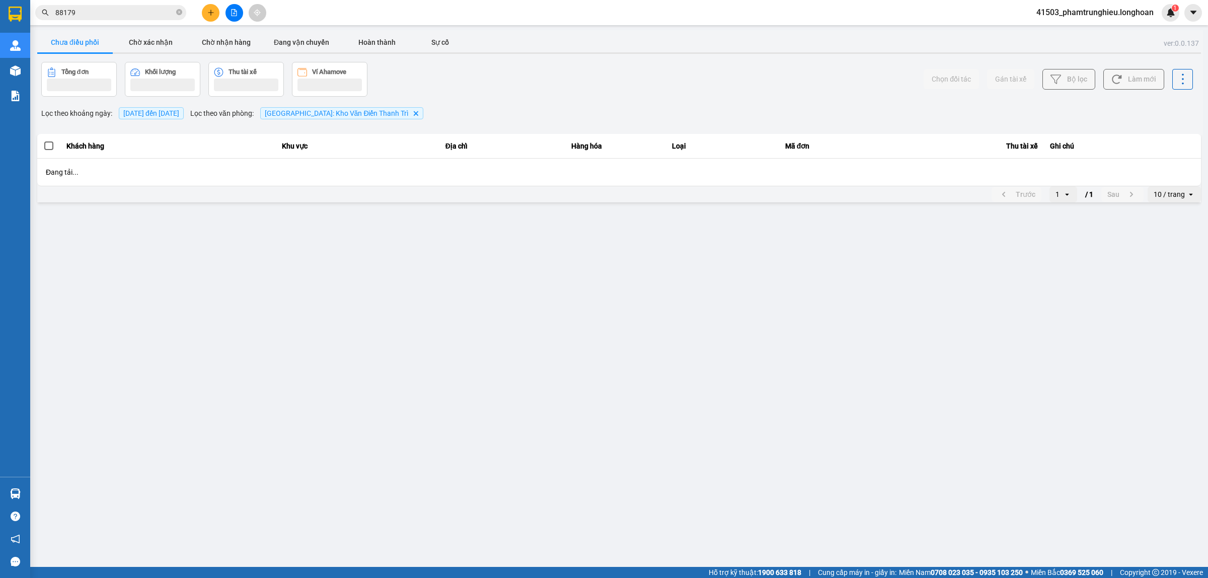
click at [125, 16] on input "88179" at bounding box center [114, 12] width 119 height 11
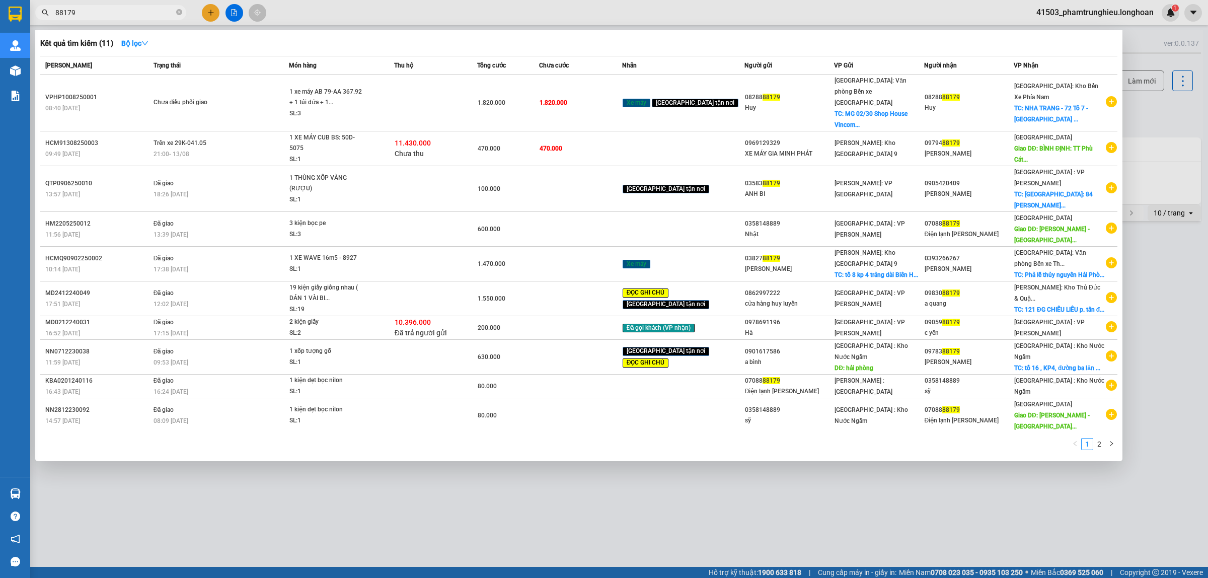
click at [125, 16] on input "88179" at bounding box center [114, 12] width 119 height 11
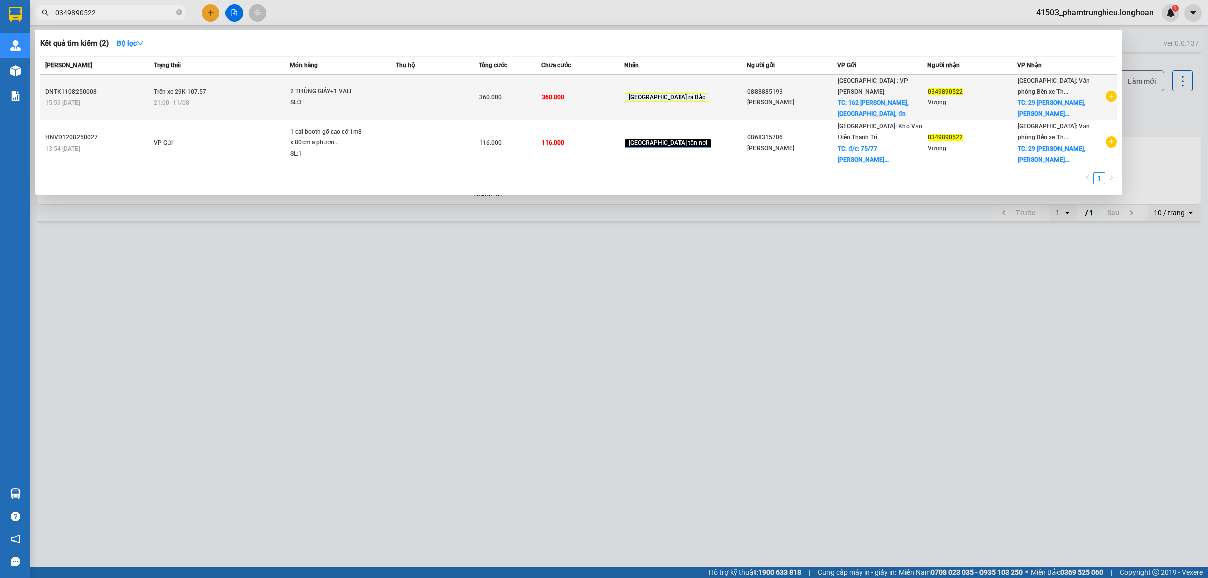
click at [267, 97] on div "21:00 [DATE]" at bounding box center [222, 102] width 136 height 11
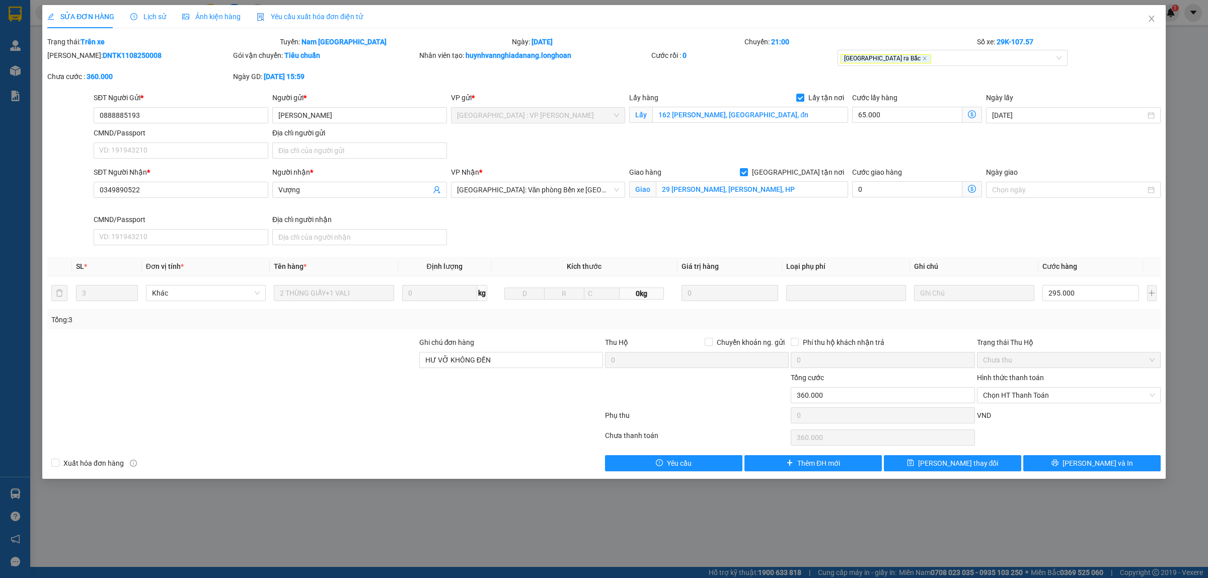
click at [147, 21] on span "Lịch sử" at bounding box center [148, 17] width 36 height 8
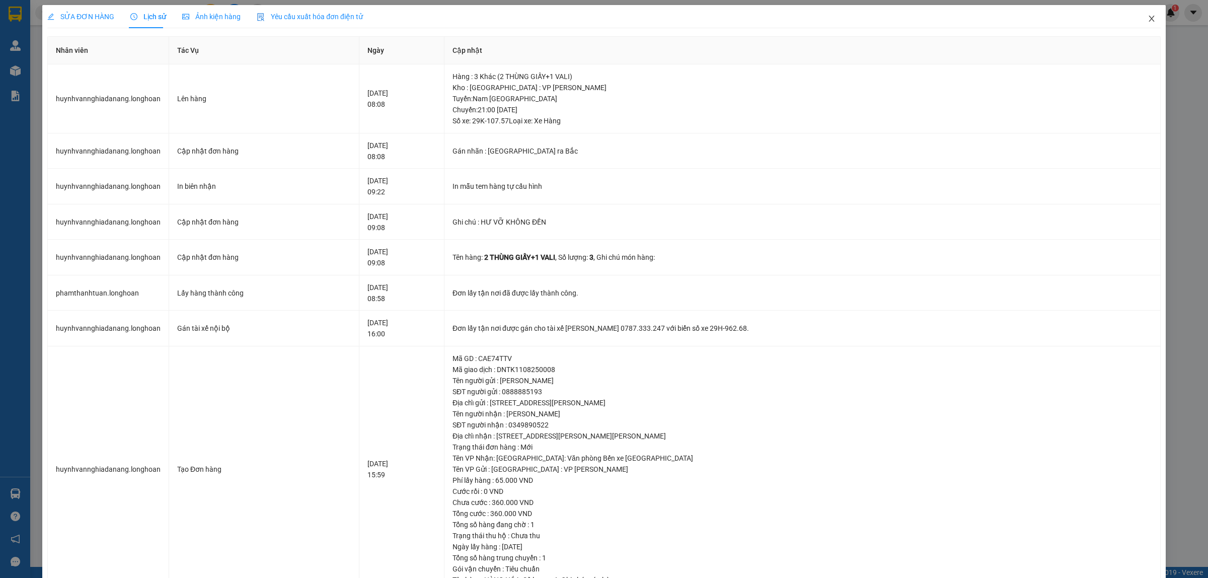
click at [1147, 20] on span "Close" at bounding box center [1152, 19] width 28 height 28
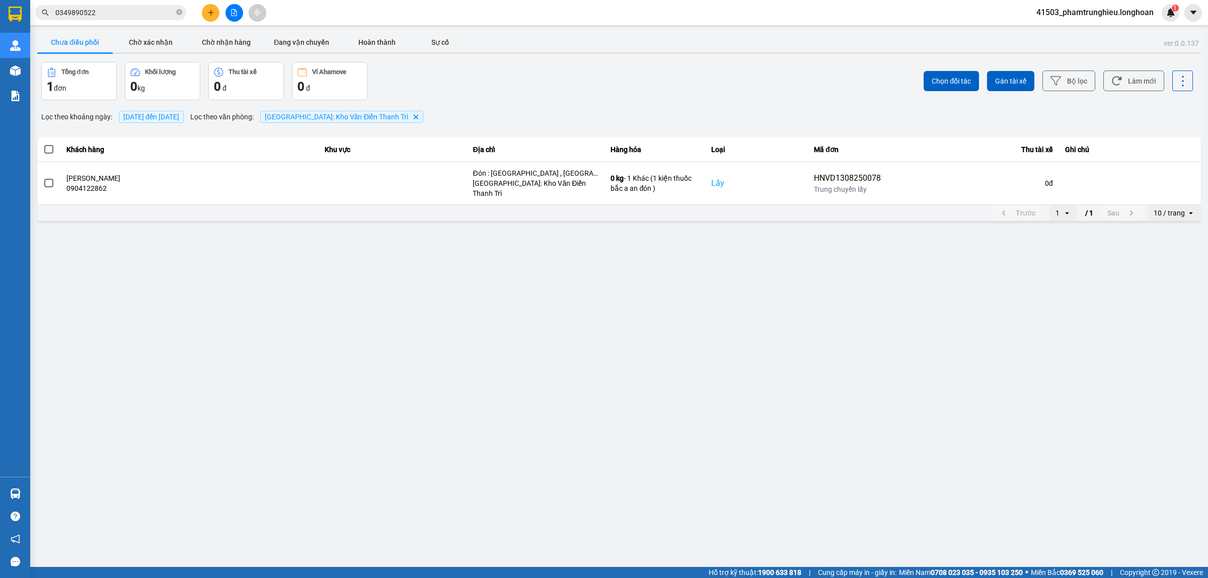
click at [131, 16] on input "0349890522" at bounding box center [114, 12] width 119 height 11
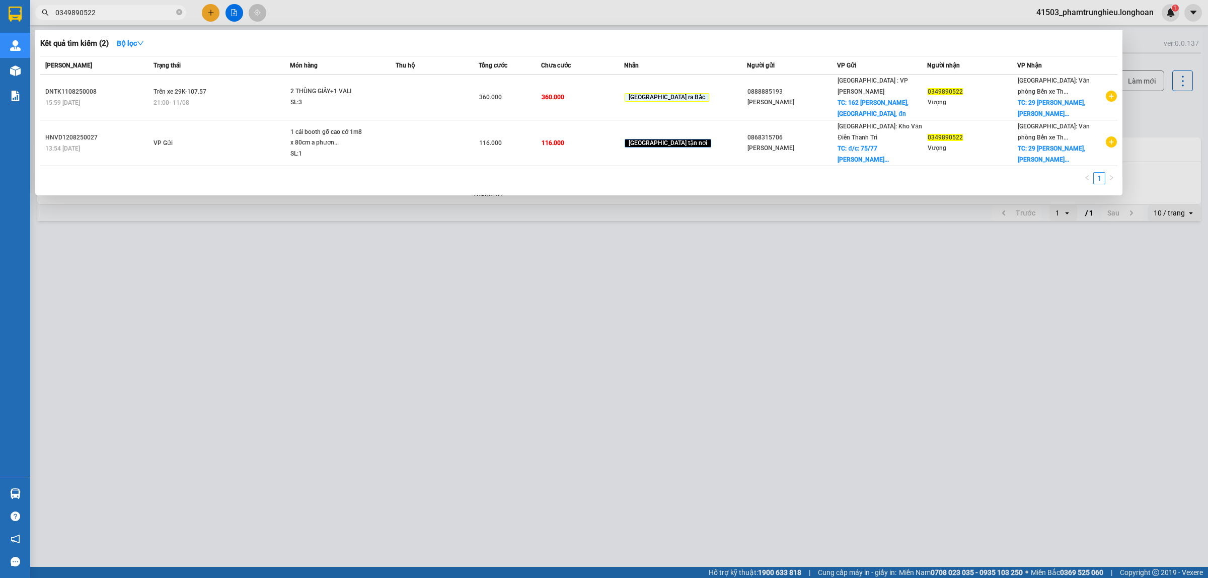
click at [131, 16] on input "0349890522" at bounding box center [114, 12] width 119 height 11
paste input "938101631"
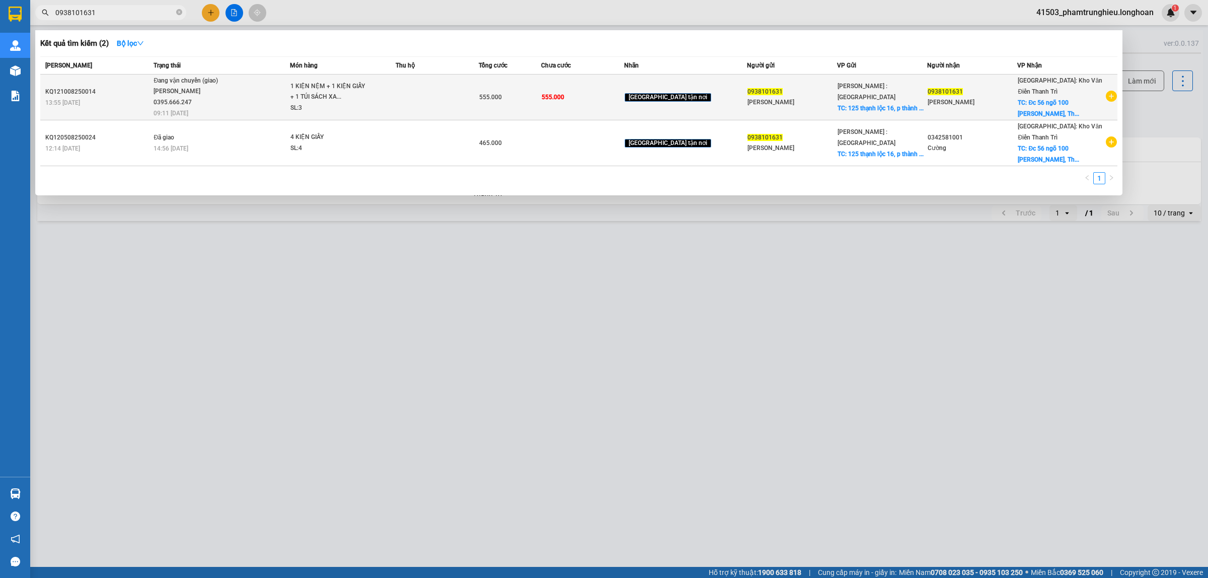
click at [331, 96] on div "1 KIỆN NỆM + 1 KIỆN GIẤY + 1 TÚI SÁCH XA..." at bounding box center [329, 92] width 76 height 22
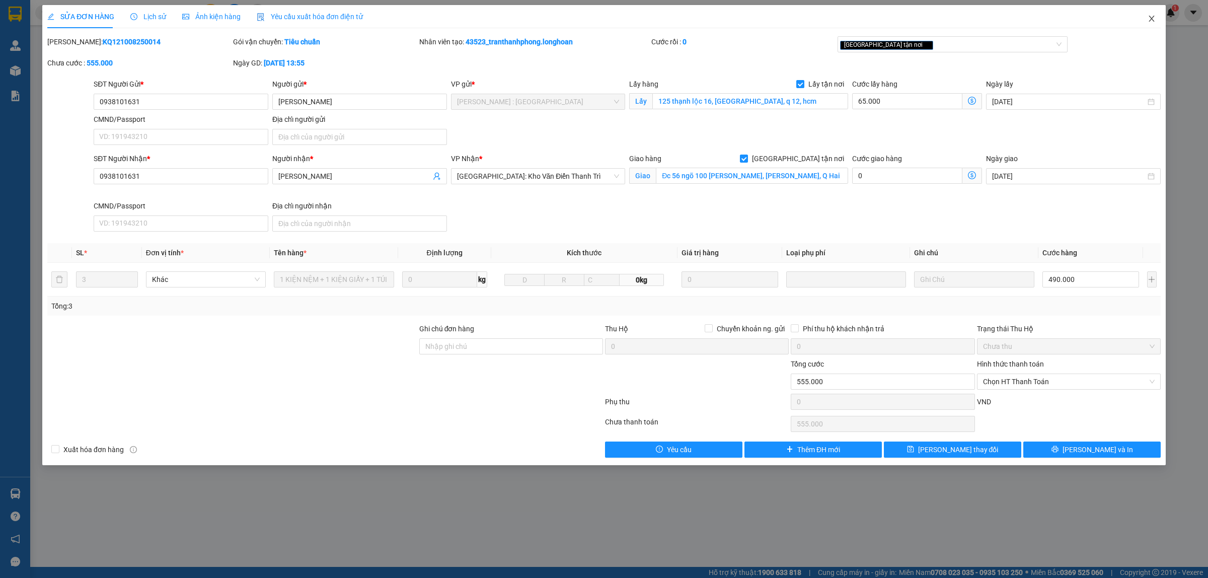
click at [1152, 17] on icon "close" at bounding box center [1152, 19] width 8 height 8
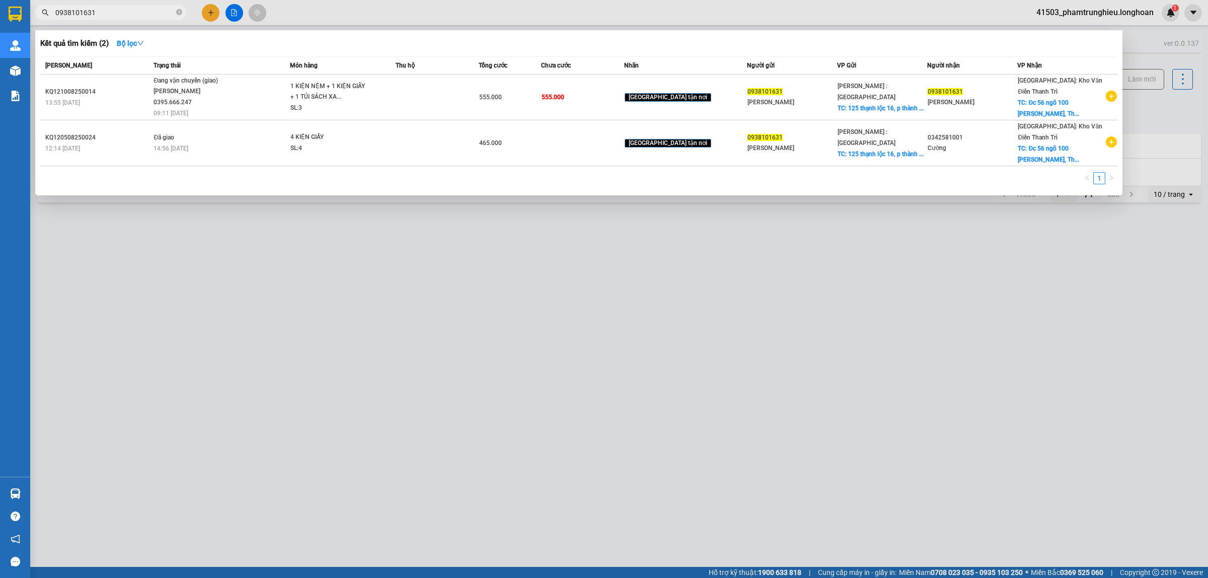
click at [135, 11] on input "0938101631" at bounding box center [114, 12] width 119 height 11
paste input "370339"
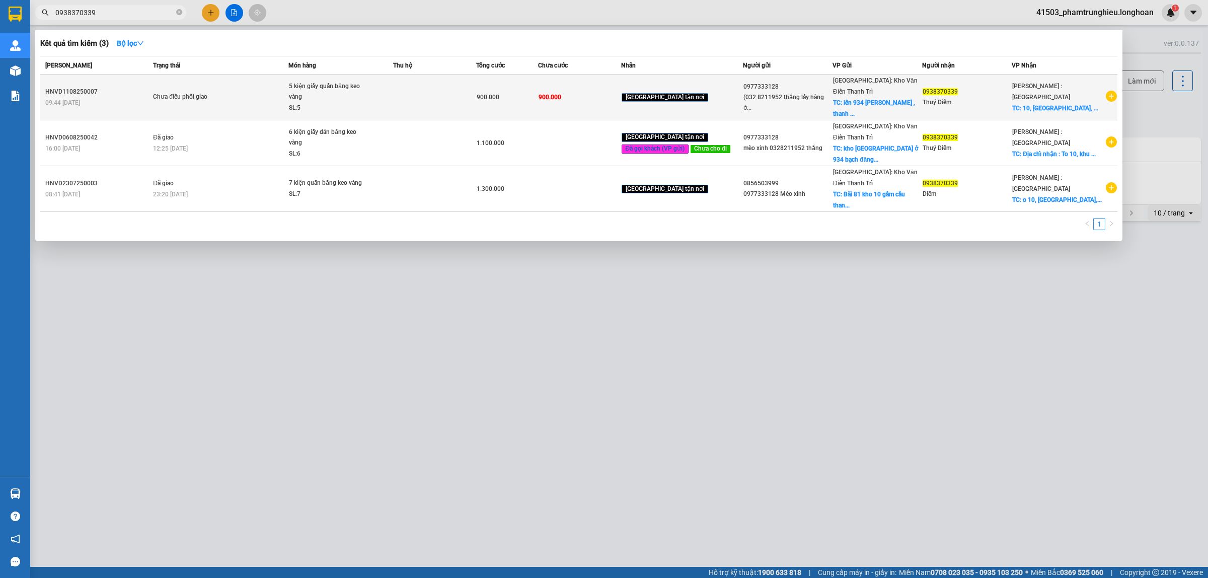
click at [285, 92] on span "Chưa điều phối giao" at bounding box center [220, 97] width 135 height 11
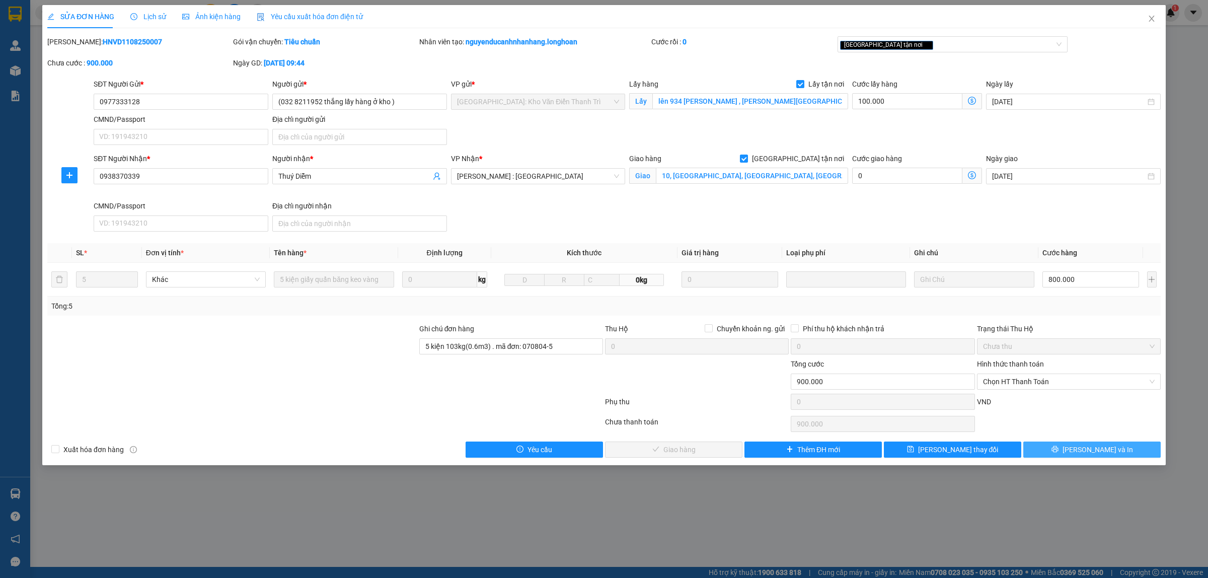
click at [1088, 455] on span "[PERSON_NAME] và In" at bounding box center [1098, 449] width 70 height 11
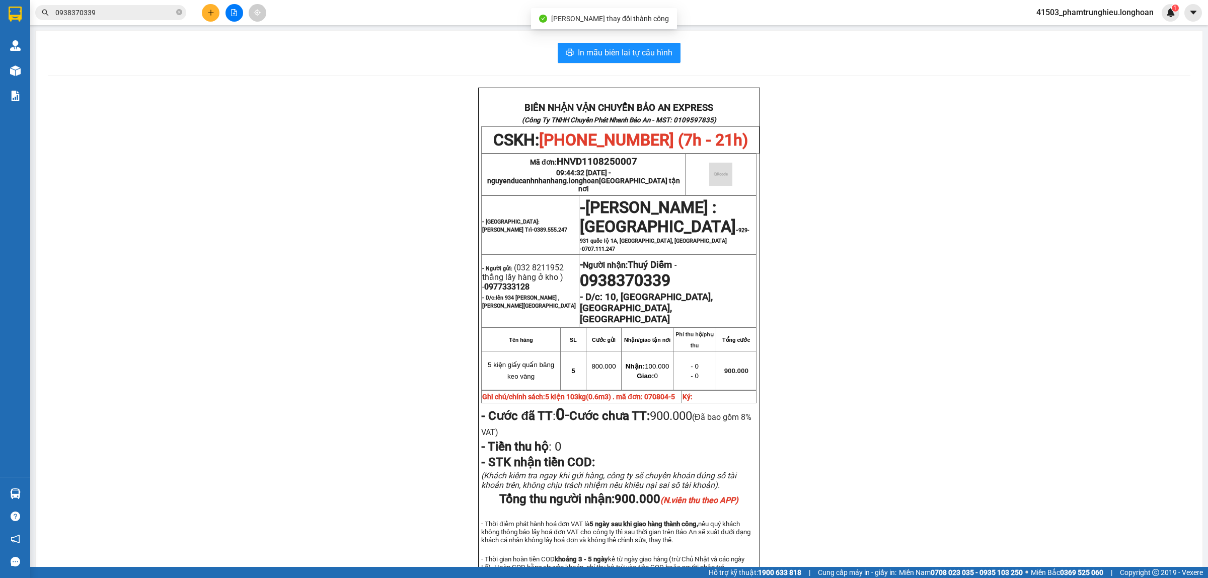
scroll to position [63, 0]
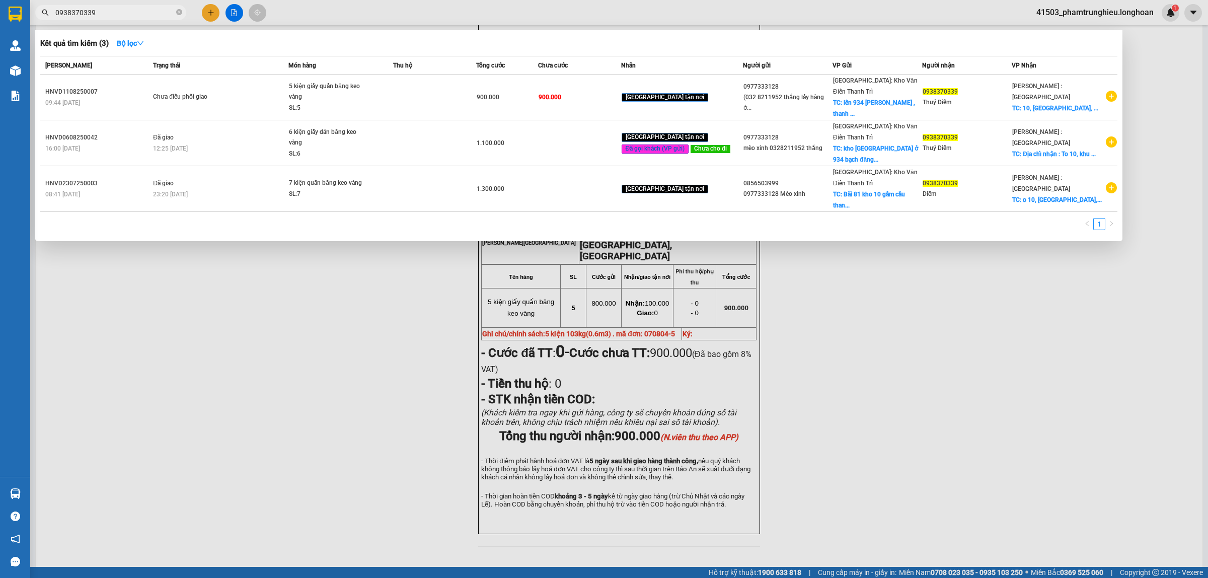
click at [131, 14] on input "0938370339" at bounding box center [114, 12] width 119 height 11
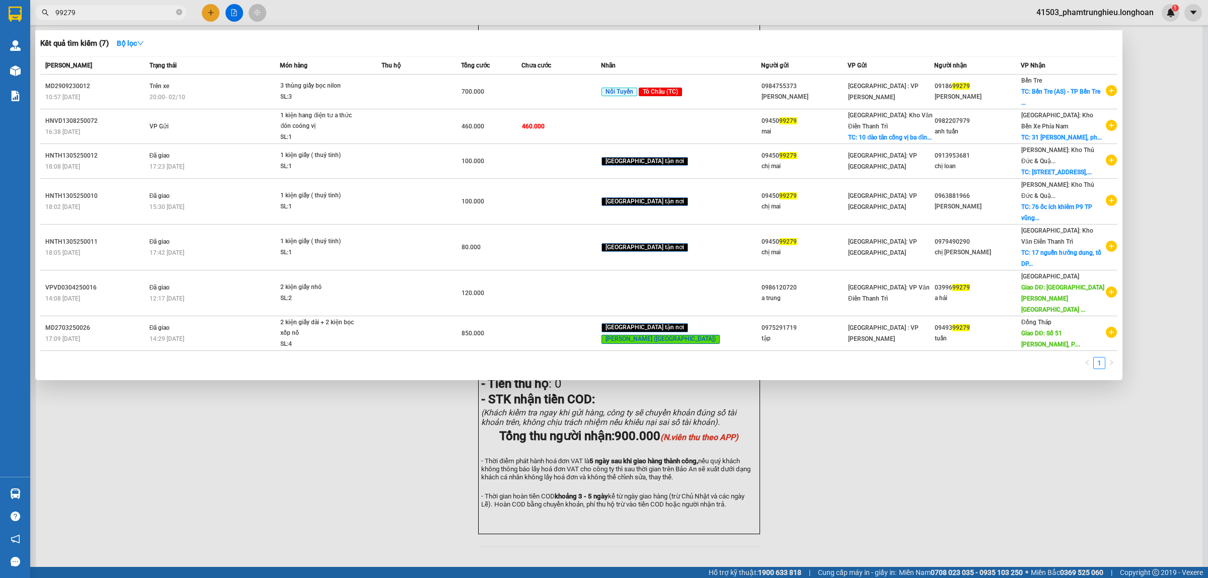
click at [142, 16] on input "99279" at bounding box center [114, 12] width 119 height 11
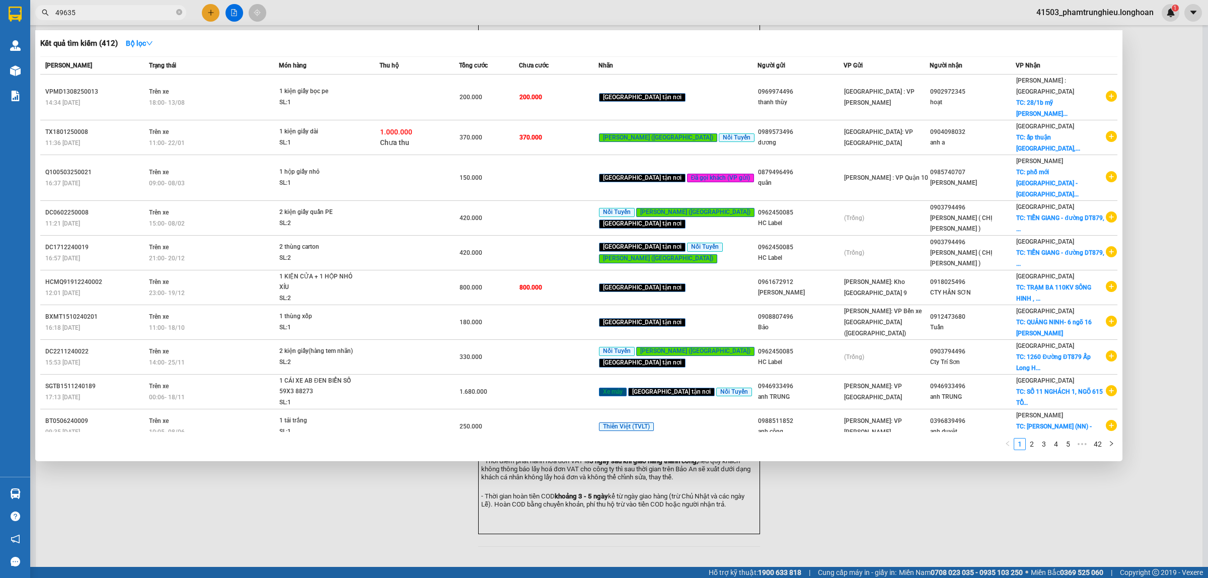
click at [127, 7] on input "49635" at bounding box center [114, 12] width 119 height 11
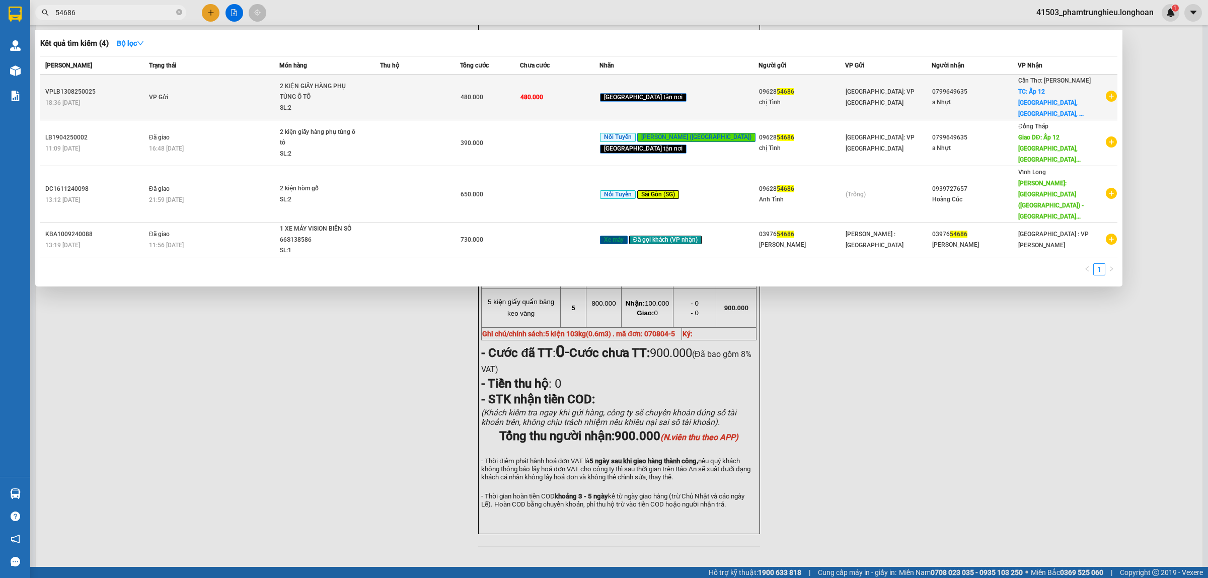
click at [311, 92] on div "2 KIỆN GIẤY HÀNG PHỤ TÙNG Ô TÔ" at bounding box center [318, 92] width 76 height 22
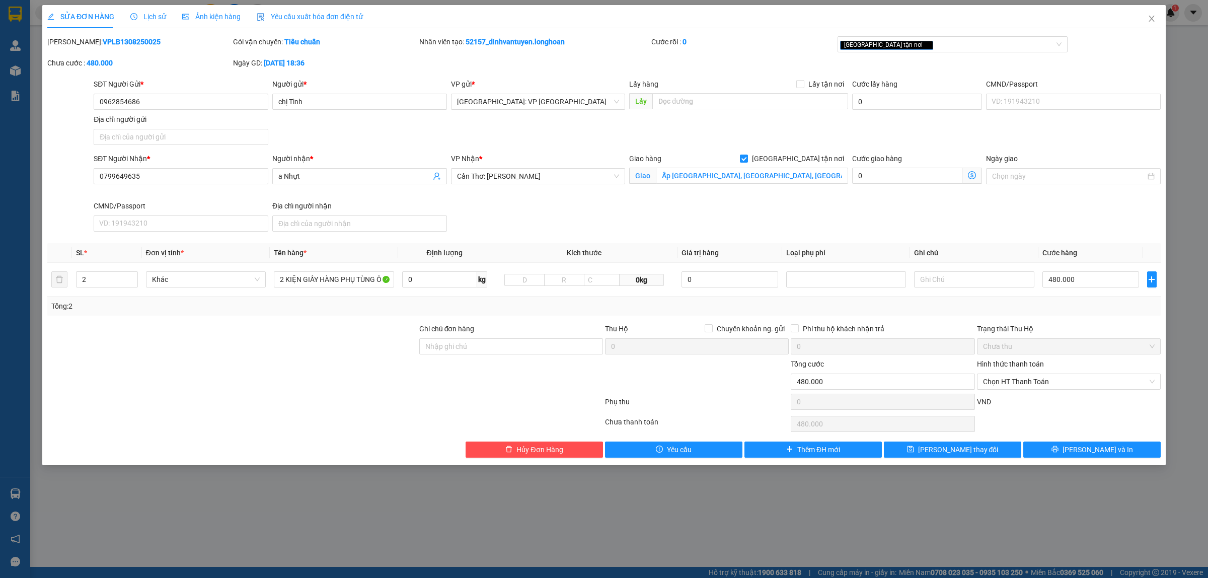
click at [116, 44] on b "VPLB1308250025" at bounding box center [132, 42] width 58 height 8
copy b "VPLB1308250025"
click at [1155, 19] on icon "close" at bounding box center [1152, 19] width 8 height 8
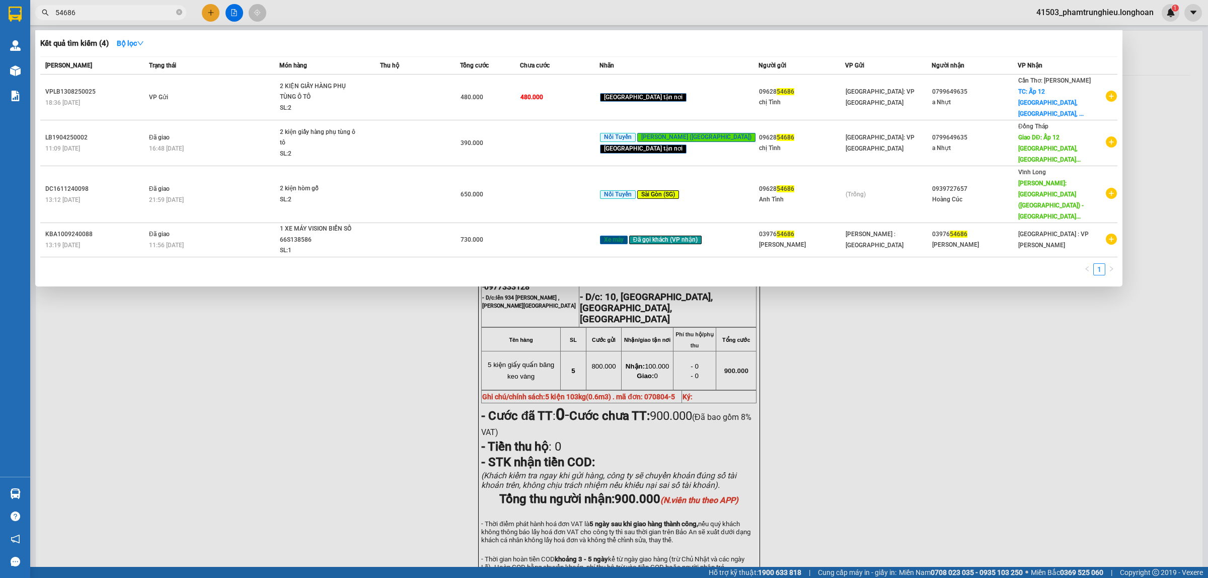
click at [102, 11] on input "54686" at bounding box center [114, 12] width 119 height 11
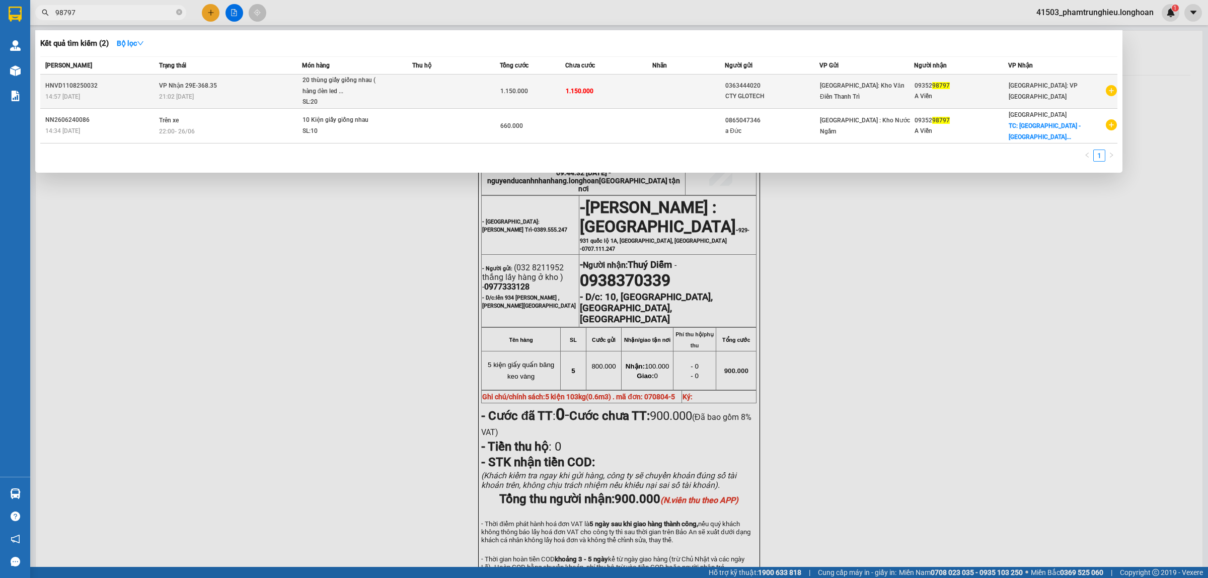
click at [343, 94] on div "20 thùng giấy giống nhau ( hàng đèn led ..." at bounding box center [341, 86] width 76 height 22
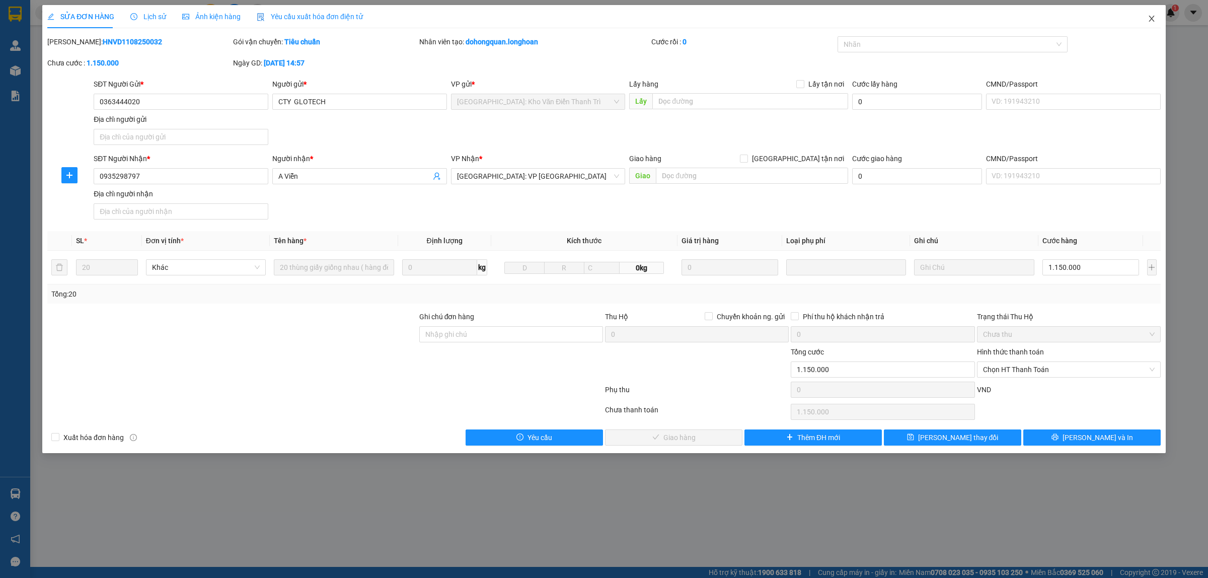
click at [1151, 16] on icon "close" at bounding box center [1152, 19] width 8 height 8
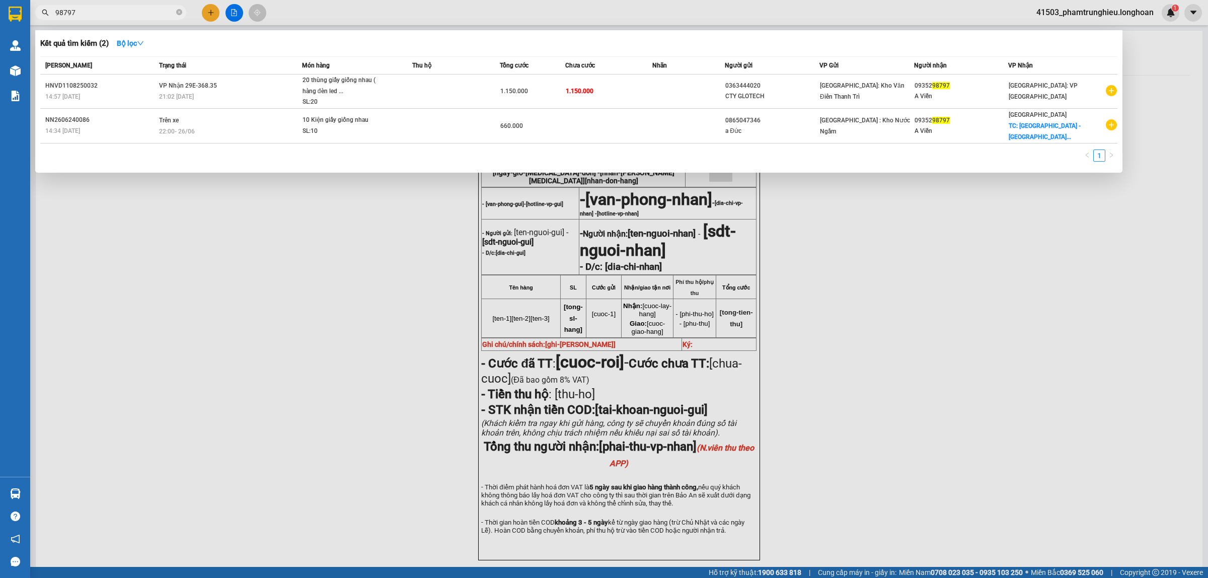
click at [162, 17] on input "98797" at bounding box center [114, 12] width 119 height 11
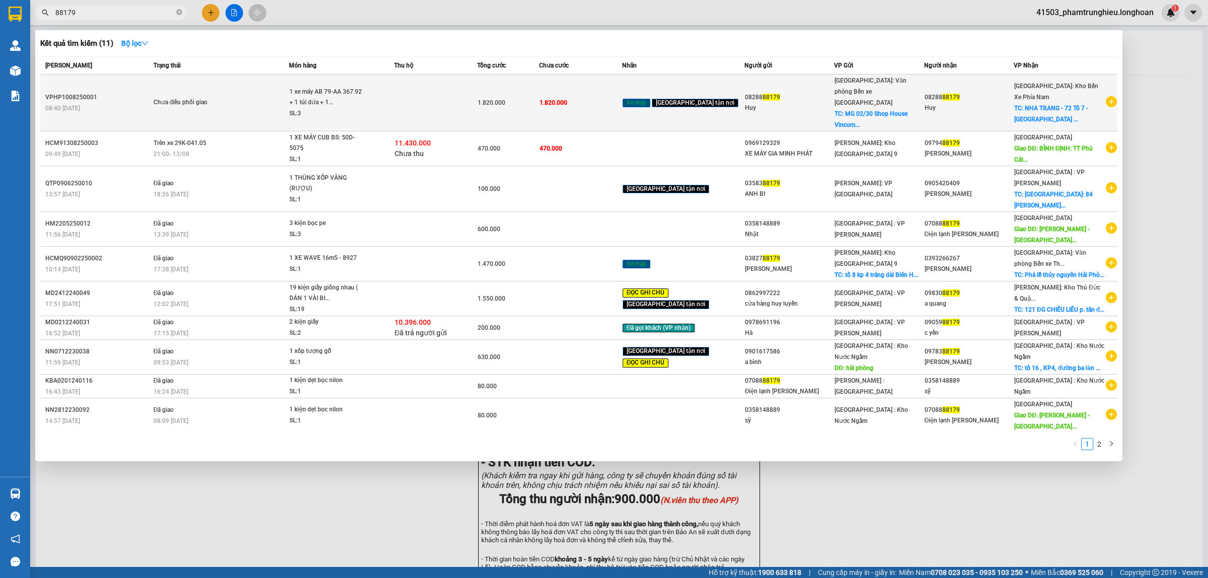
click at [232, 88] on td "Chưa điều phối giao" at bounding box center [220, 103] width 138 height 57
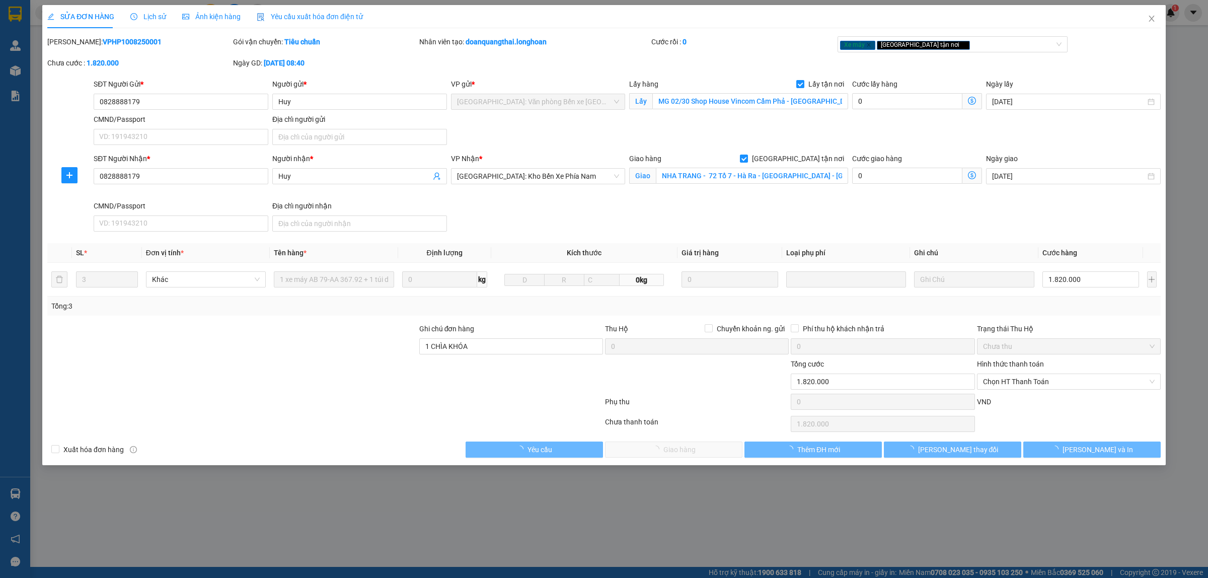
click at [155, 19] on span "Lịch sử" at bounding box center [148, 17] width 36 height 8
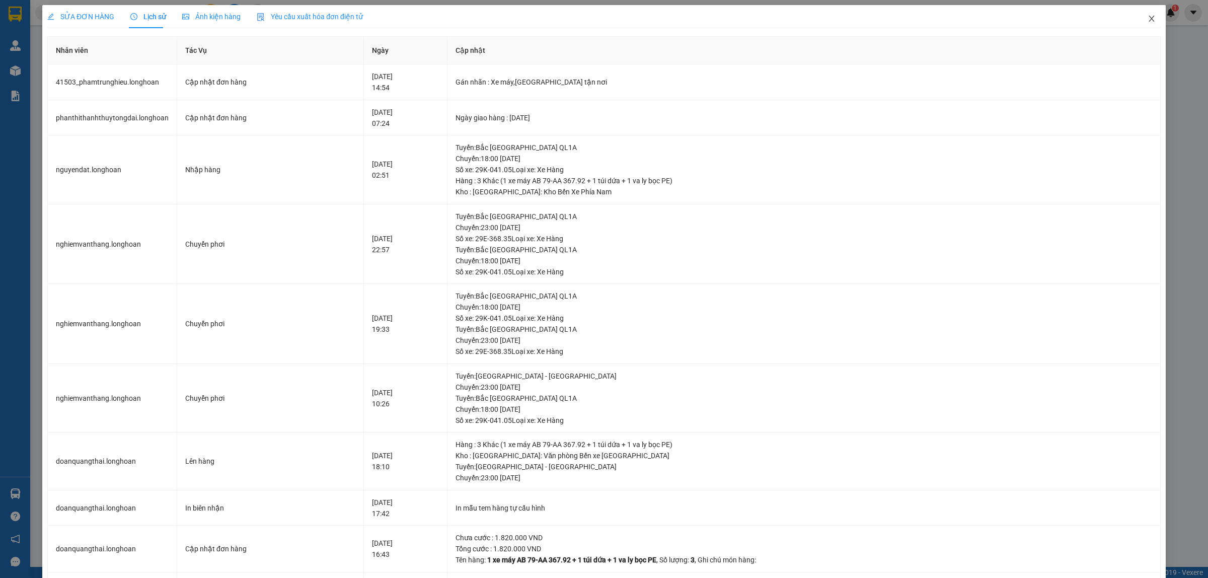
click at [1149, 17] on icon "close" at bounding box center [1152, 19] width 6 height 6
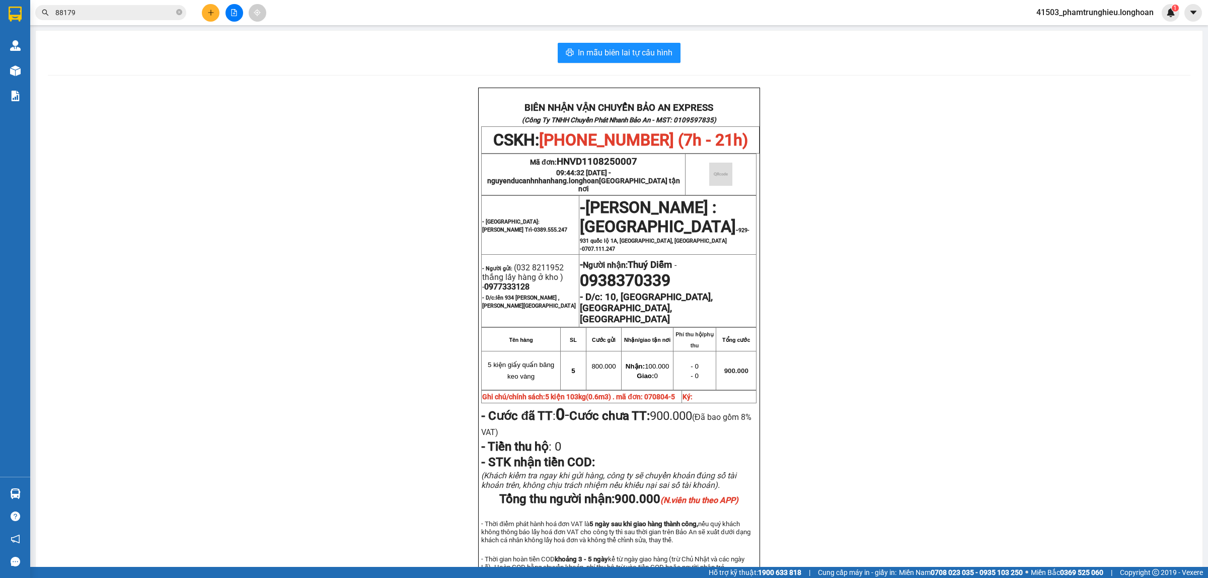
click at [144, 12] on input "88179" at bounding box center [114, 12] width 119 height 11
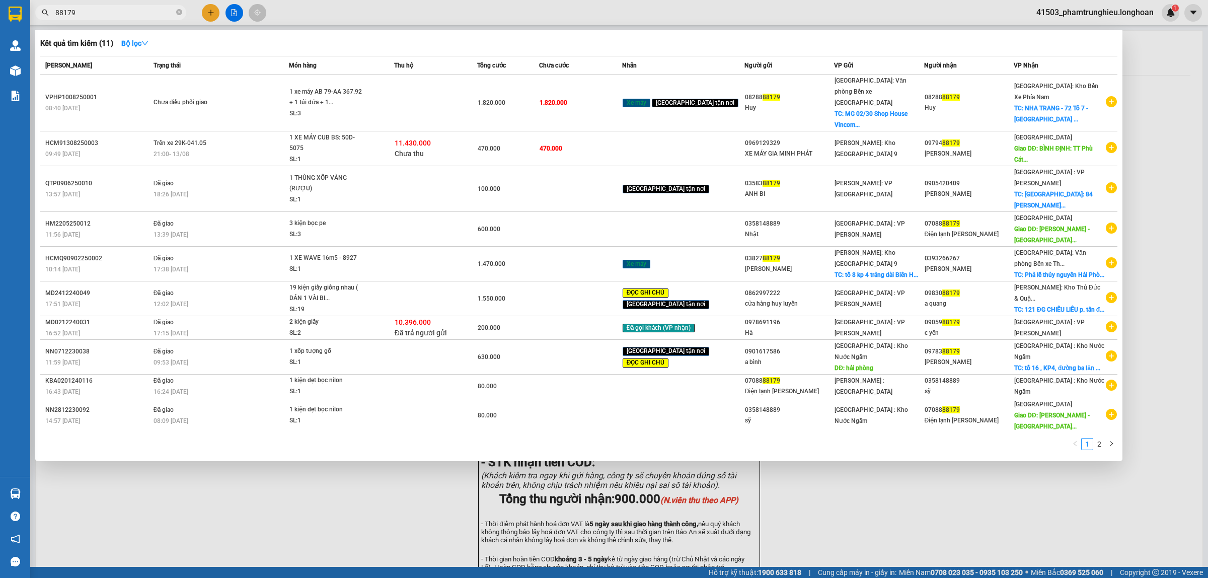
click at [144, 12] on input "88179" at bounding box center [114, 12] width 119 height 11
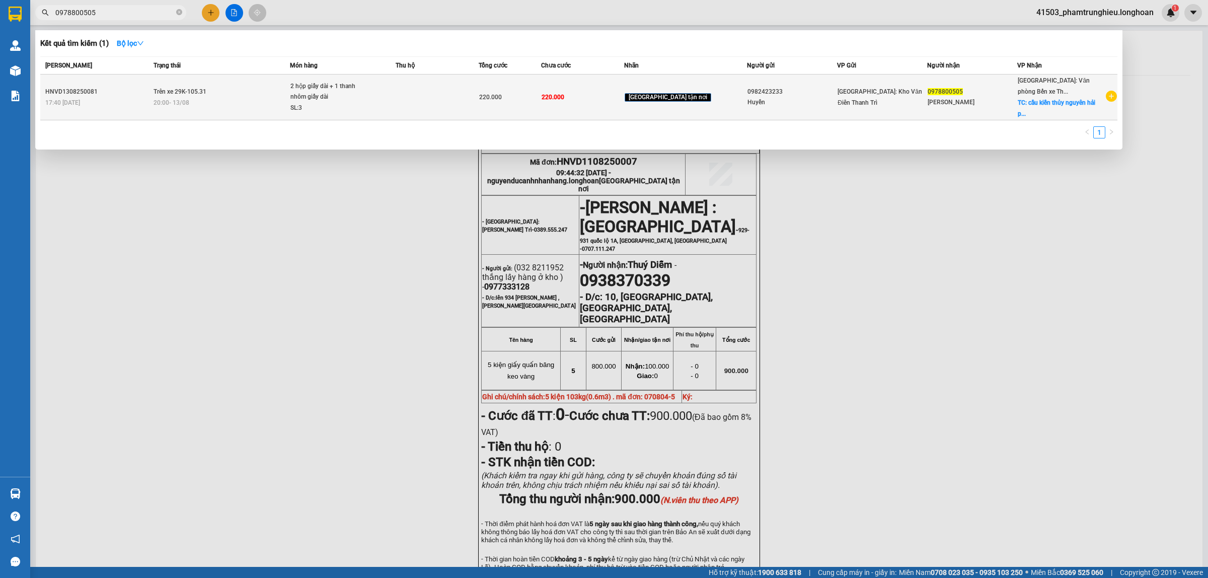
click at [228, 97] on div "20:00 [DATE]" at bounding box center [222, 102] width 136 height 11
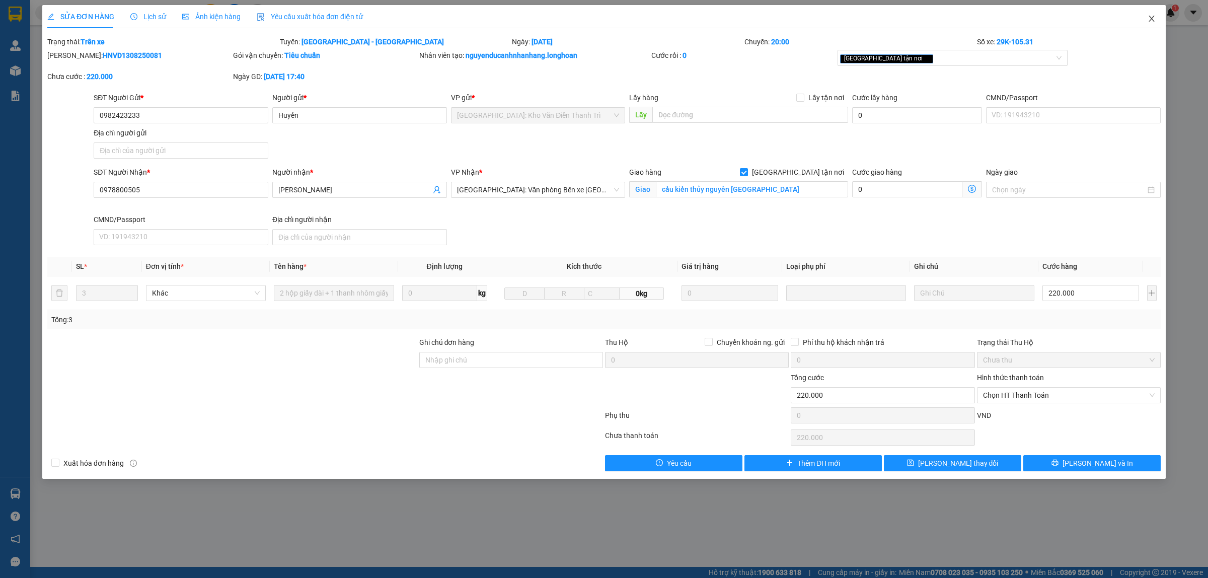
click at [1152, 15] on icon "close" at bounding box center [1152, 19] width 8 height 8
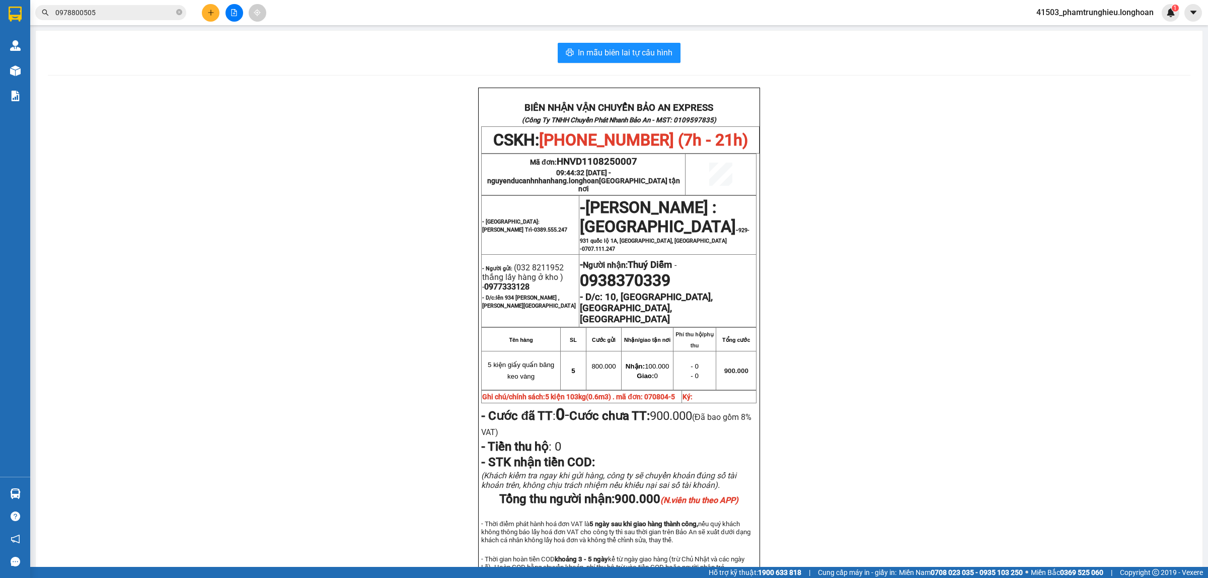
click at [146, 12] on input "0978800505" at bounding box center [114, 12] width 119 height 11
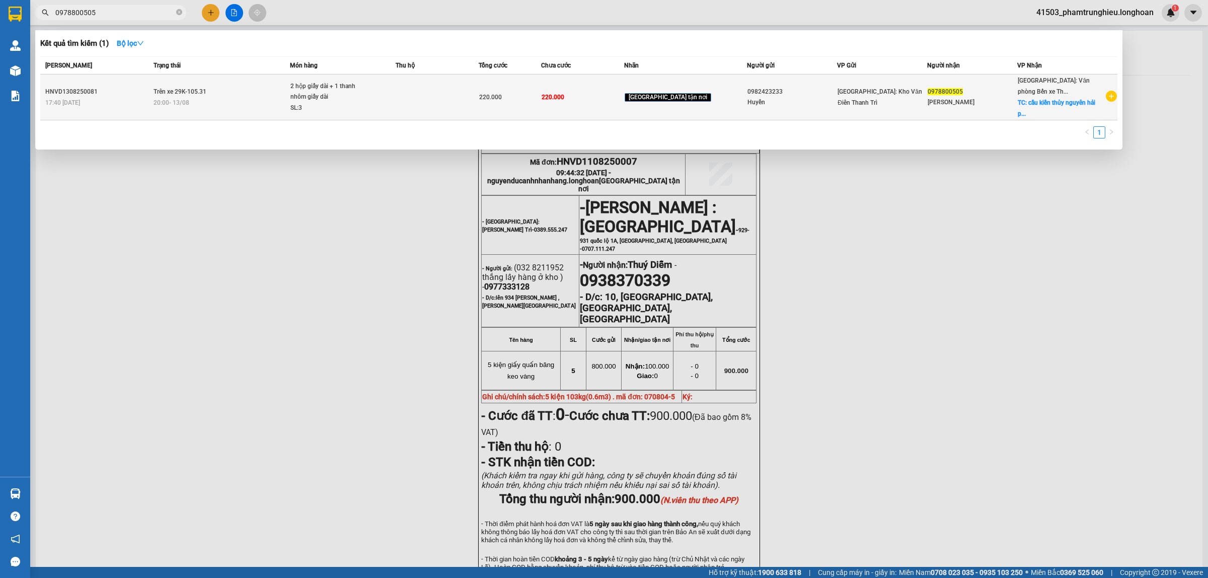
click at [366, 97] on div "2 hộp giấy dài + 1 thanh nhôm giấy dài" at bounding box center [329, 92] width 76 height 22
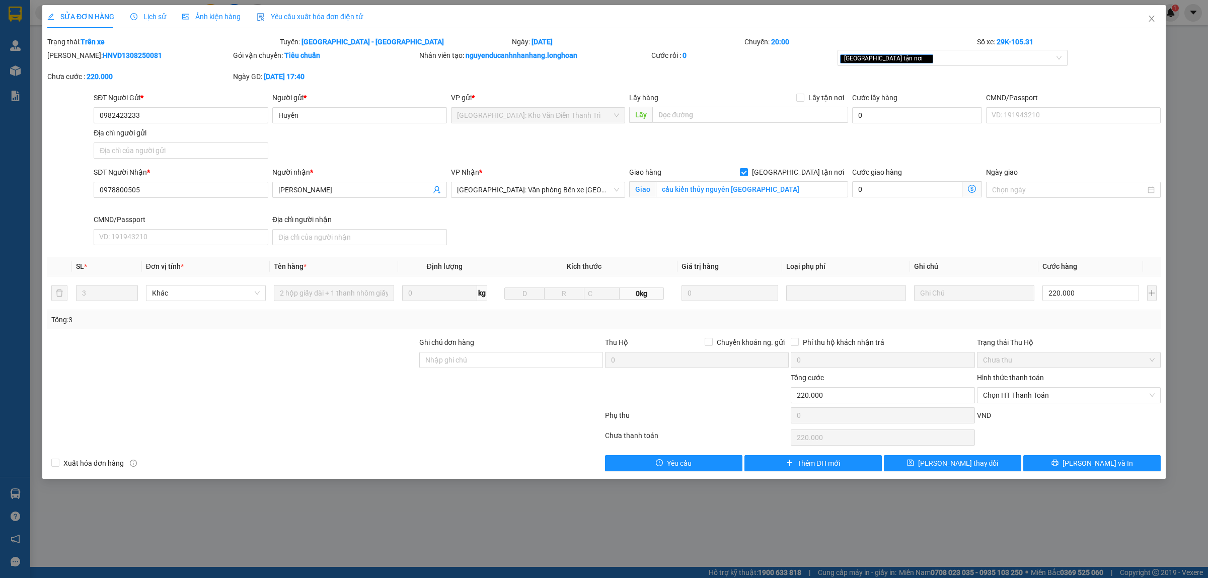
click at [150, 19] on span "Lịch sử" at bounding box center [148, 17] width 36 height 8
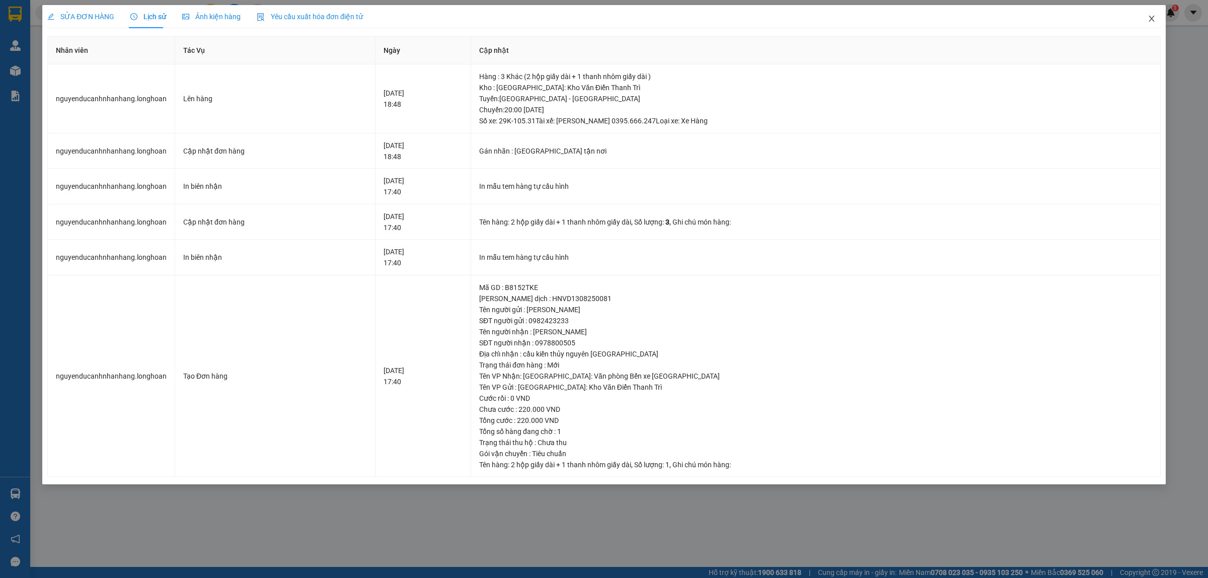
click at [1159, 16] on span "Close" at bounding box center [1152, 19] width 28 height 28
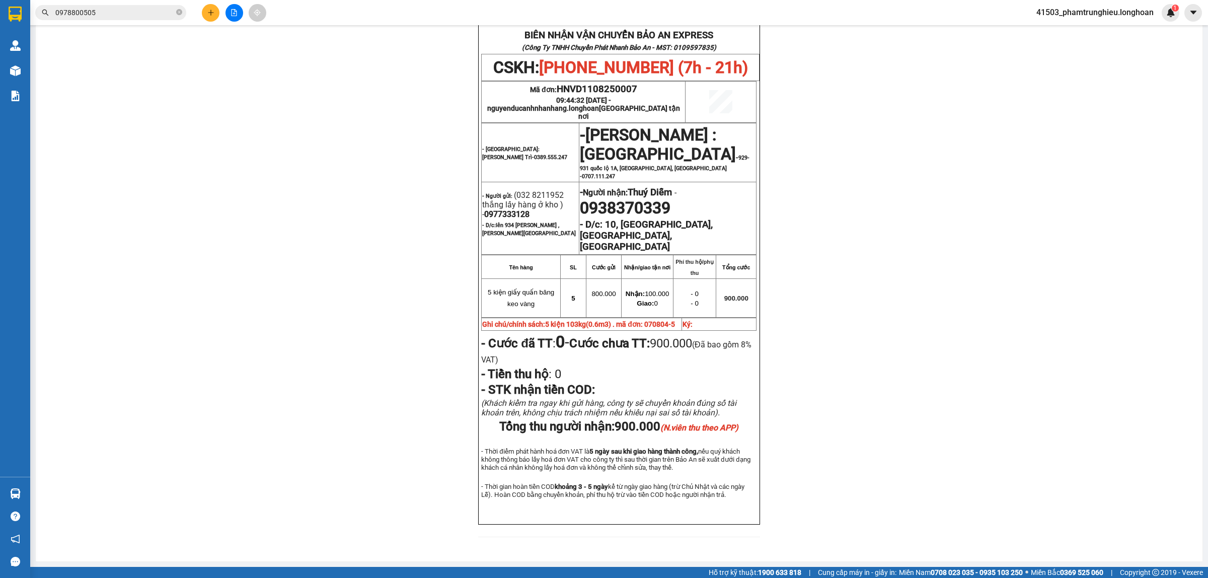
scroll to position [97, 0]
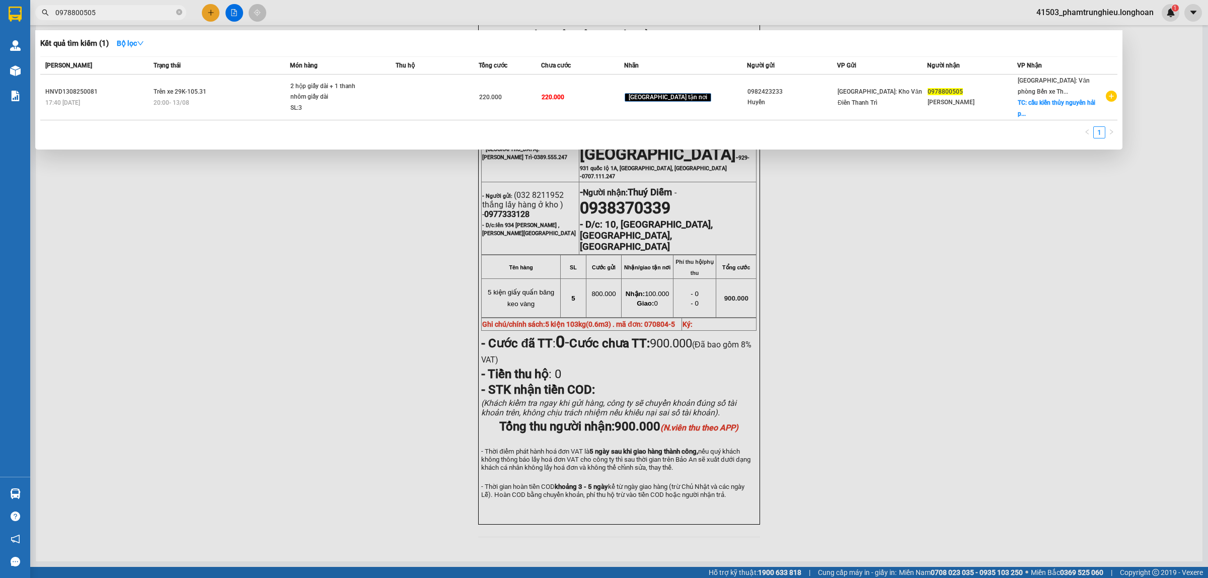
click at [125, 10] on input "0978800505" at bounding box center [114, 12] width 119 height 11
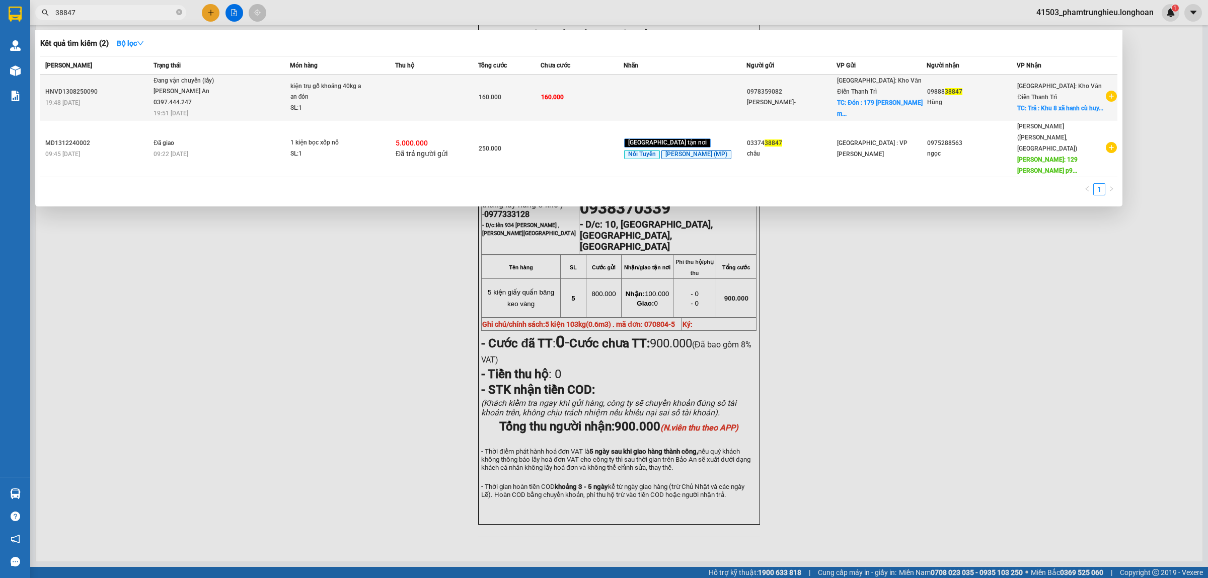
click at [388, 81] on span "kiện trụ gỗ khoảng 40kg a an đón SL: 1" at bounding box center [343, 97] width 104 height 33
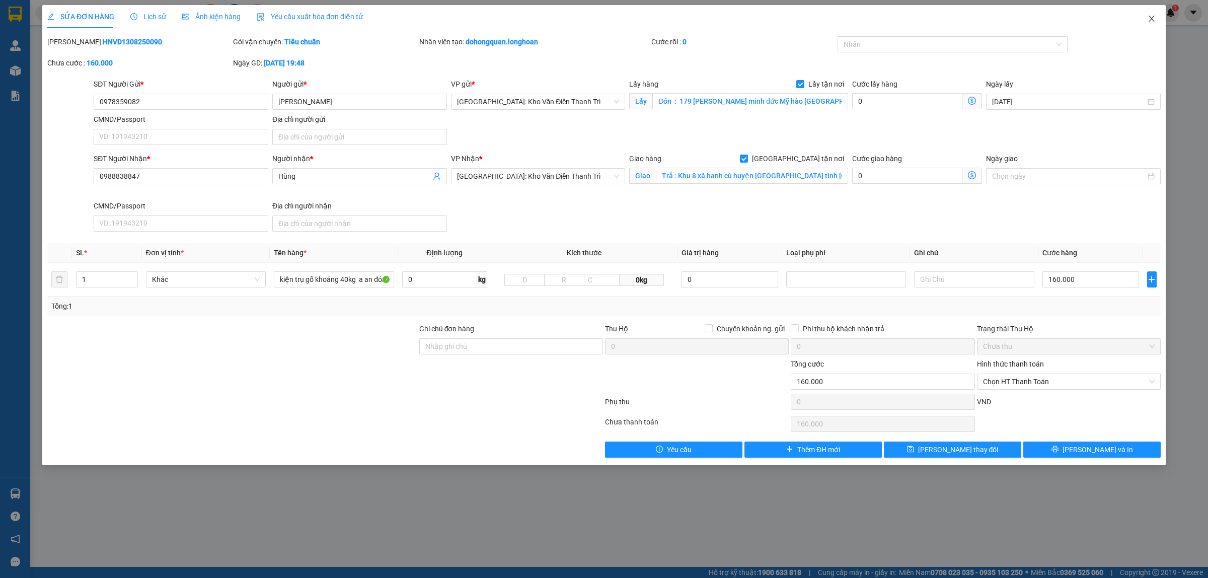
click at [1156, 14] on span "Close" at bounding box center [1152, 19] width 28 height 28
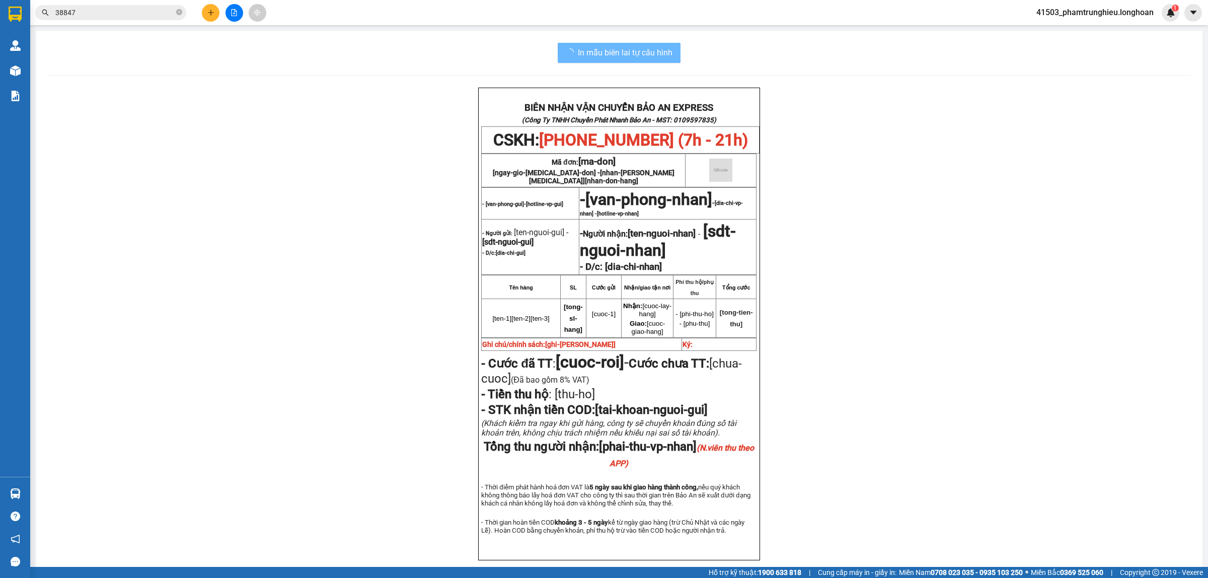
click at [120, 16] on input "38847" at bounding box center [114, 12] width 119 height 11
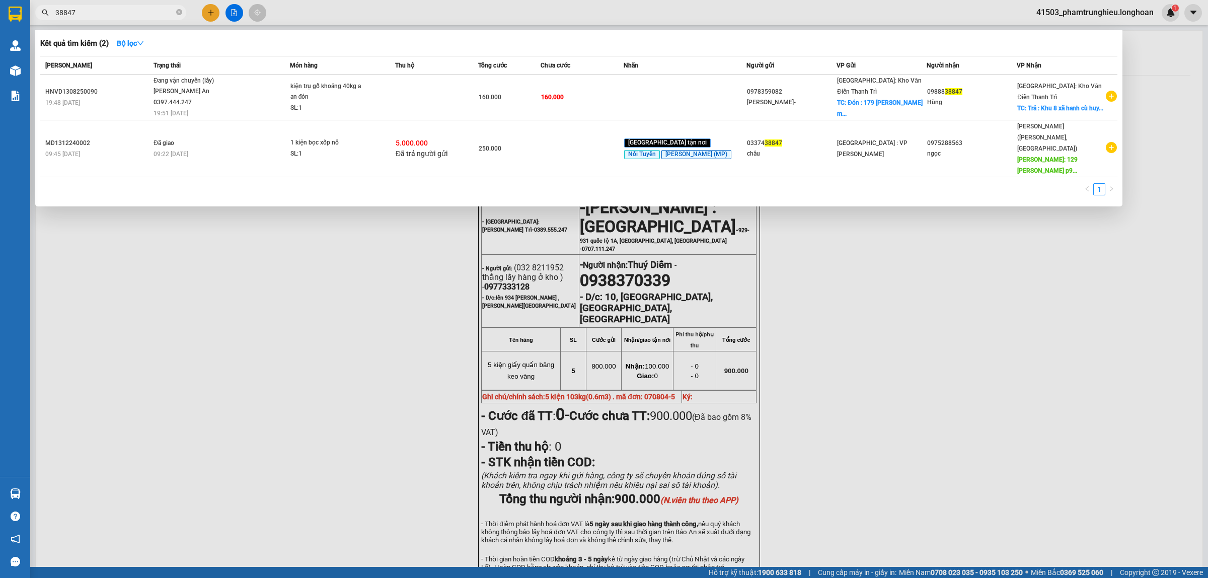
click at [120, 16] on input "38847" at bounding box center [114, 12] width 119 height 11
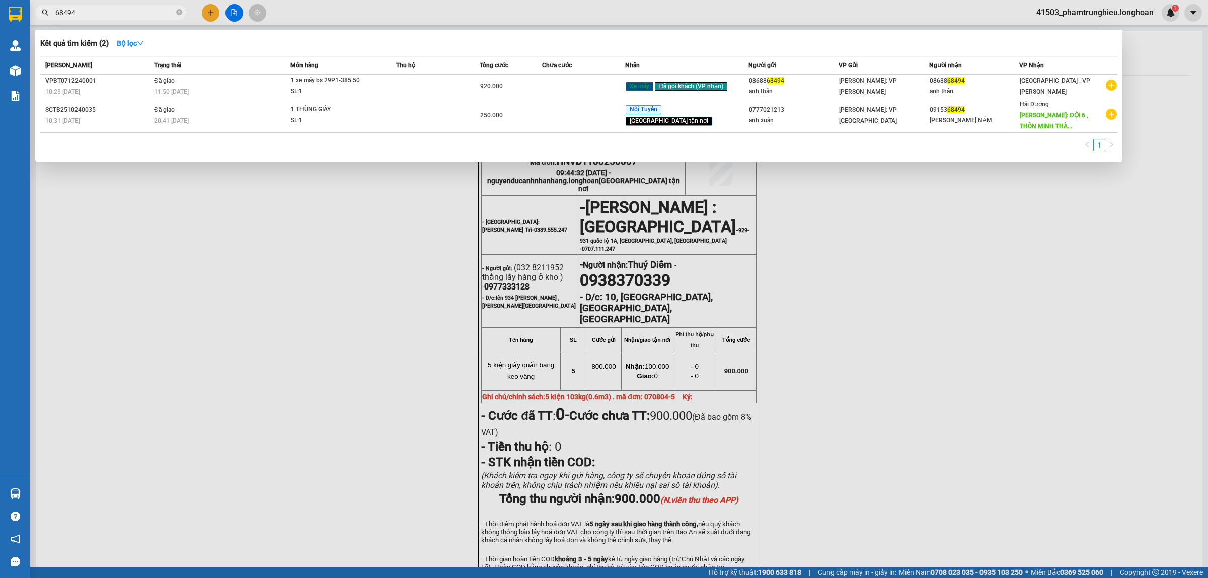
click at [147, 14] on input "68494" at bounding box center [114, 12] width 119 height 11
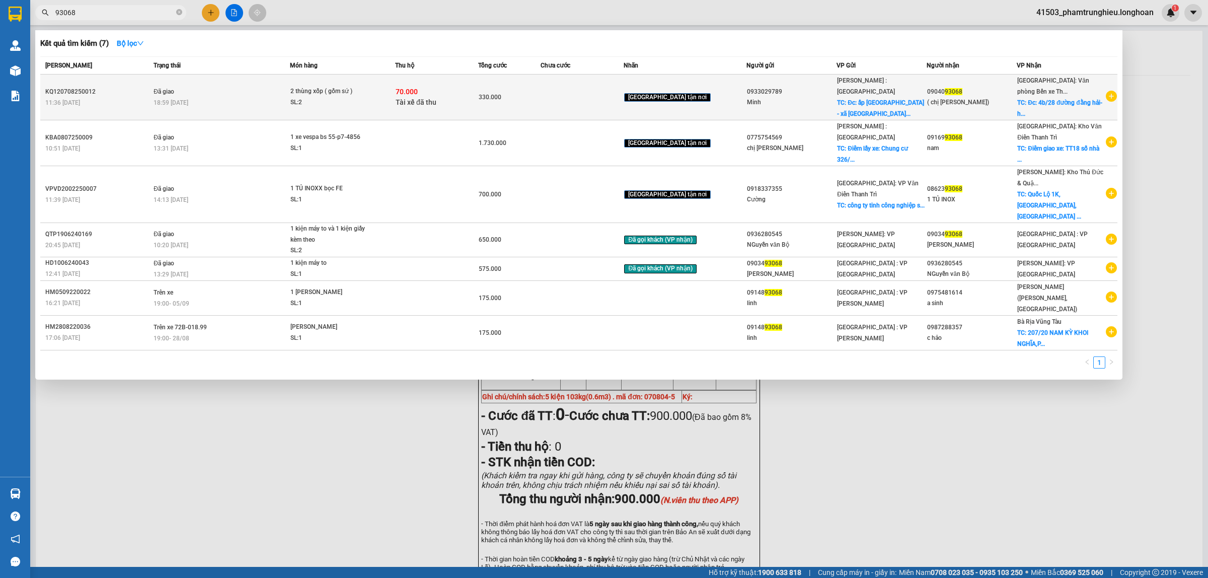
click at [335, 102] on div "SL: 2" at bounding box center [329, 102] width 76 height 11
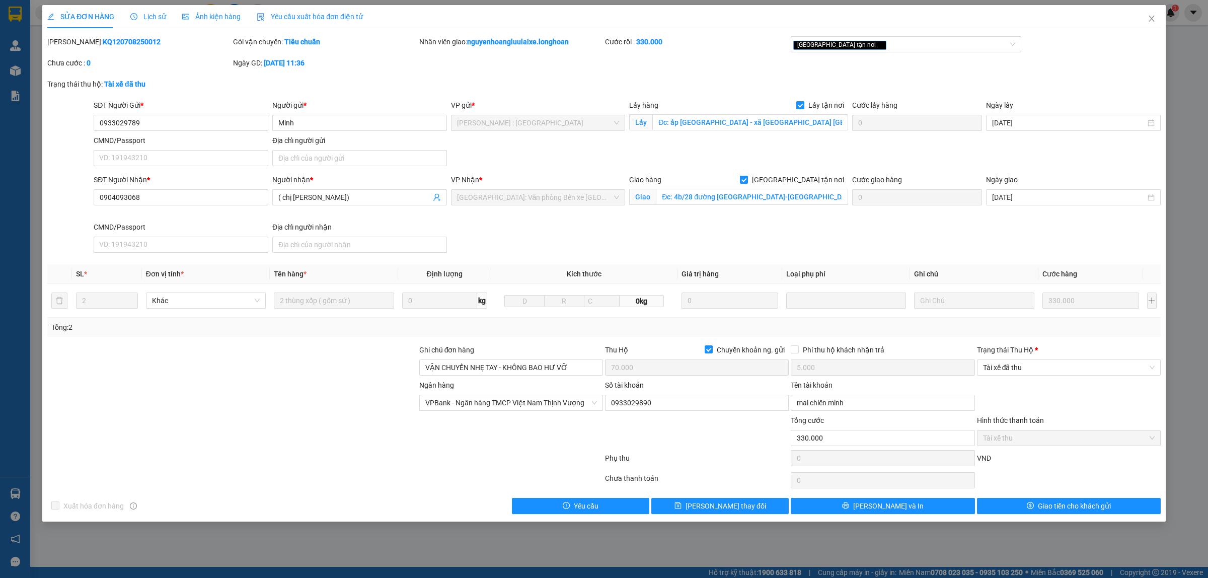
click at [132, 25] on div "Lịch sử" at bounding box center [148, 16] width 36 height 23
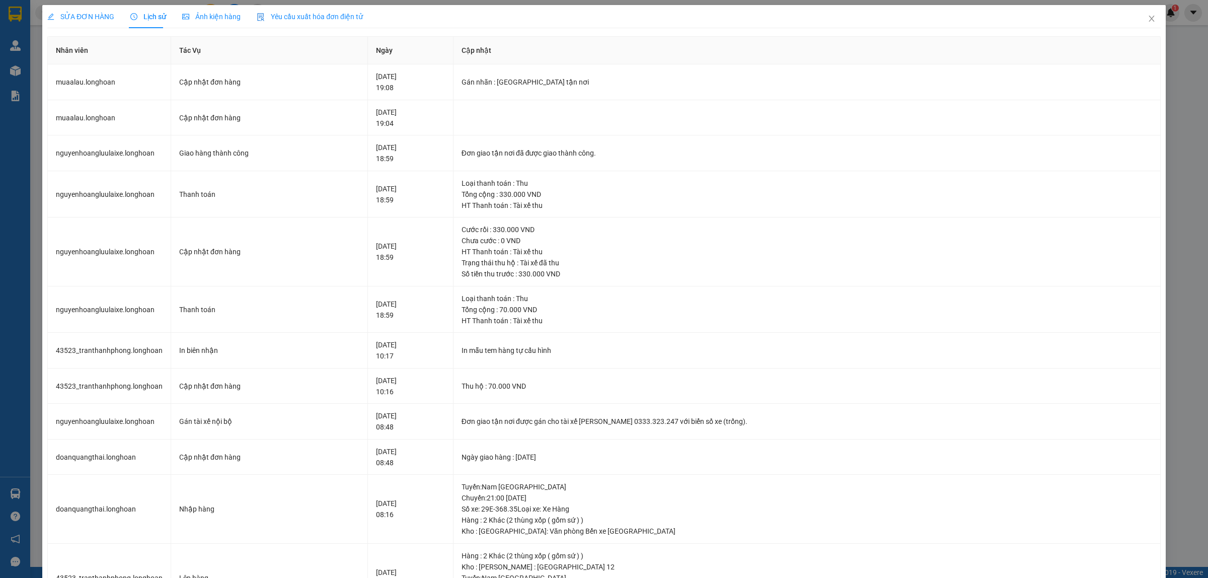
click at [81, 18] on span "SỬA ĐƠN HÀNG" at bounding box center [80, 17] width 67 height 8
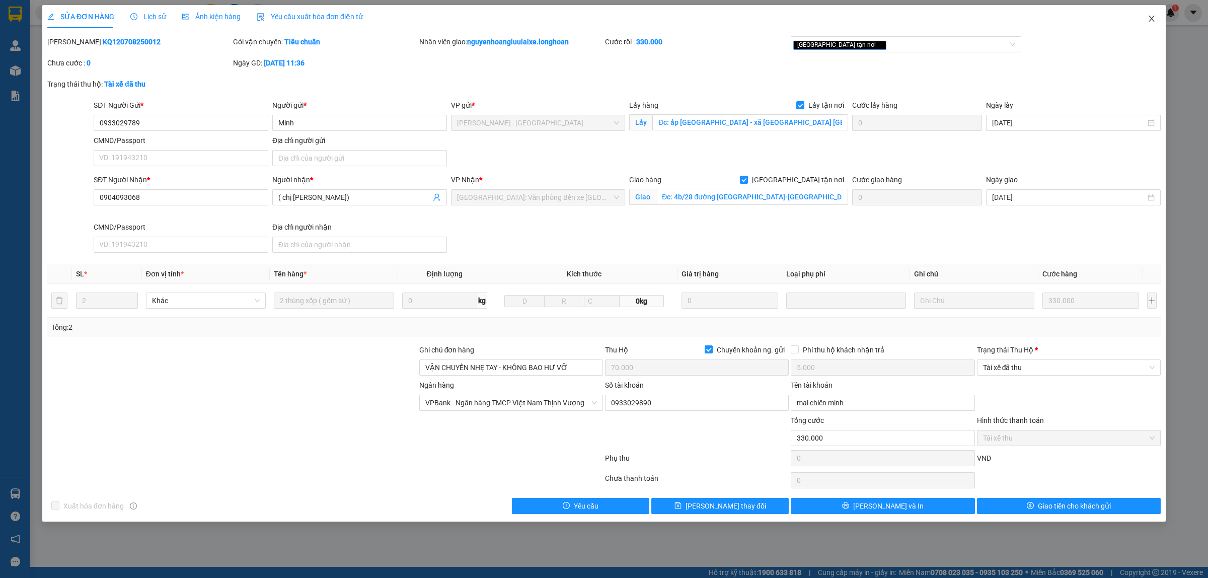
click at [1154, 18] on icon "close" at bounding box center [1152, 19] width 8 height 8
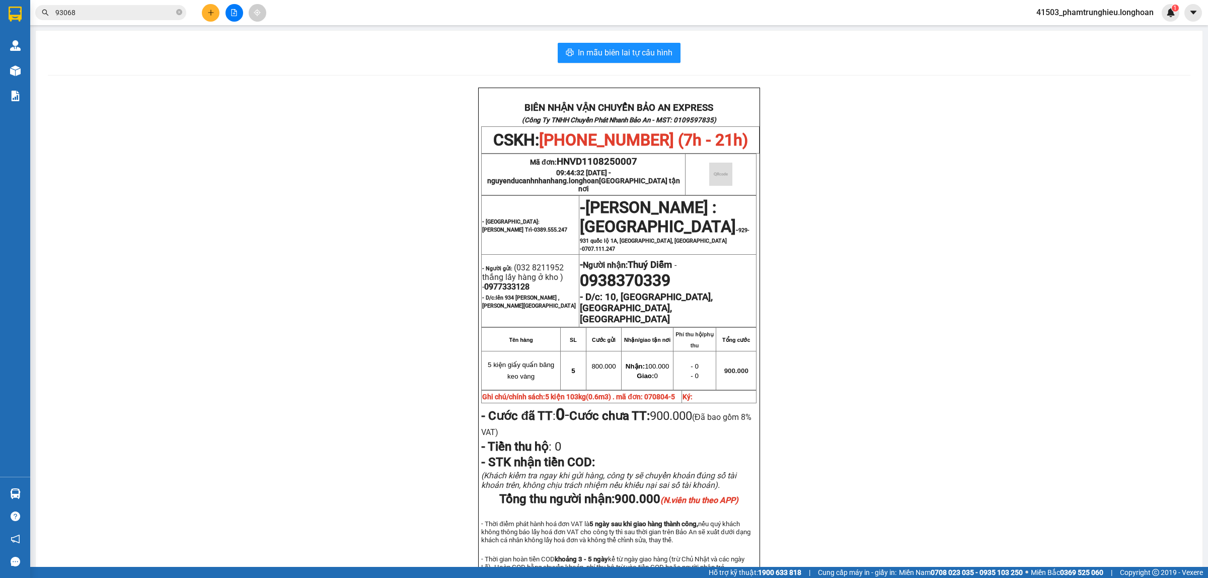
click at [145, 9] on input "93068" at bounding box center [114, 12] width 119 height 11
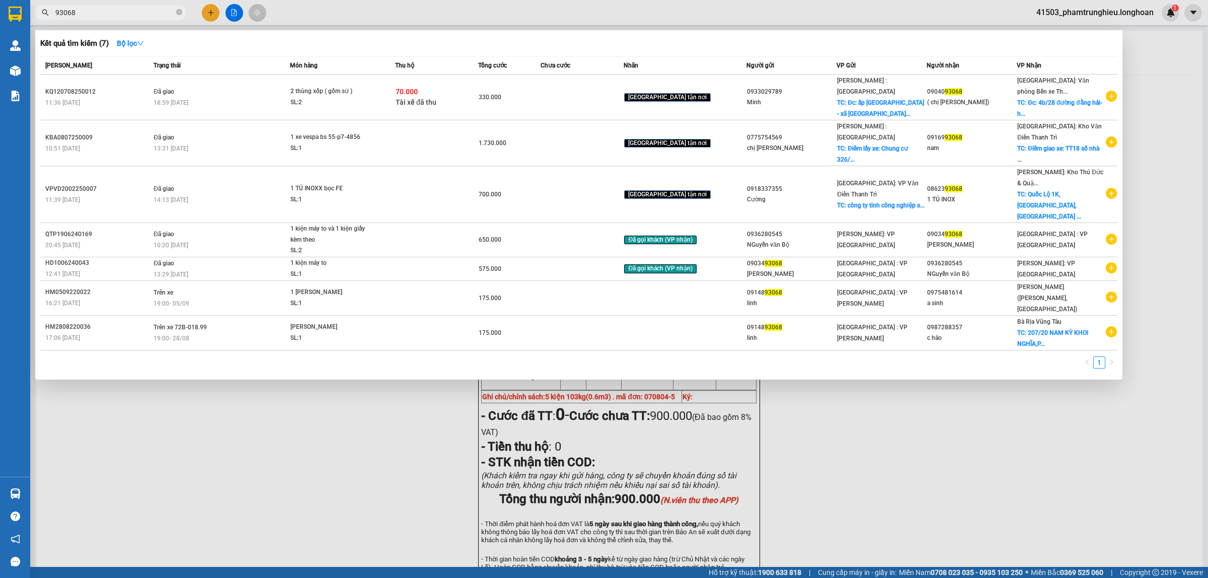
paste input "0966621919"
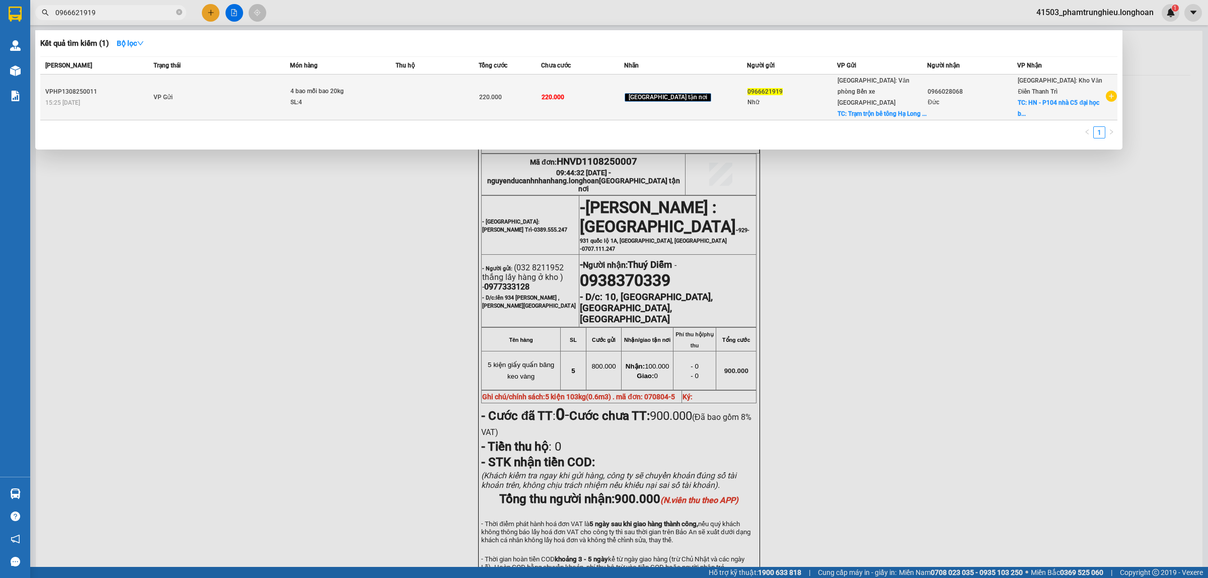
click at [290, 101] on td "VP Gửi" at bounding box center [220, 98] width 139 height 46
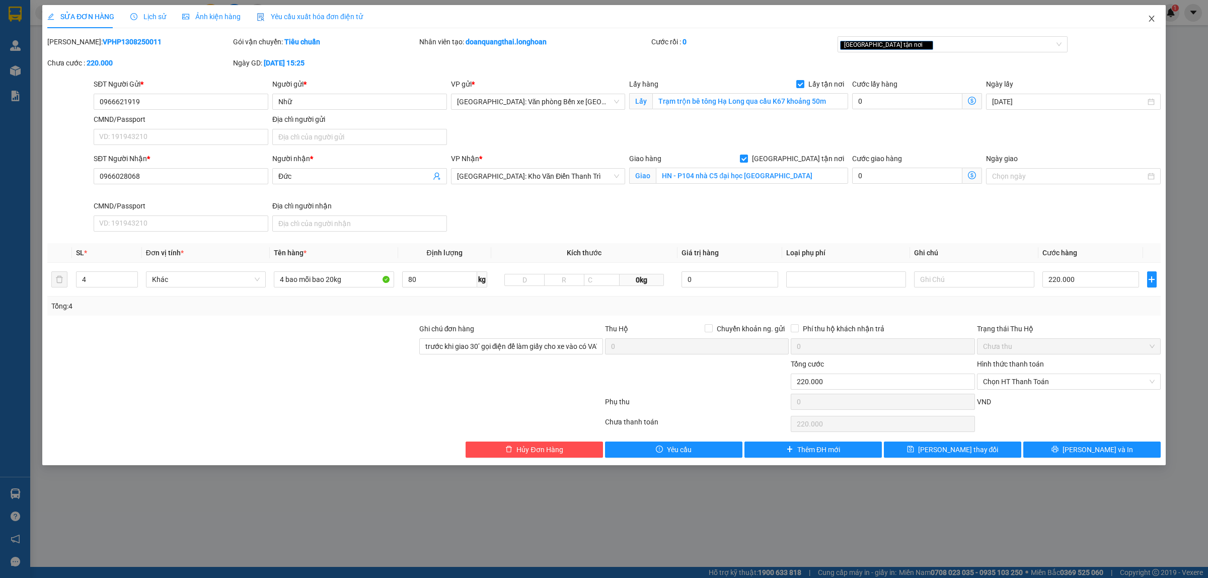
click at [1154, 16] on icon "close" at bounding box center [1152, 19] width 8 height 8
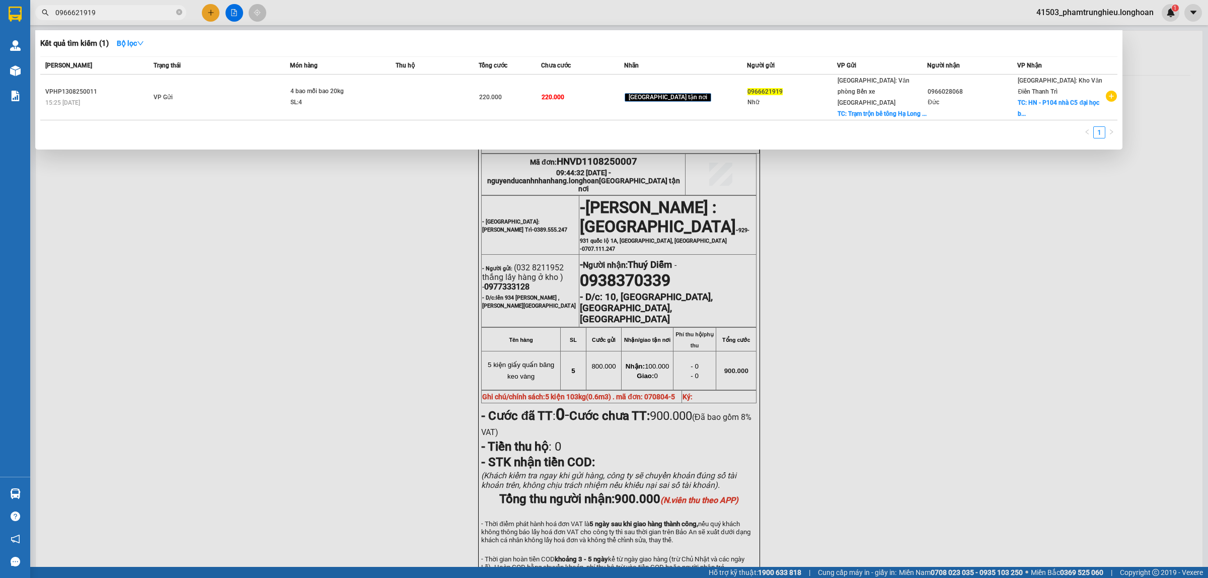
click at [129, 15] on input "0966621919" at bounding box center [114, 12] width 119 height 11
click at [124, 8] on input "0966621919" at bounding box center [114, 12] width 119 height 11
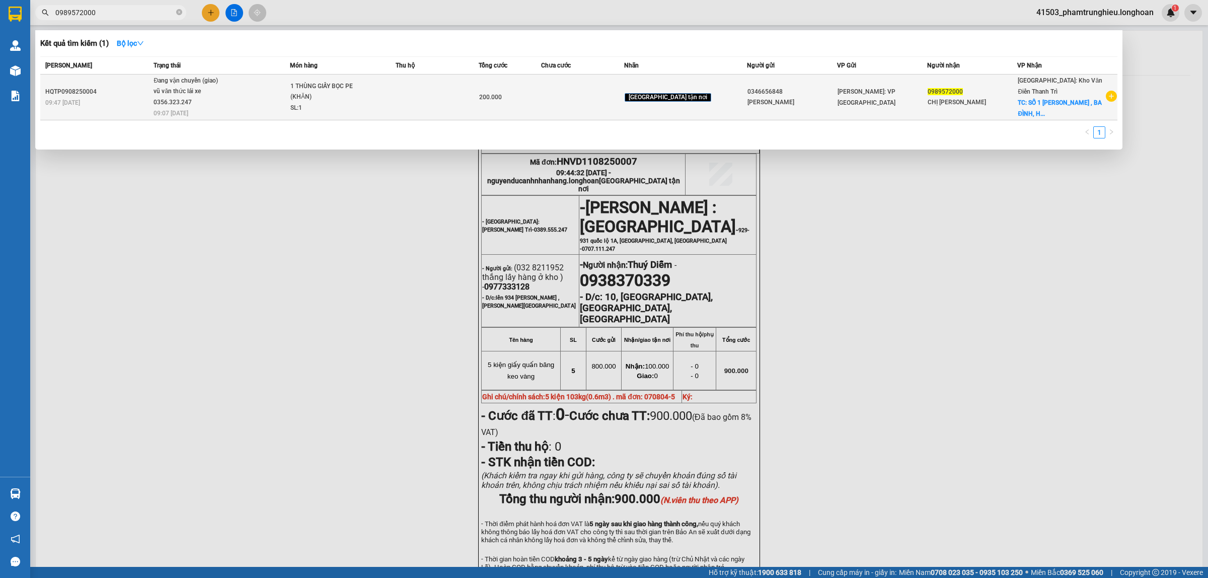
click at [472, 100] on td at bounding box center [437, 98] width 83 height 46
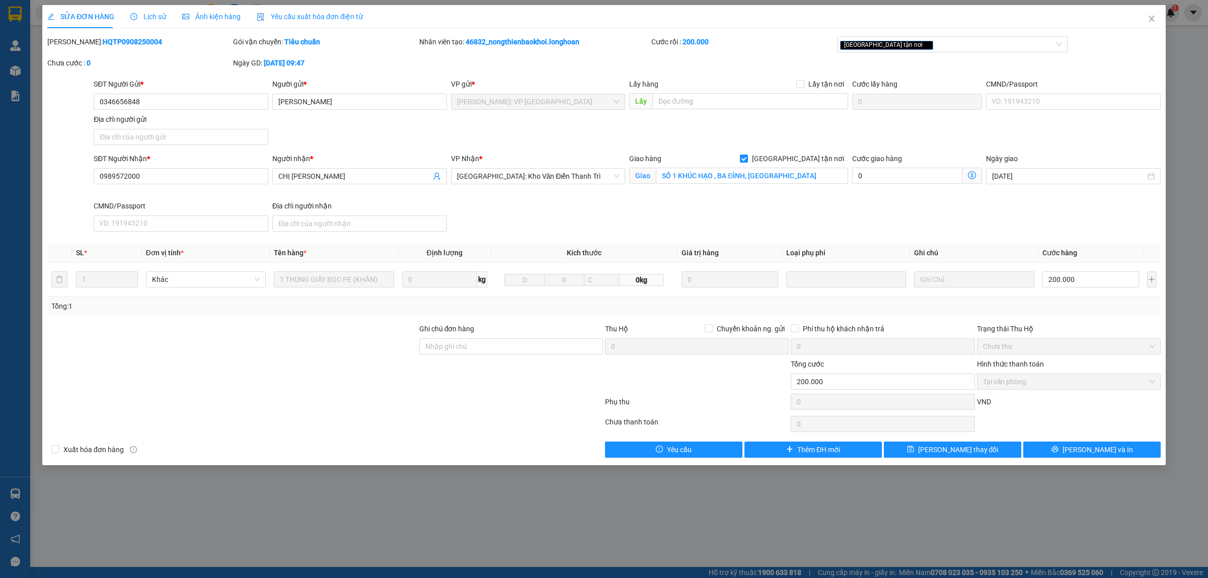
click at [153, 18] on span "Lịch sử" at bounding box center [148, 17] width 36 height 8
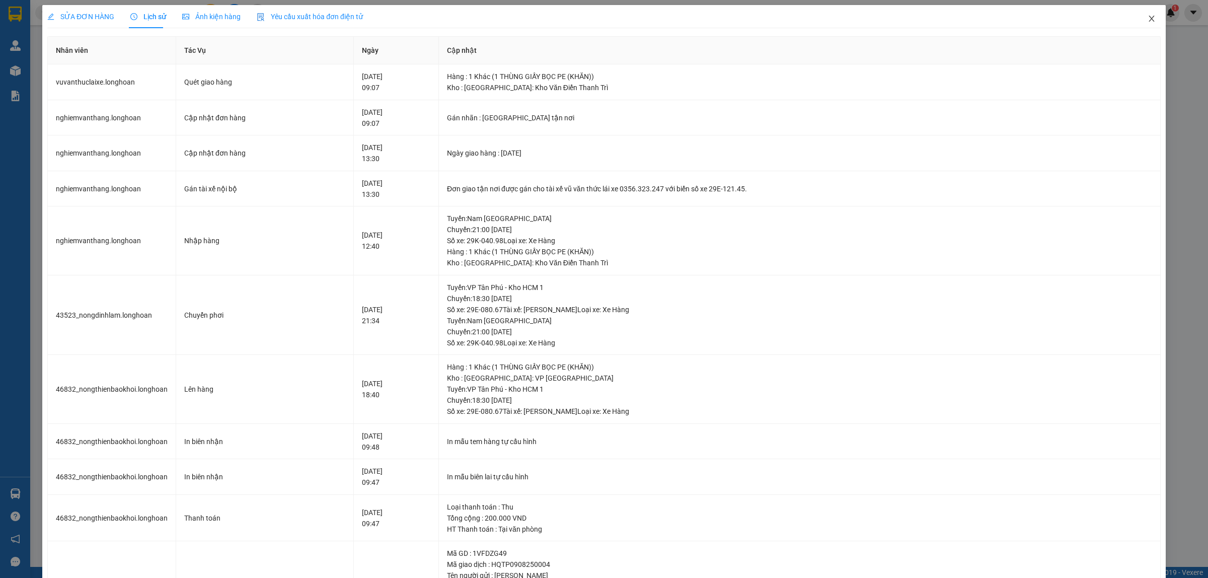
click at [1148, 18] on icon "close" at bounding box center [1152, 19] width 8 height 8
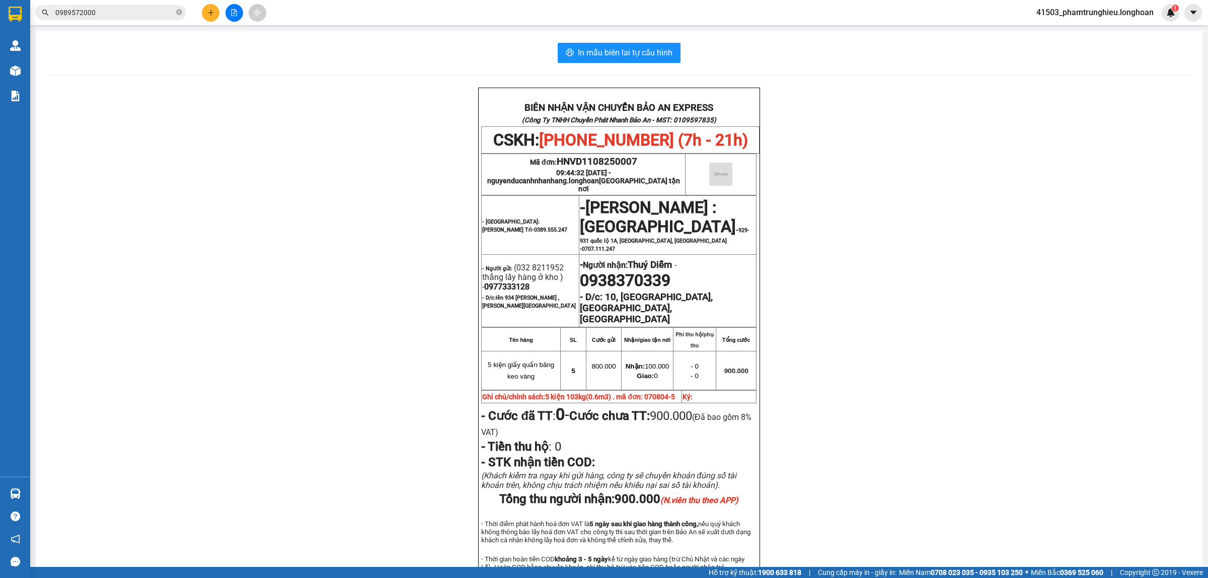
click at [138, 12] on input "0989572000" at bounding box center [114, 12] width 119 height 11
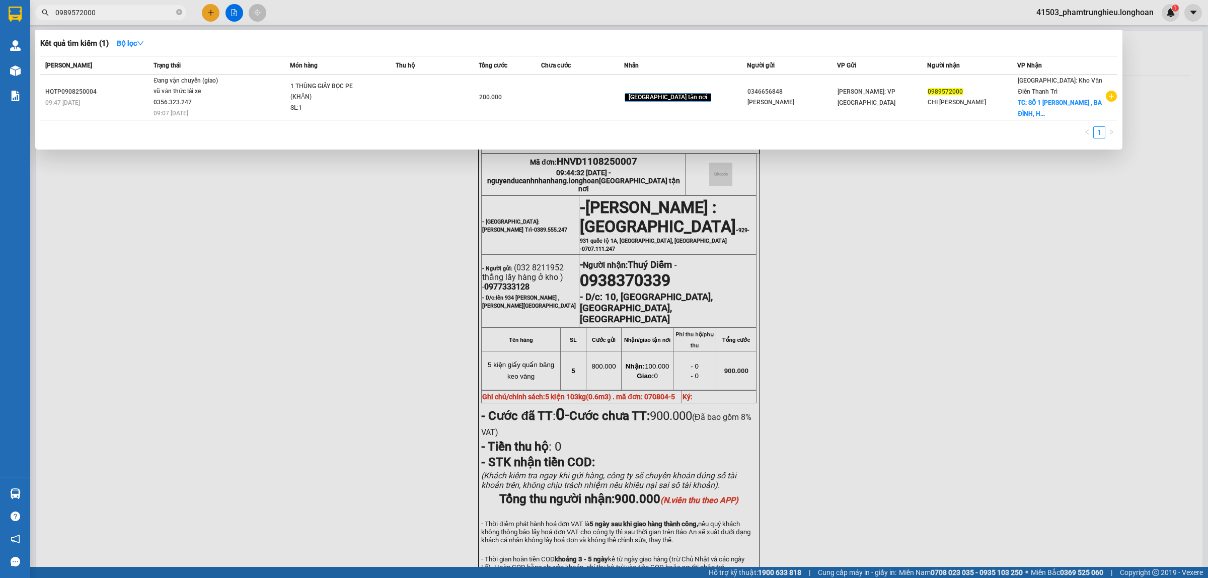
click at [138, 12] on input "0989572000" at bounding box center [114, 12] width 119 height 11
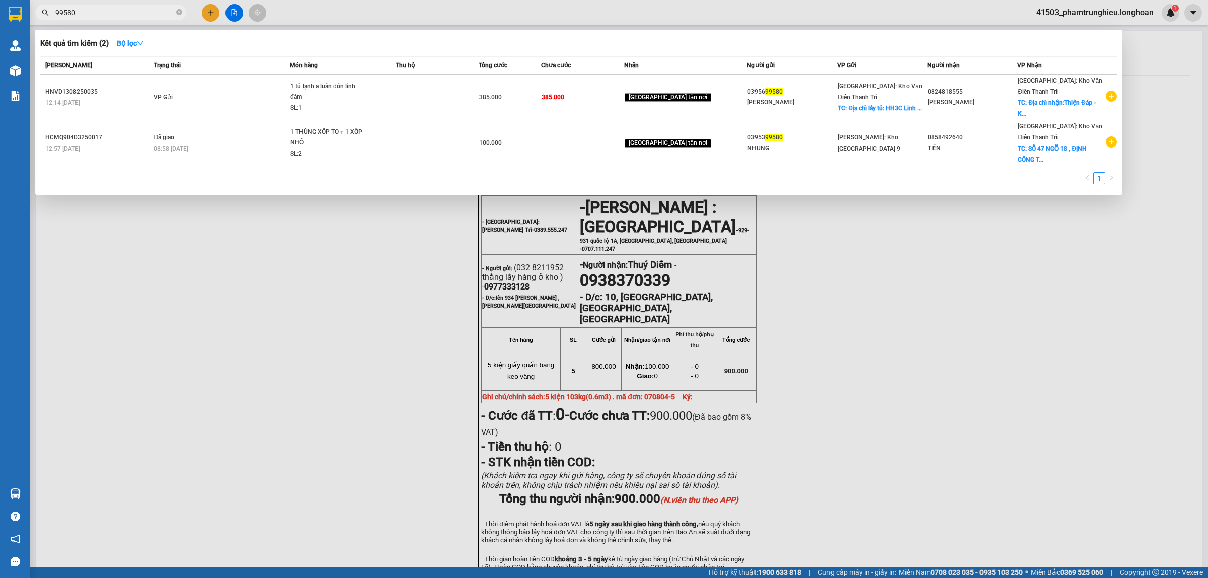
click at [122, 14] on input "99580" at bounding box center [114, 12] width 119 height 11
click at [109, 12] on input "99580" at bounding box center [114, 12] width 119 height 11
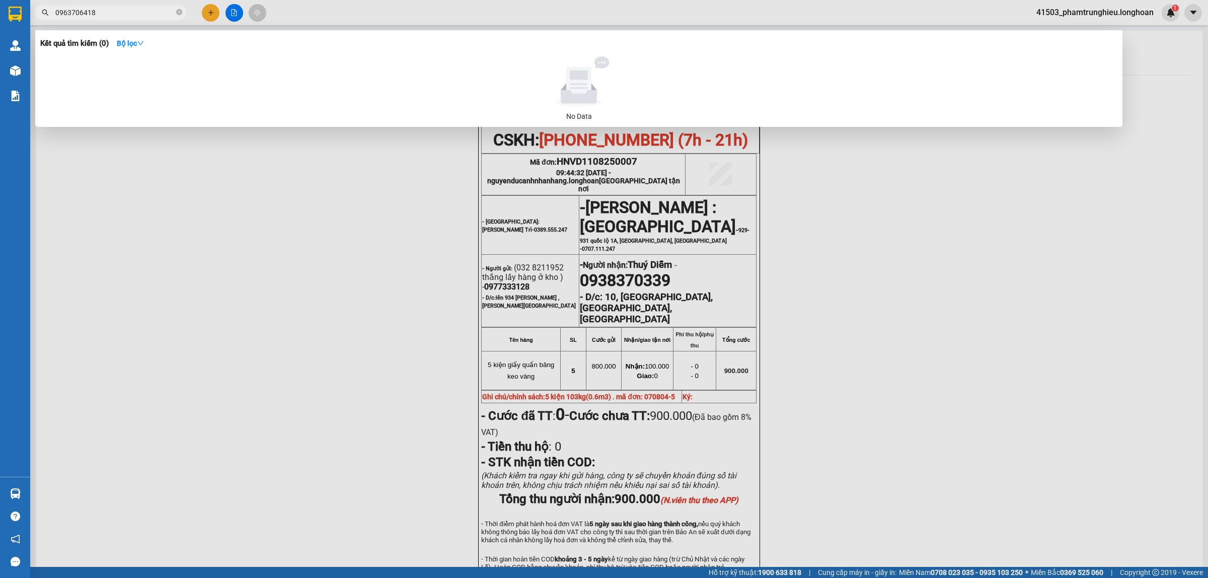
click at [79, 14] on input "0963706418" at bounding box center [114, 12] width 119 height 11
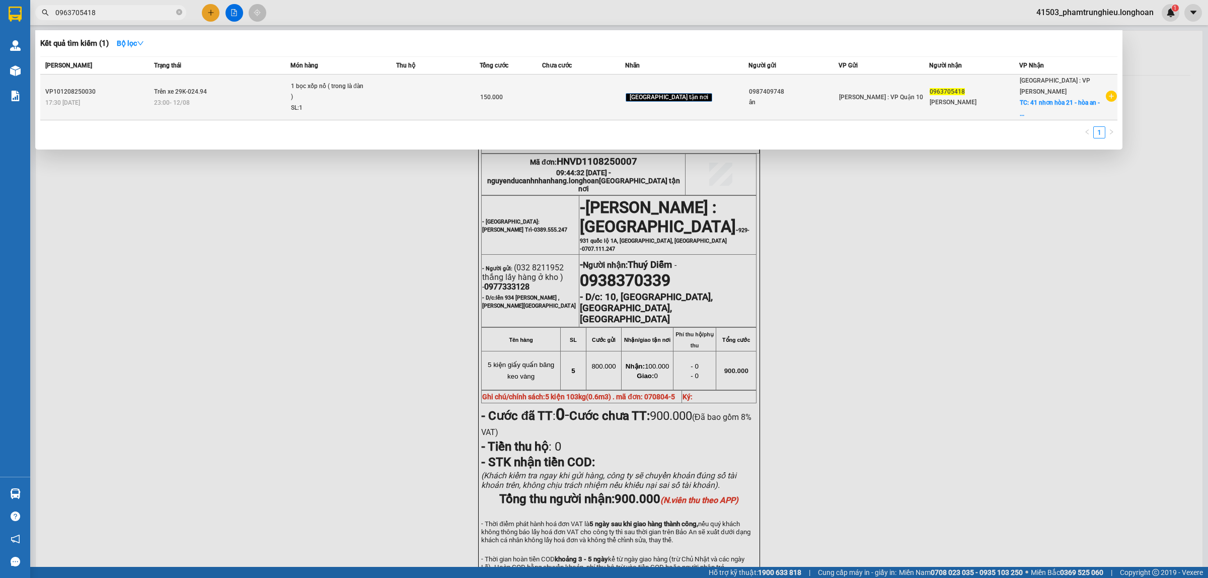
click at [228, 89] on td "Trên xe 29K-024.94 23:00 [DATE]" at bounding box center [221, 98] width 139 height 46
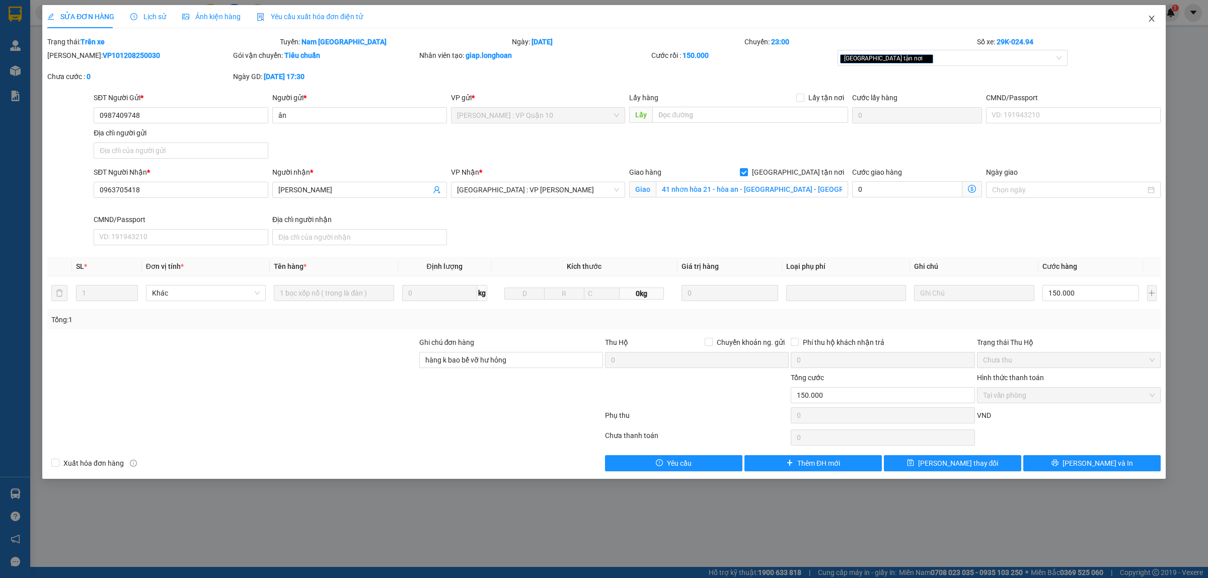
click at [1142, 15] on span "Close" at bounding box center [1152, 19] width 28 height 28
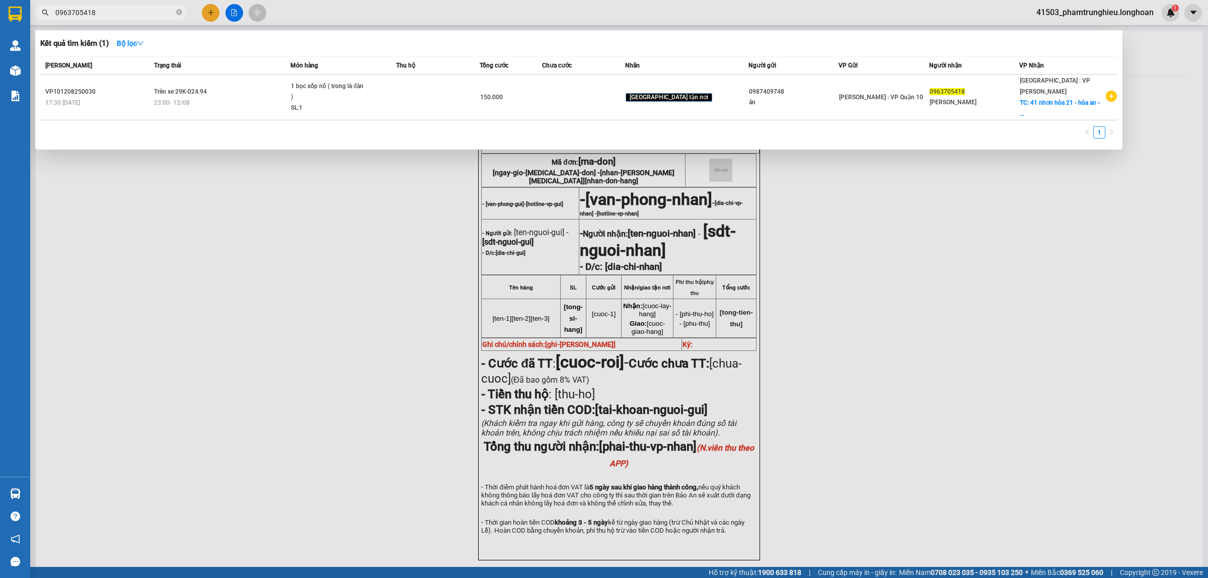
click at [134, 16] on input "0963705418" at bounding box center [114, 12] width 119 height 11
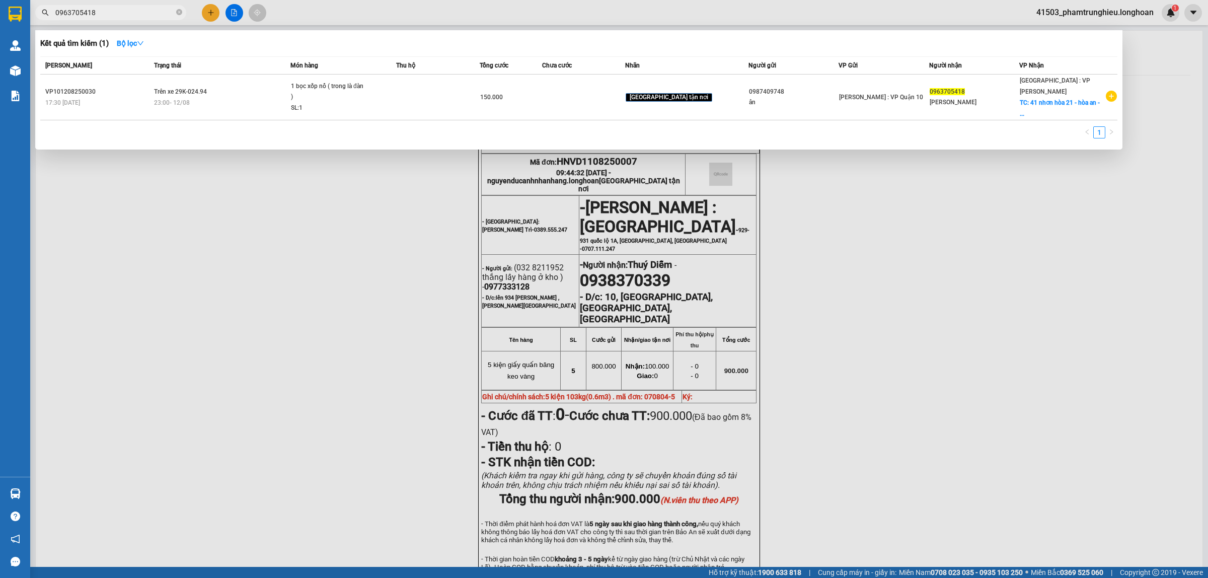
paste input "832324283"
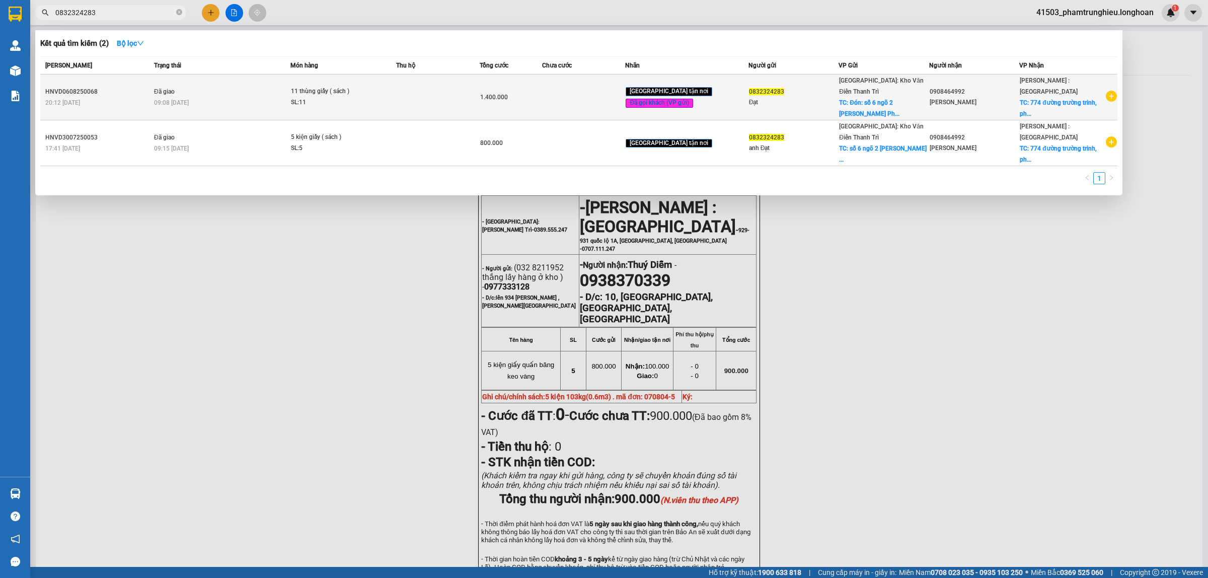
click at [358, 97] on div "SL: 11" at bounding box center [329, 102] width 76 height 11
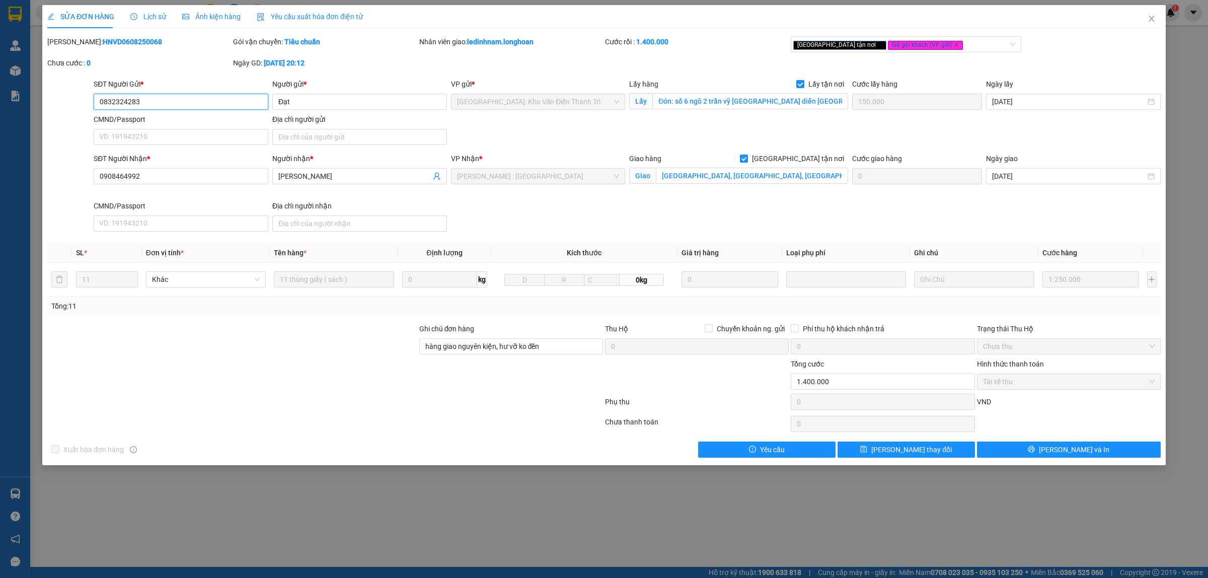
click at [182, 100] on input "0832324283" at bounding box center [181, 102] width 175 height 16
click at [724, 106] on input "Đón: số 6 ngõ 2 trần vỹ [GEOGRAPHIC_DATA] diễn [GEOGRAPHIC_DATA]" at bounding box center [751, 101] width 196 height 16
click at [1146, 16] on span "Close" at bounding box center [1152, 19] width 28 height 28
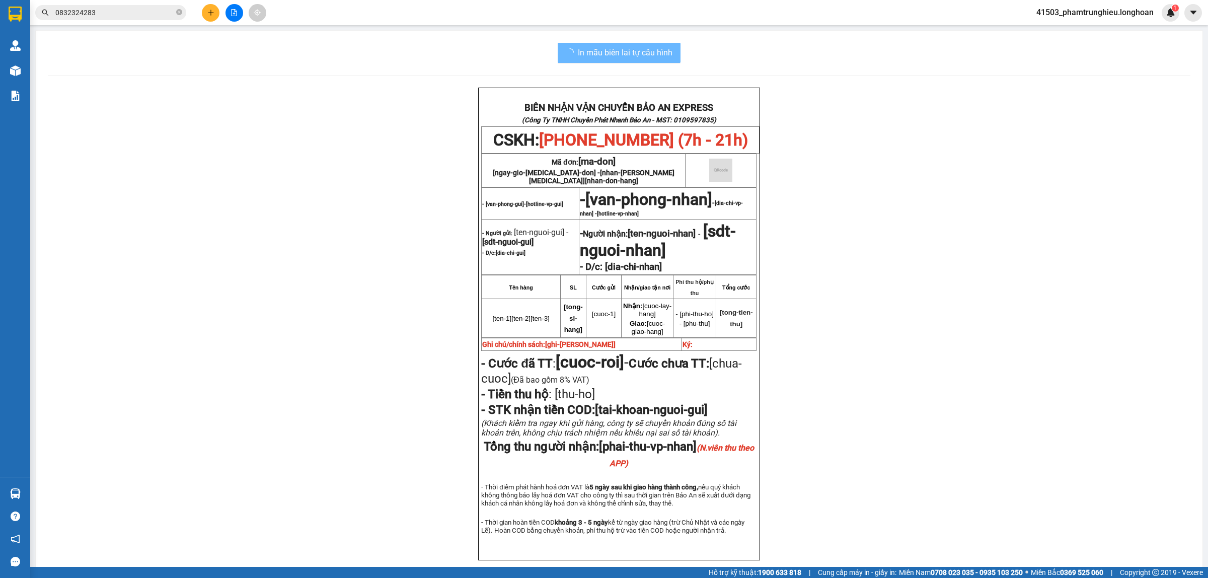
click at [109, 10] on input "0832324283" at bounding box center [114, 12] width 119 height 11
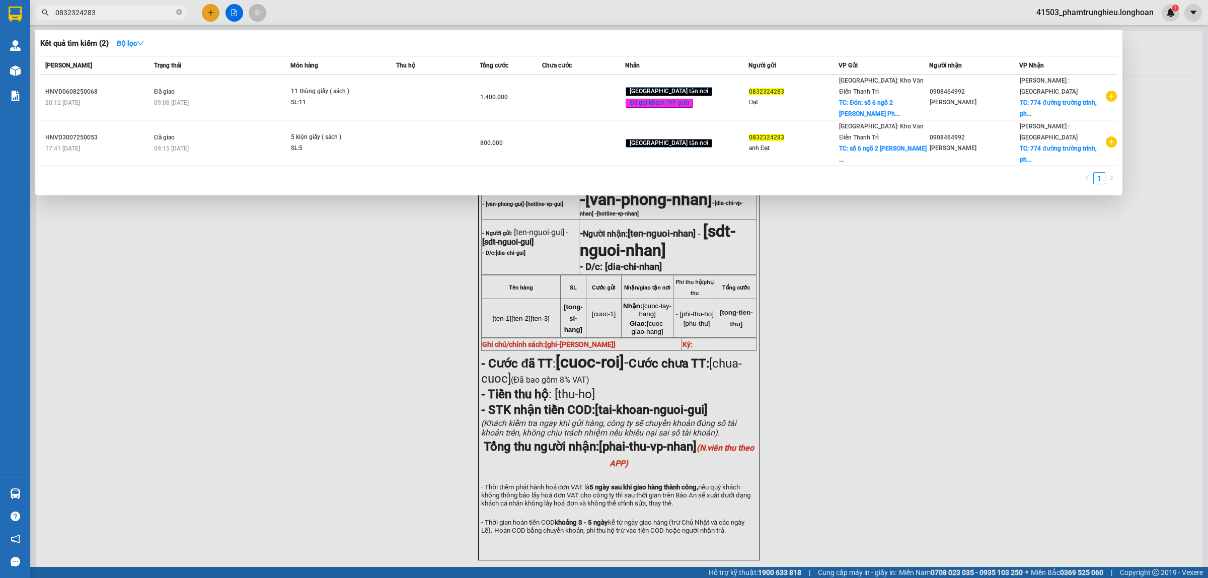
click at [109, 10] on input "0832324283" at bounding box center [114, 12] width 119 height 11
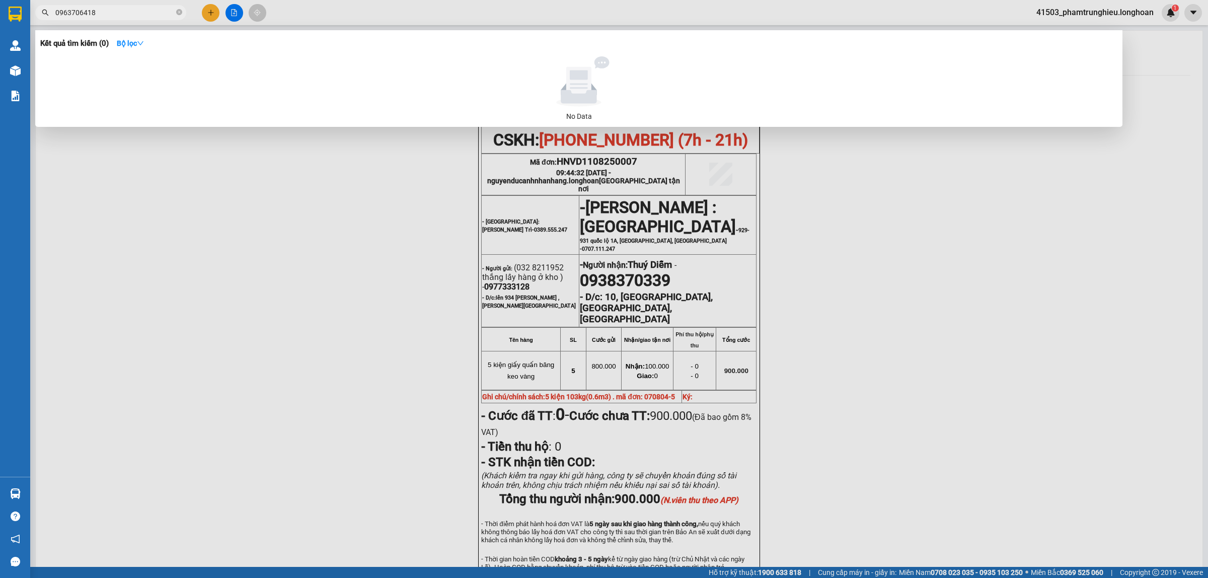
click at [79, 13] on input "0963706418" at bounding box center [114, 12] width 119 height 11
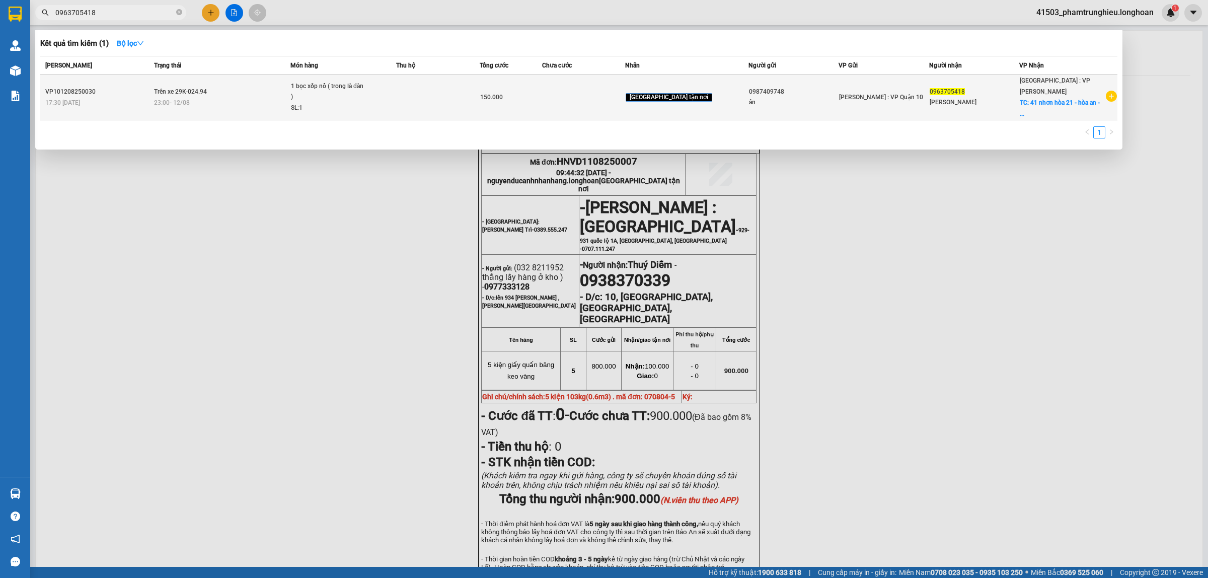
click at [243, 89] on td "Trên xe 29K-024.94 23:00 [DATE]" at bounding box center [221, 98] width 139 height 46
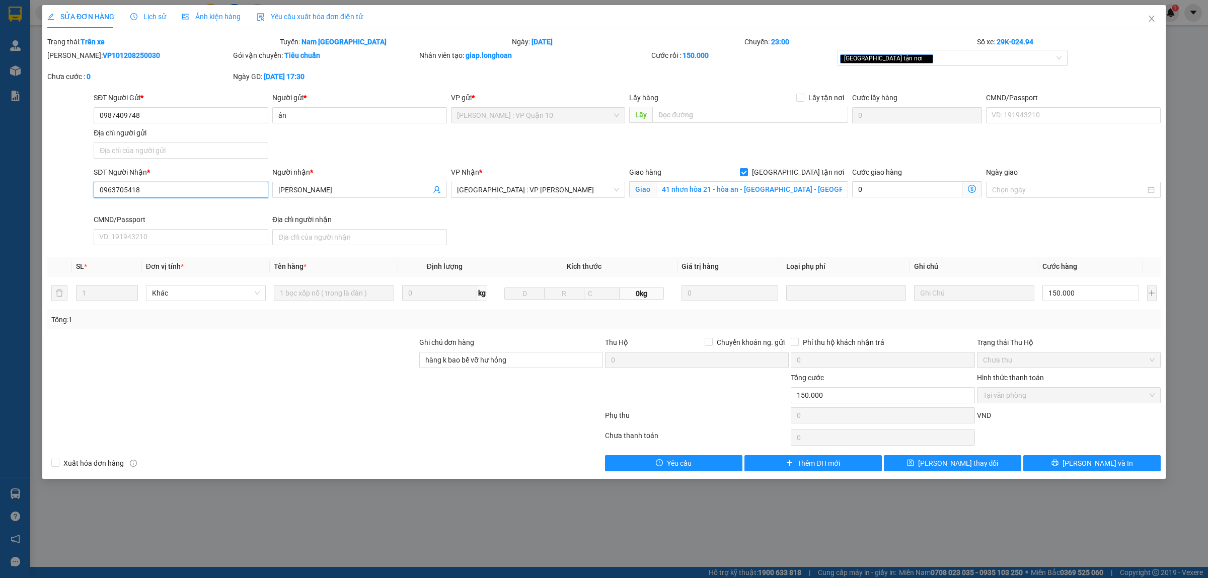
click at [178, 194] on input "0963705418" at bounding box center [181, 190] width 175 height 16
click at [138, 192] on input "0963705418" at bounding box center [181, 190] width 175 height 16
click at [126, 193] on input "0963705418" at bounding box center [181, 190] width 175 height 16
click at [977, 461] on span "[PERSON_NAME] thay đổi" at bounding box center [958, 463] width 81 height 11
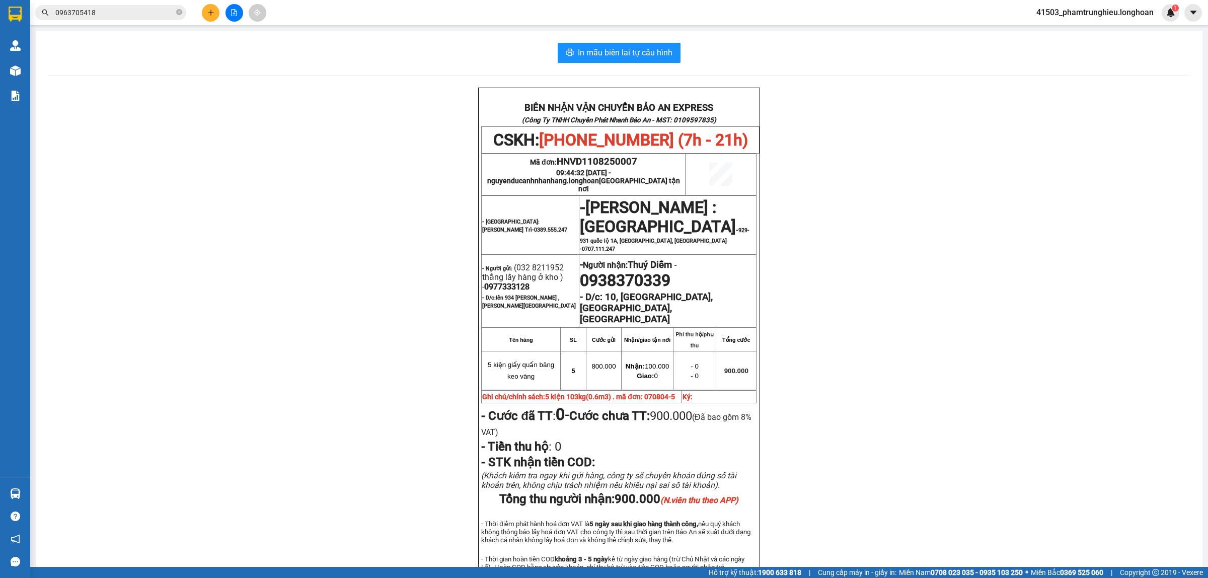
click at [137, 14] on input "0963705418" at bounding box center [114, 12] width 119 height 11
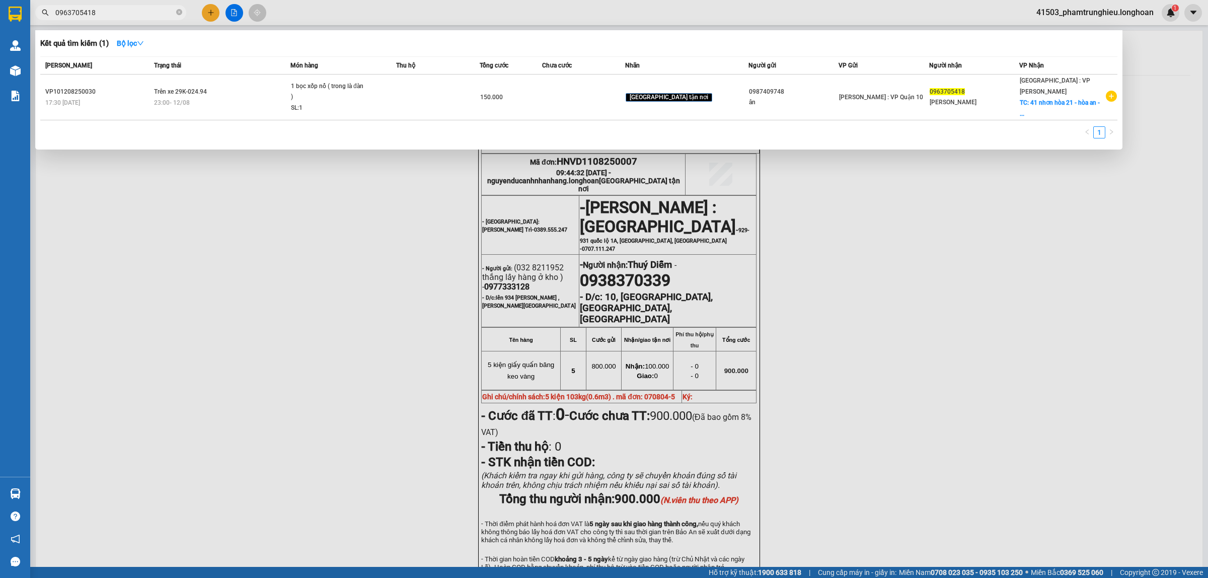
click at [137, 14] on input "0963705418" at bounding box center [114, 12] width 119 height 11
